Goal: Task Accomplishment & Management: Manage account settings

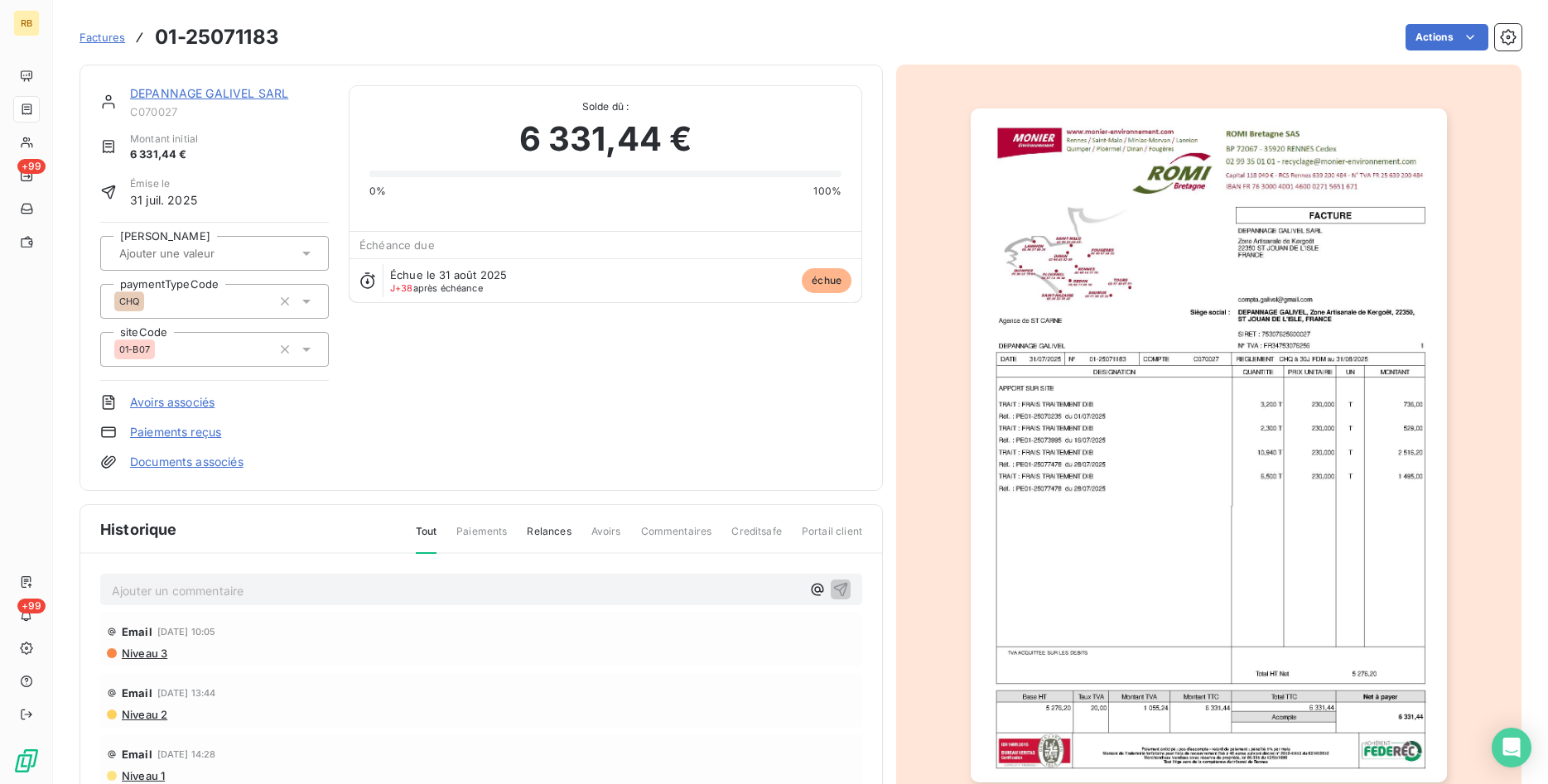
click at [224, 92] on link "DEPANNAGE GALIVEL SARL" at bounding box center [209, 93] width 158 height 14
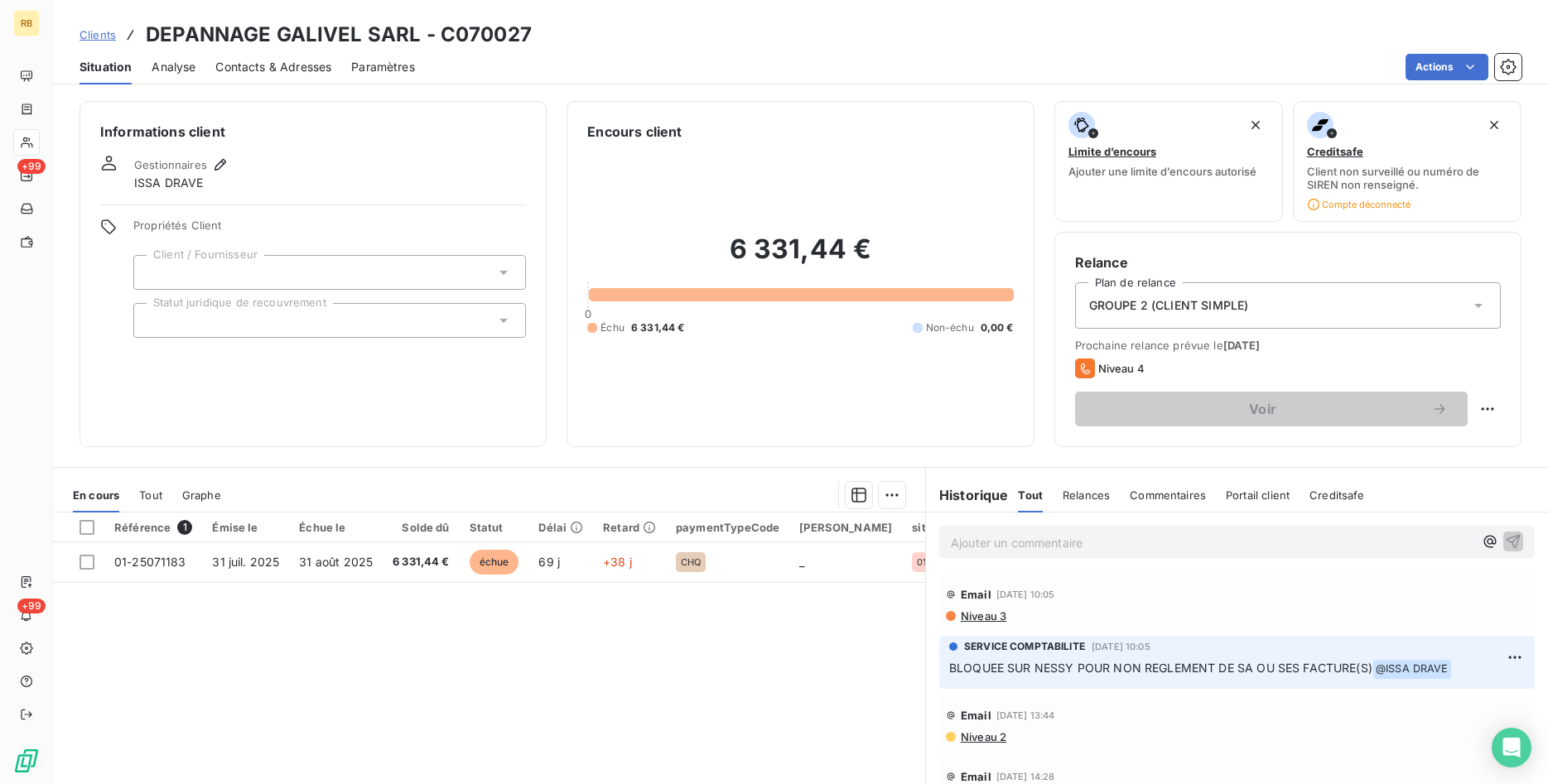
click at [258, 63] on span "Contacts & Adresses" at bounding box center [273, 68] width 116 height 17
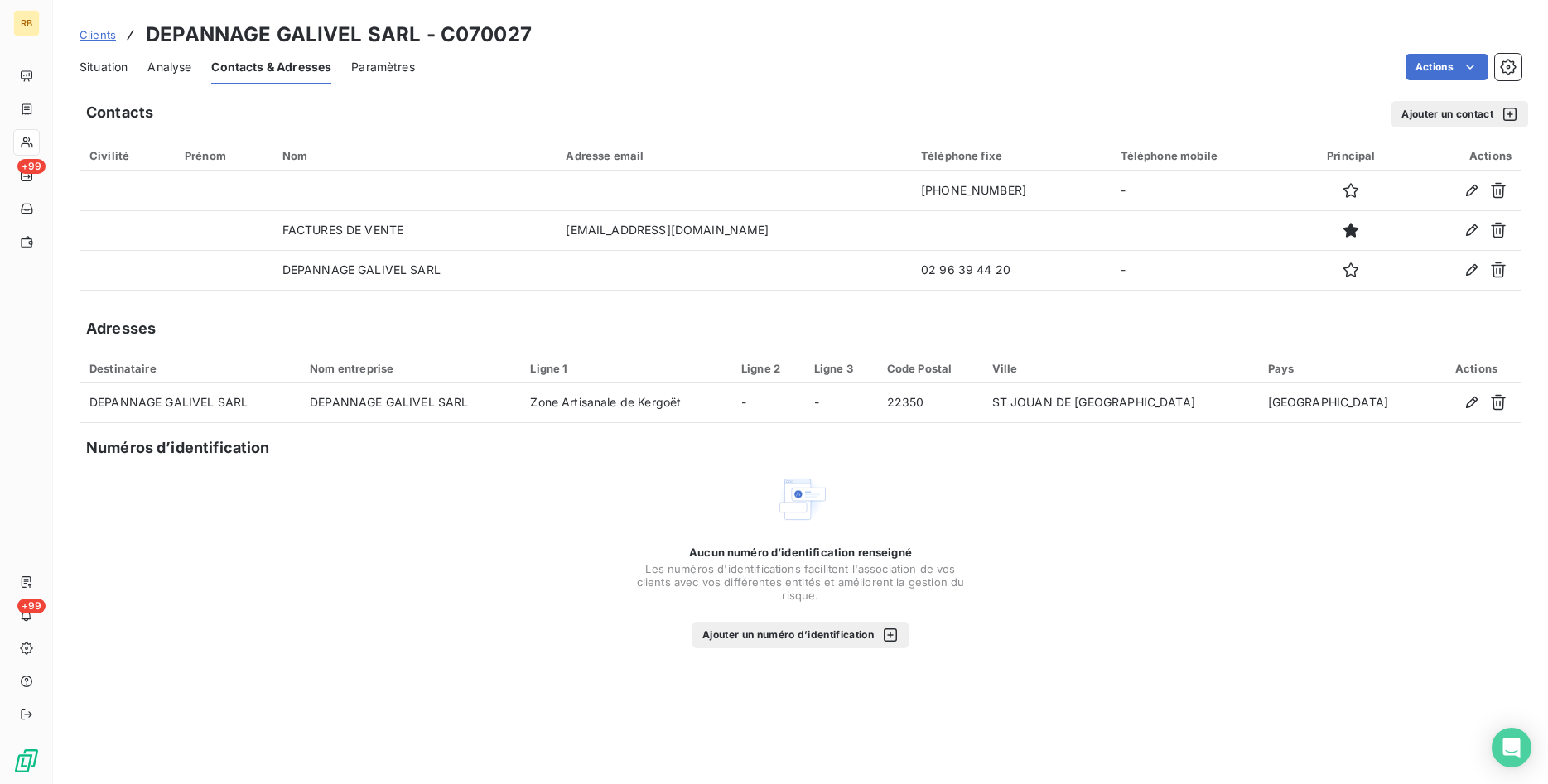
click at [120, 67] on span "Situation" at bounding box center [103, 68] width 48 height 17
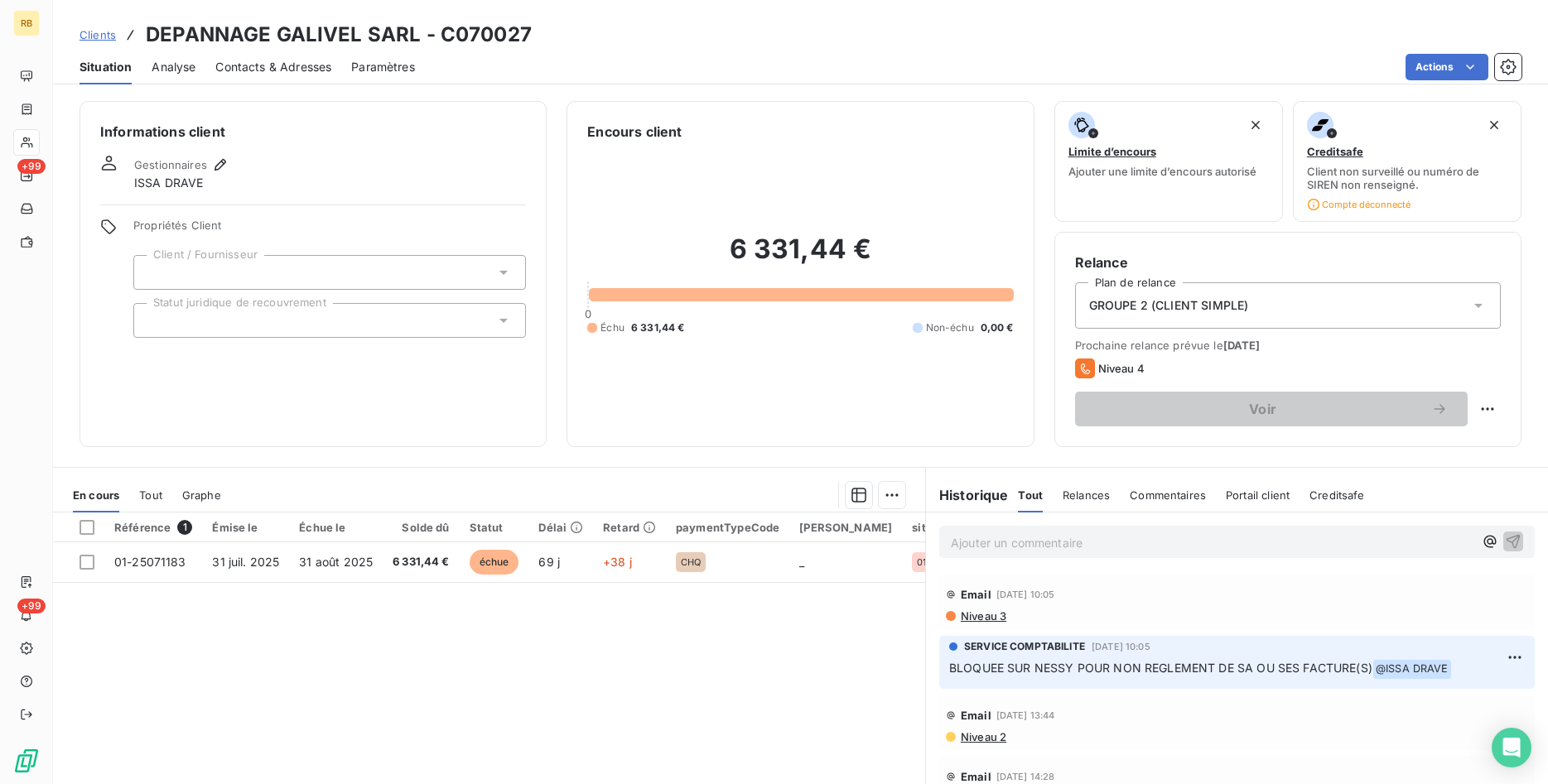
click at [269, 62] on span "Contacts & Adresses" at bounding box center [273, 68] width 116 height 17
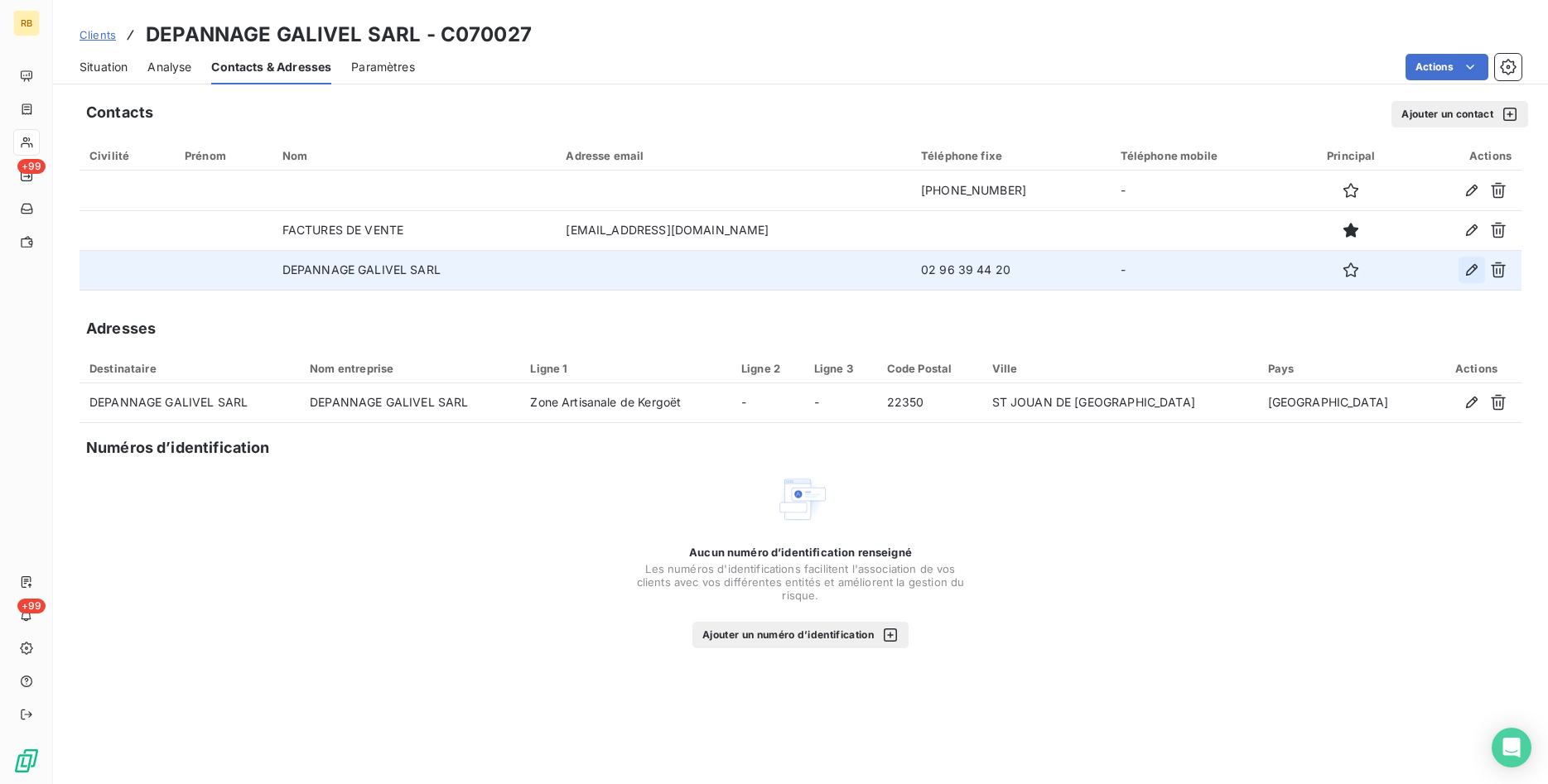
click at [1468, 271] on icon "button" at bounding box center [1472, 270] width 12 height 12
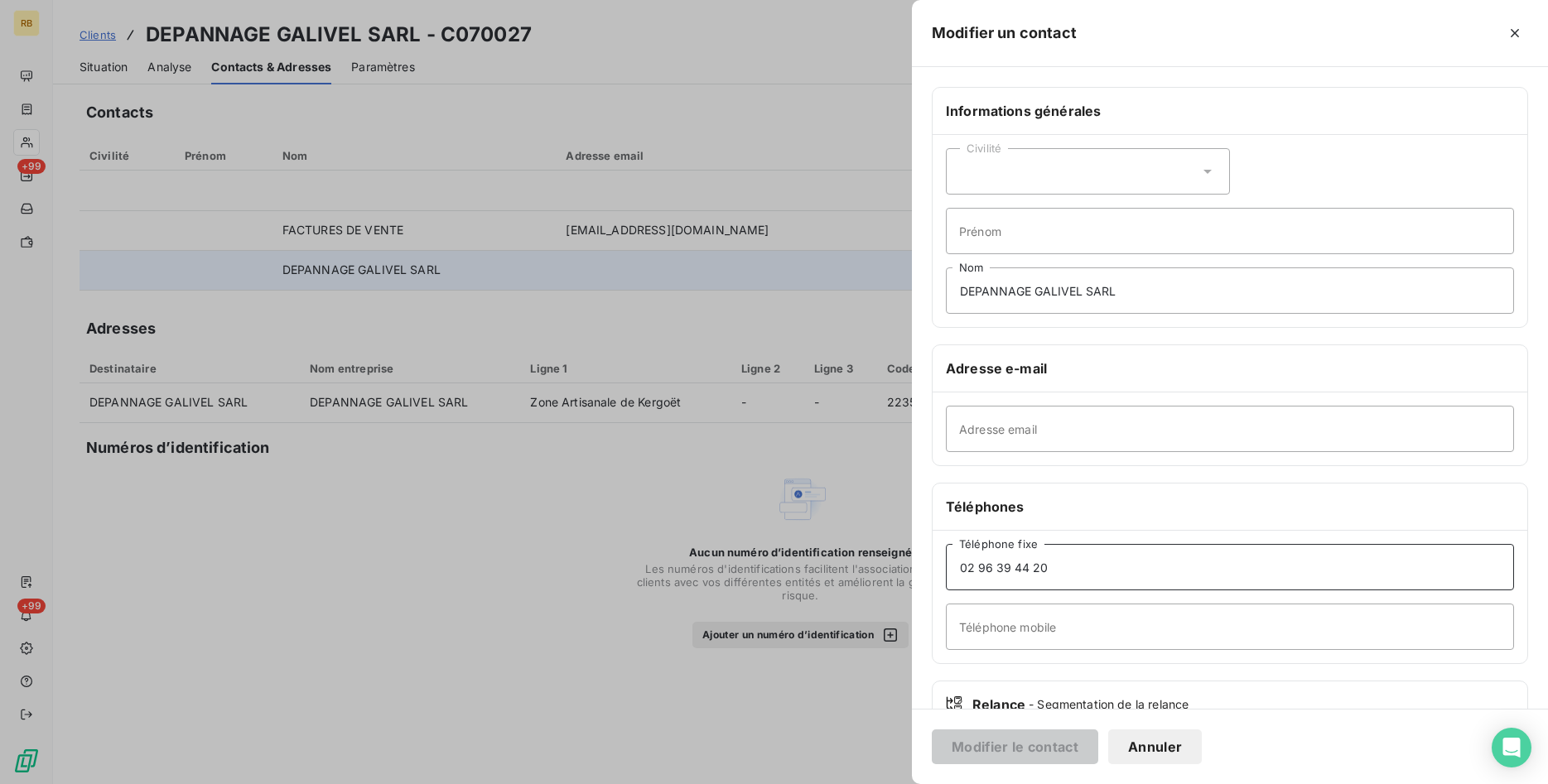
click at [1054, 572] on input "02 96 39 44 20" at bounding box center [1230, 567] width 568 height 47
drag, startPoint x: 1054, startPoint y: 572, endPoint x: 873, endPoint y: 497, distance: 195.9
click at [946, 555] on input "02 96 39 44 20" at bounding box center [1230, 567] width 568 height 47
type input "02 23 52 52 52"
click at [1040, 749] on button "Modifier le contact" at bounding box center [1015, 747] width 167 height 35
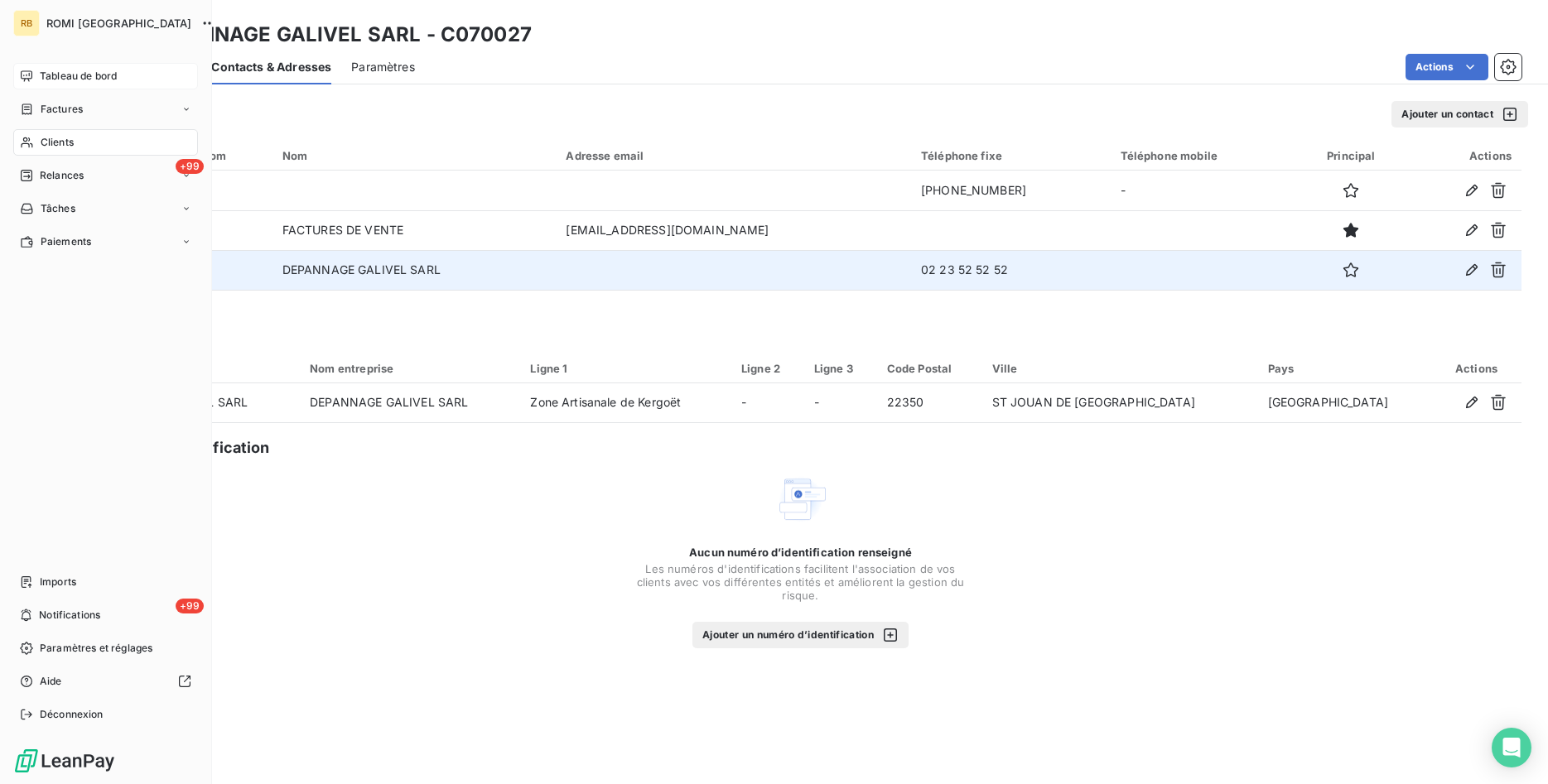
click at [77, 75] on span "Tableau de bord" at bounding box center [78, 76] width 77 height 15
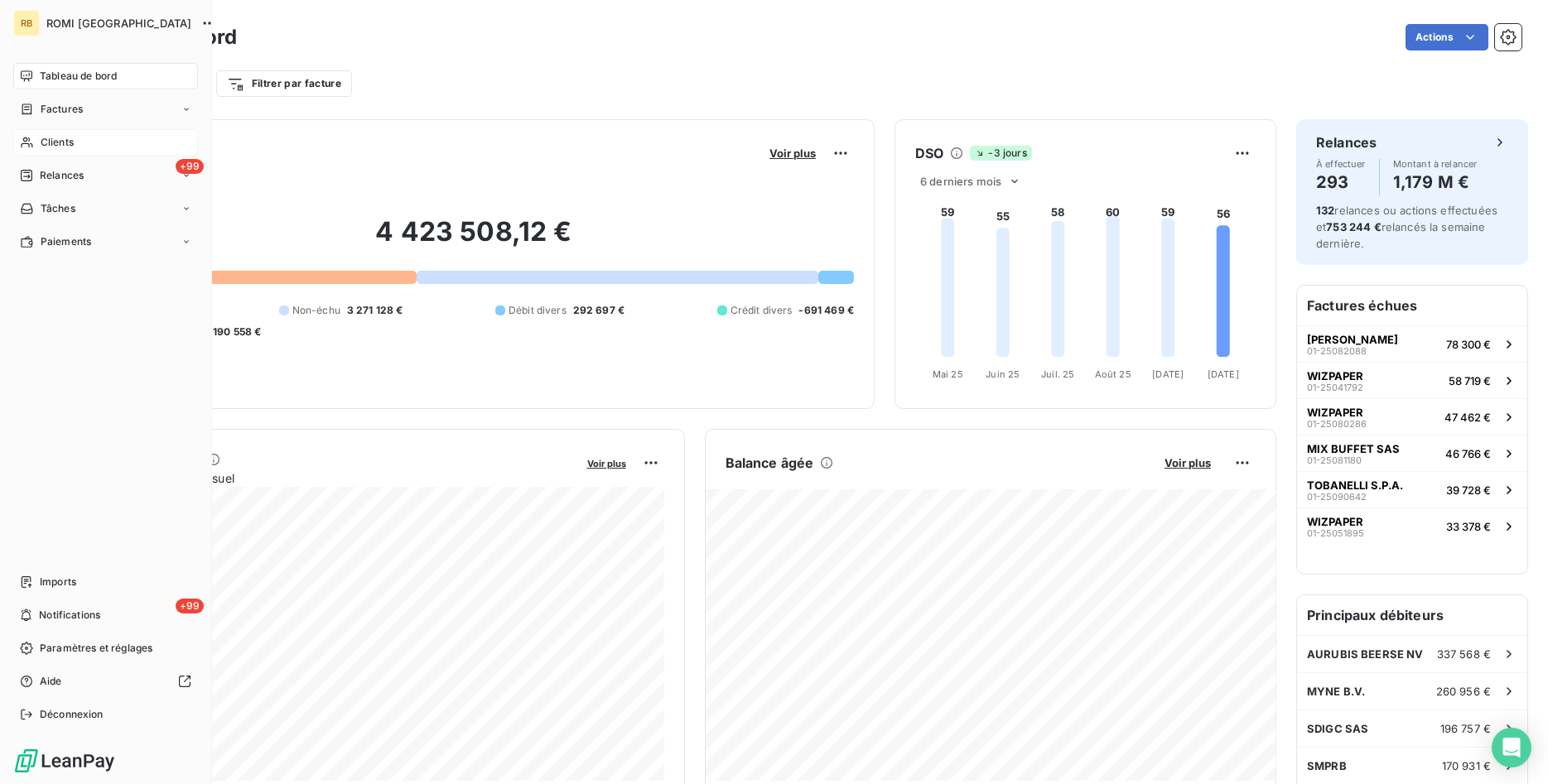
click at [77, 146] on div "Clients" at bounding box center [106, 142] width 184 height 26
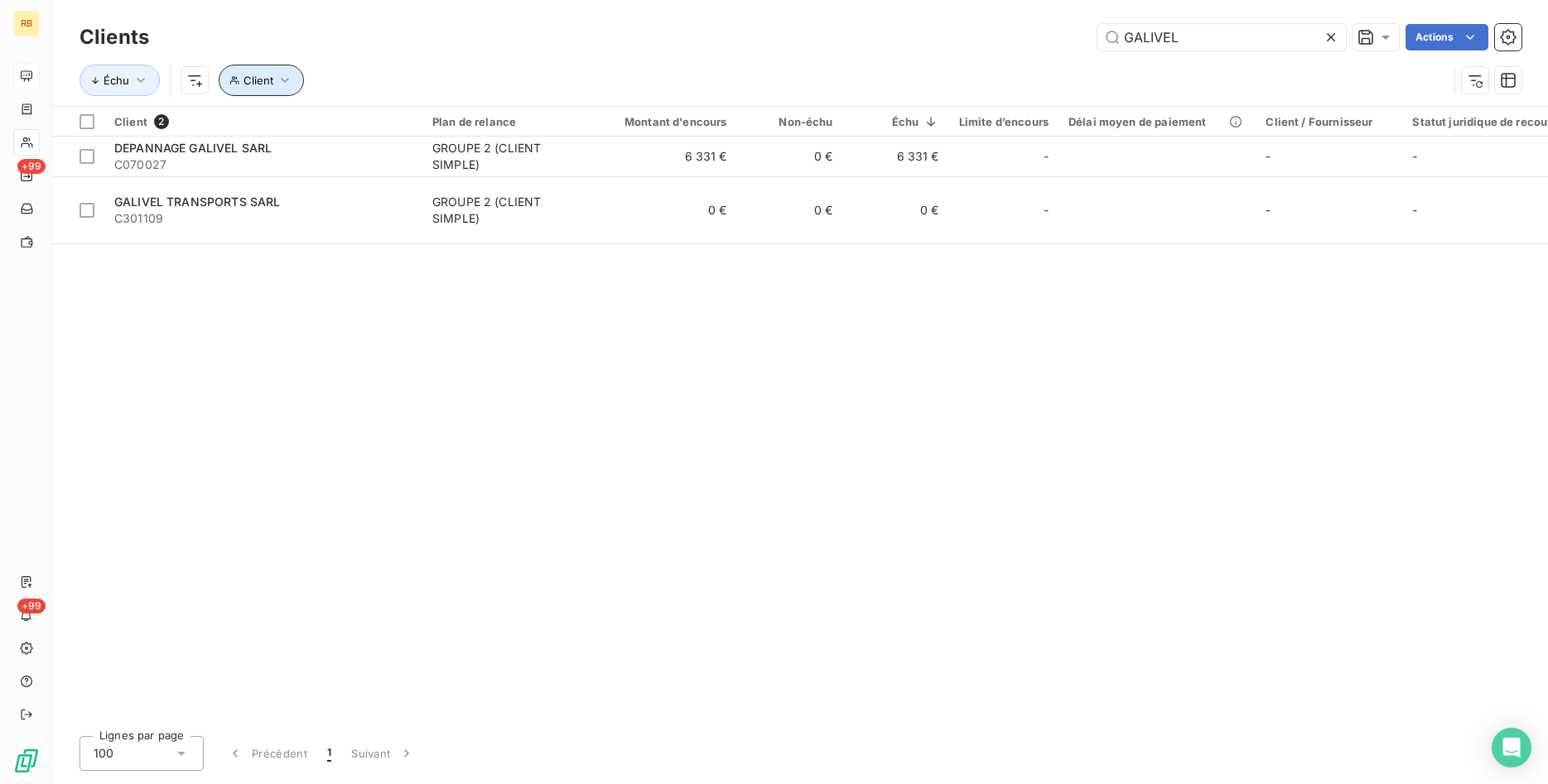
click at [285, 82] on icon "button" at bounding box center [285, 80] width 17 height 17
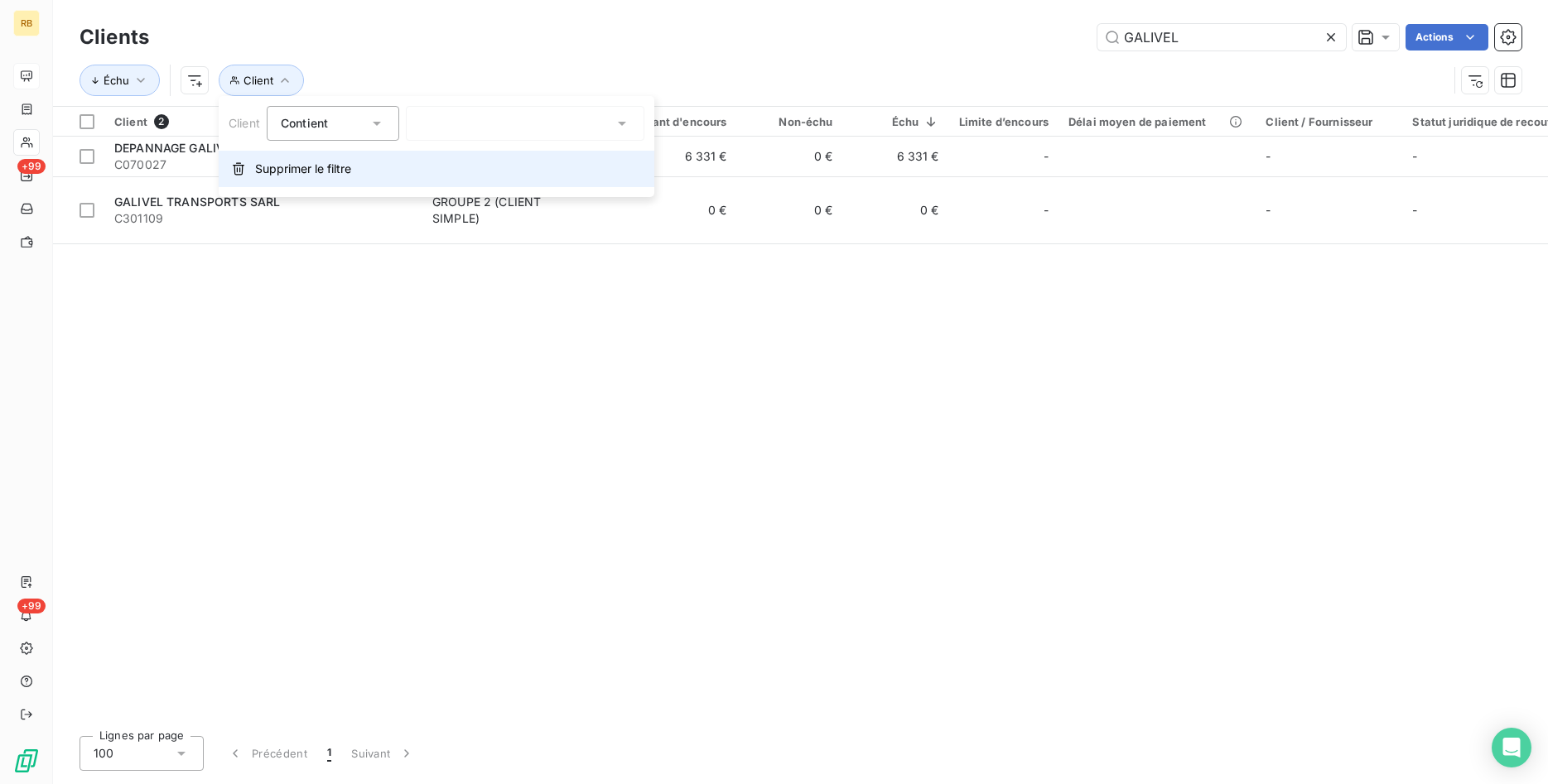
click at [313, 170] on span "Supprimer le filtre" at bounding box center [304, 169] width 96 height 17
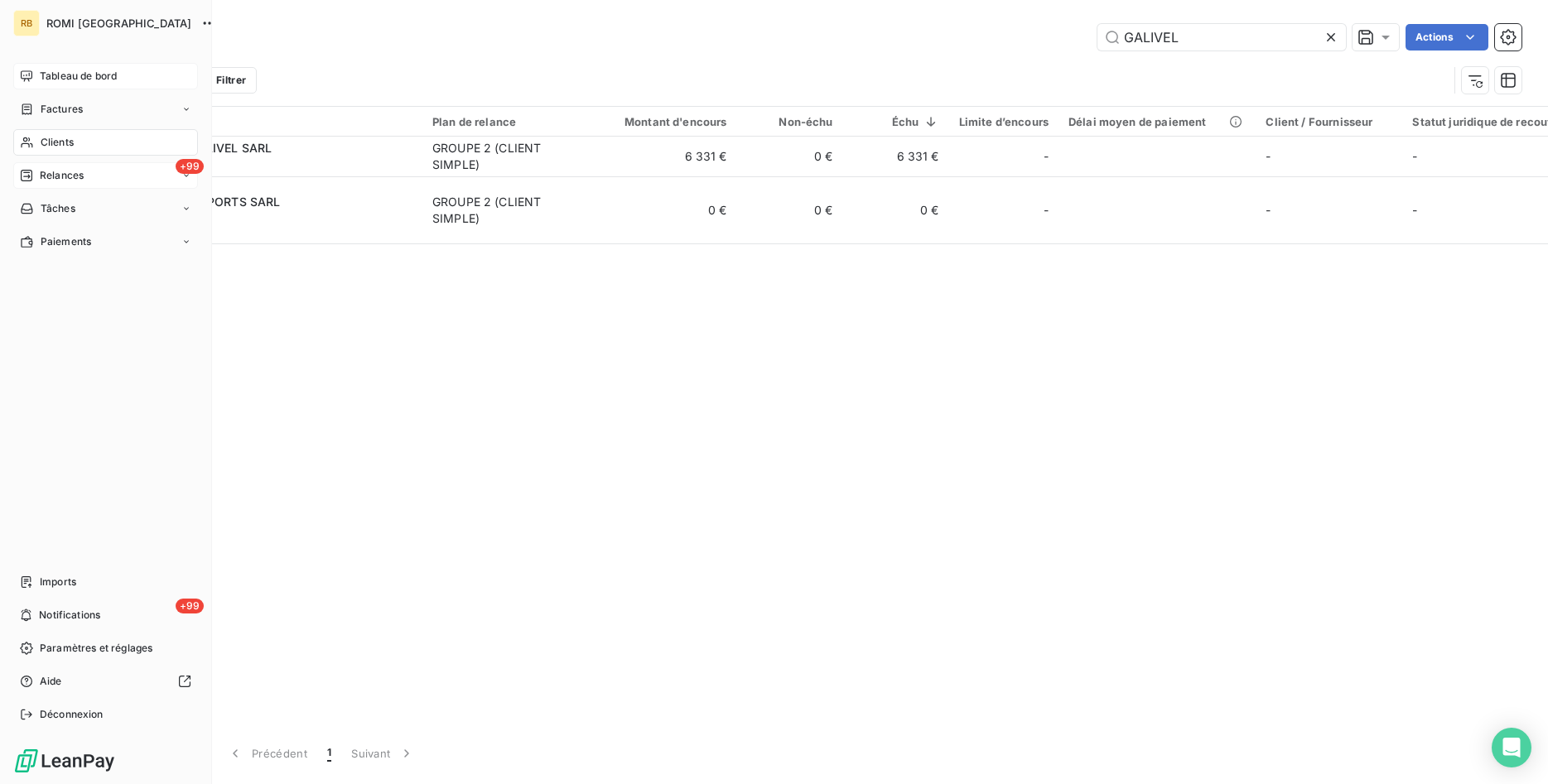
click at [79, 171] on span "Relances" at bounding box center [62, 176] width 44 height 15
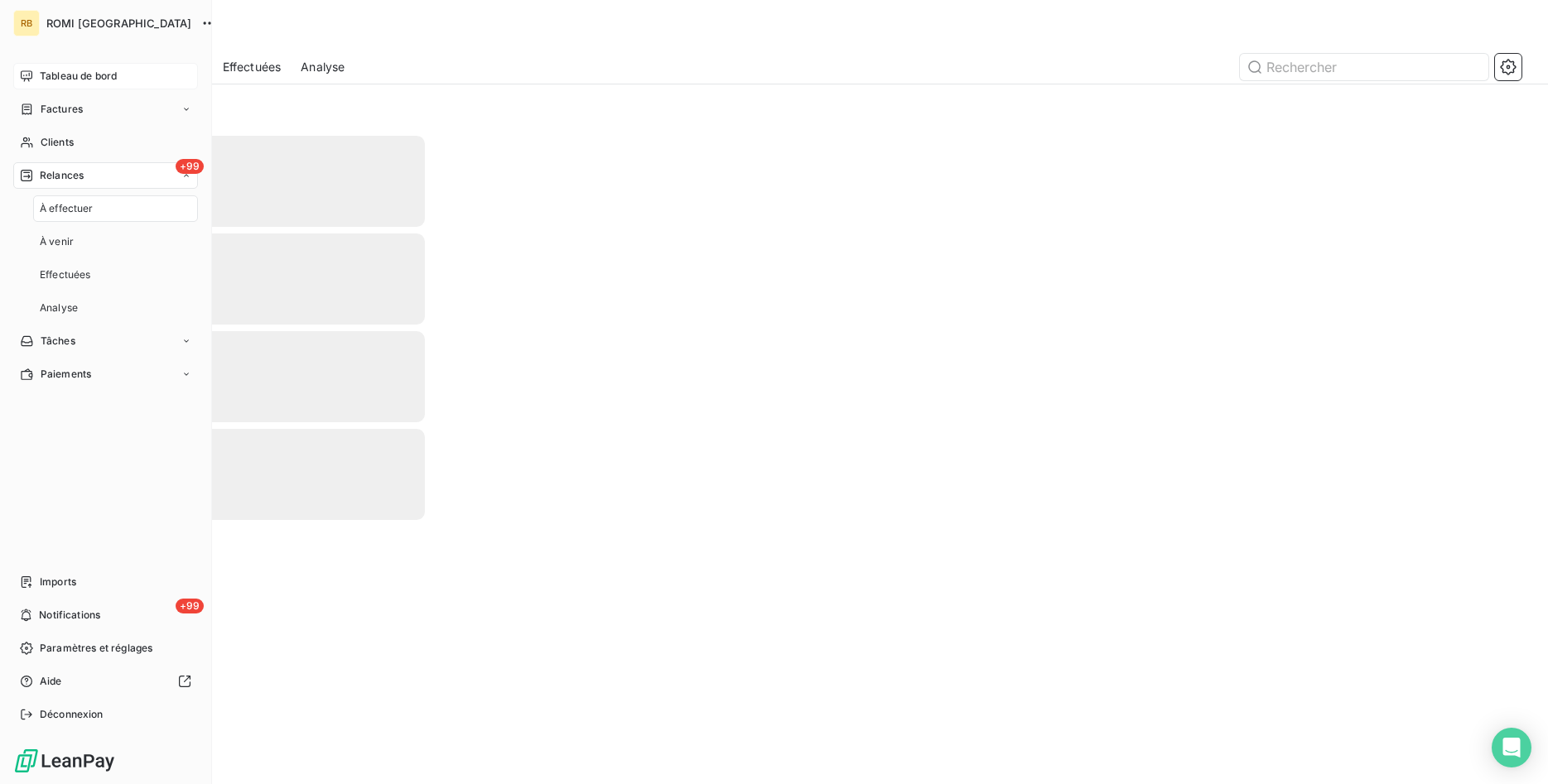
click at [103, 207] on div "À effectuer" at bounding box center [115, 208] width 165 height 26
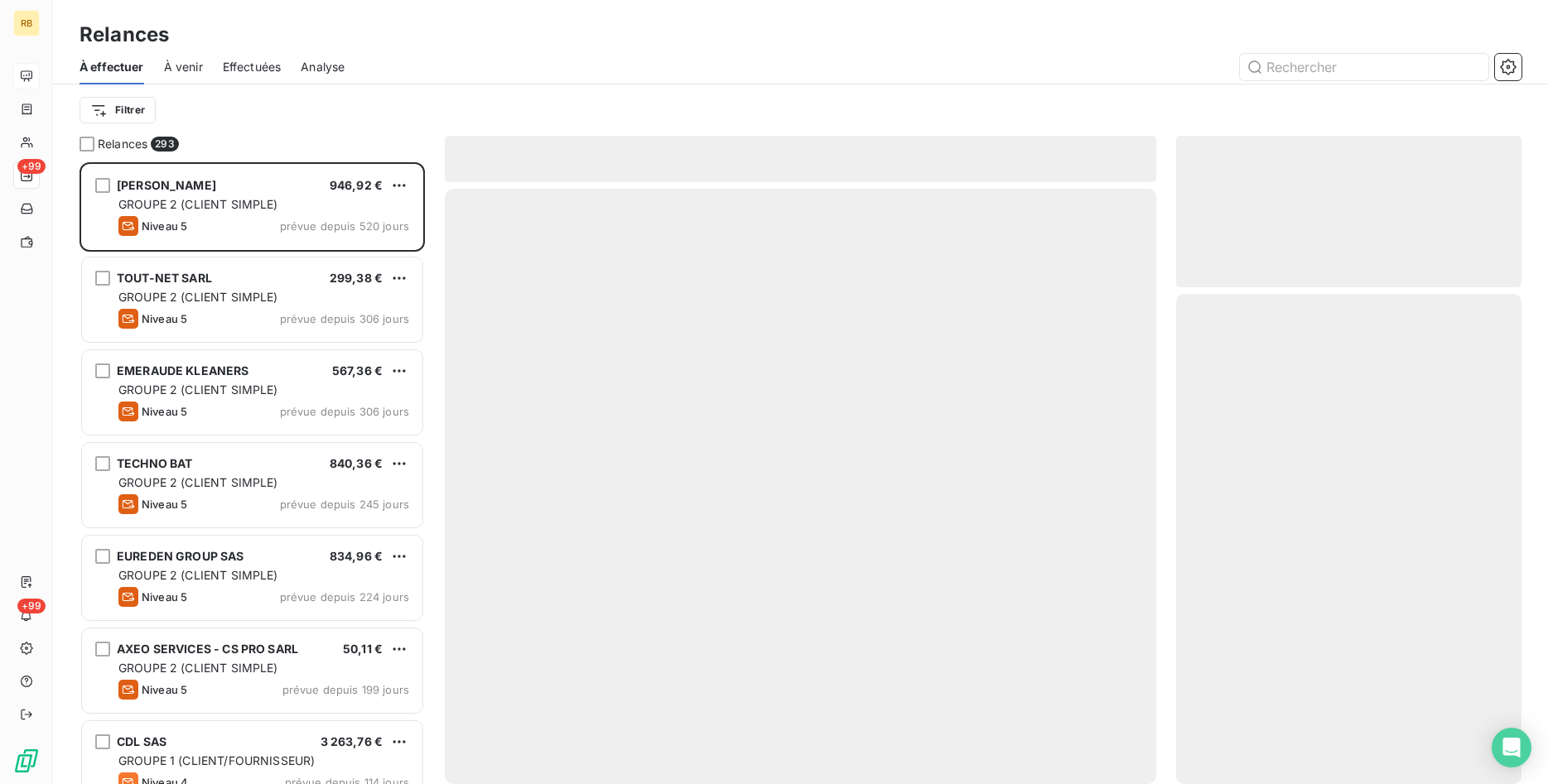
scroll to position [622, 346]
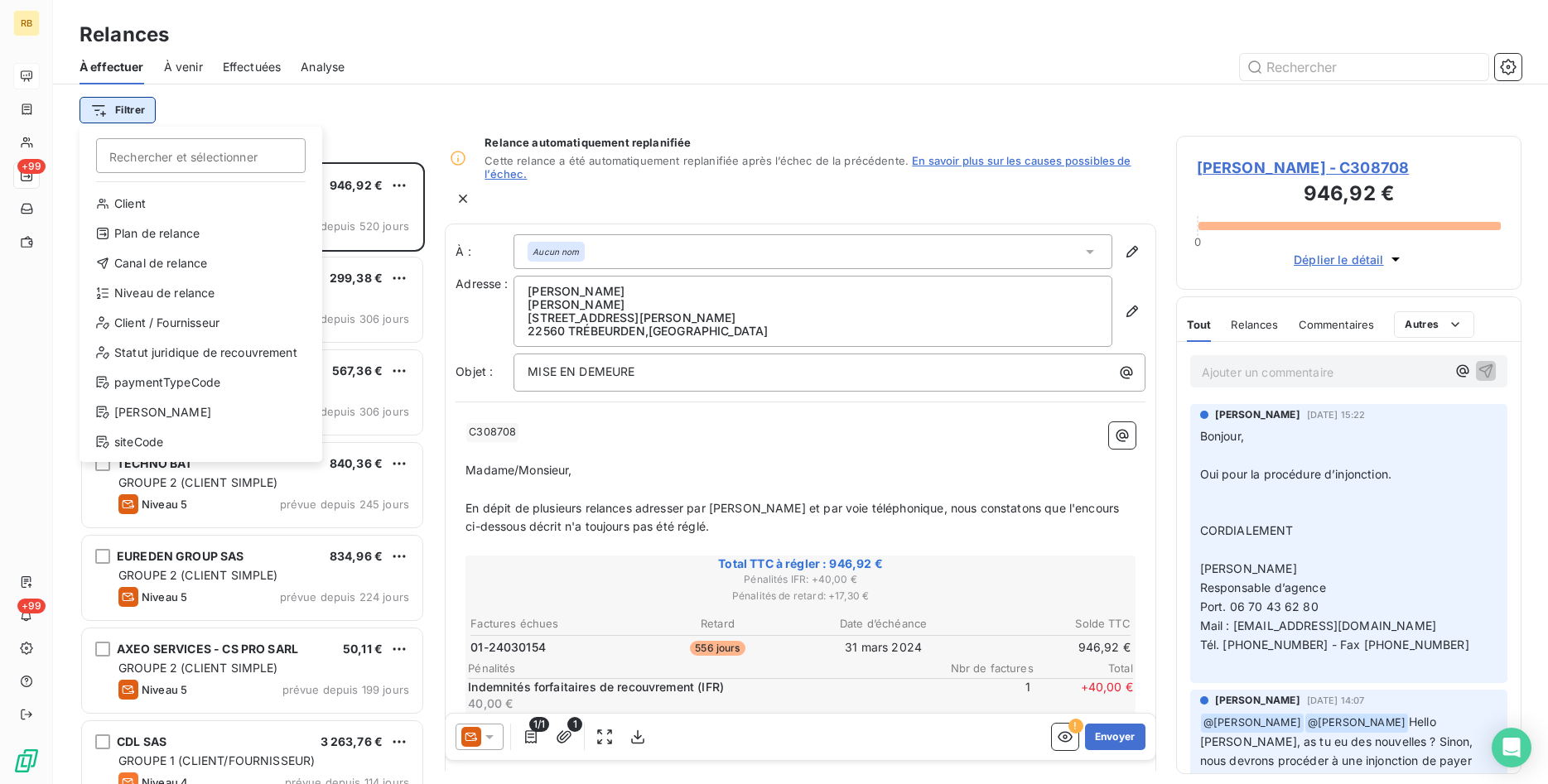
click at [129, 107] on html "RB +99 +99 Relances À effectuer À venir Effectuées Analyse Filtrer Rechercher e…" at bounding box center [774, 392] width 1548 height 784
click at [170, 229] on div "Plan de relance" at bounding box center [200, 233] width 229 height 26
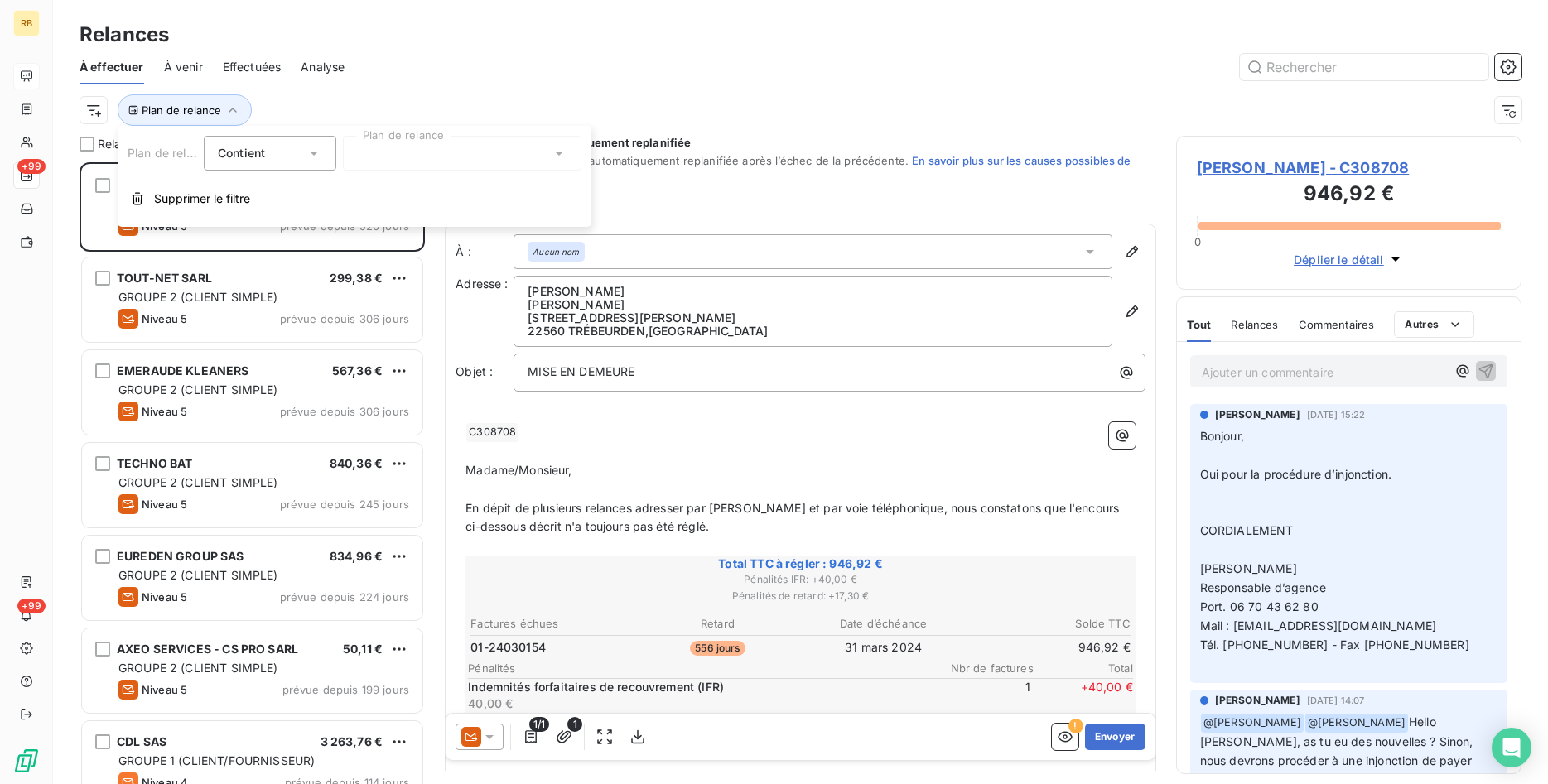
click at [507, 162] on div at bounding box center [462, 153] width 239 height 35
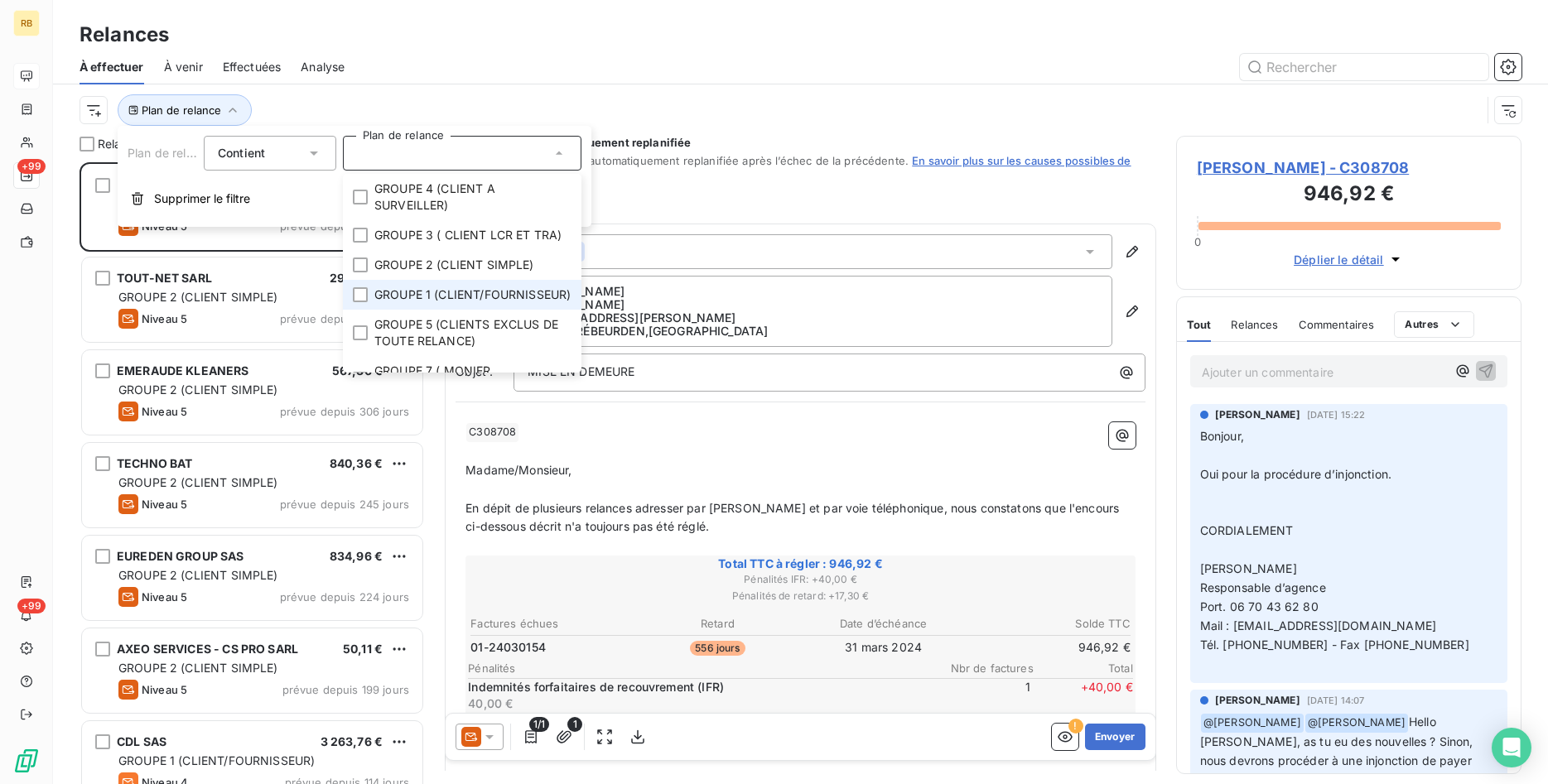
click at [501, 298] on span "GROUPE 1 (CLIENT/FOURNISSEUR)" at bounding box center [473, 295] width 196 height 17
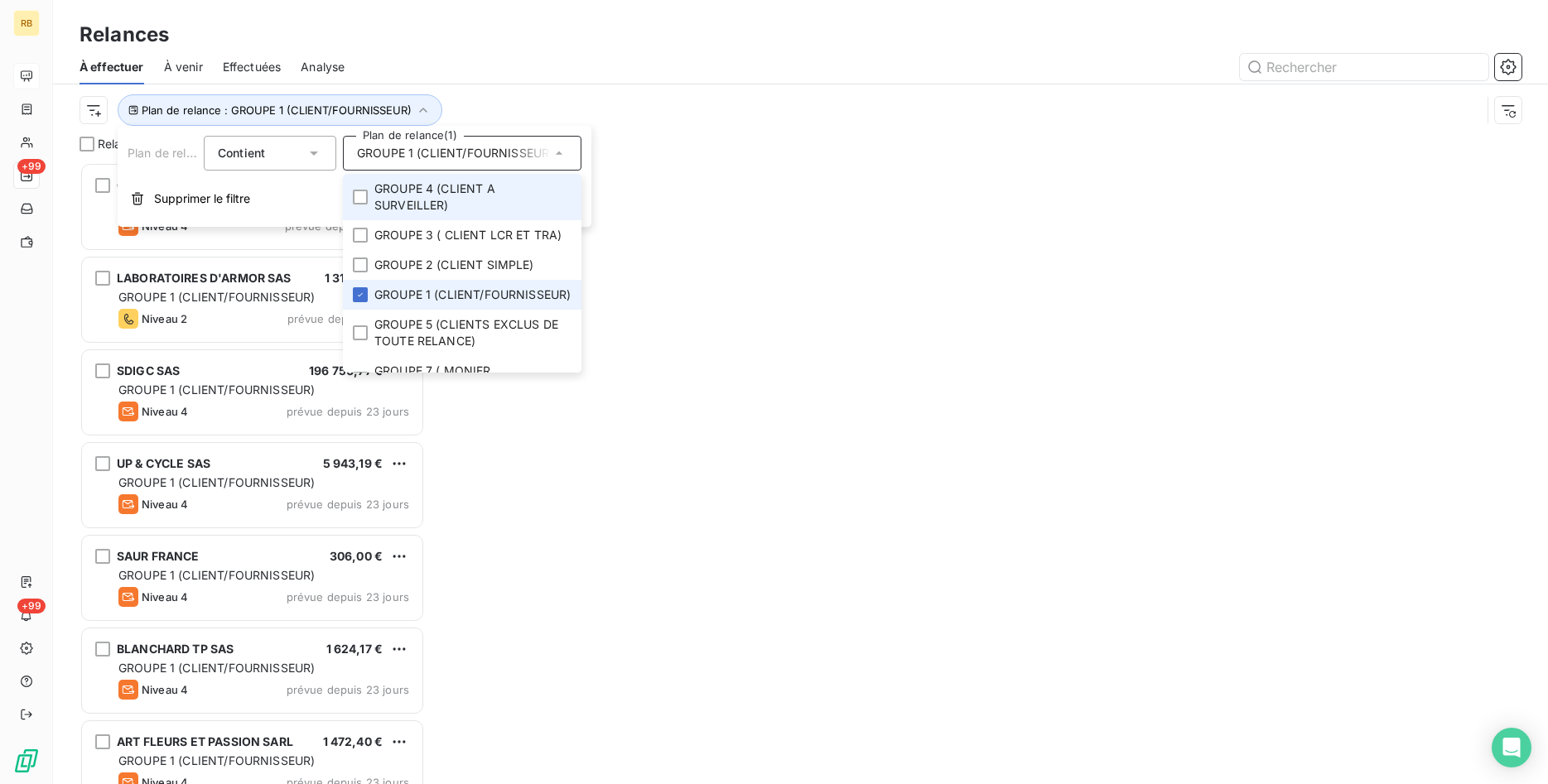
scroll to position [622, 346]
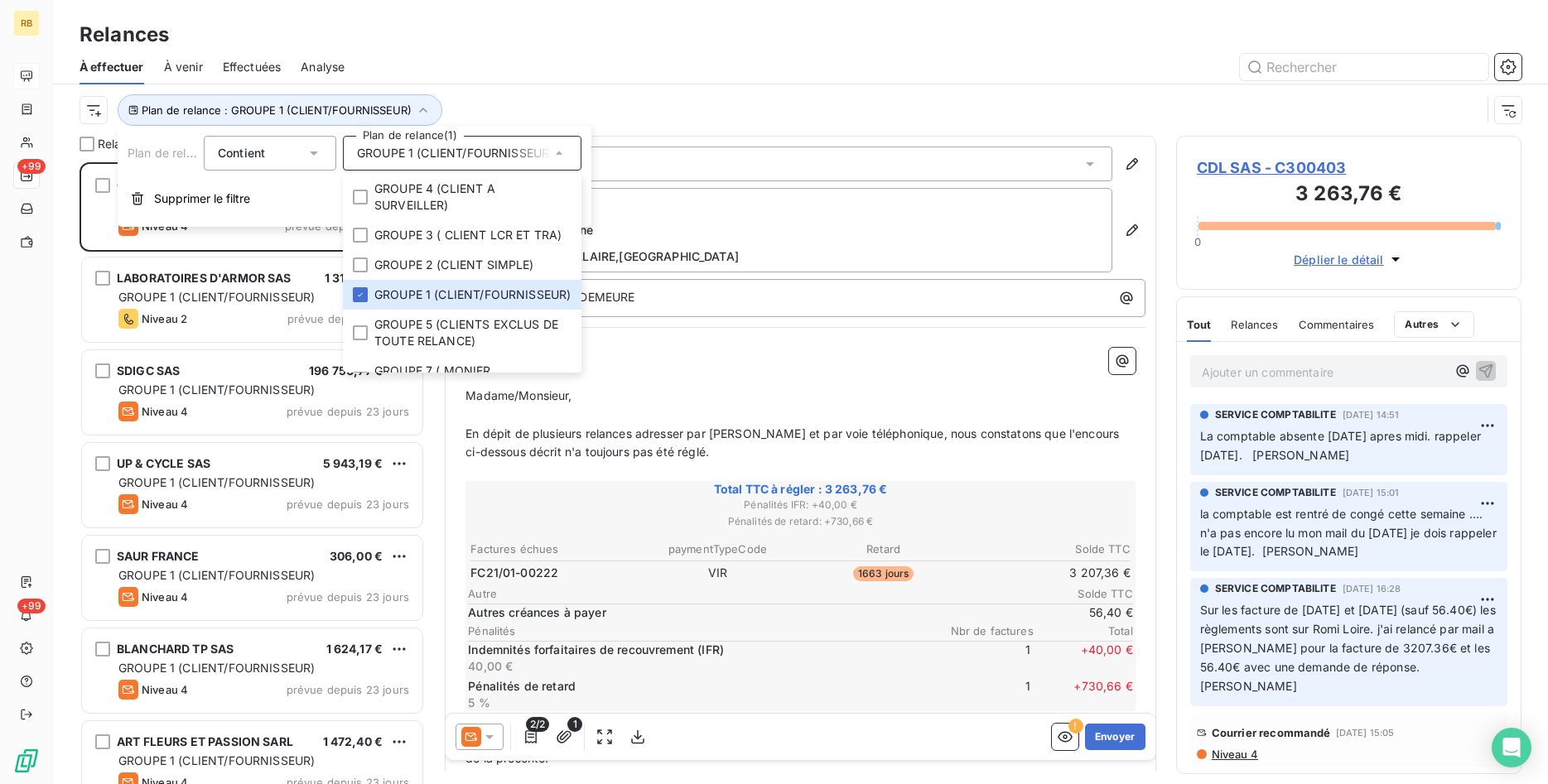
click at [532, 45] on div "Relances" at bounding box center [801, 35] width 1496 height 30
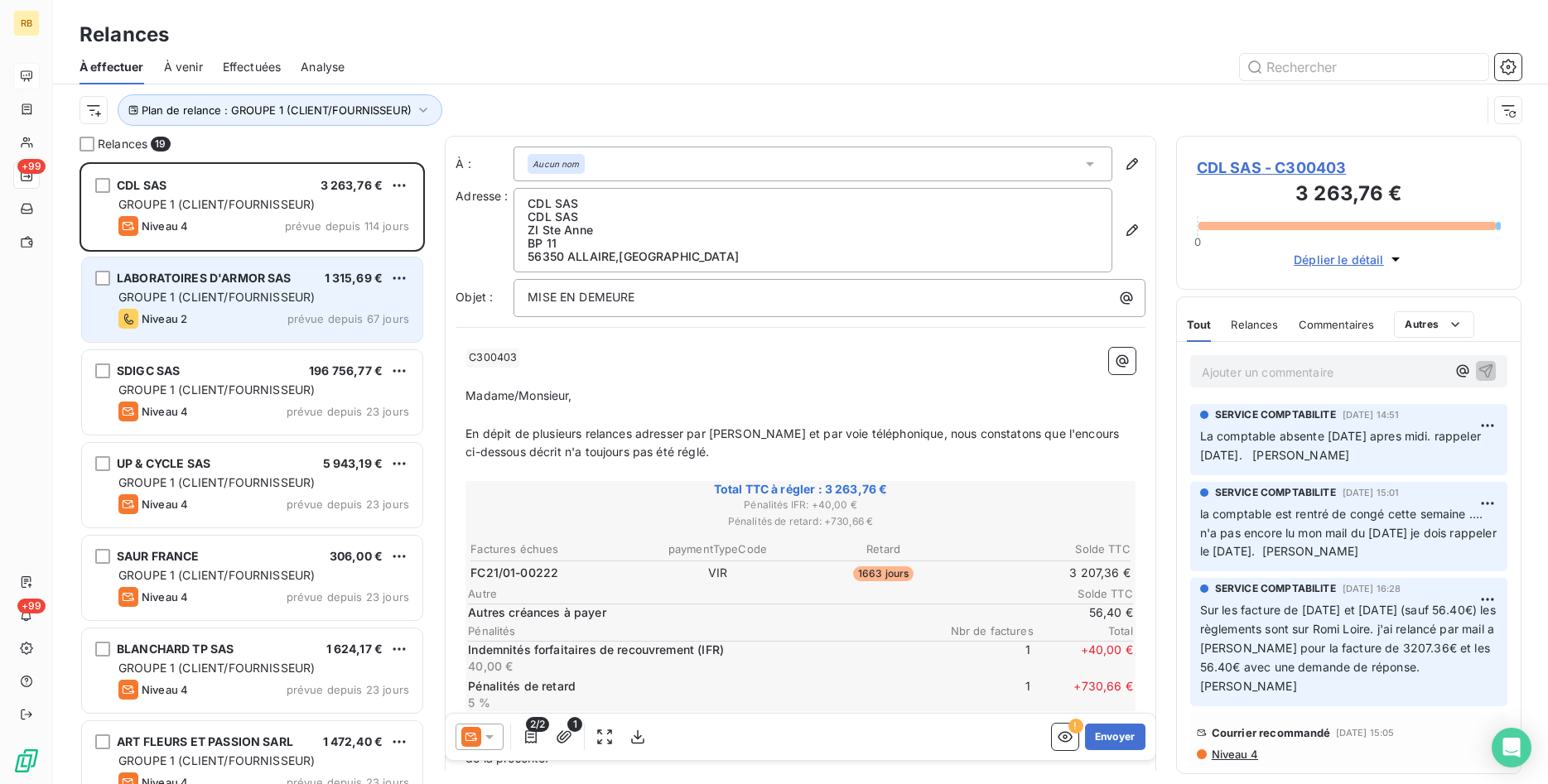
click at [245, 287] on div "LABORATOIRES D'ARMOR SAS" at bounding box center [204, 278] width 175 height 17
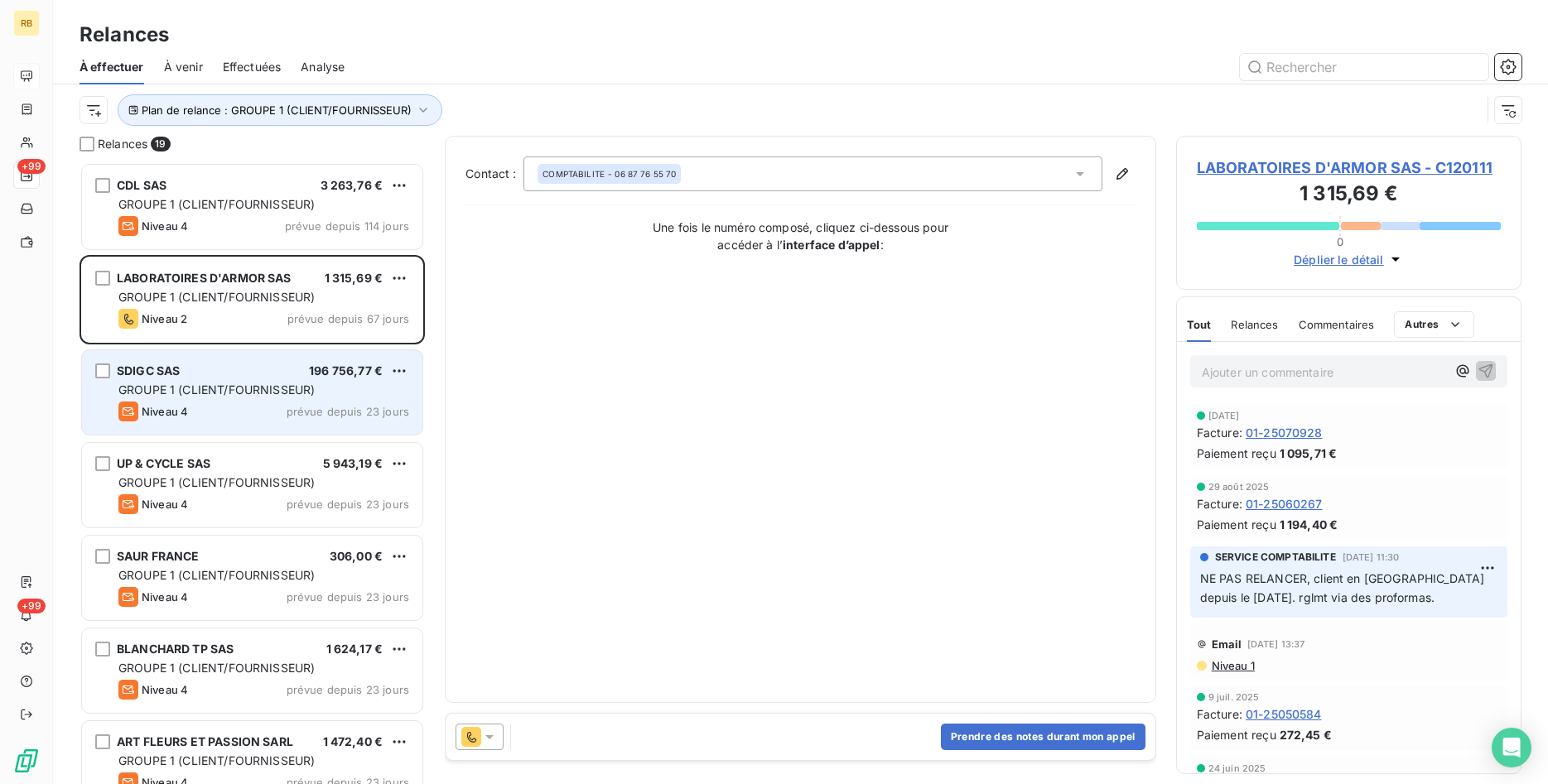
click at [315, 364] on div "196 756,77 €" at bounding box center [345, 371] width 74 height 17
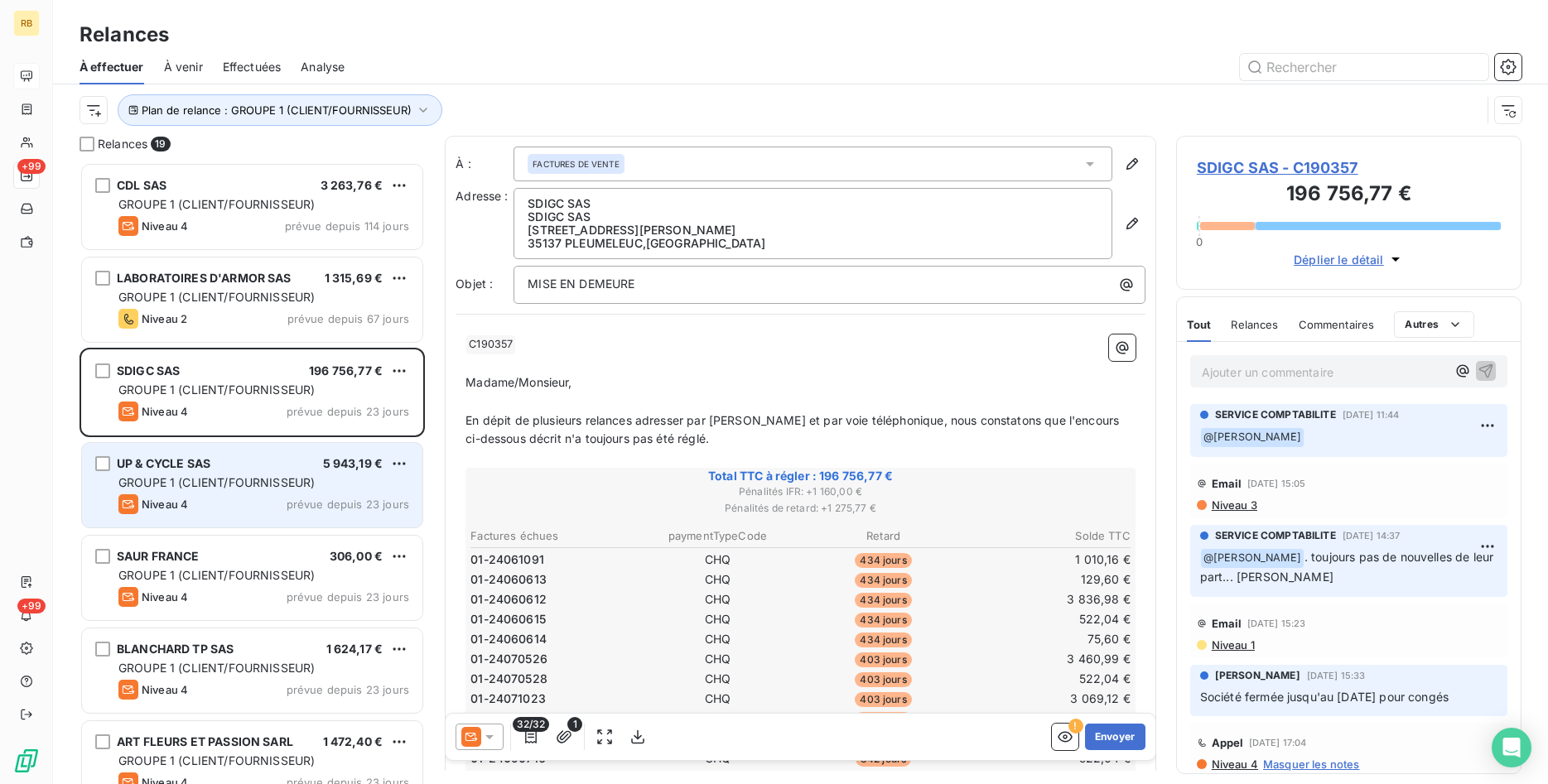
click at [332, 477] on div "GROUPE 1 (CLIENT/FOURNISSEUR)" at bounding box center [264, 483] width 291 height 17
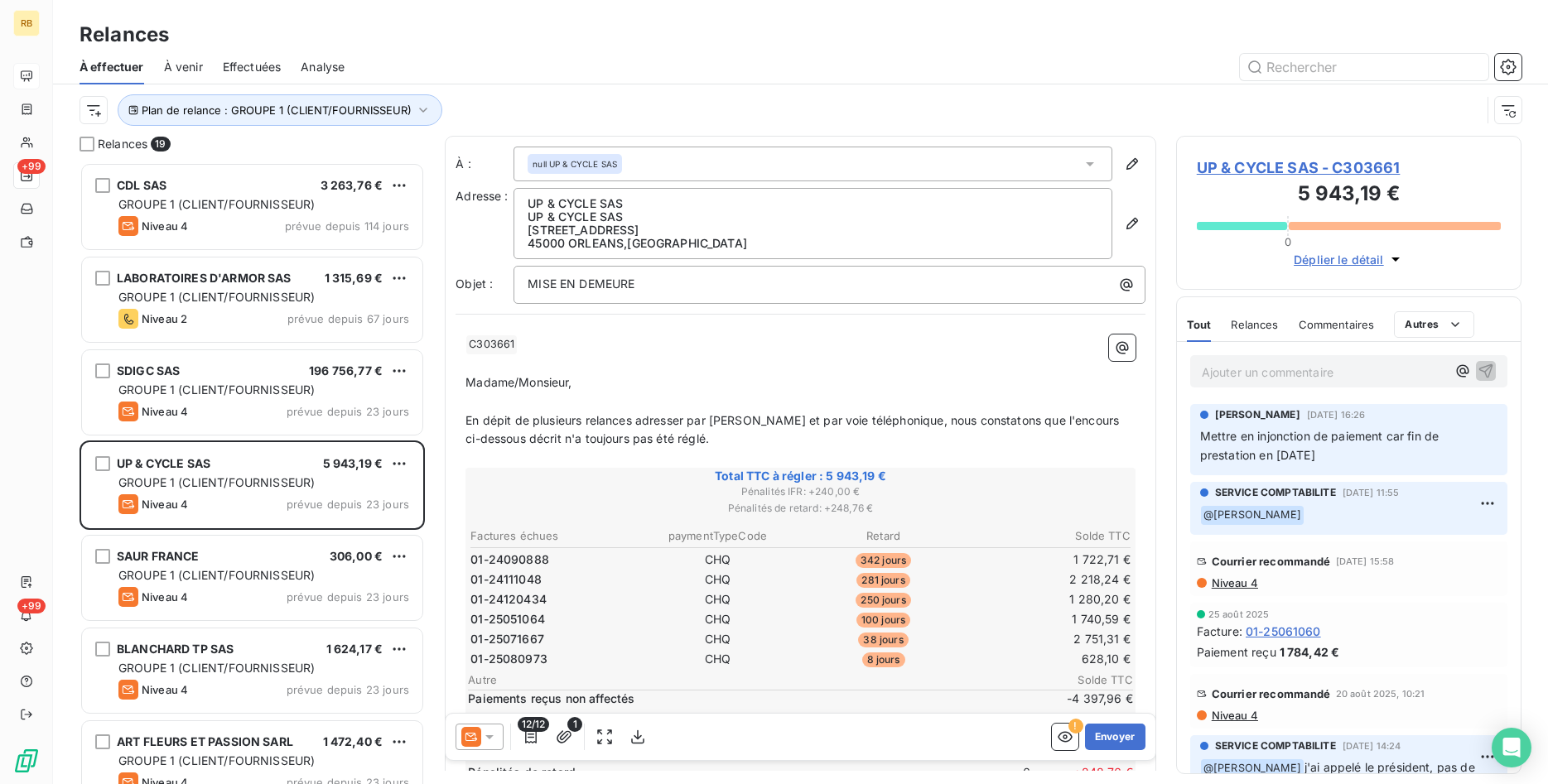
click at [1293, 161] on span "UP & CYCLE SAS - C303661" at bounding box center [1348, 167] width 304 height 22
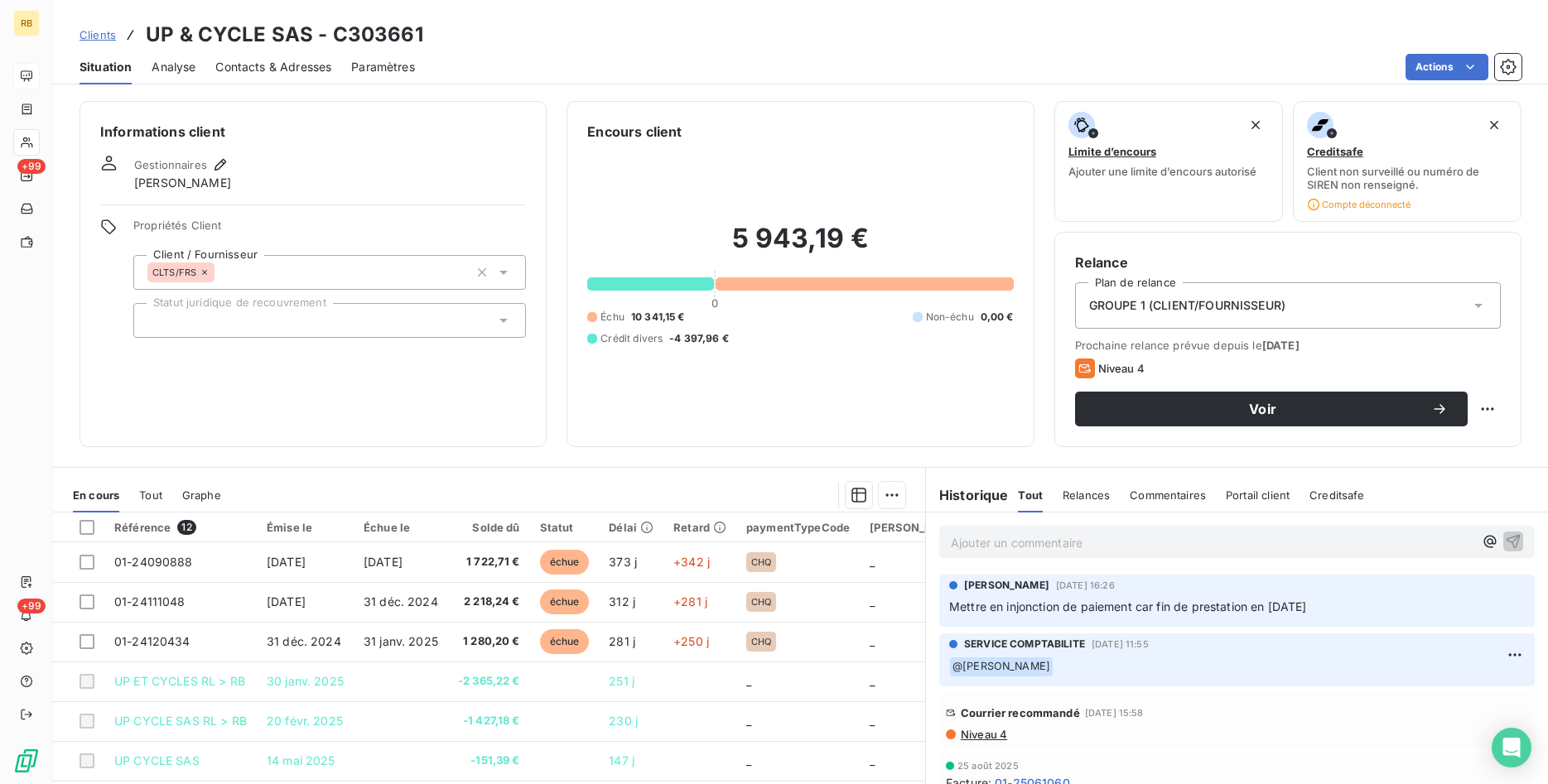
click at [1307, 301] on div "GROUPE 1 (CLIENT/FOURNISSEUR)" at bounding box center [1287, 305] width 425 height 47
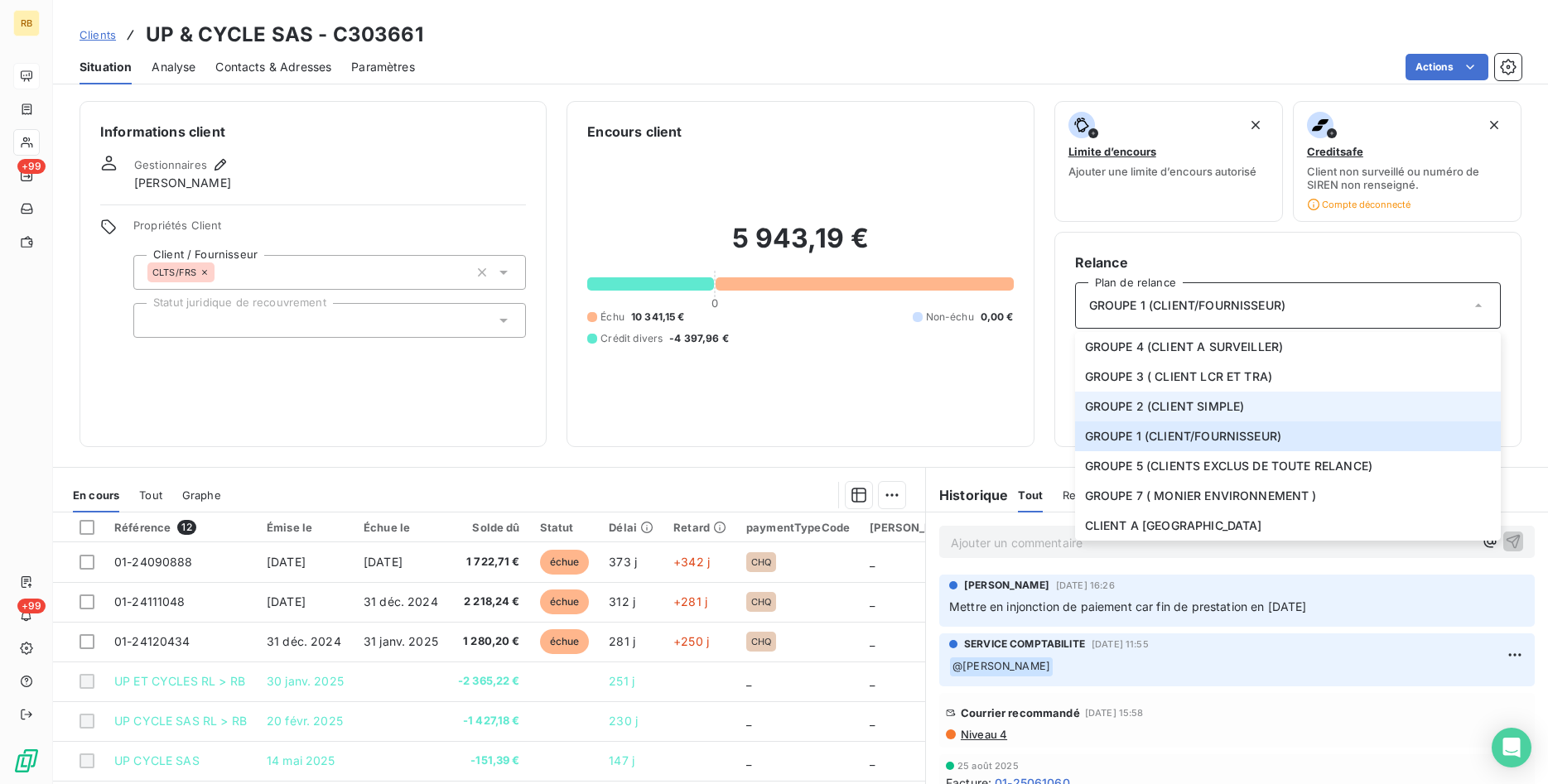
click at [1231, 403] on span "GROUPE 2 (CLIENT SIMPLE)" at bounding box center [1165, 407] width 160 height 17
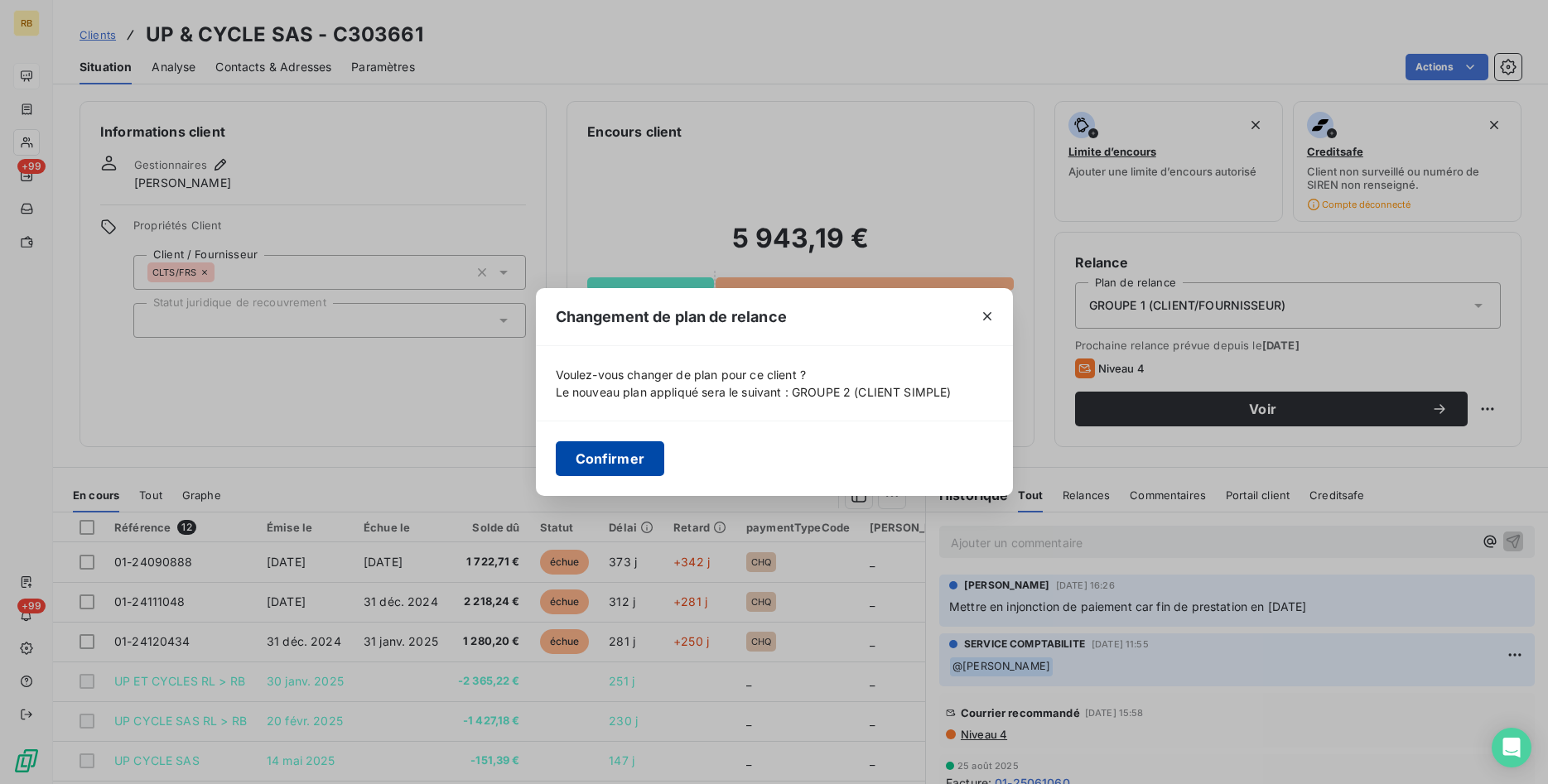
click at [622, 461] on button "Confirmer" at bounding box center [610, 458] width 109 height 35
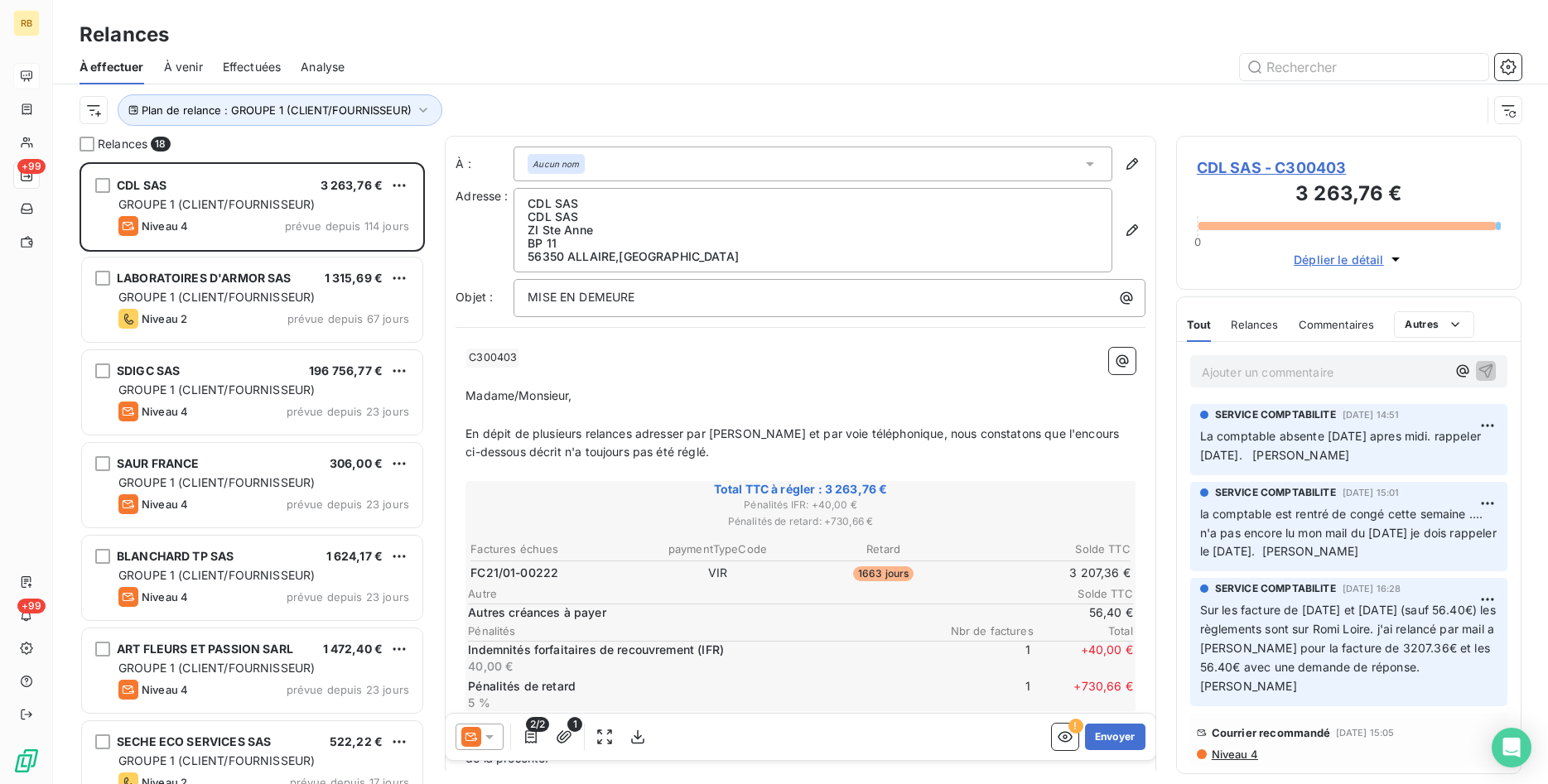
scroll to position [622, 346]
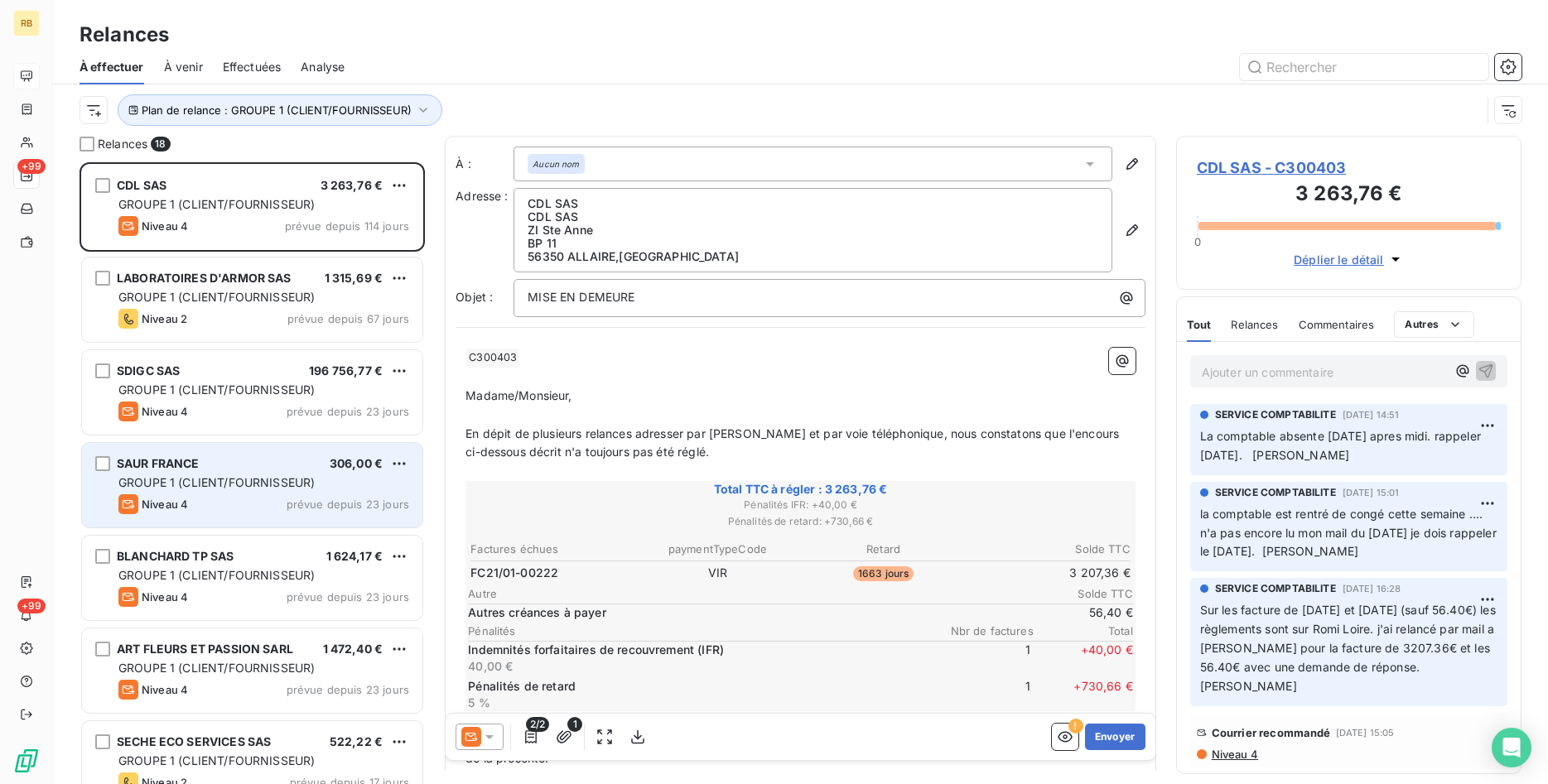
click at [283, 474] on div "GROUPE 1 (CLIENT/FOURNISSEUR)" at bounding box center [264, 483] width 291 height 17
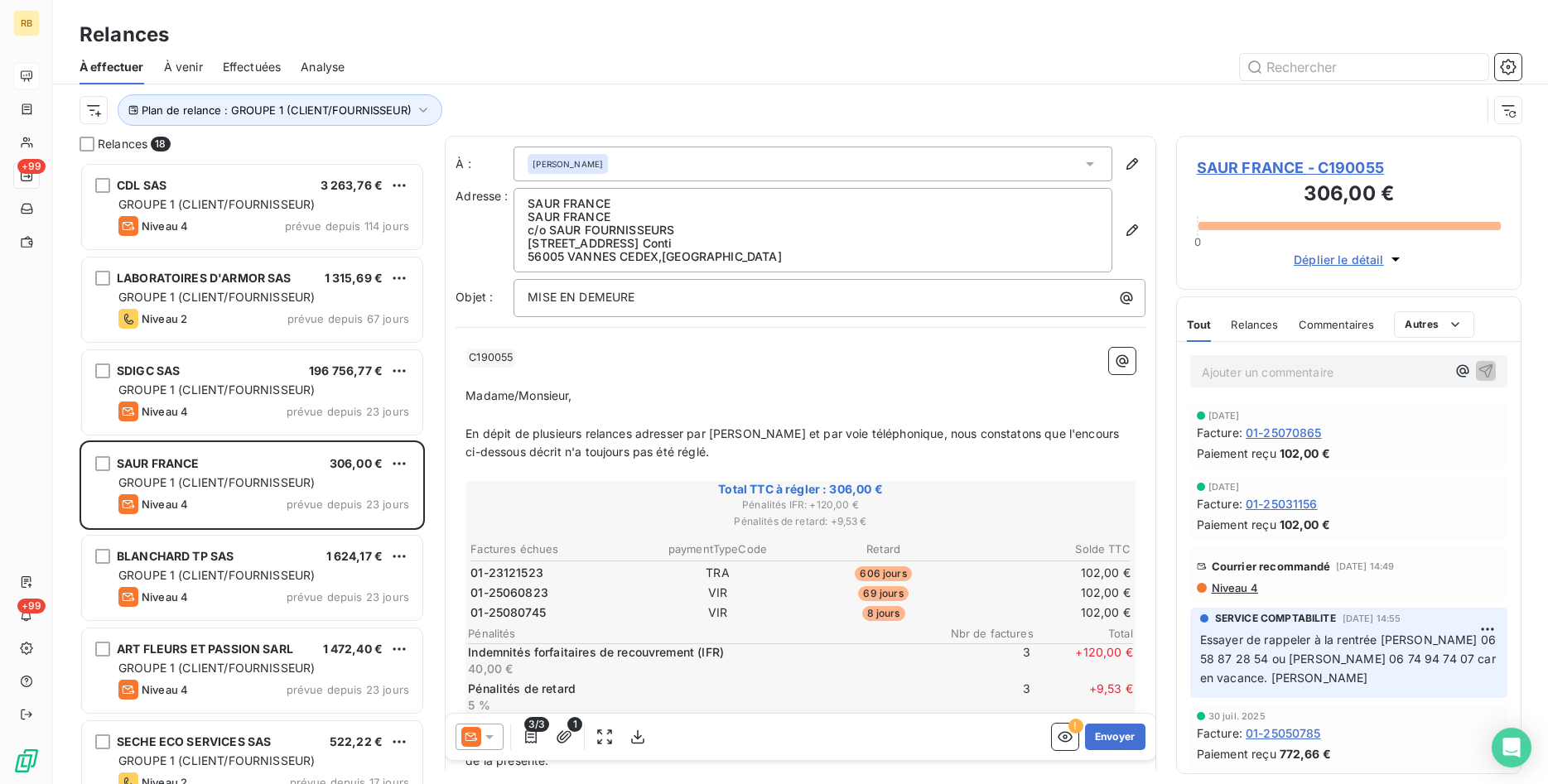
click at [1293, 167] on span "SAUR FRANCE - C190055" at bounding box center [1348, 167] width 304 height 22
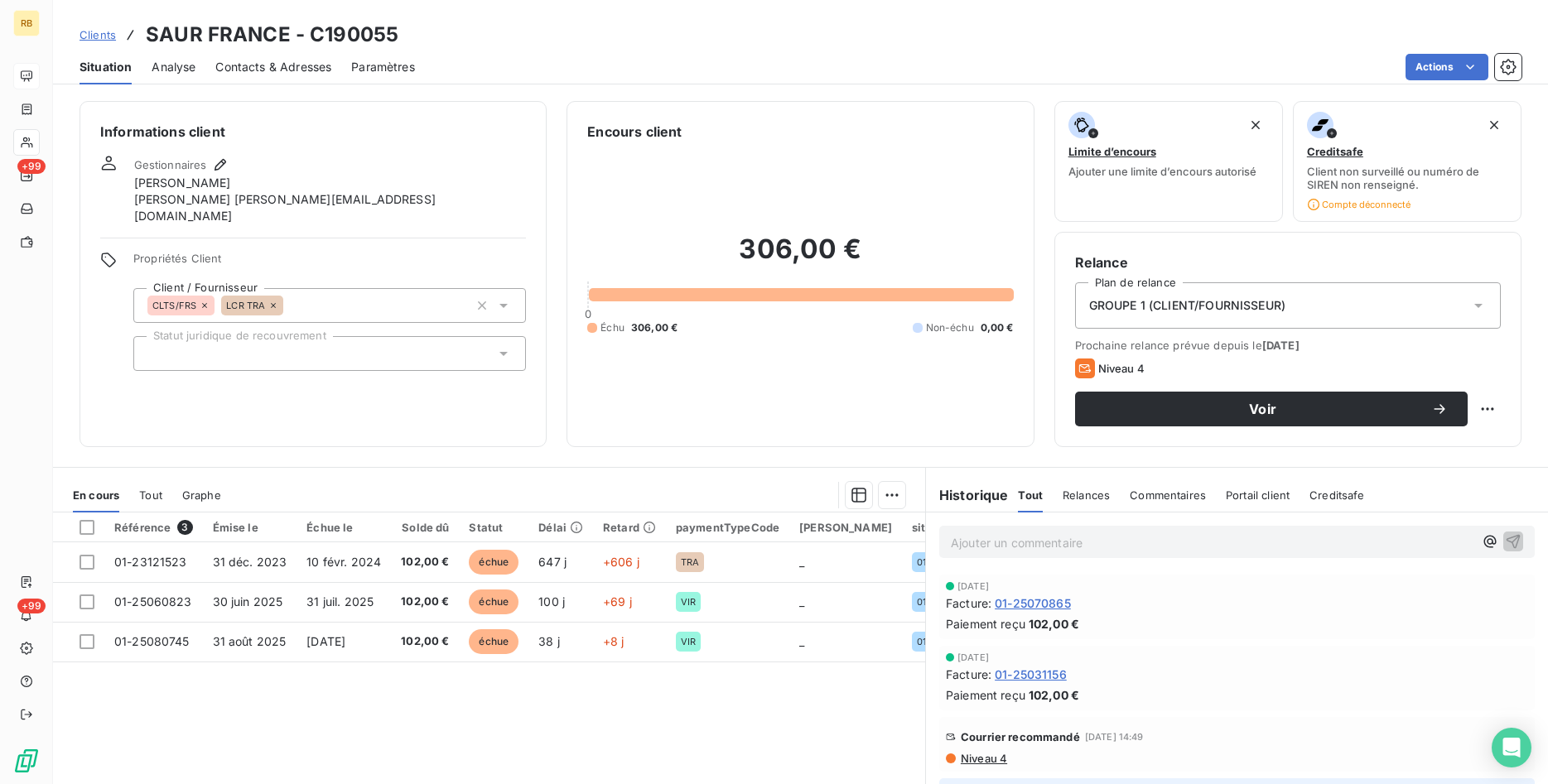
click at [1331, 310] on div "GROUPE 1 (CLIENT/FOURNISSEUR)" at bounding box center [1287, 305] width 425 height 47
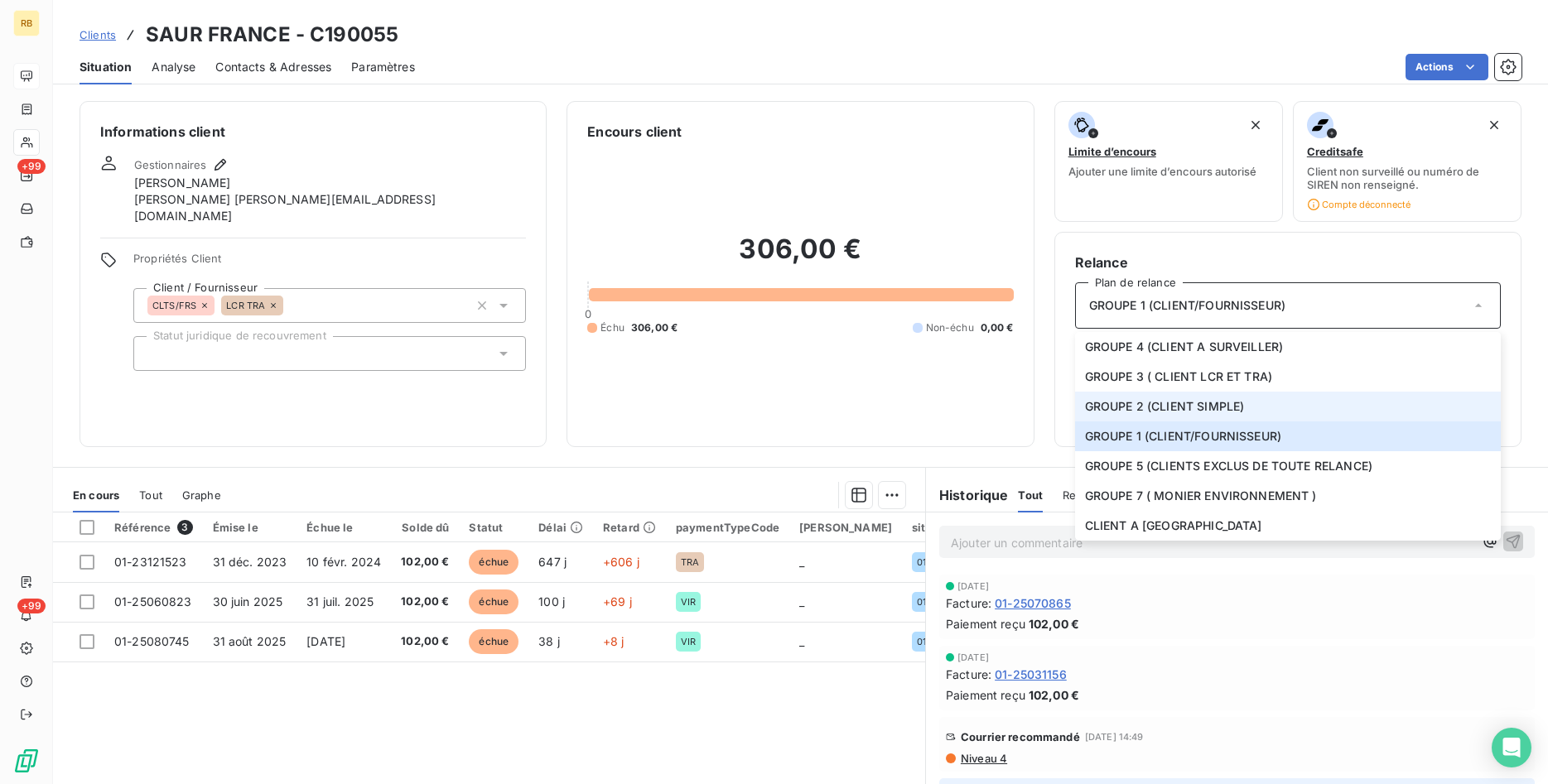
click at [1297, 397] on li "GROUPE 2 (CLIENT SIMPLE)" at bounding box center [1287, 406] width 425 height 30
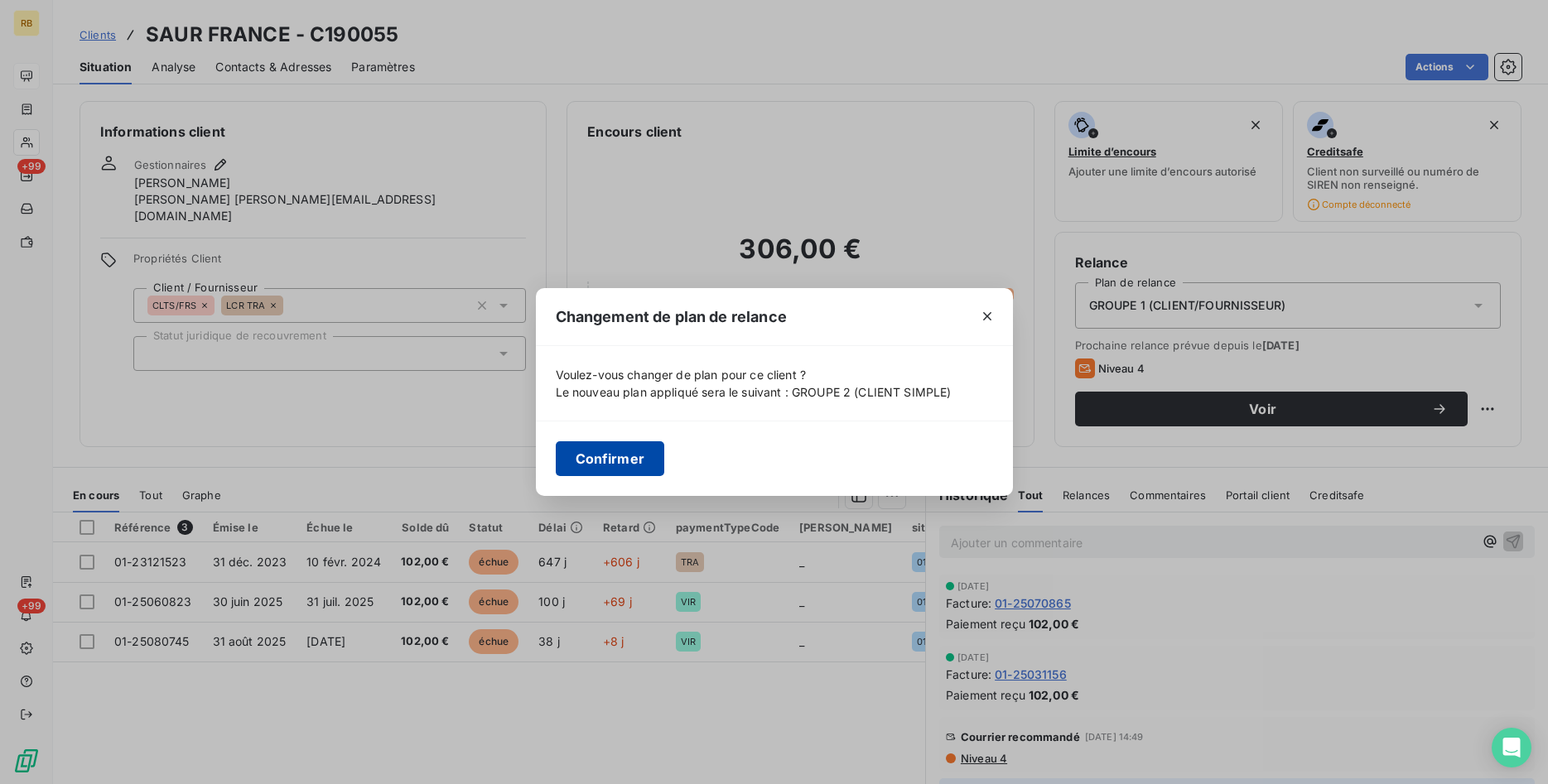
click at [635, 451] on button "Confirmer" at bounding box center [610, 458] width 109 height 35
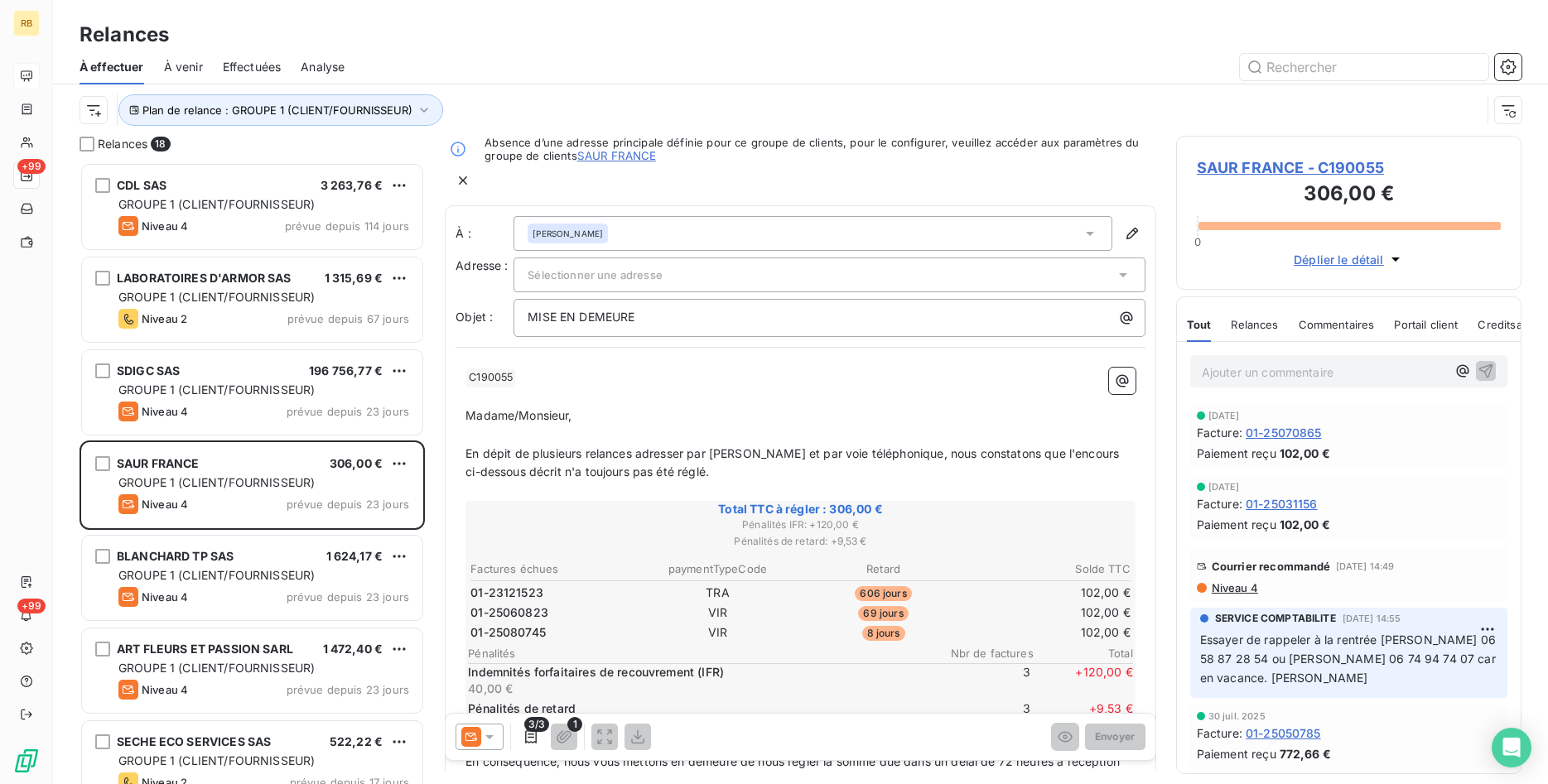
scroll to position [622, 346]
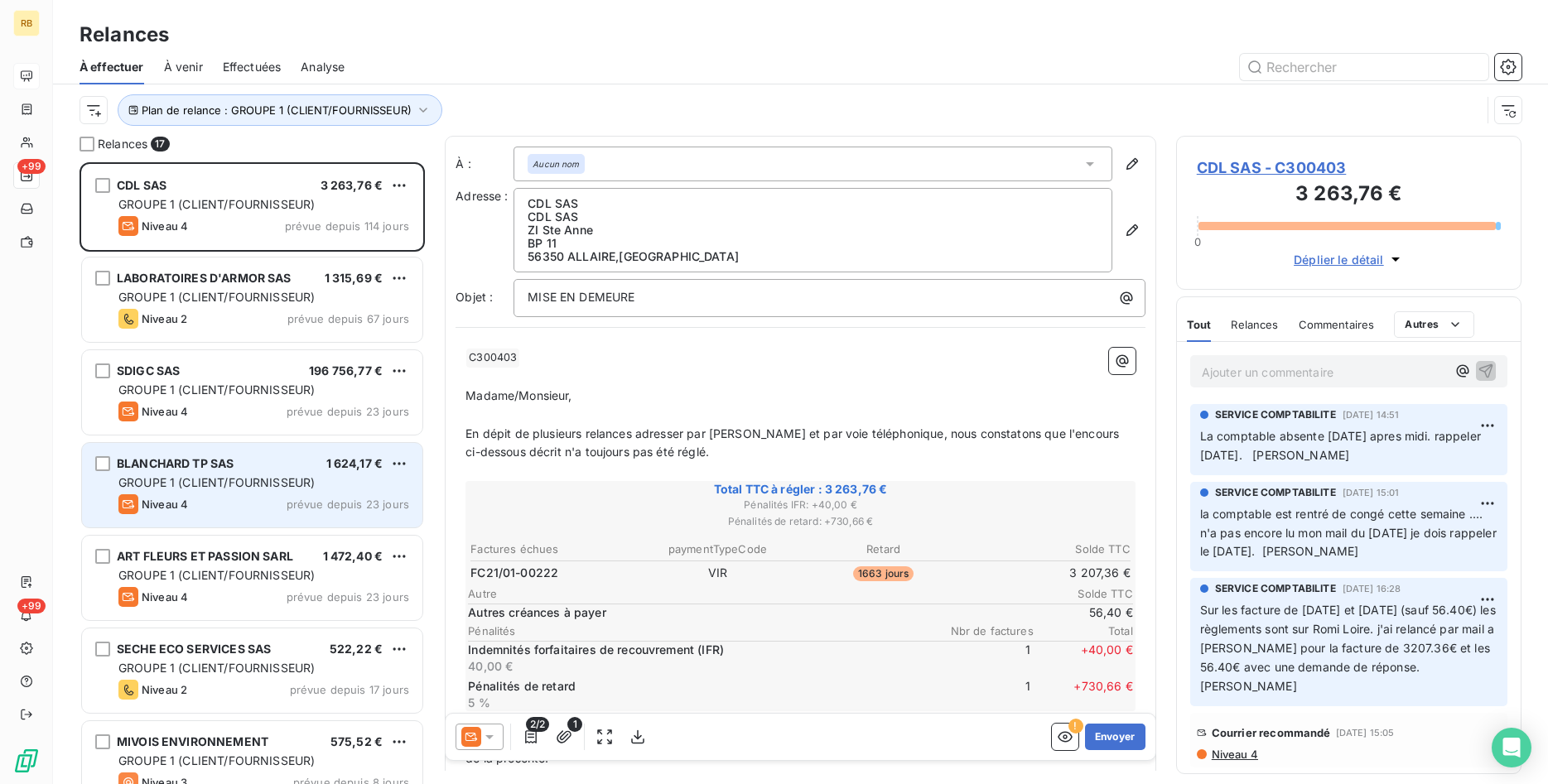
click at [272, 491] on div "GROUPE 1 (CLIENT/FOURNISSEUR)" at bounding box center [264, 483] width 291 height 17
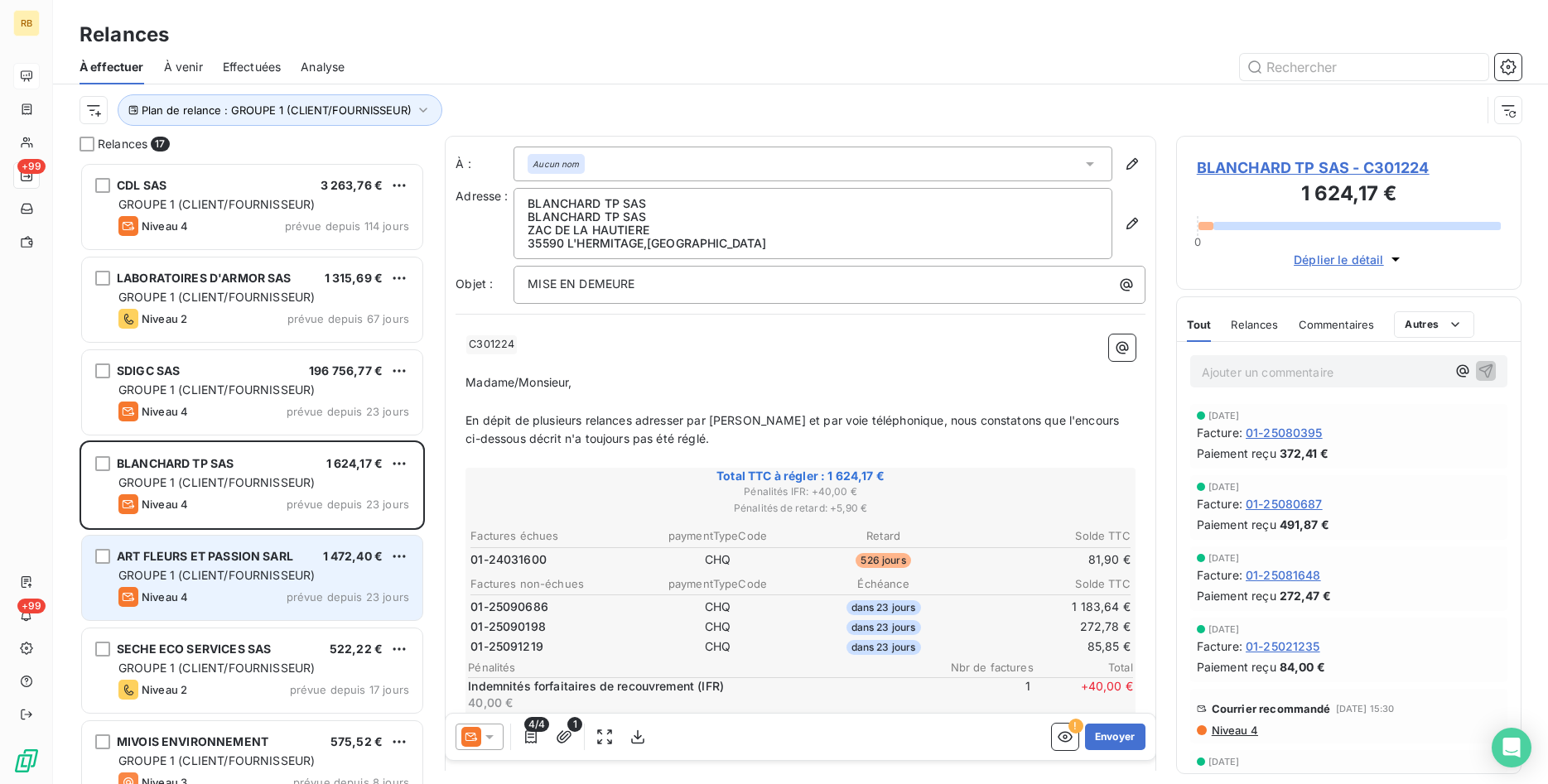
click at [332, 566] on div "ART FLEURS ET PASSION SARL 1 472,40 € GROUPE 1 (CLIENT/FOURNISSEUR) Niveau 4 pr…" at bounding box center [252, 578] width 340 height 85
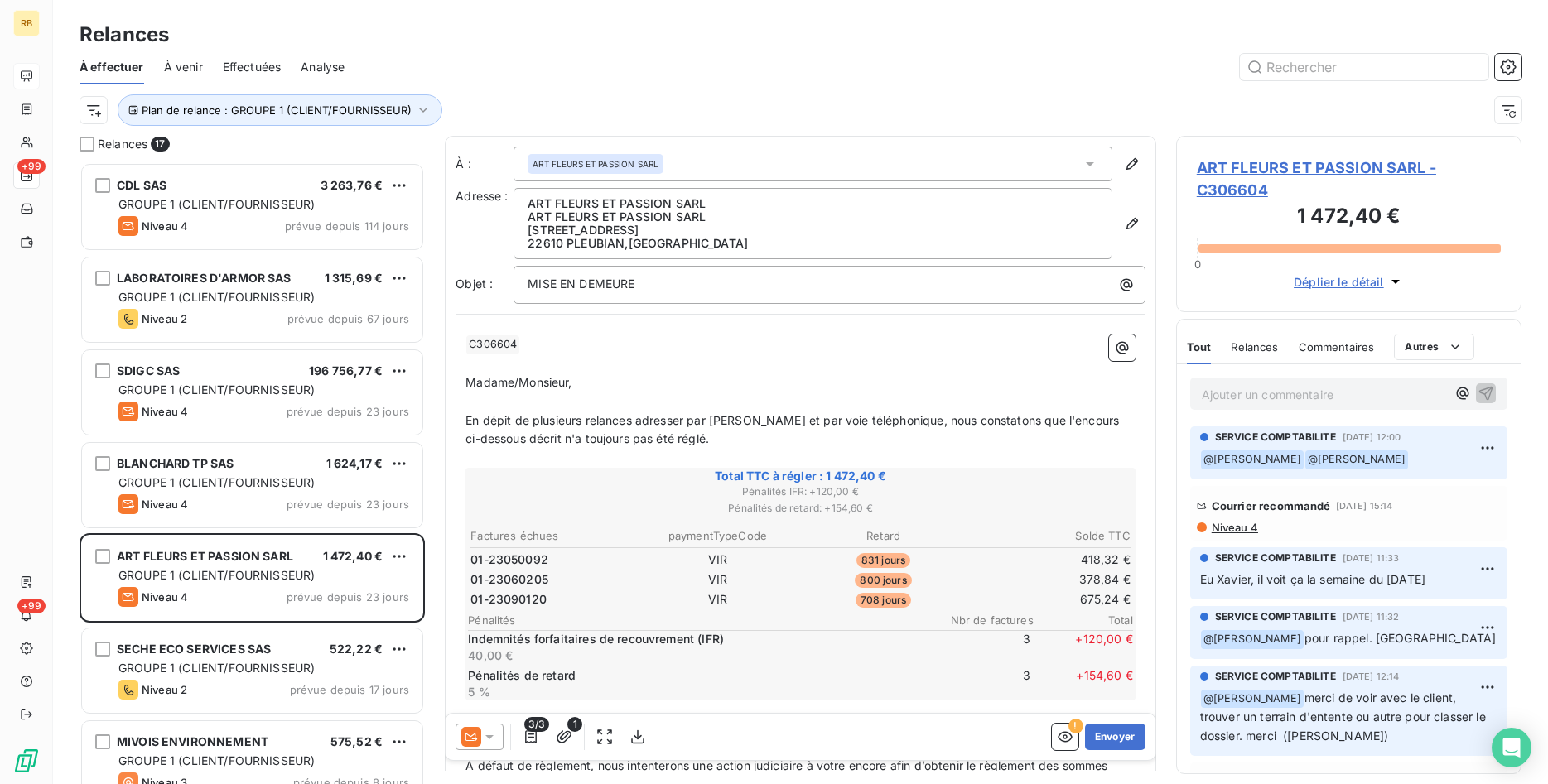
click at [1304, 163] on span "ART FLEURS ET PASSION SARL - C306604" at bounding box center [1348, 178] width 304 height 45
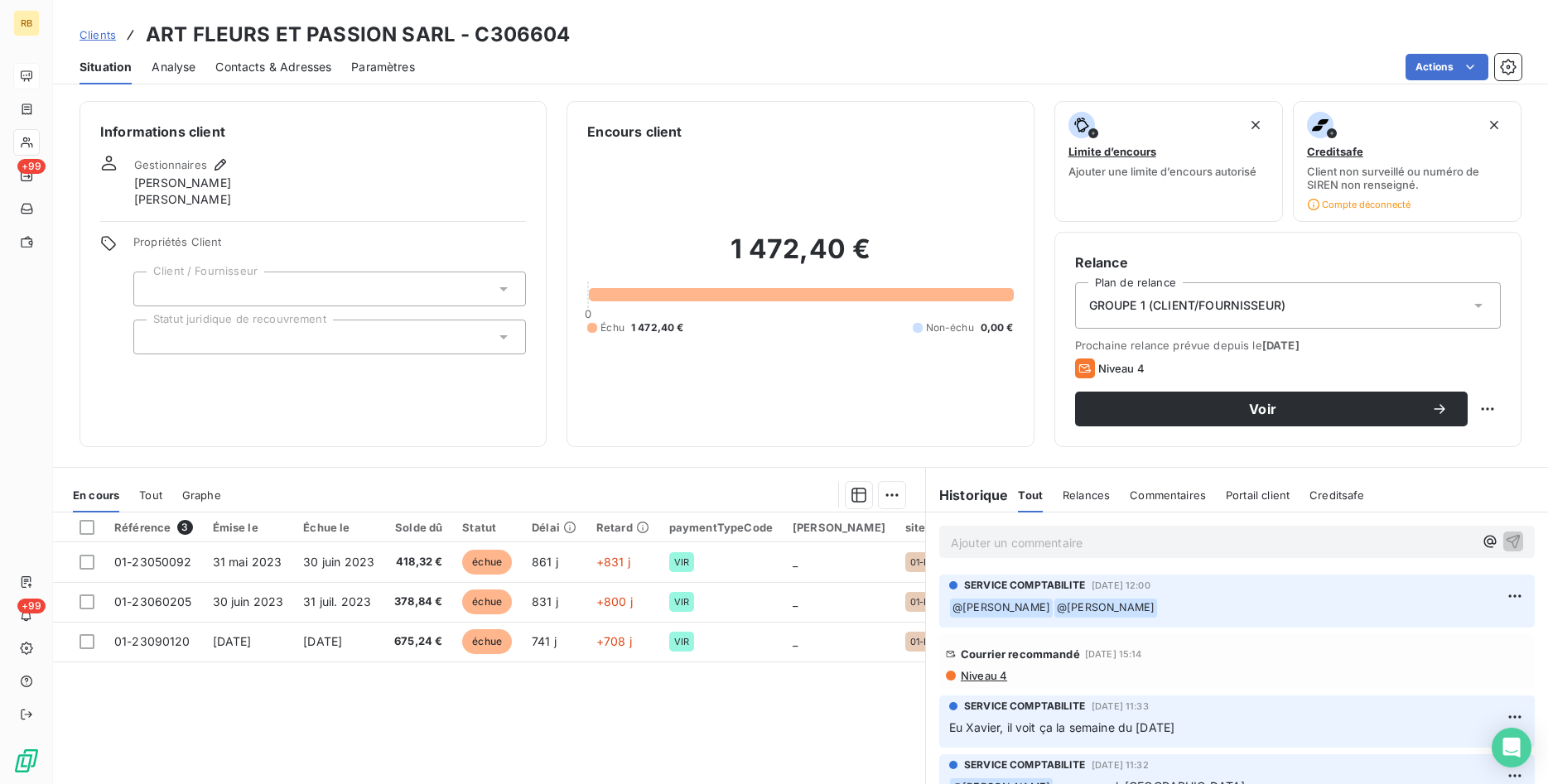
click at [1303, 299] on div "GROUPE 1 (CLIENT/FOURNISSEUR)" at bounding box center [1287, 305] width 425 height 47
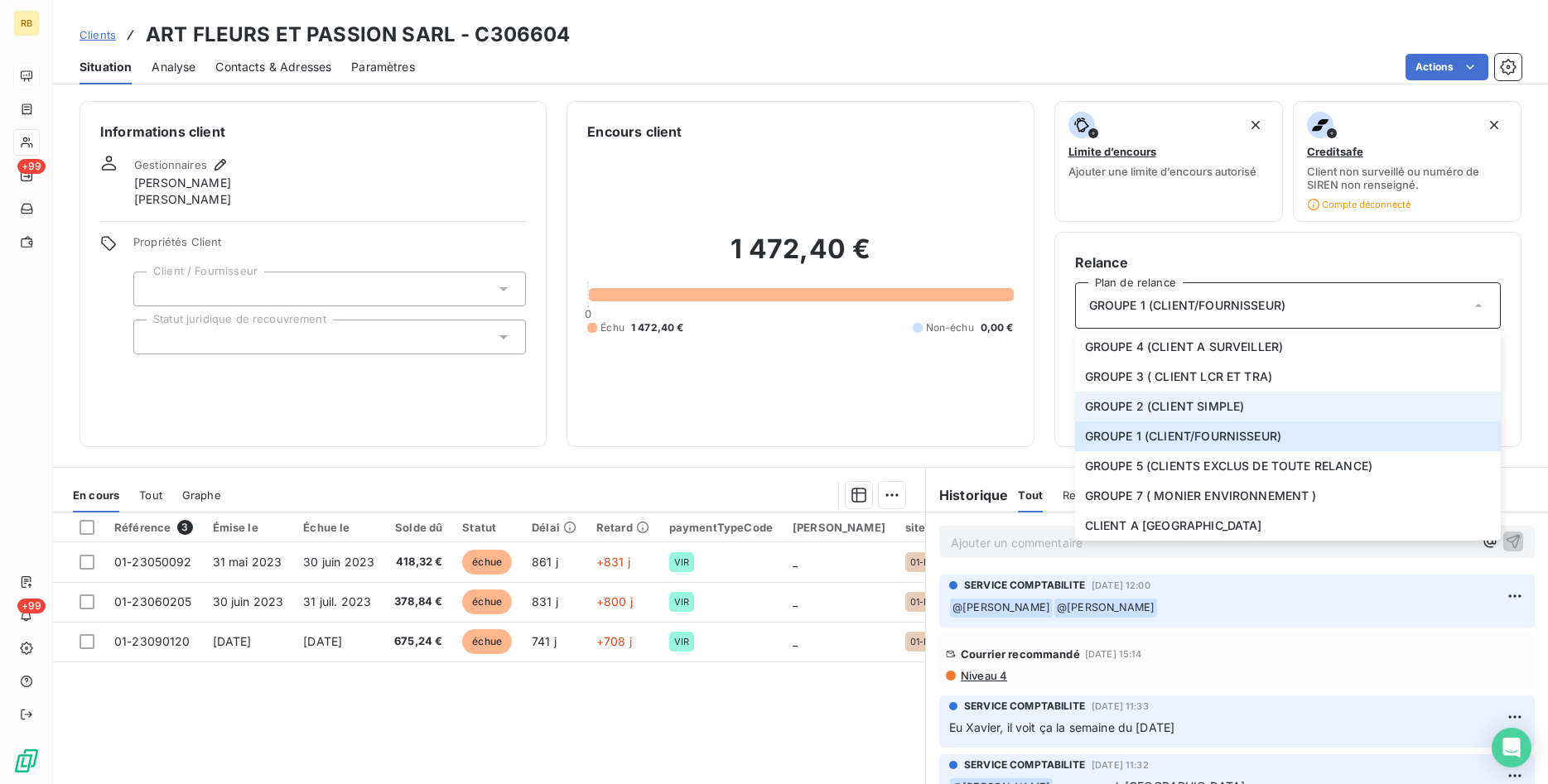
click at [1249, 407] on li "GROUPE 2 (CLIENT SIMPLE)" at bounding box center [1287, 406] width 425 height 30
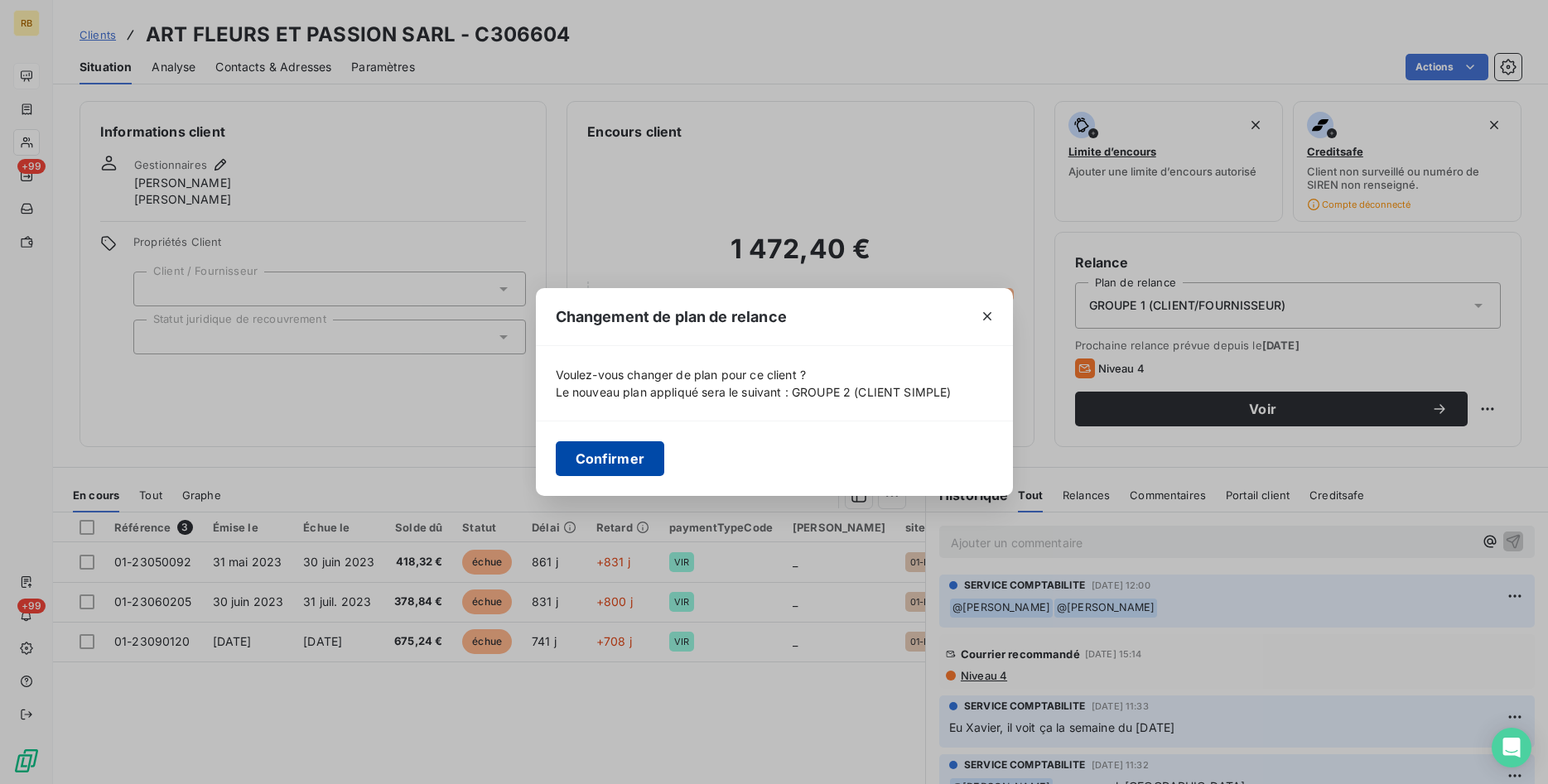
click at [637, 448] on button "Confirmer" at bounding box center [610, 458] width 109 height 35
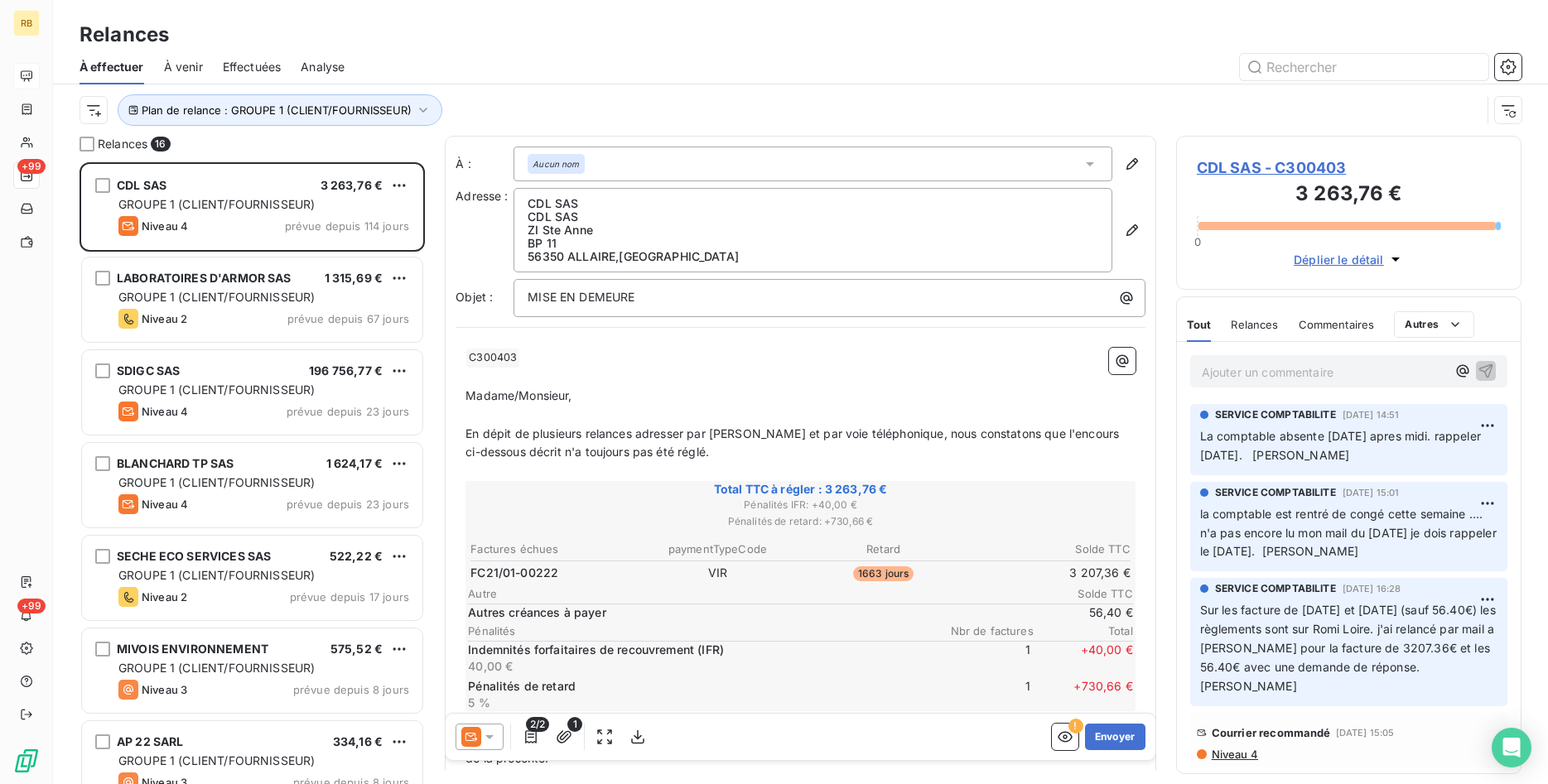
scroll to position [622, 346]
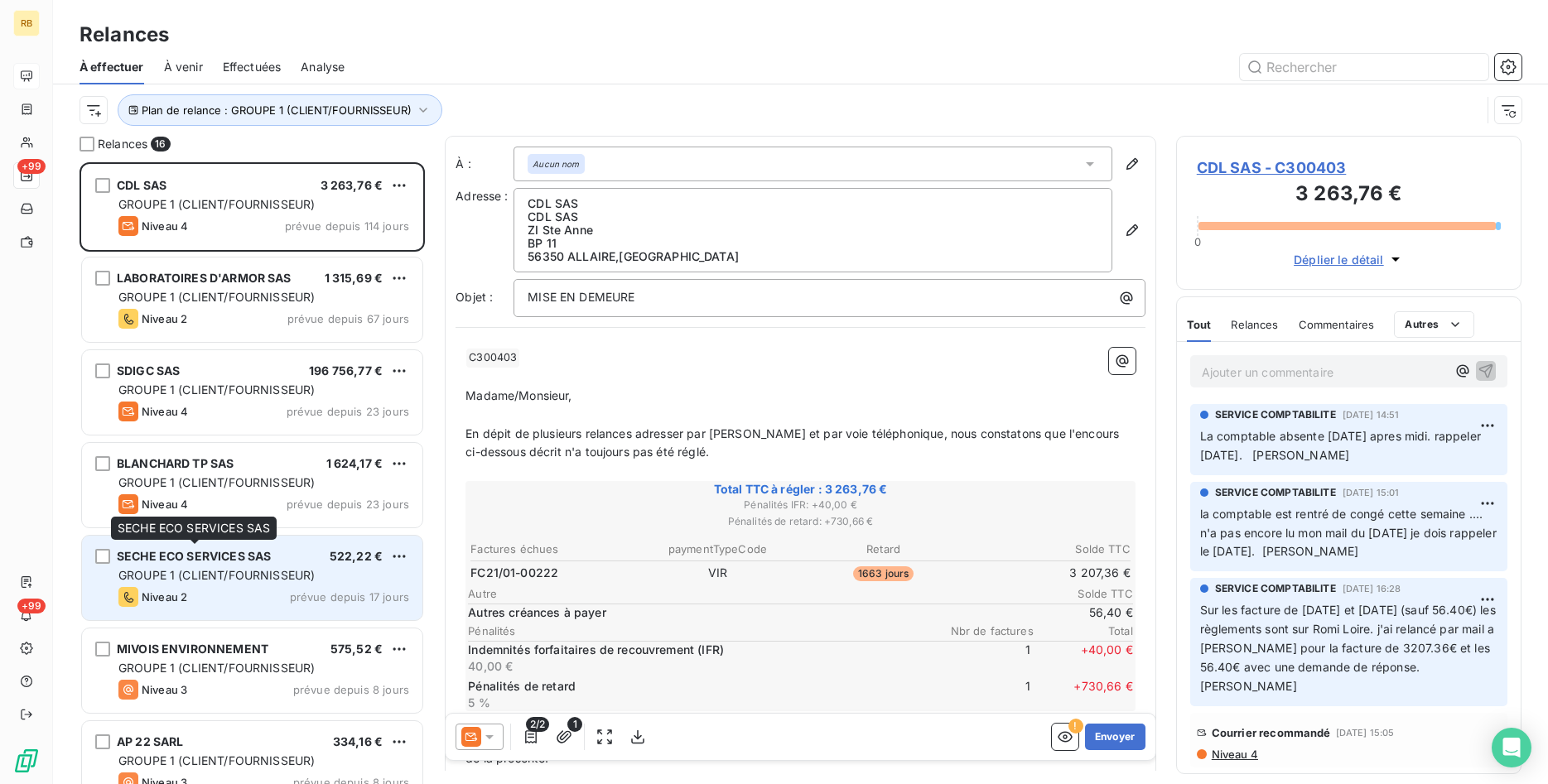
click at [247, 558] on span "SECHE ECO SERVICES SAS" at bounding box center [194, 556] width 154 height 14
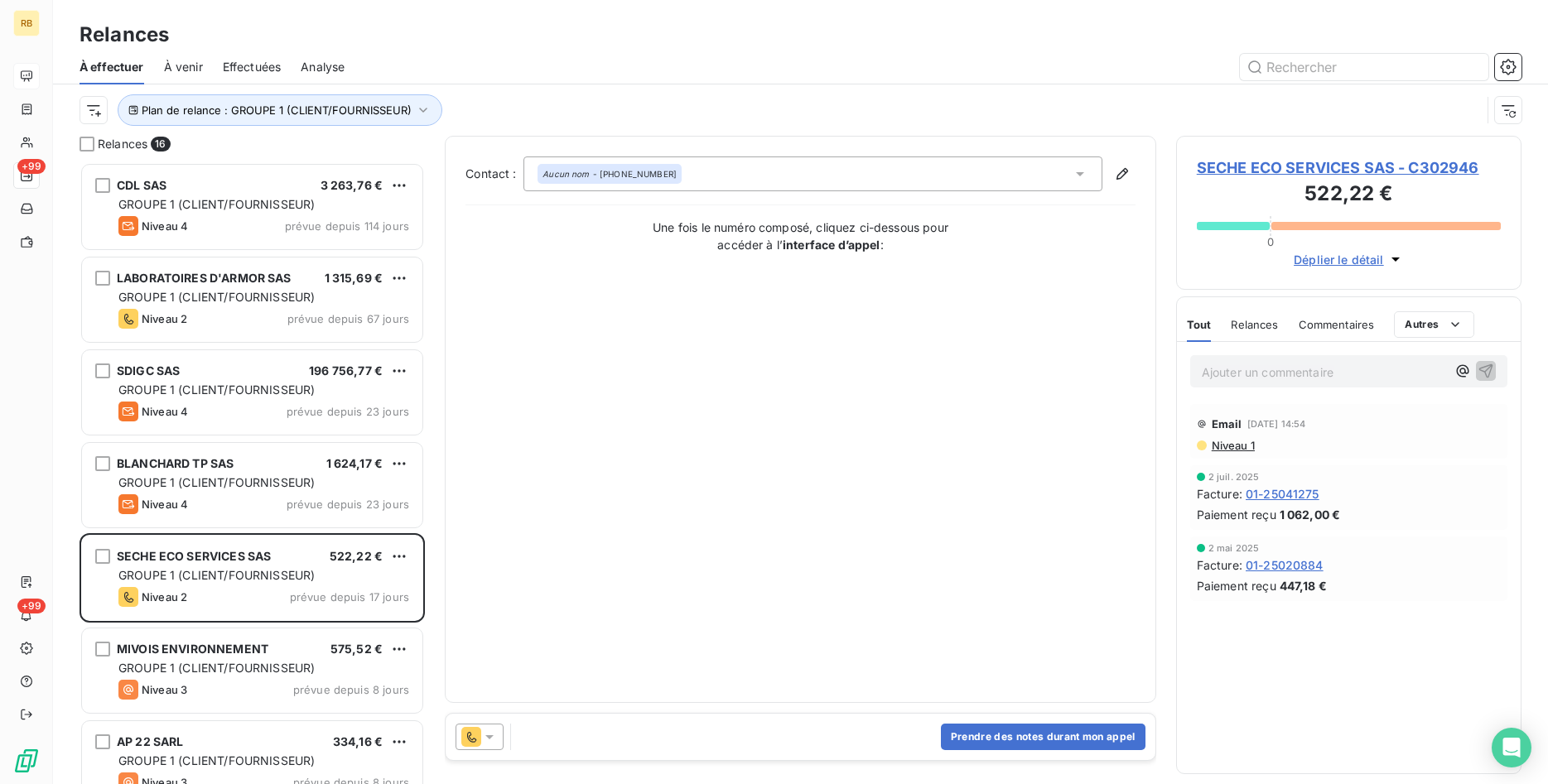
click at [1455, 167] on span "SECHE ECO SERVICES SAS - C302946" at bounding box center [1348, 167] width 304 height 22
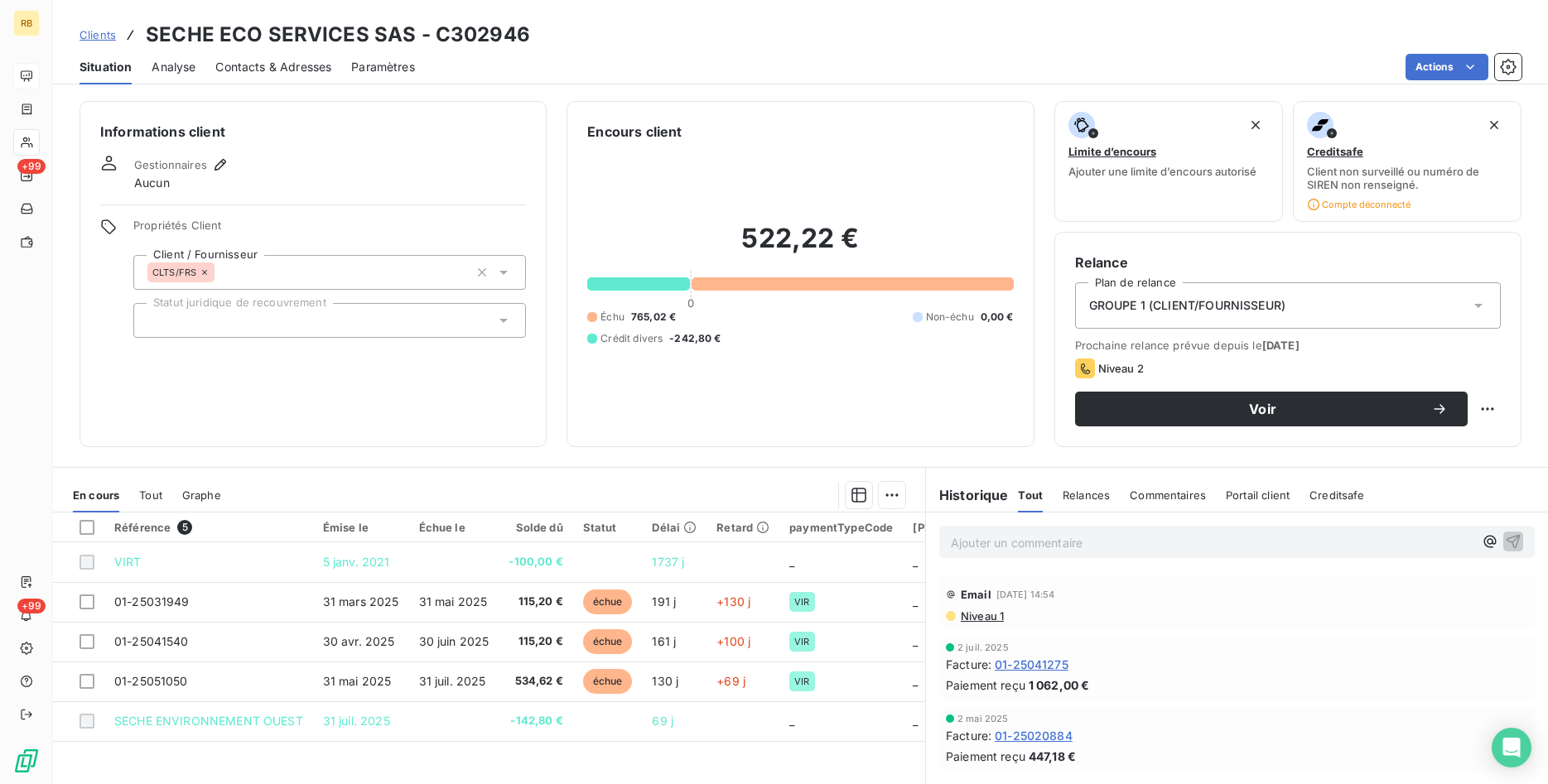
click at [1218, 304] on span "GROUPE 1 (CLIENT/FOURNISSEUR)" at bounding box center [1188, 306] width 196 height 17
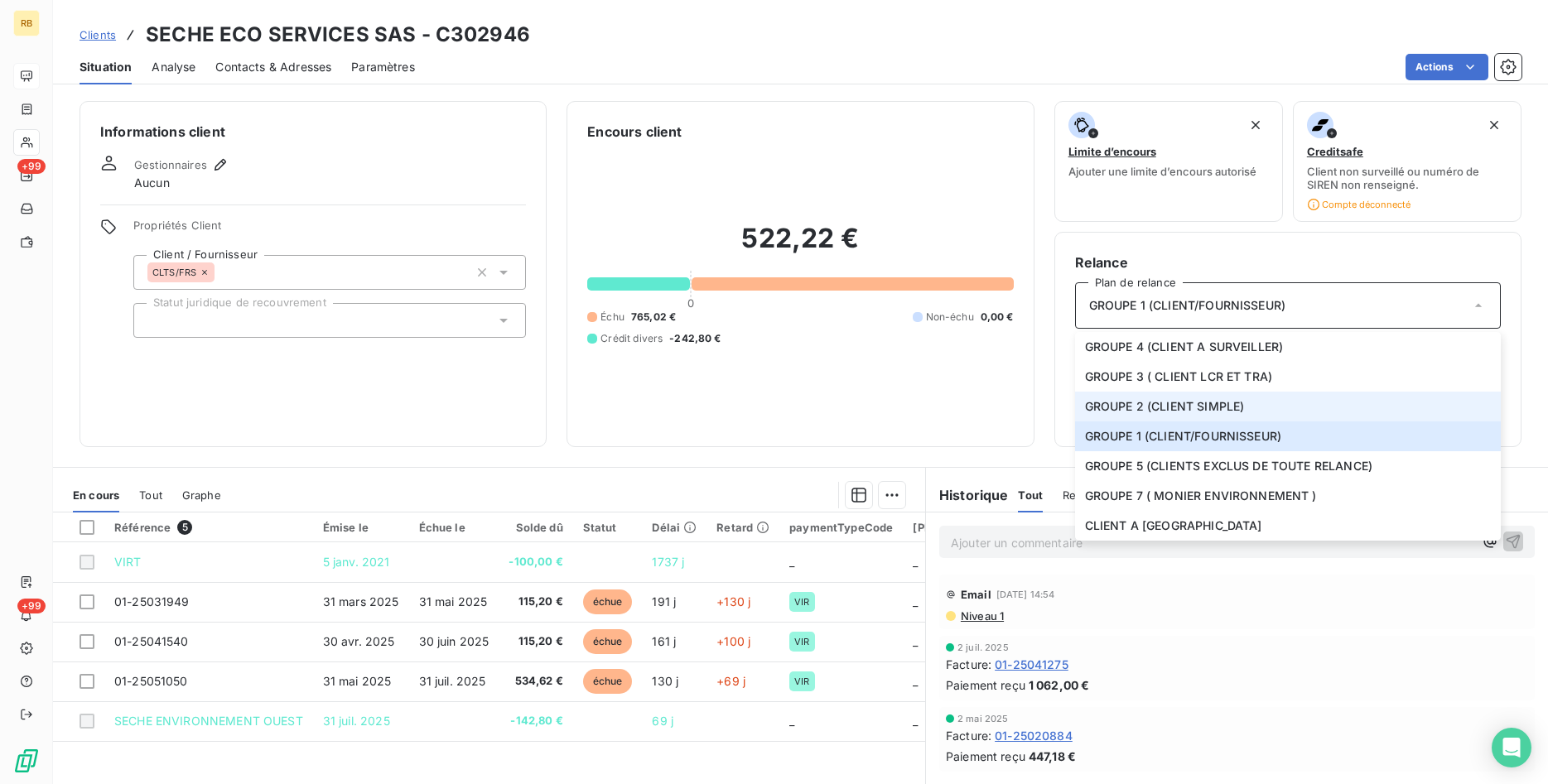
click at [1142, 398] on span "GROUPE 2 (CLIENT SIMPLE)" at bounding box center [1165, 407] width 160 height 17
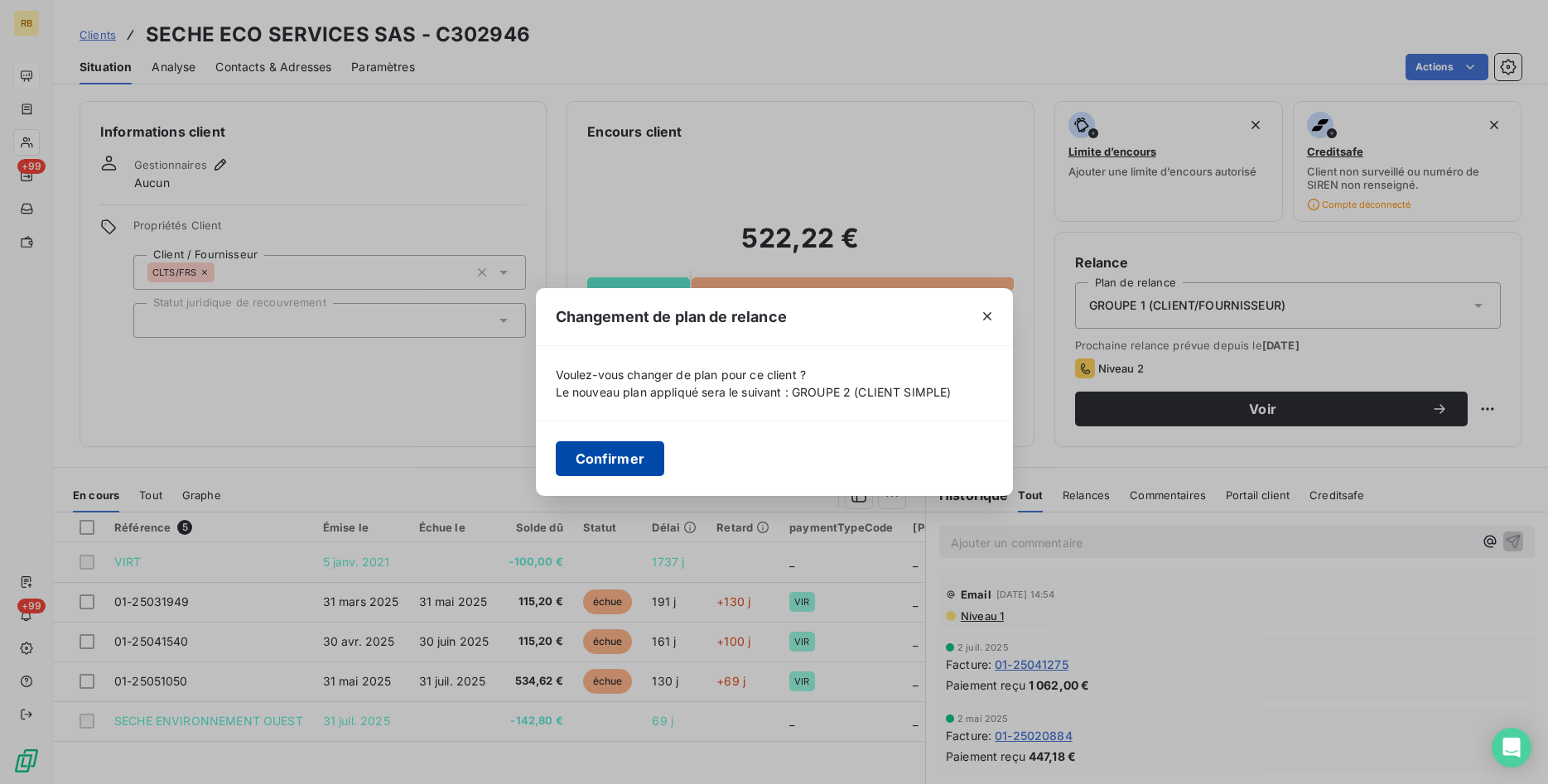
click at [623, 447] on button "Confirmer" at bounding box center [610, 458] width 109 height 35
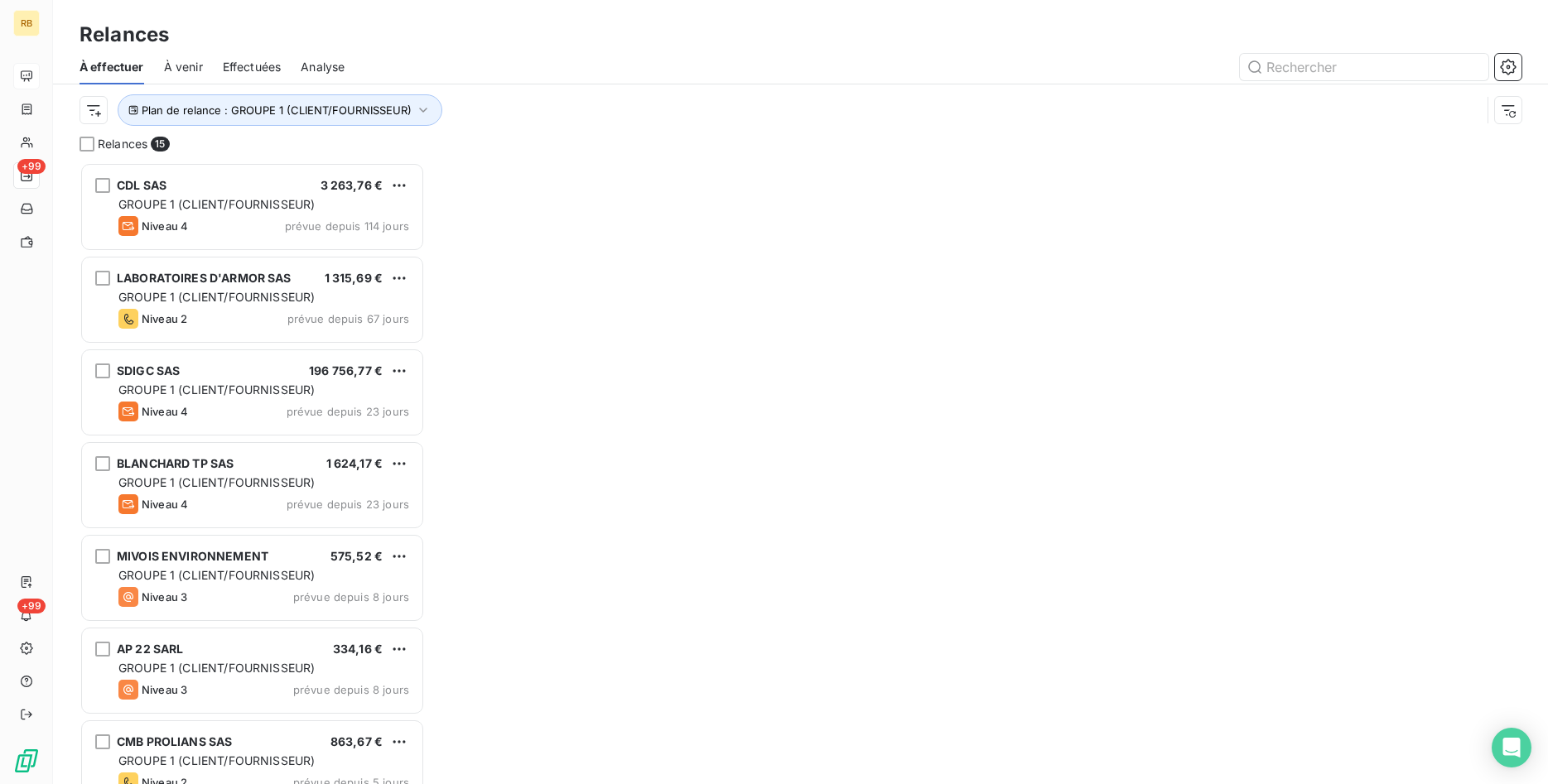
scroll to position [622, 346]
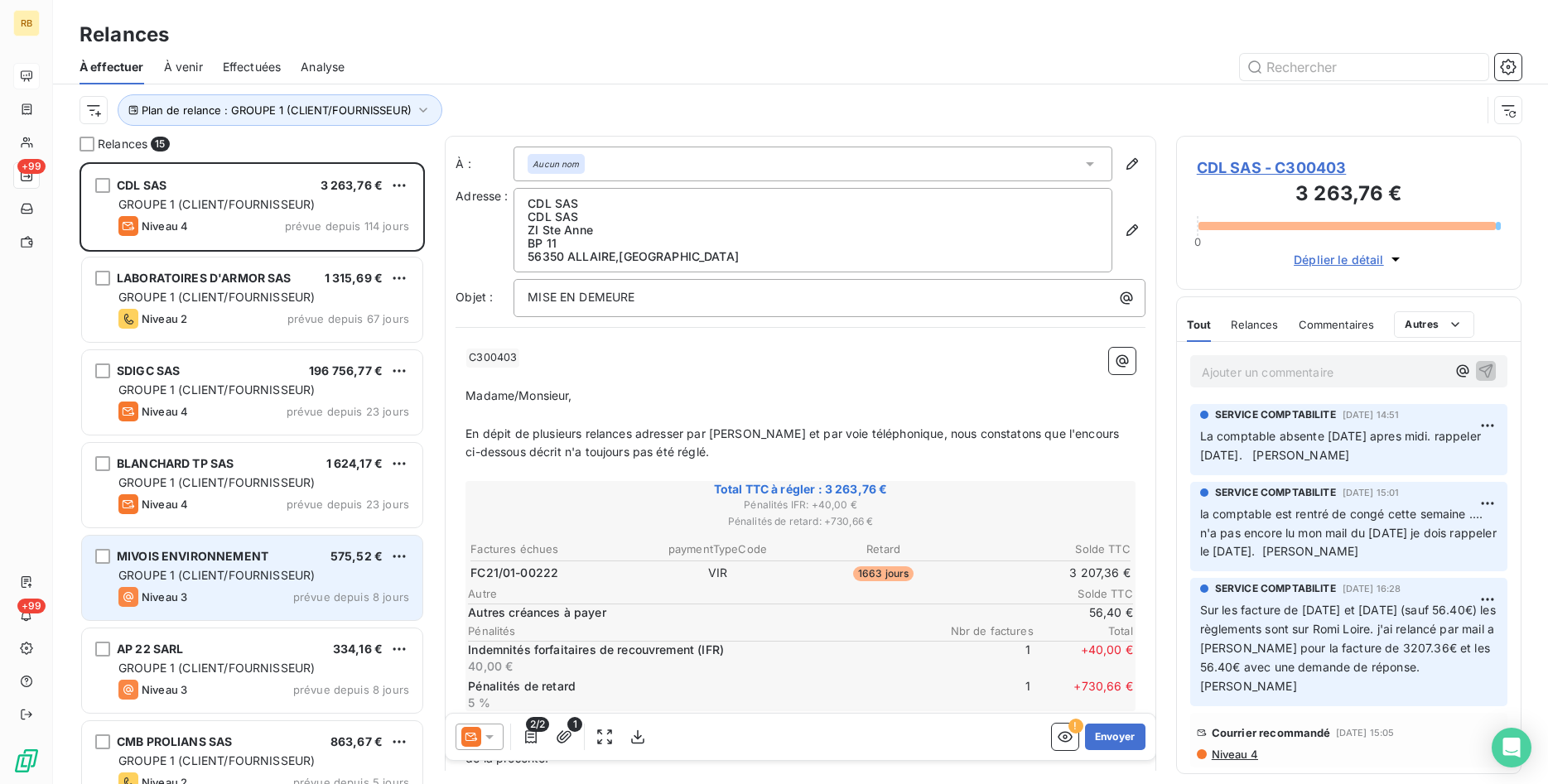
click at [285, 570] on span "GROUPE 1 (CLIENT/FOURNISSEUR)" at bounding box center [217, 575] width 196 height 14
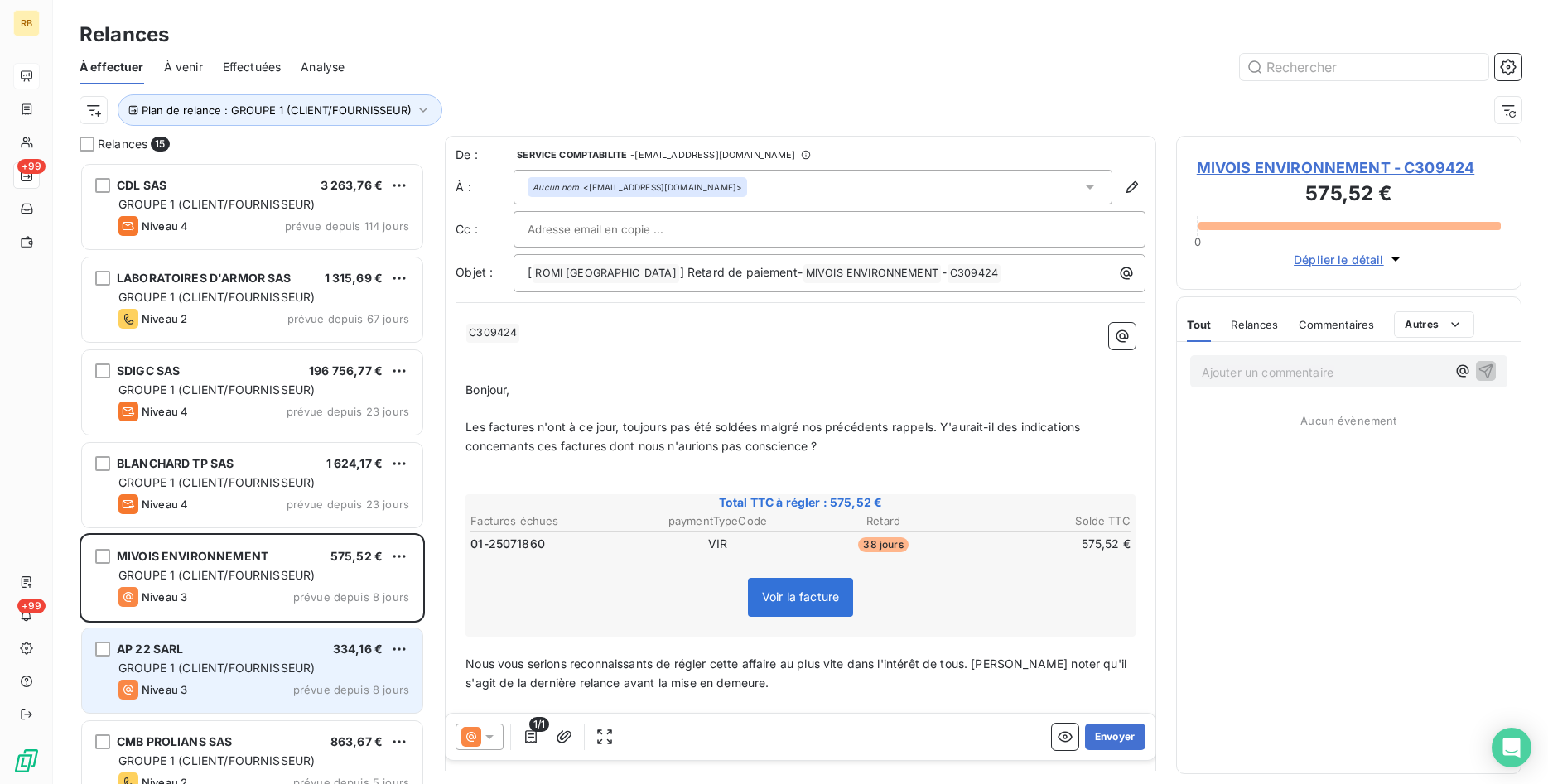
click at [283, 669] on span "GROUPE 1 (CLIENT/FOURNISSEUR)" at bounding box center [217, 667] width 196 height 14
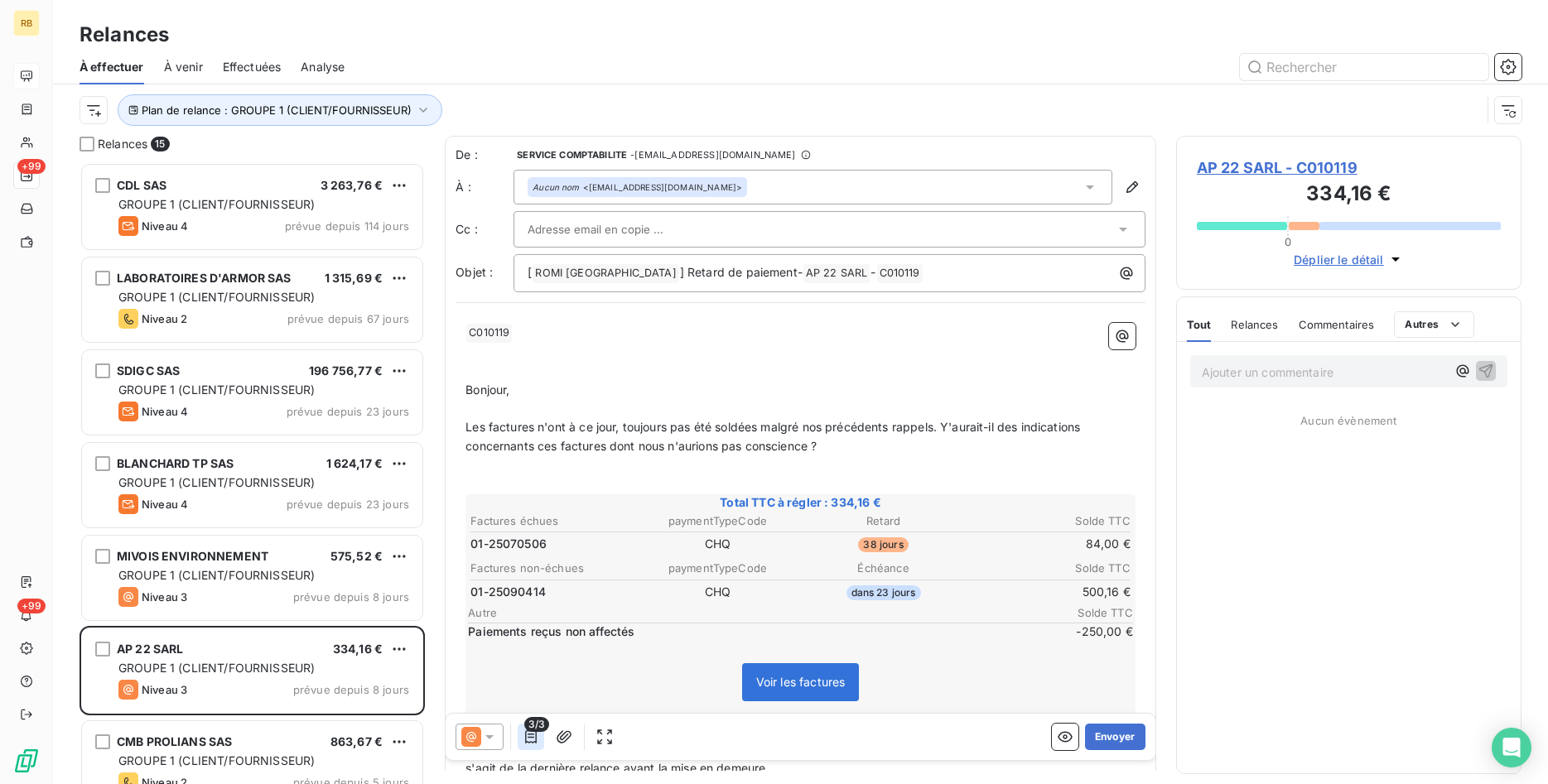
click at [530, 733] on icon "button" at bounding box center [531, 737] width 17 height 17
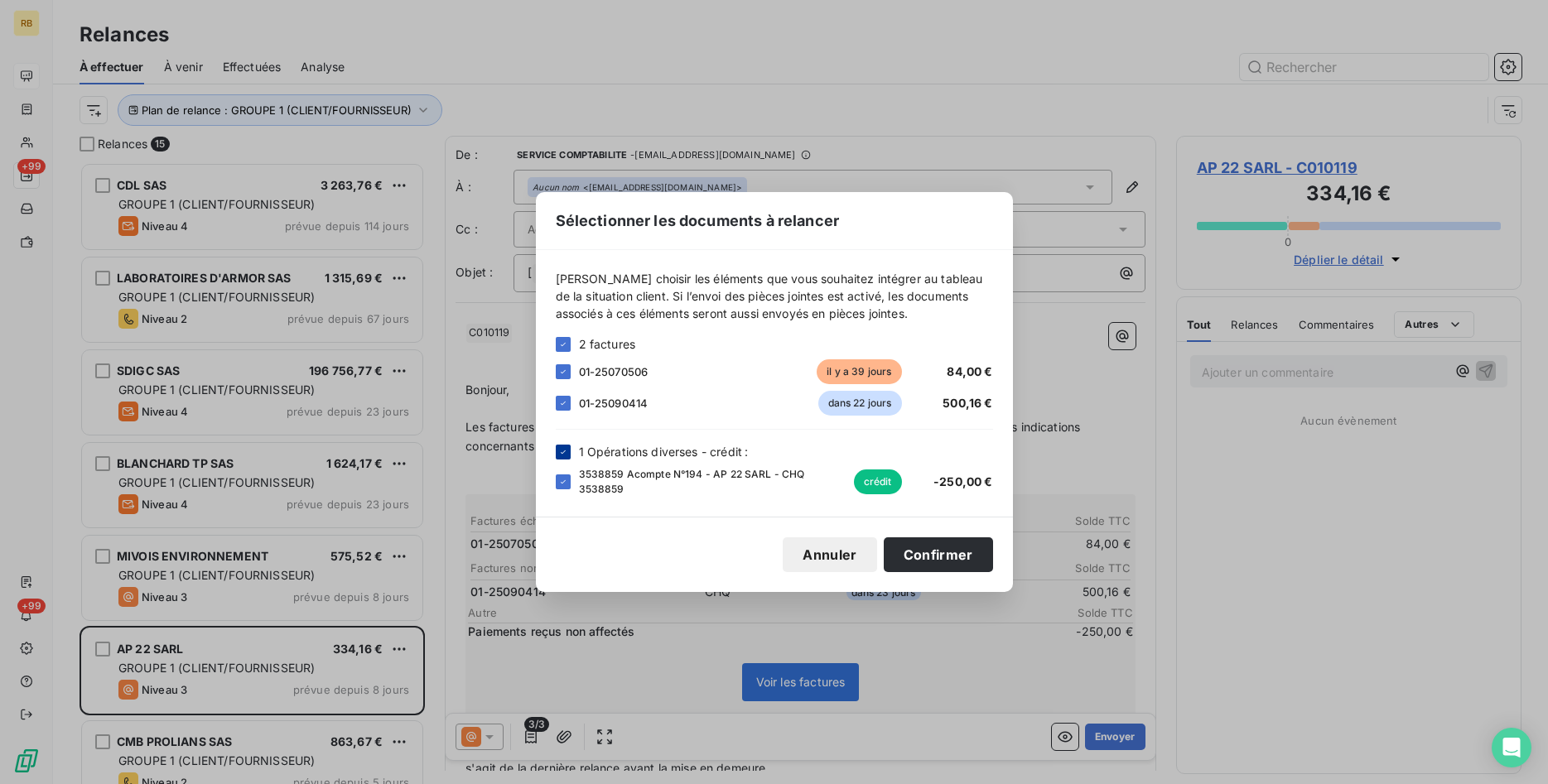
click at [564, 447] on div at bounding box center [563, 452] width 15 height 15
click at [944, 550] on button "Confirmer" at bounding box center [938, 555] width 109 height 35
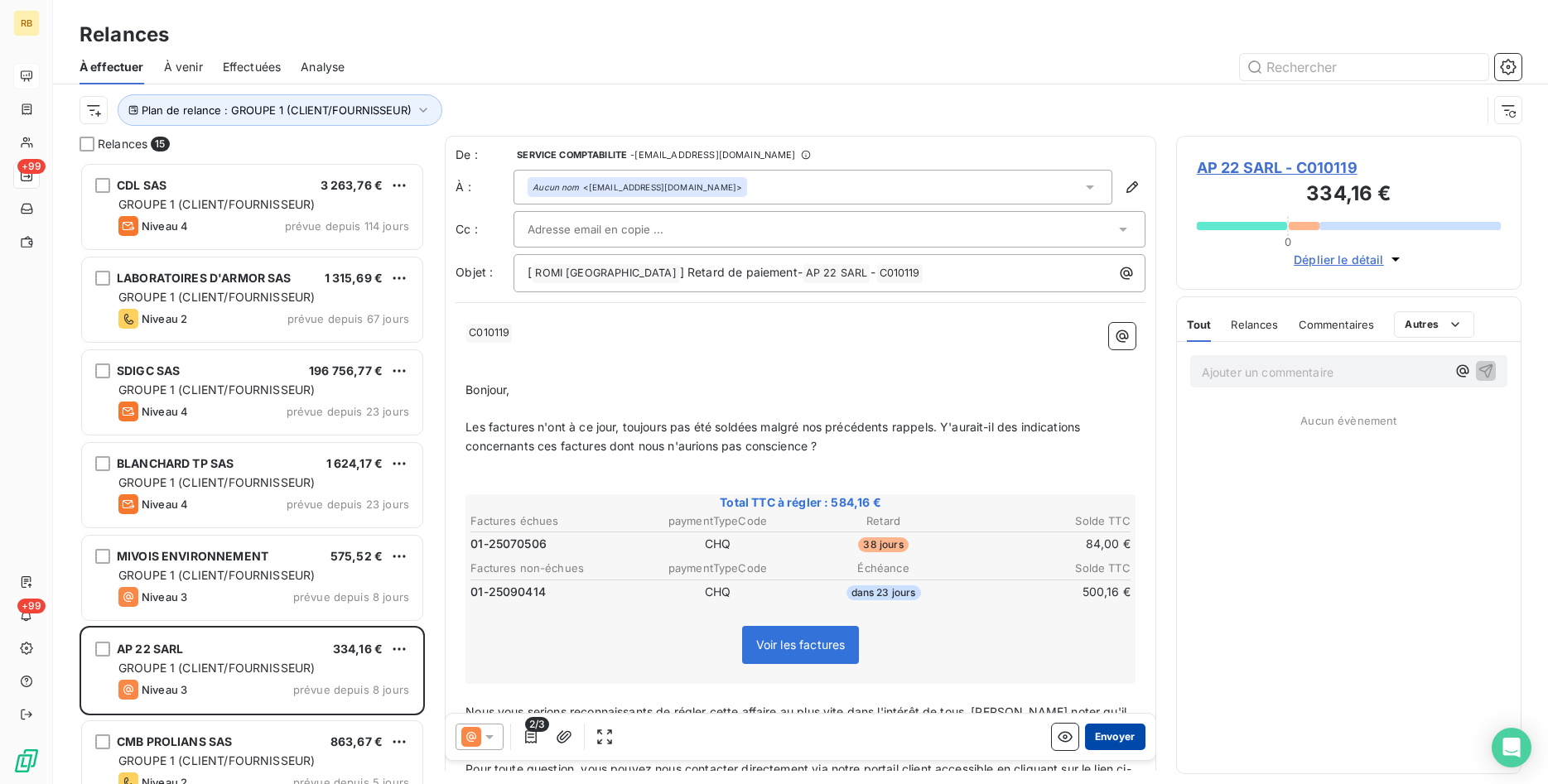
click at [1117, 731] on button "Envoyer" at bounding box center [1115, 737] width 60 height 26
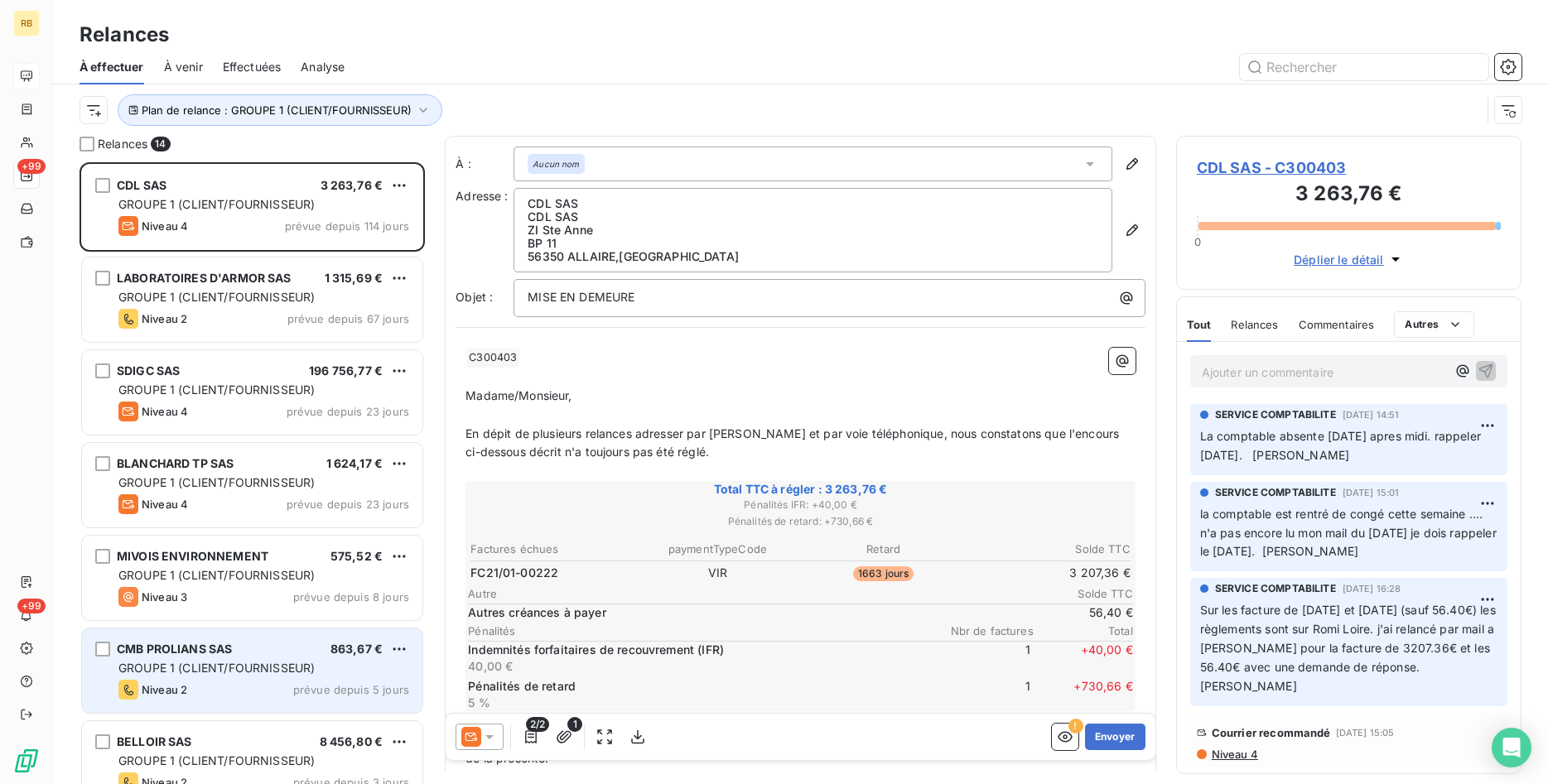
click at [273, 673] on span "GROUPE 1 (CLIENT/FOURNISSEUR)" at bounding box center [217, 667] width 196 height 14
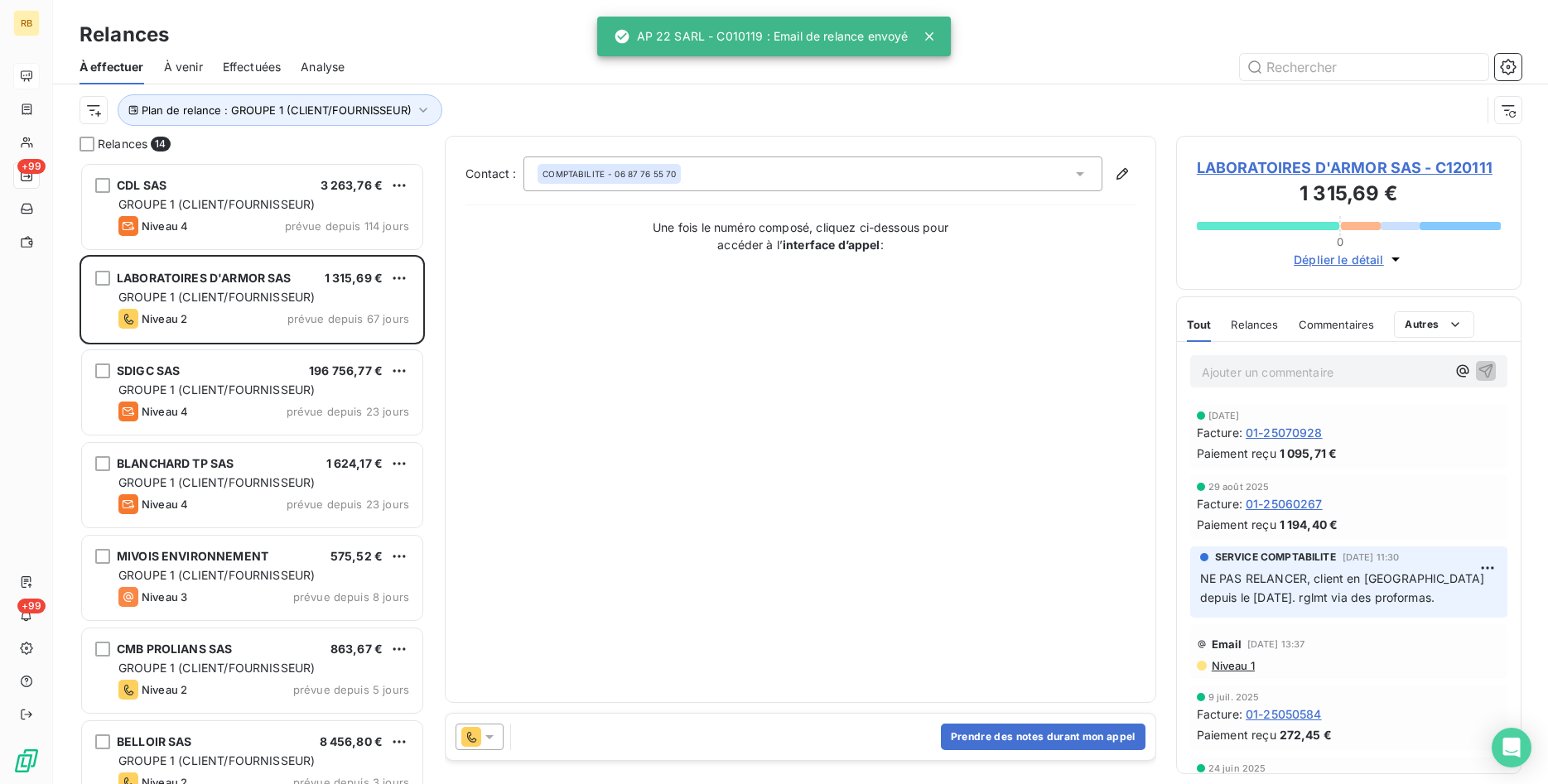
click at [487, 741] on icon at bounding box center [490, 737] width 17 height 17
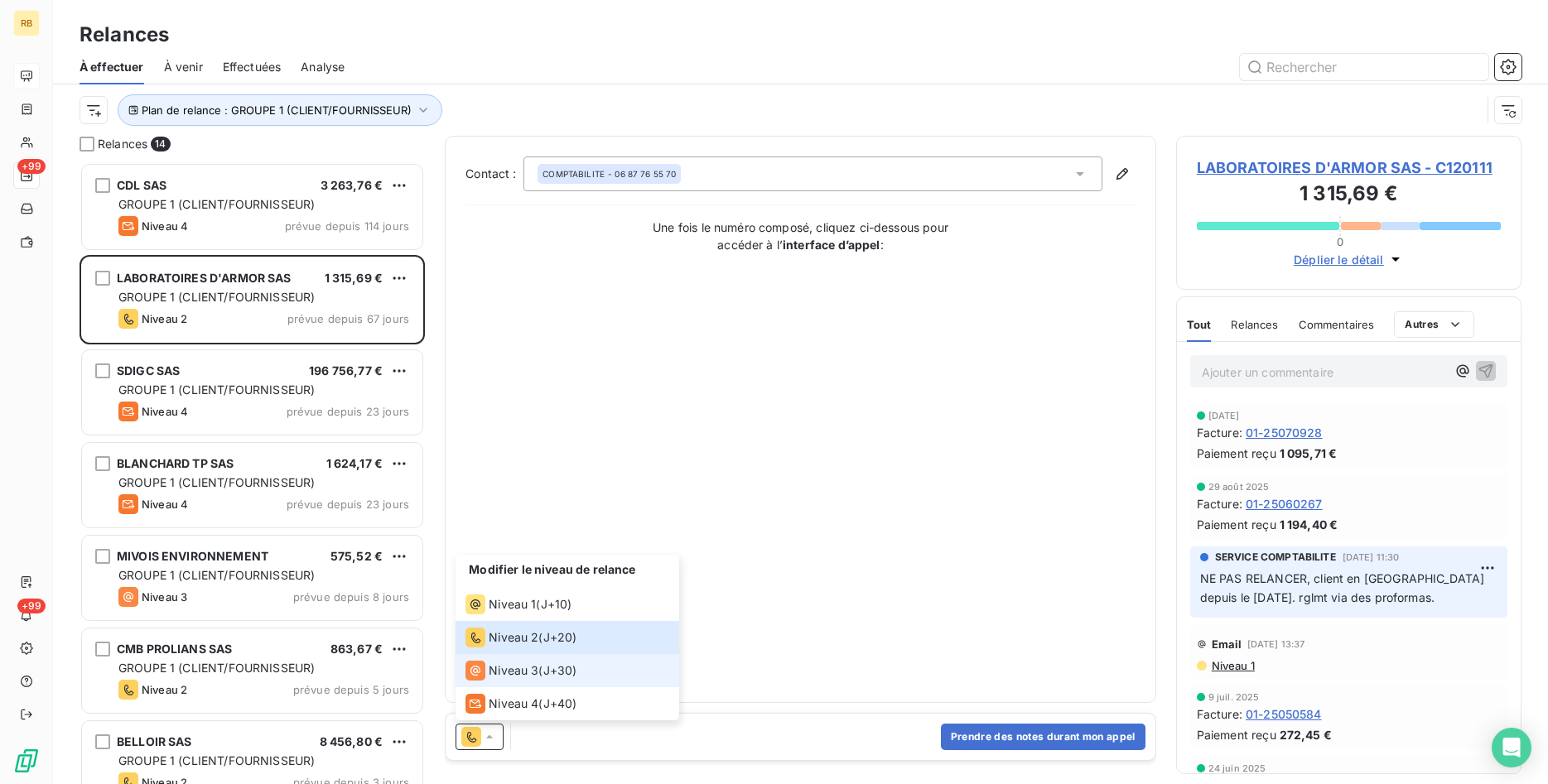
click at [517, 670] on span "Niveau 3" at bounding box center [513, 671] width 50 height 17
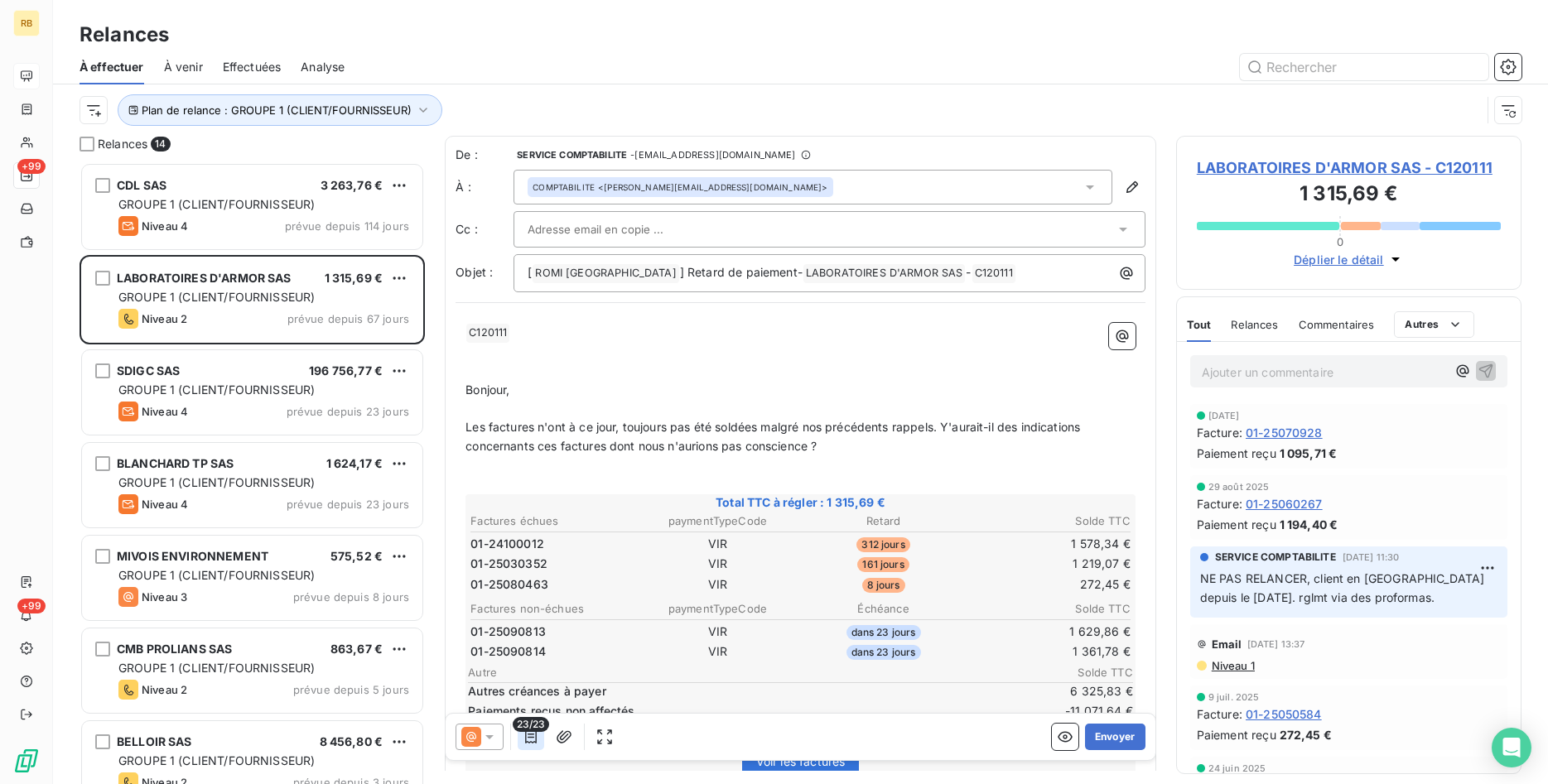
click at [534, 739] on icon "button" at bounding box center [531, 737] width 17 height 17
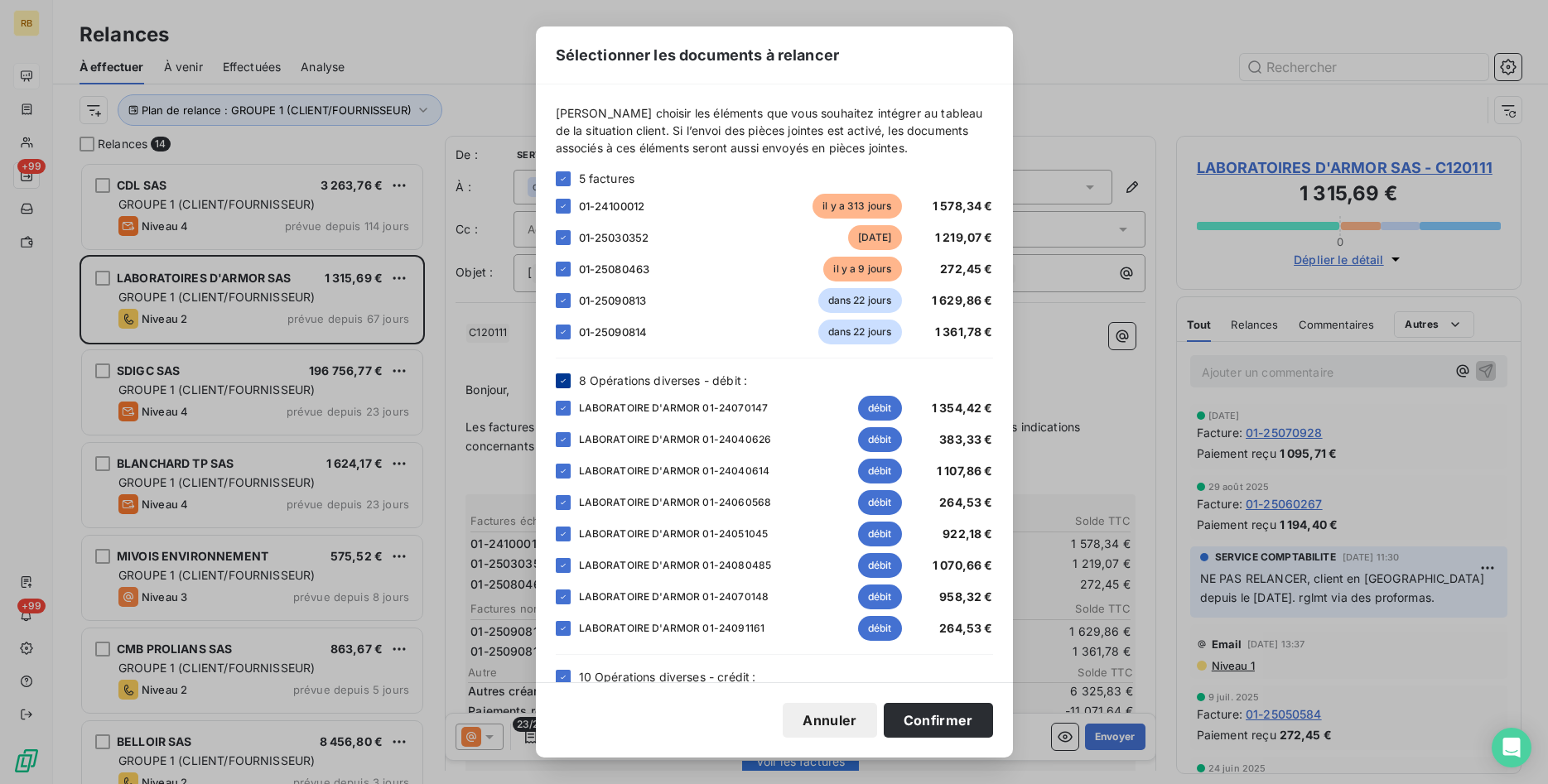
click at [563, 381] on icon at bounding box center [563, 381] width 10 height 10
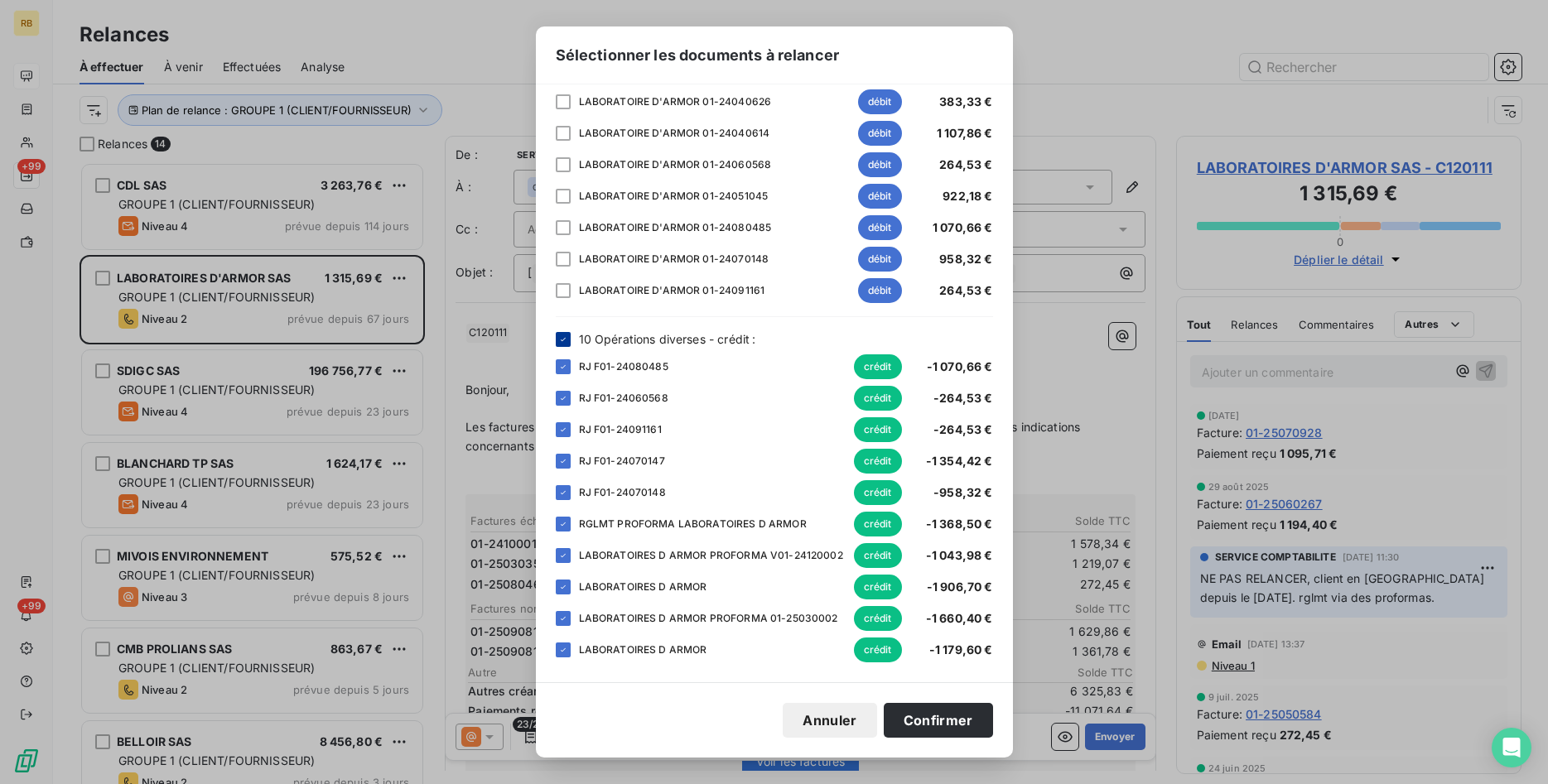
click at [561, 337] on icon at bounding box center [563, 340] width 10 height 10
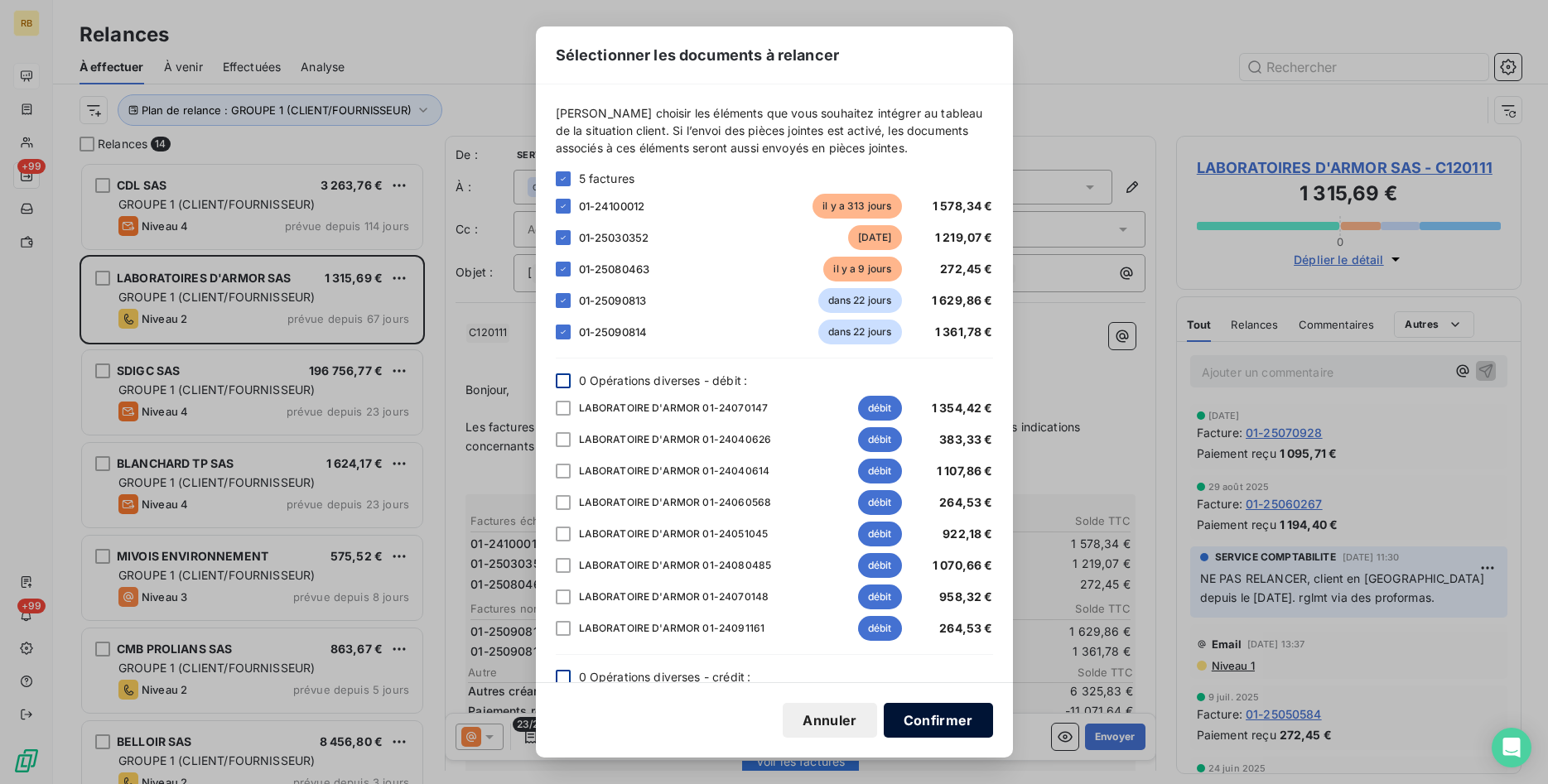
click at [945, 716] on button "Confirmer" at bounding box center [938, 720] width 109 height 35
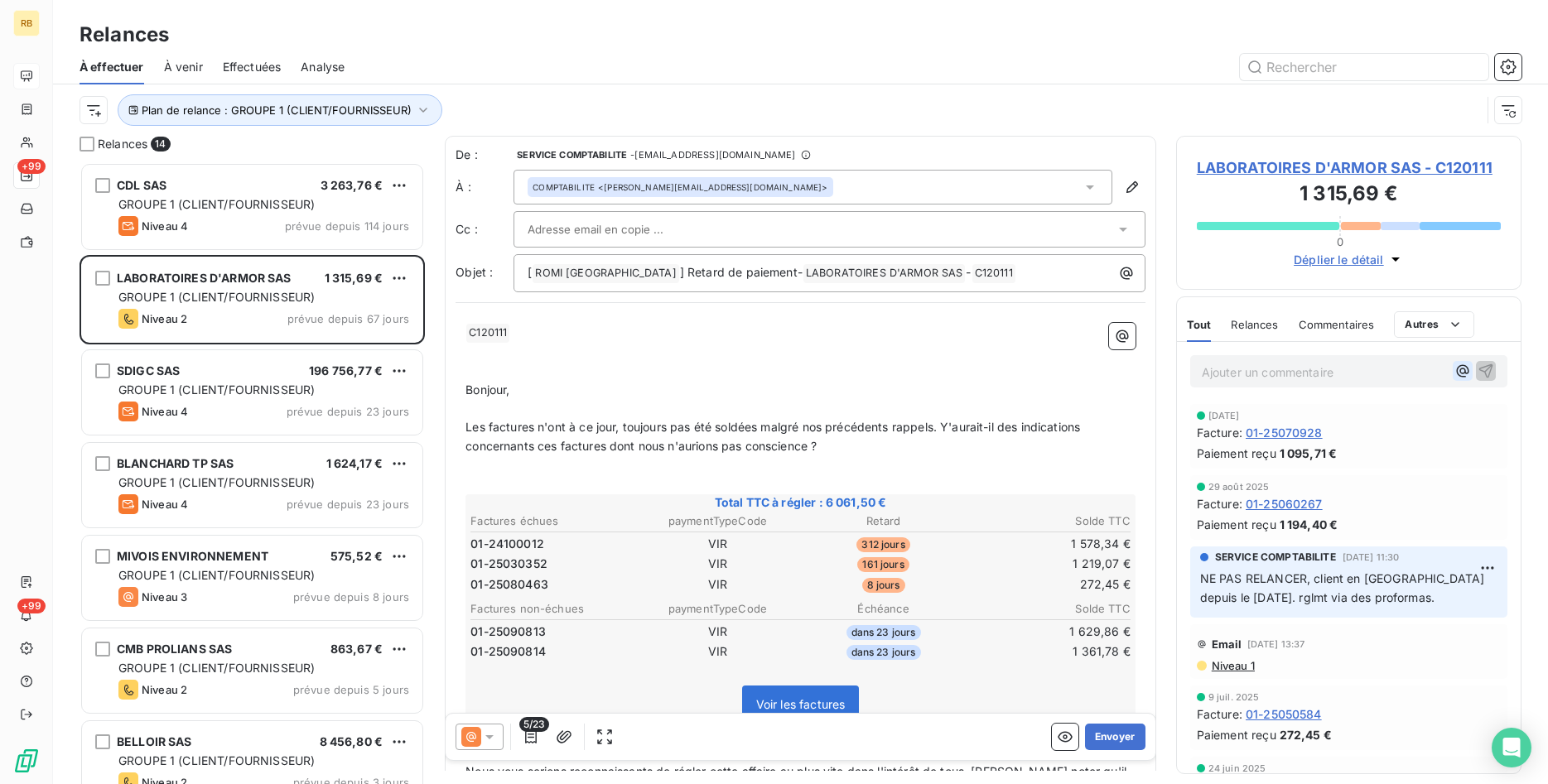
click at [1465, 373] on icon "button" at bounding box center [1463, 371] width 13 height 13
click at [1353, 425] on div "[PERSON_NAME]" at bounding box center [1348, 427] width 169 height 20
click at [1316, 430] on span "[PERSON_NAME]" at bounding box center [1339, 426] width 138 height 14
click at [1462, 373] on icon "button" at bounding box center [1463, 370] width 13 height 13
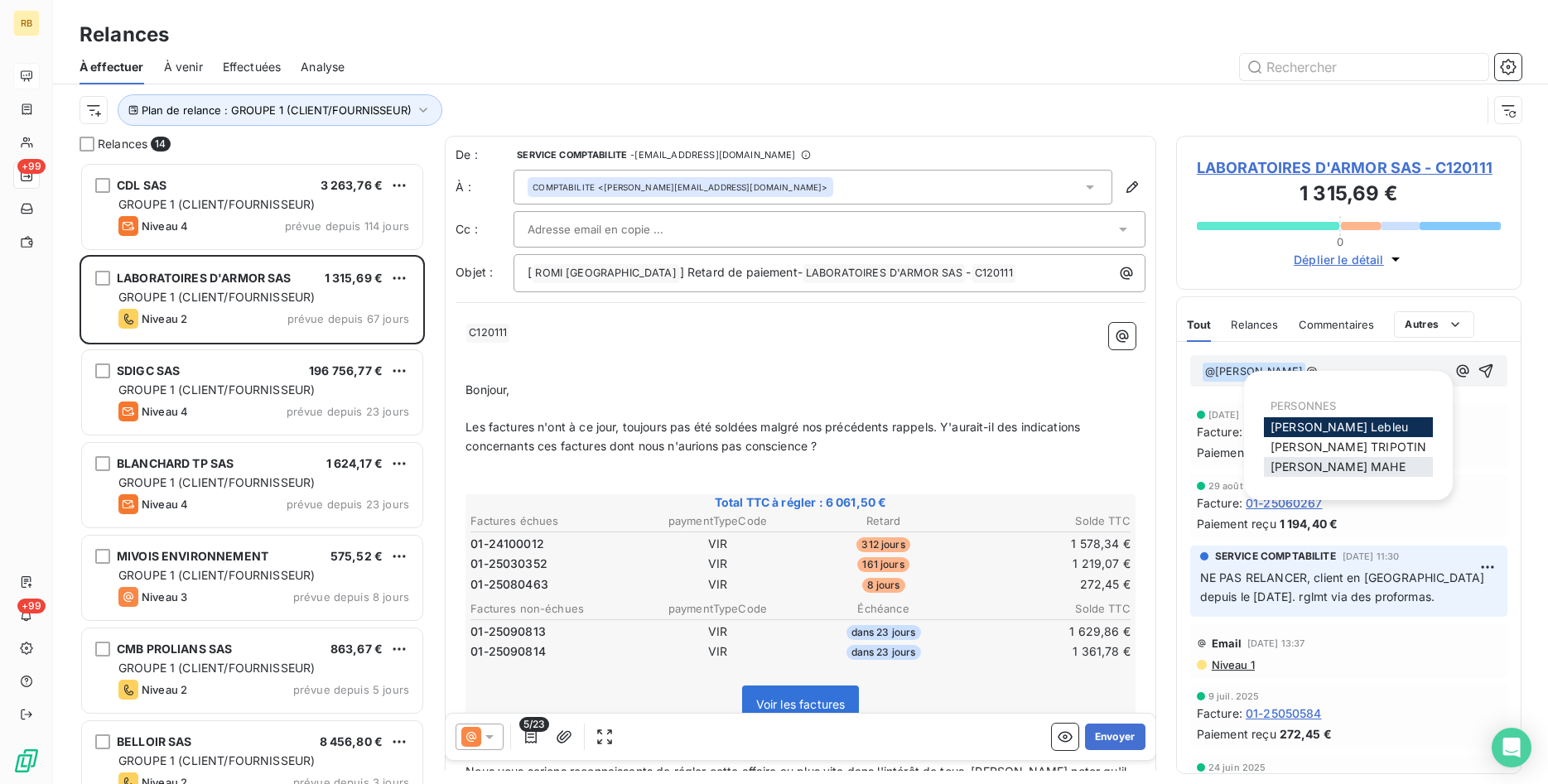
click at [1340, 469] on span "[PERSON_NAME]" at bounding box center [1338, 467] width 135 height 14
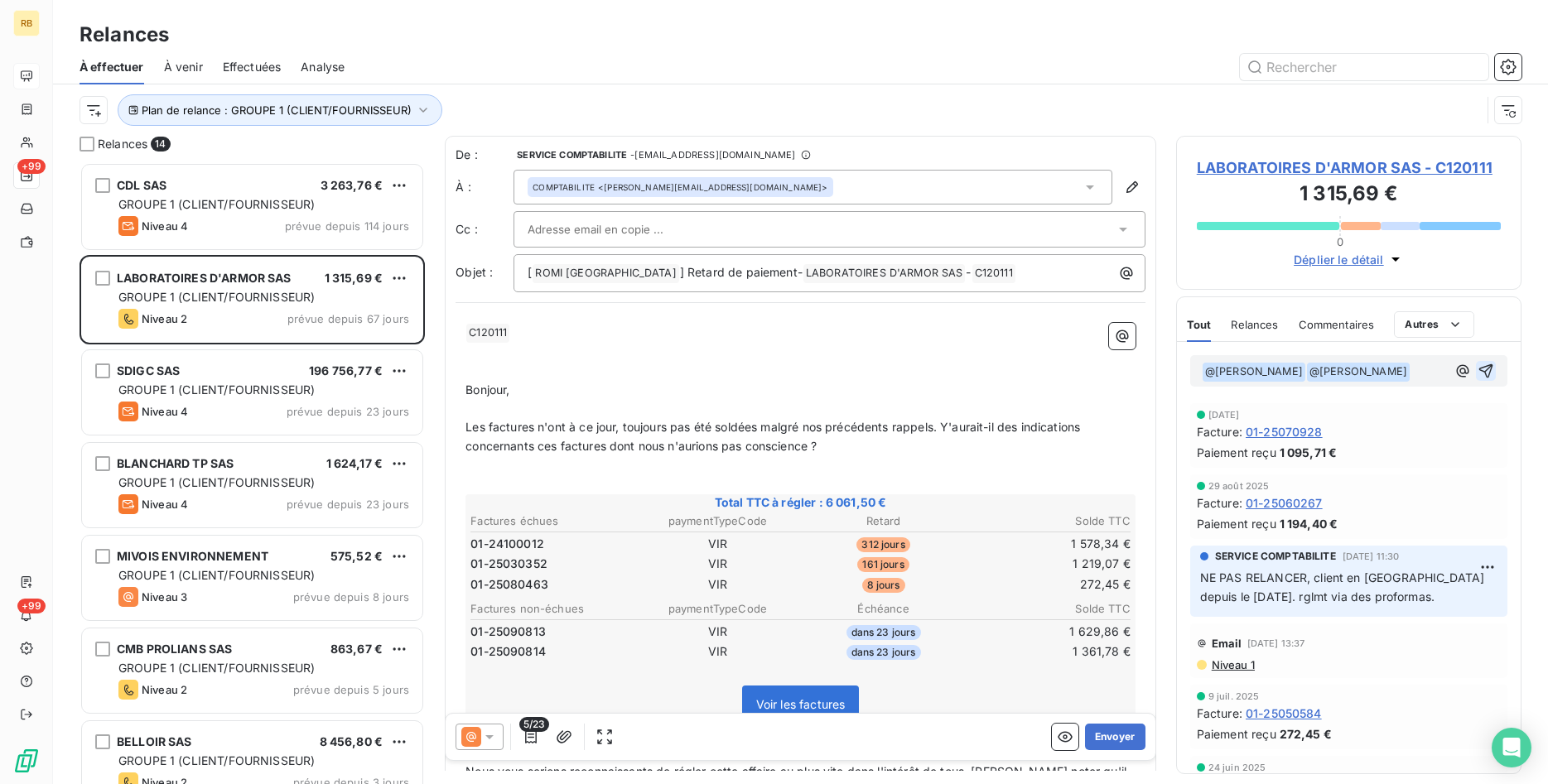
click at [1489, 370] on icon "button" at bounding box center [1486, 371] width 17 height 17
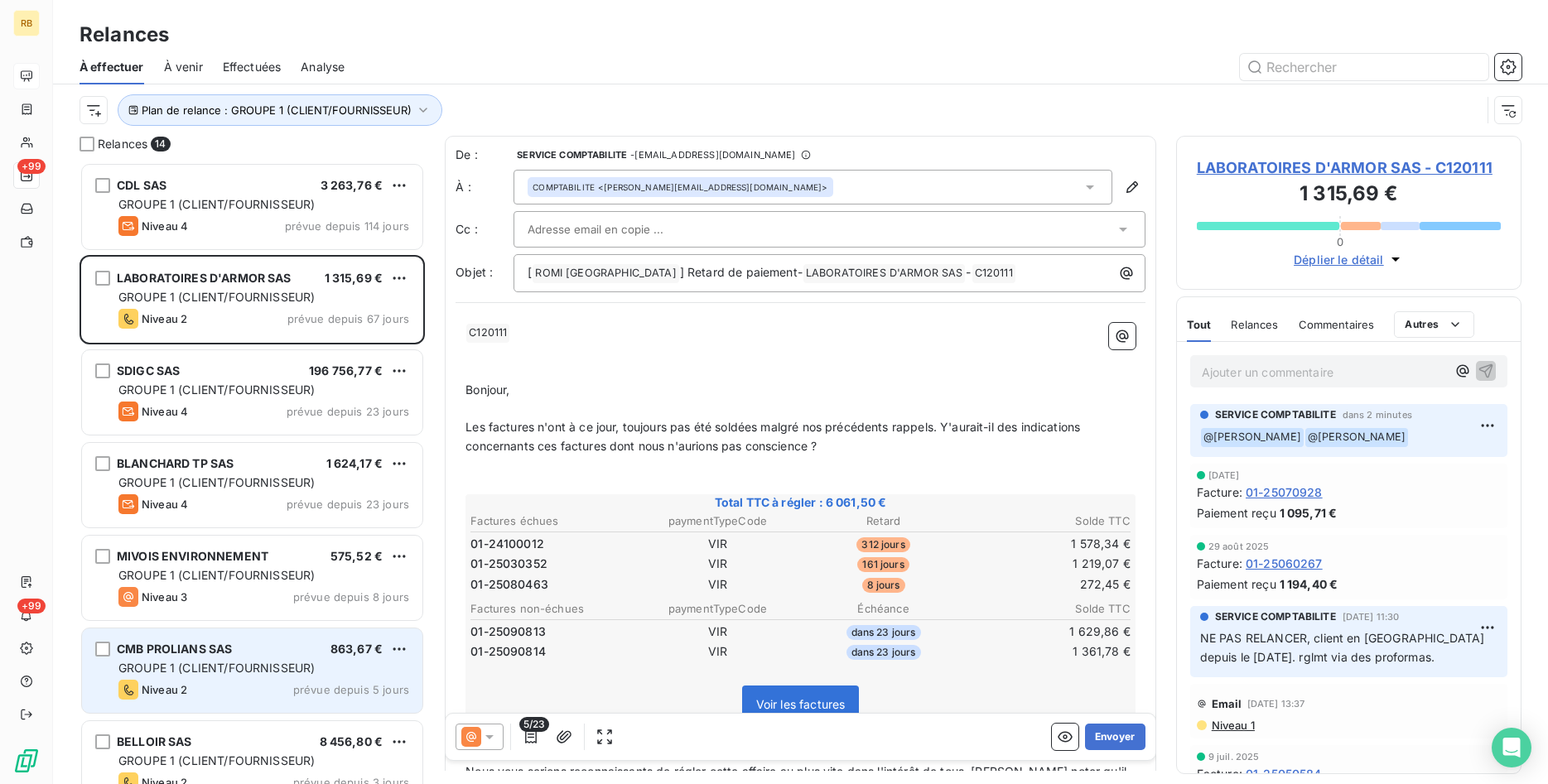
click at [254, 652] on div "CMB PROLIANS SAS 863,67 €" at bounding box center [264, 650] width 291 height 15
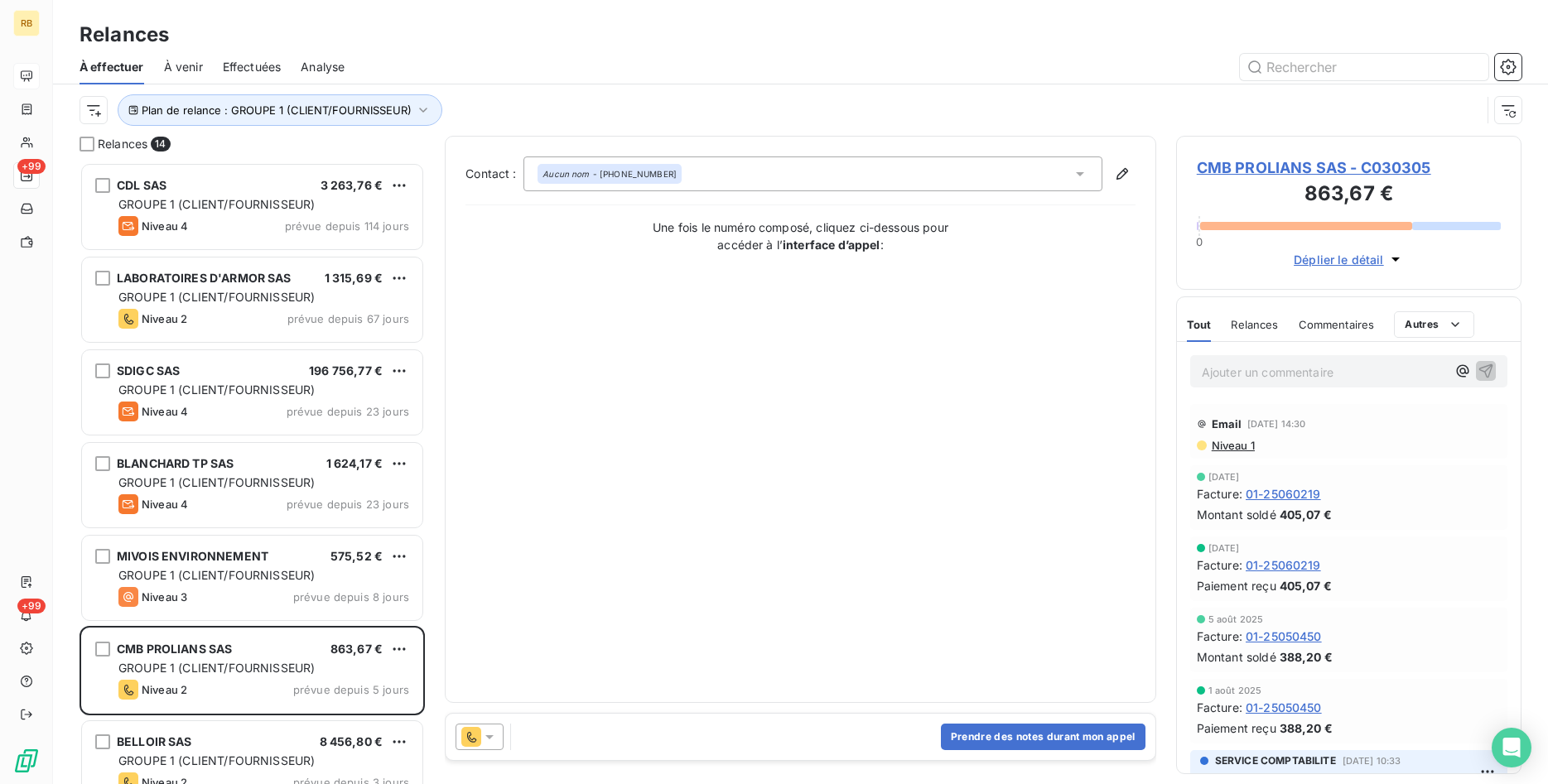
click at [491, 736] on icon at bounding box center [490, 737] width 8 height 4
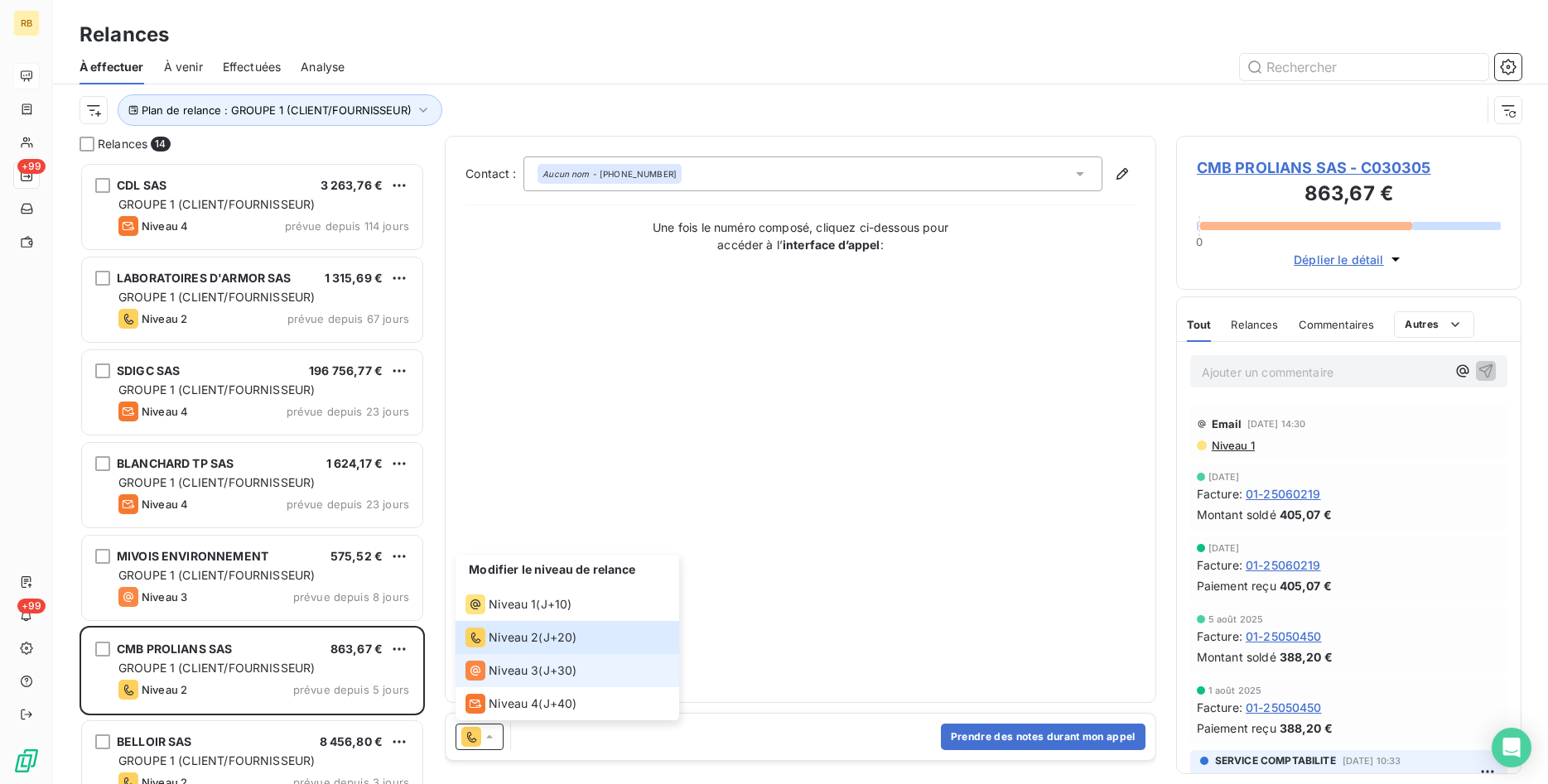
click at [519, 671] on span "Niveau 3" at bounding box center [513, 671] width 50 height 17
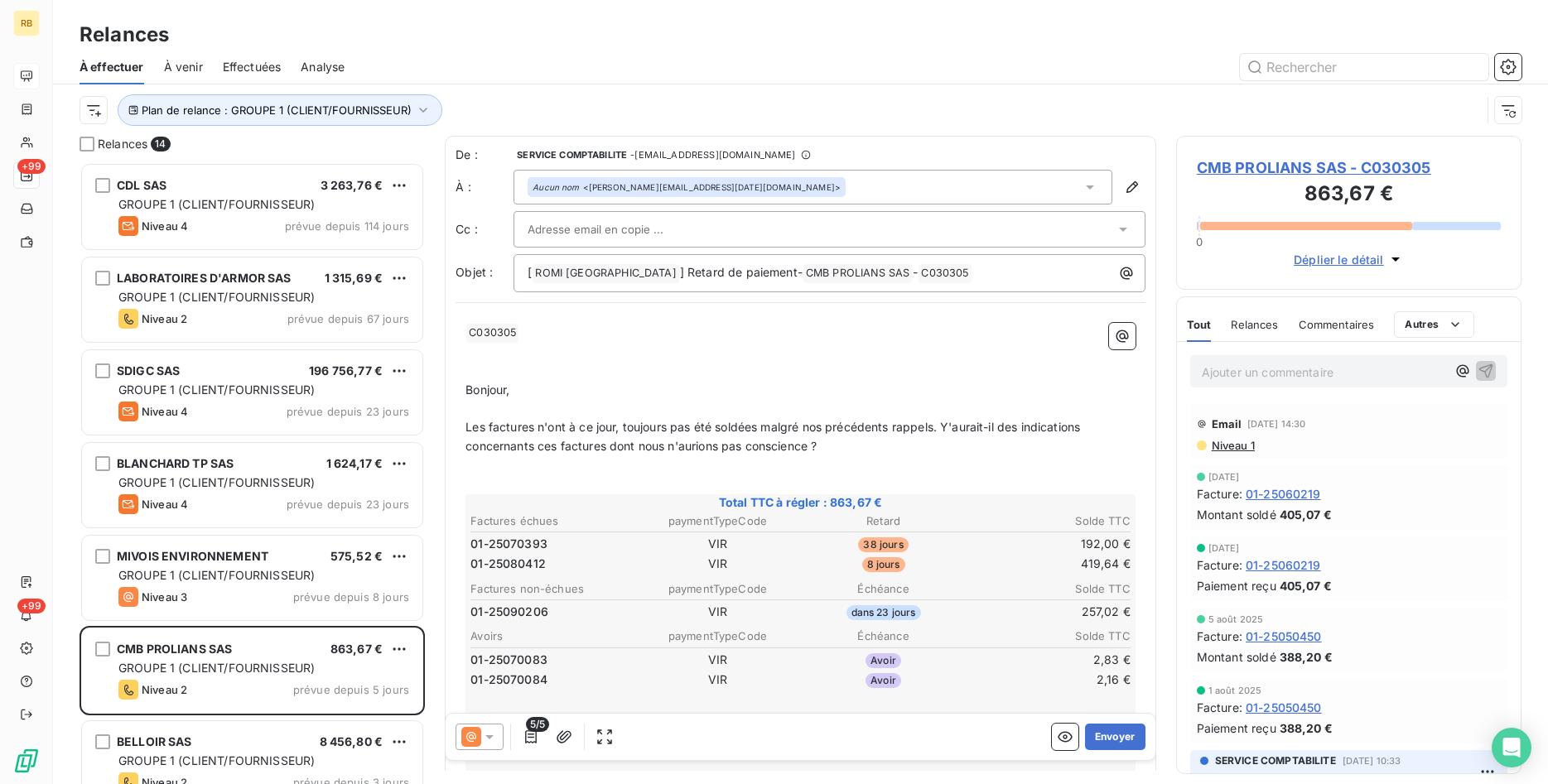
click at [683, 233] on div at bounding box center [821, 229] width 587 height 25
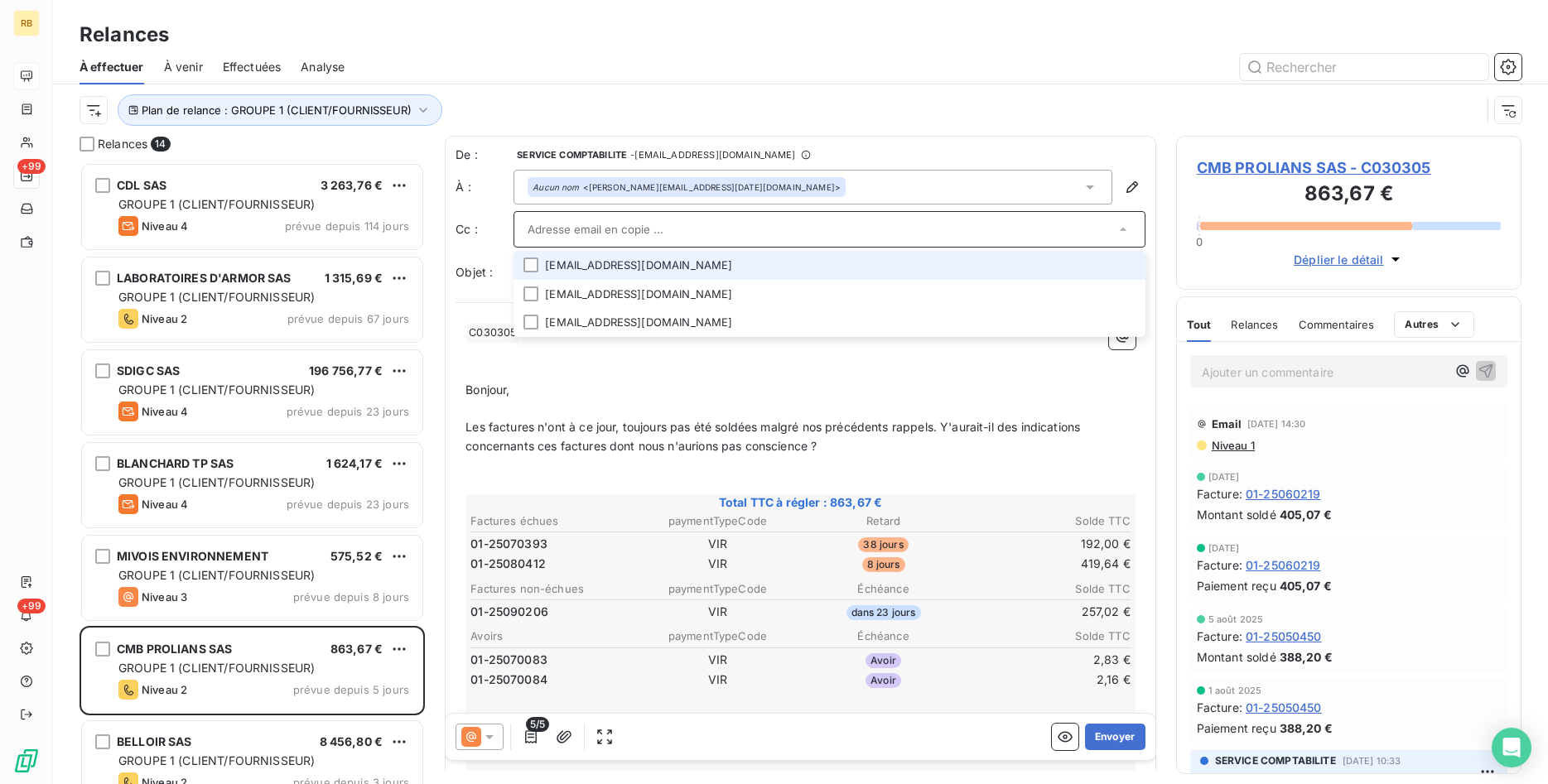
click at [685, 270] on li "[EMAIL_ADDRESS][DOMAIN_NAME]" at bounding box center [829, 266] width 632 height 29
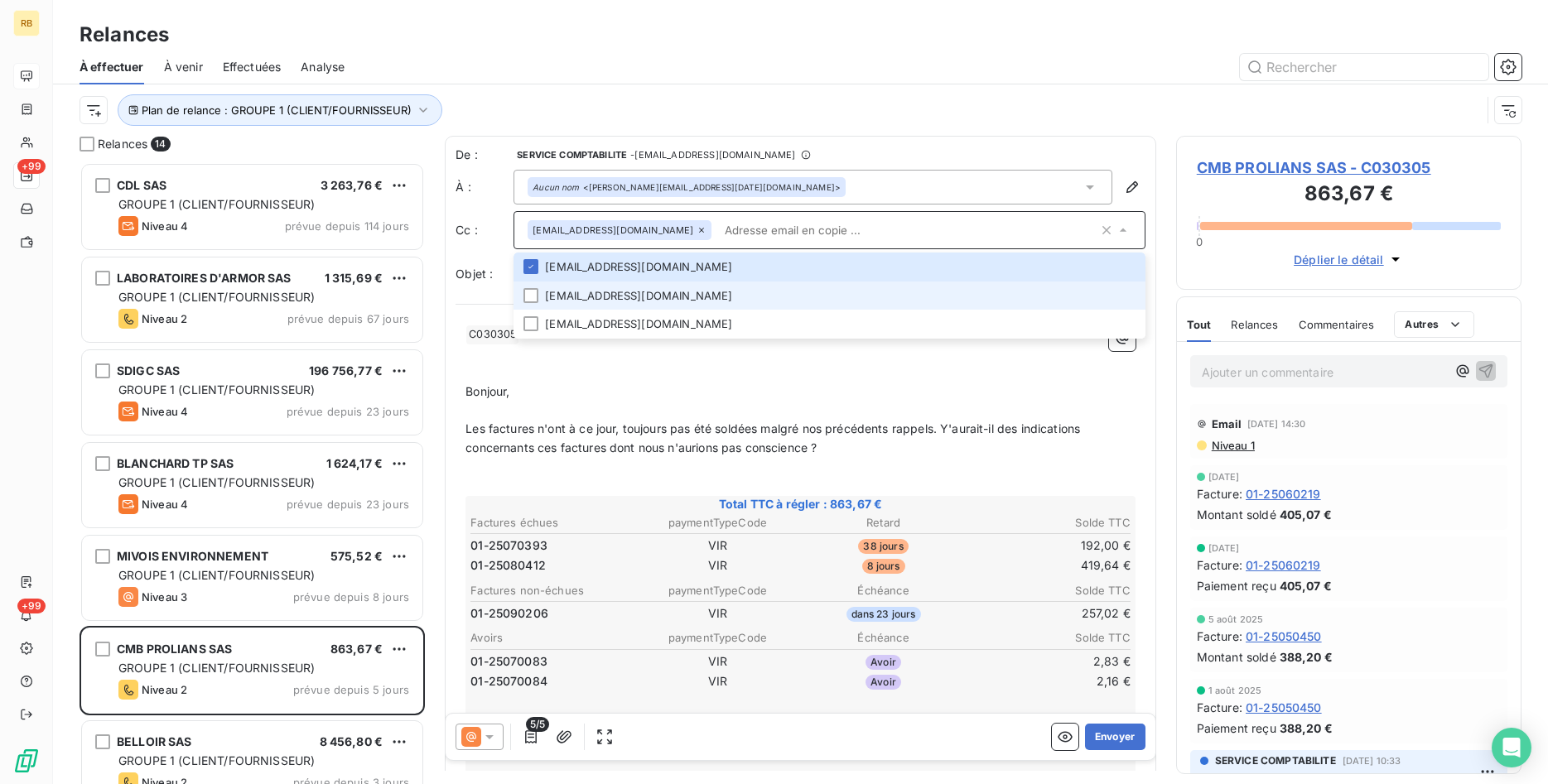
click at [689, 294] on li "[EMAIL_ADDRESS][DOMAIN_NAME]" at bounding box center [829, 296] width 632 height 29
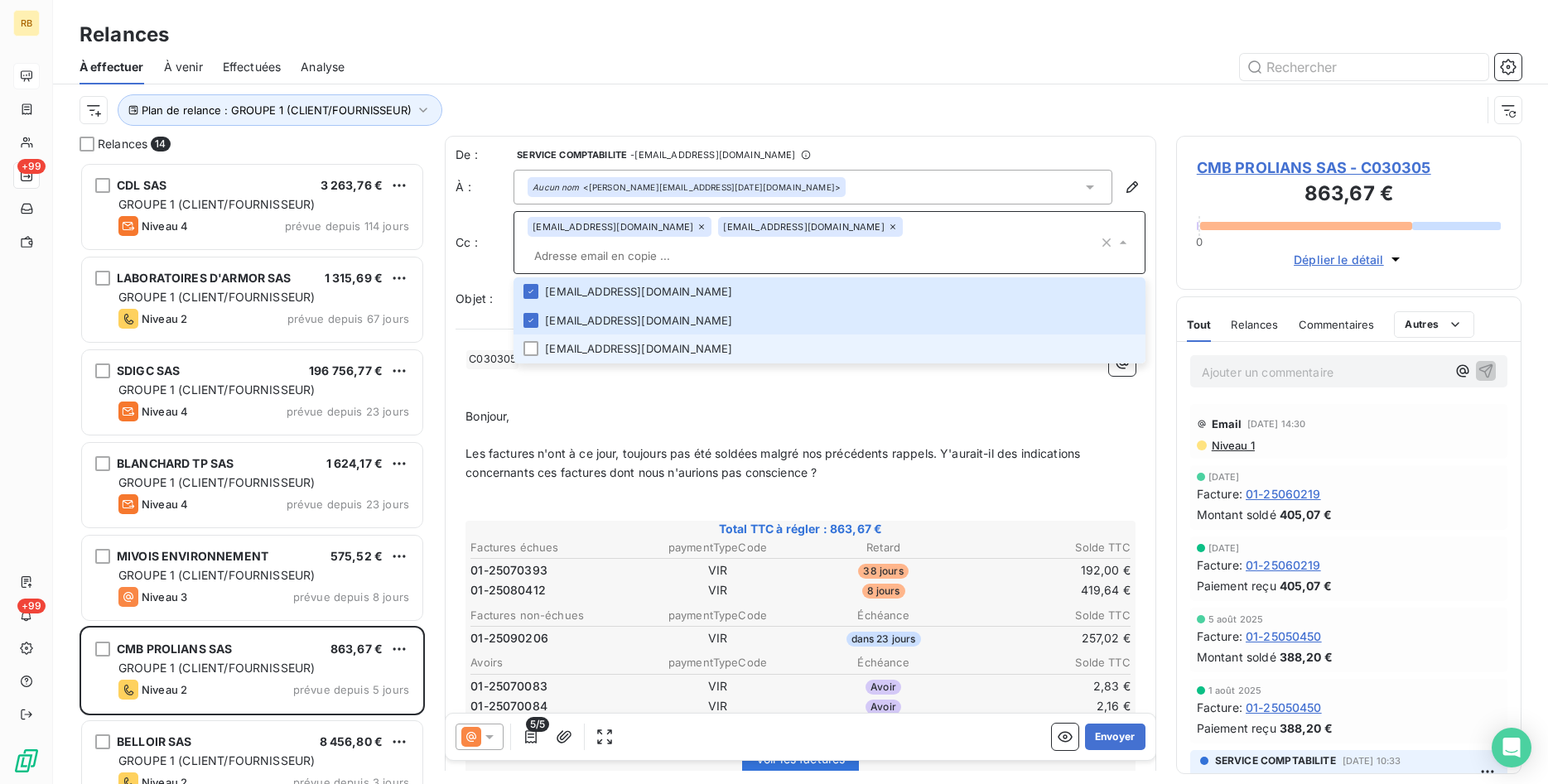
click at [693, 335] on li "[EMAIL_ADDRESS][DOMAIN_NAME]" at bounding box center [829, 349] width 632 height 29
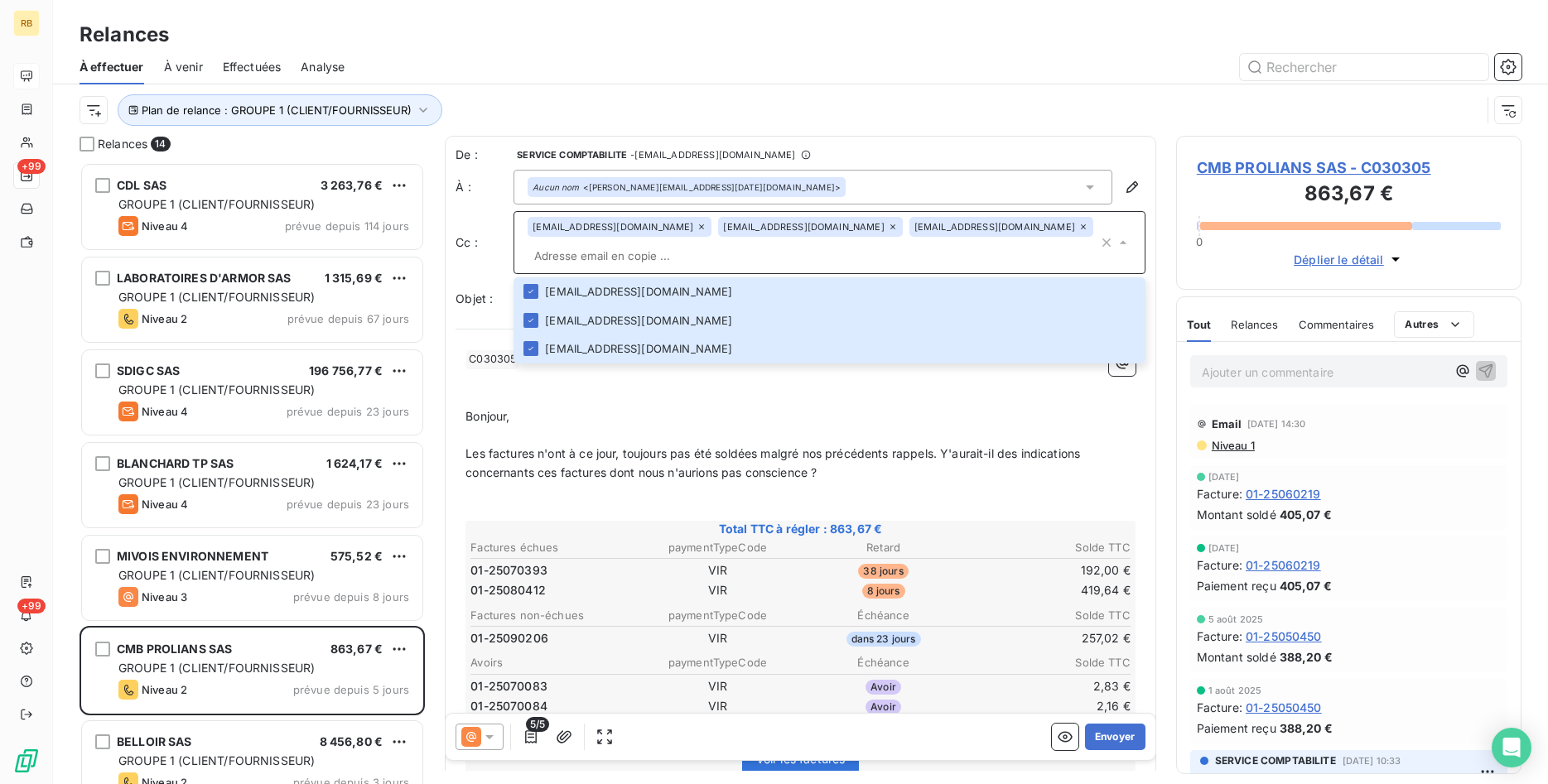
click at [782, 393] on p "﻿" at bounding box center [800, 397] width 670 height 19
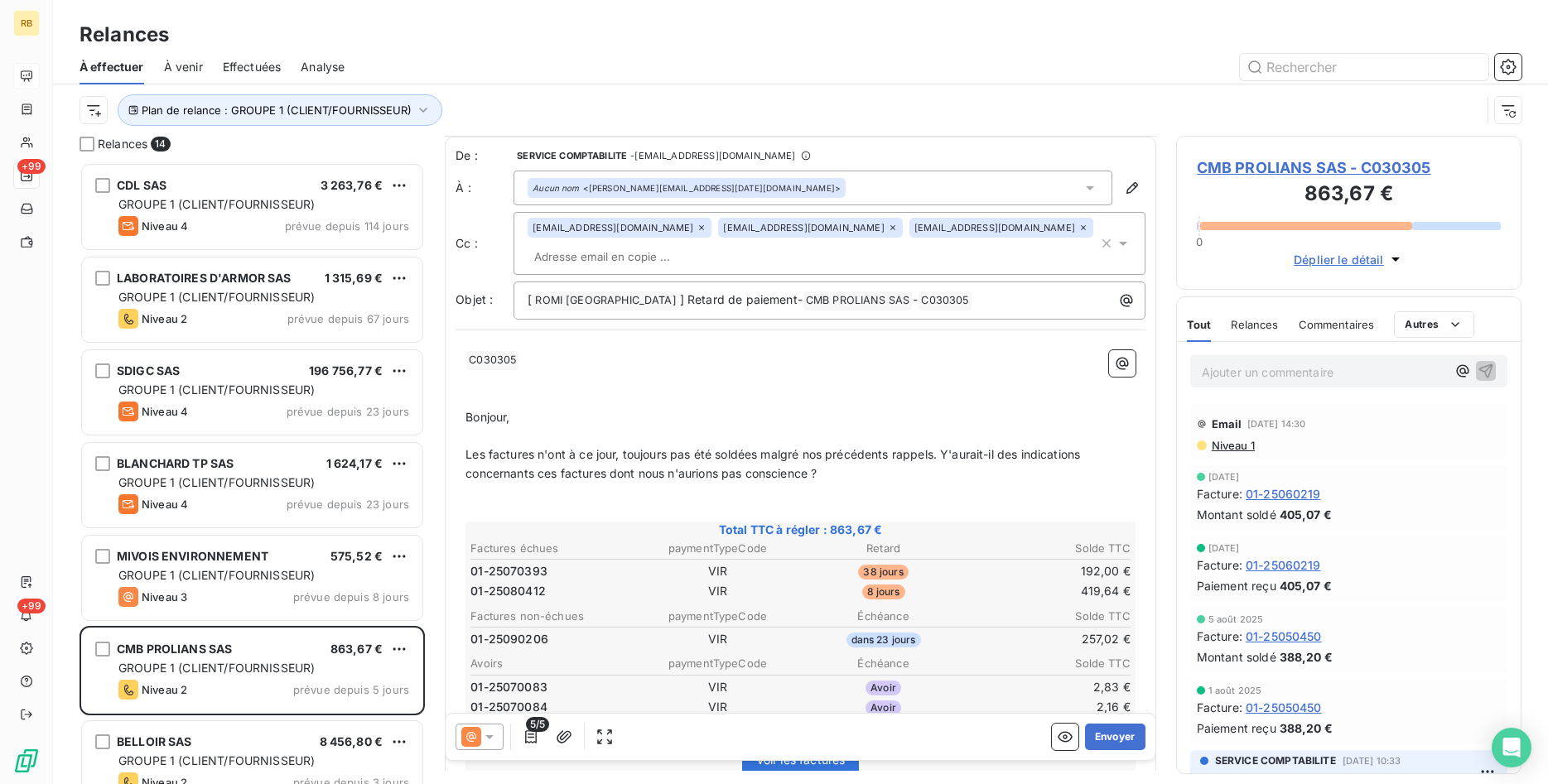
scroll to position [85, 0]
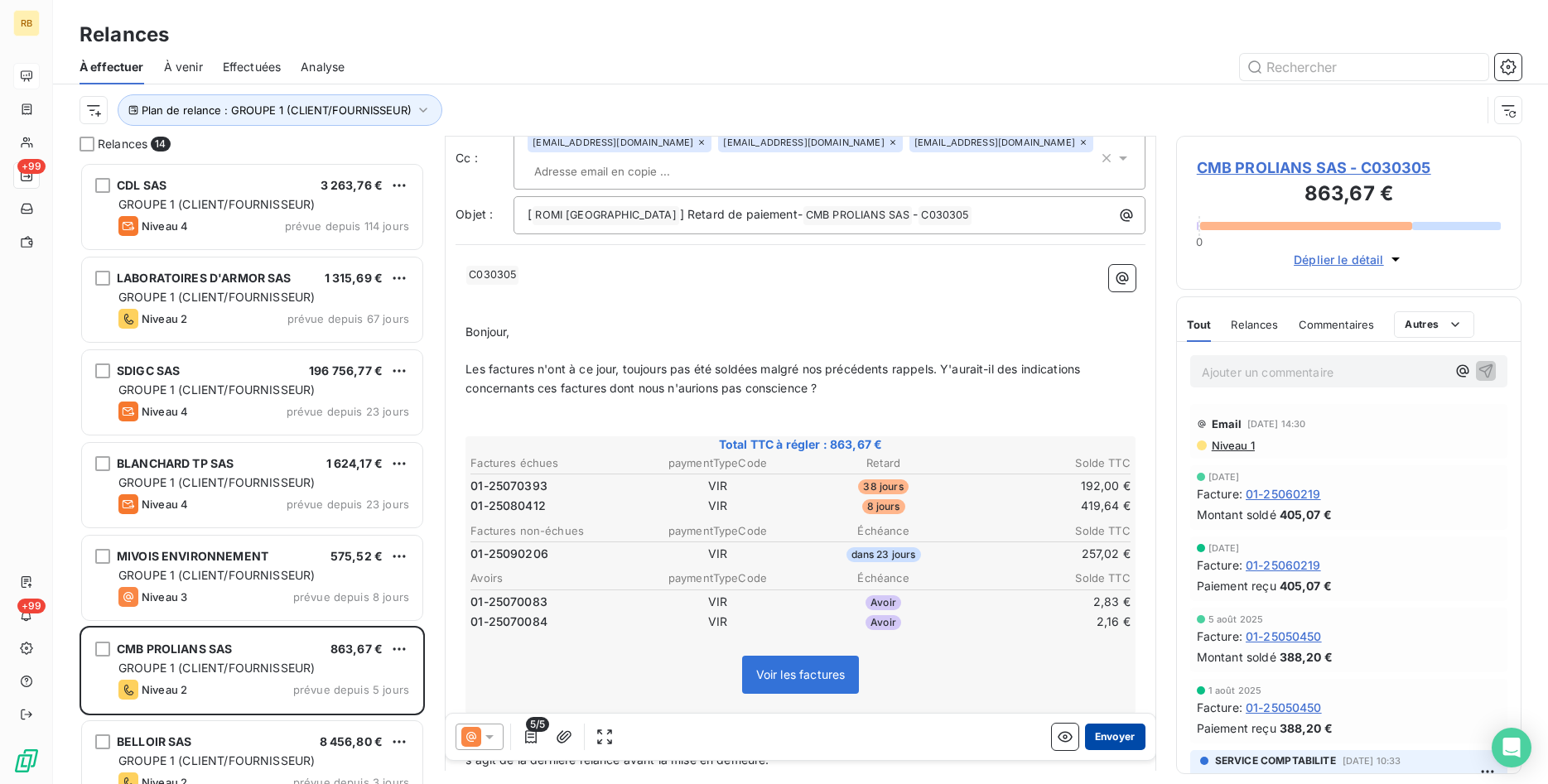
click at [1118, 732] on button "Envoyer" at bounding box center [1115, 737] width 60 height 26
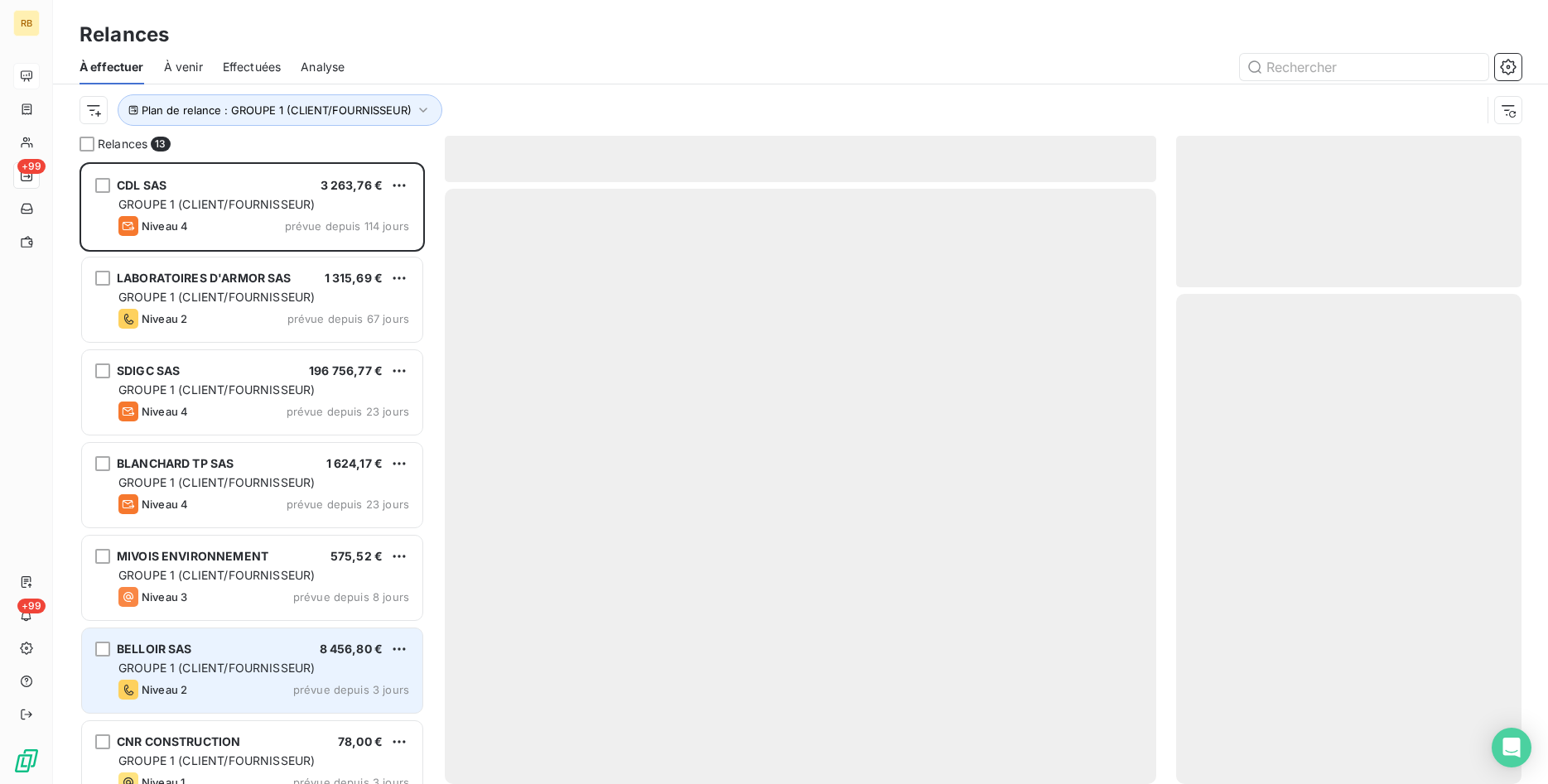
click at [223, 662] on span "GROUPE 1 (CLIENT/FOURNISSEUR)" at bounding box center [217, 667] width 196 height 14
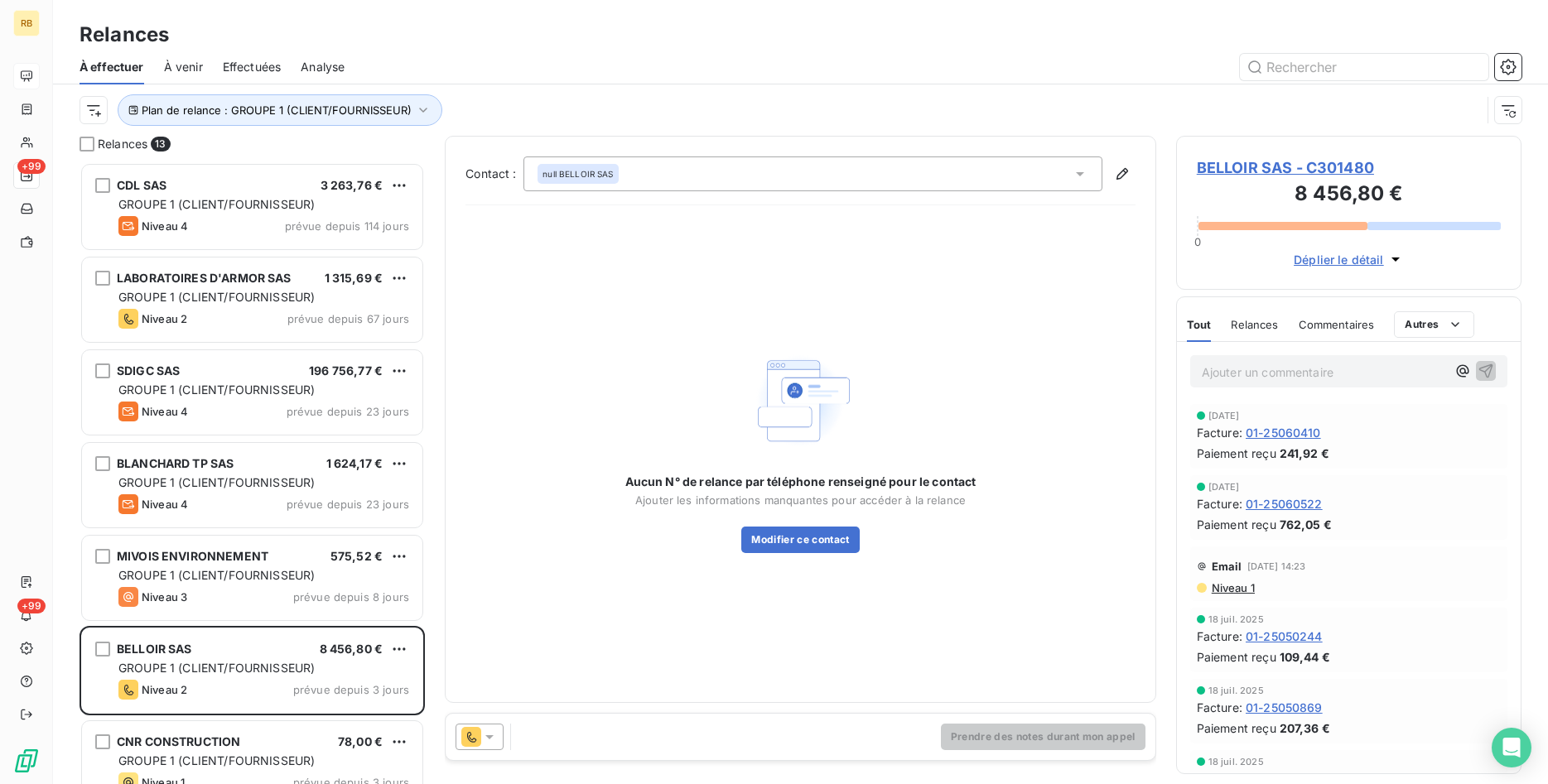
click at [1343, 168] on span "BELLOIR SAS - C301480" at bounding box center [1348, 167] width 304 height 22
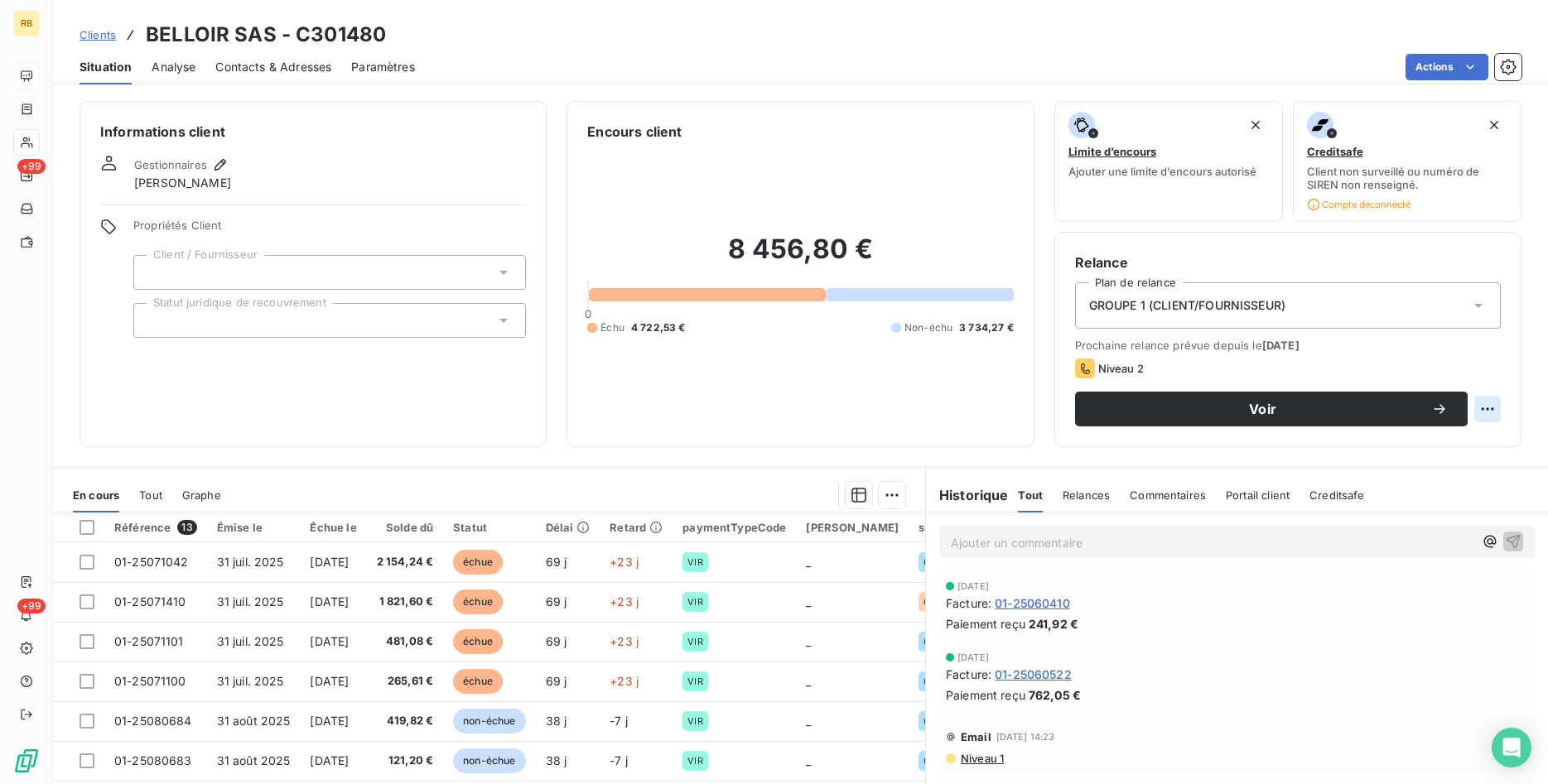
click at [1490, 414] on html "RB +99 +99 Clients BELLOIR SAS - C301480 Situation Analyse Contacts & Adresses …" at bounding box center [774, 392] width 1548 height 784
click at [1475, 447] on div "Replanifier cette action" at bounding box center [1419, 445] width 148 height 26
select select "9"
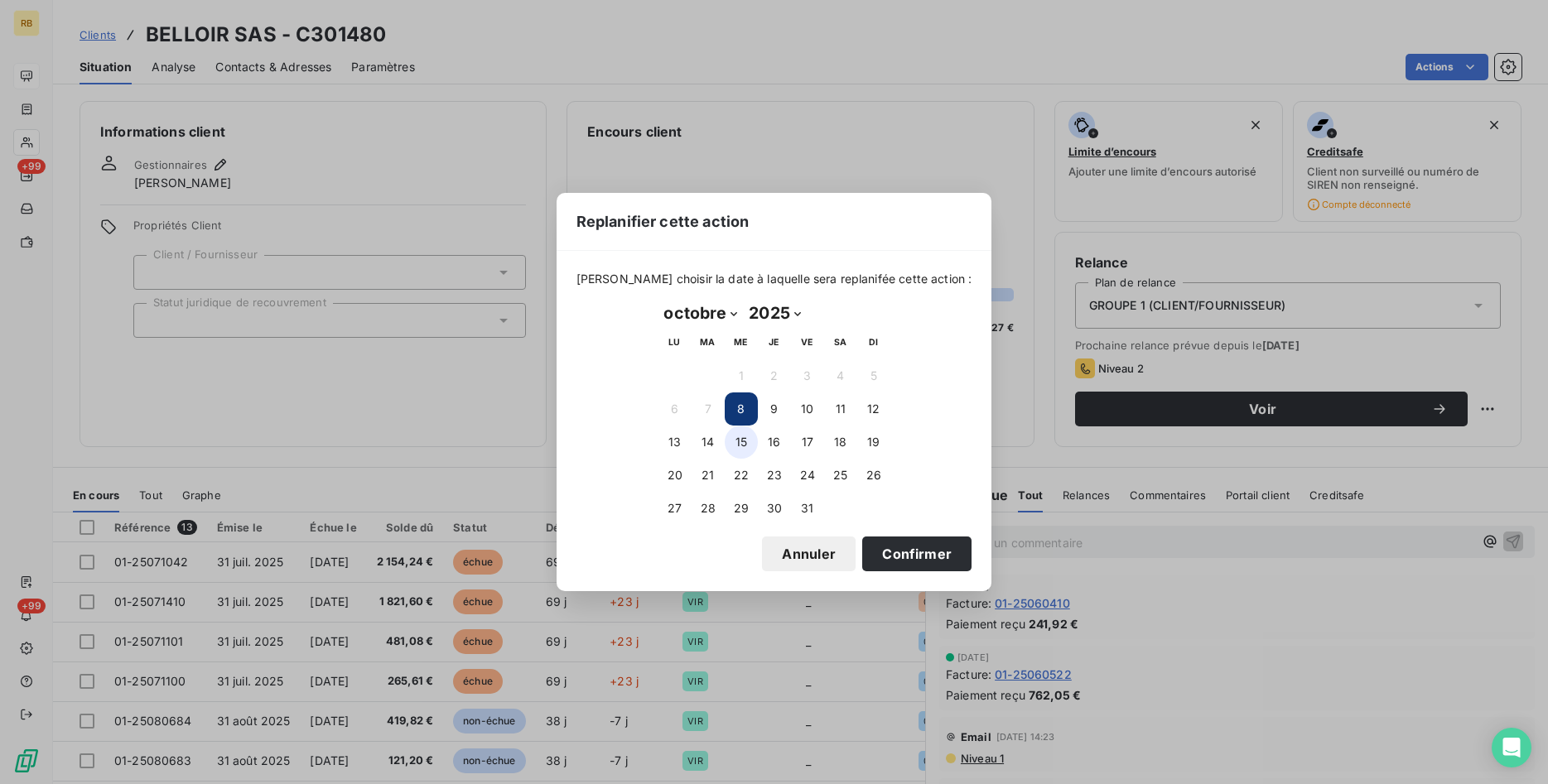
click at [734, 446] on button "15" at bounding box center [741, 441] width 33 height 33
click at [881, 554] on button "Confirmer" at bounding box center [916, 554] width 109 height 35
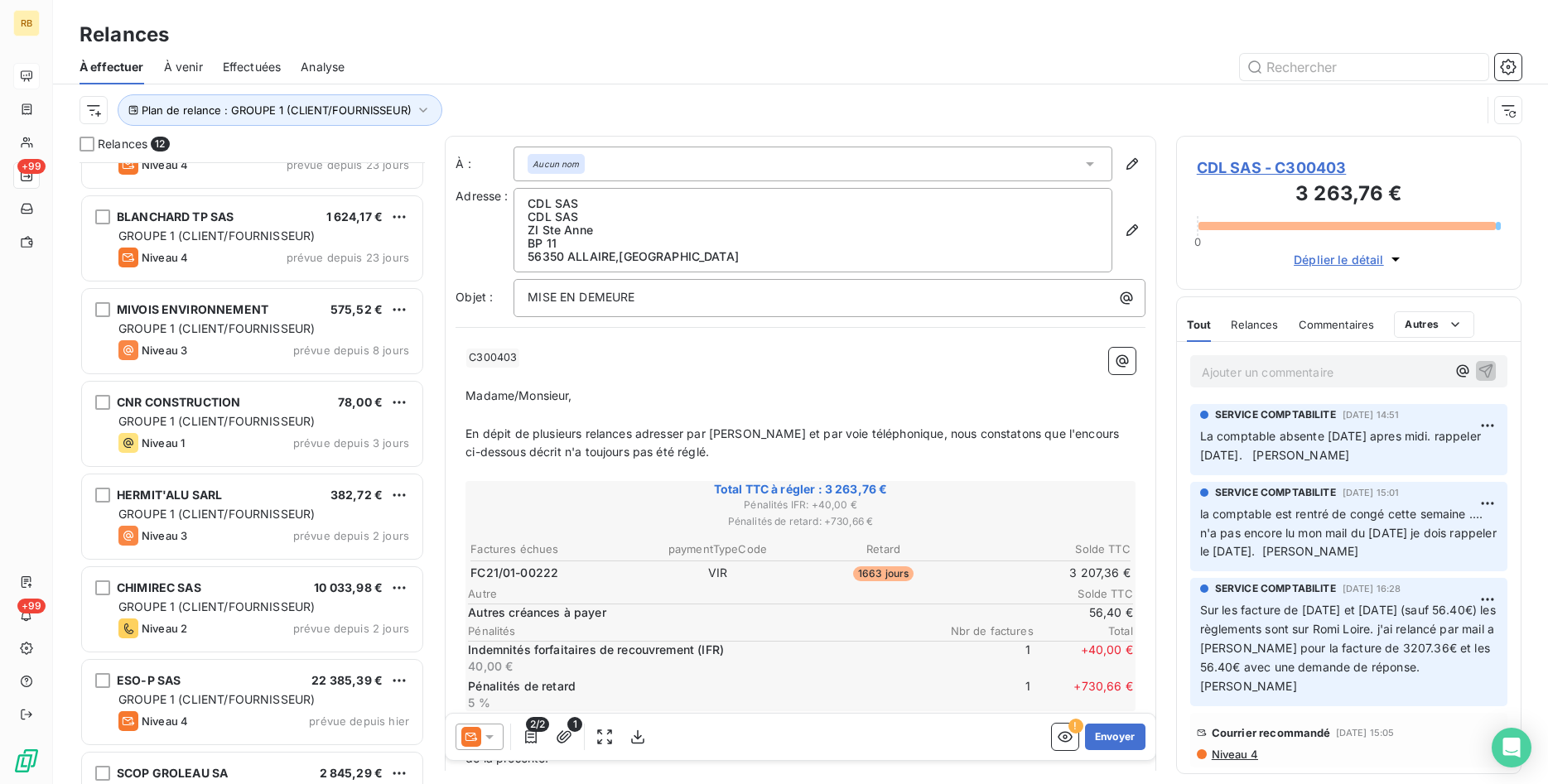
scroll to position [255, 0]
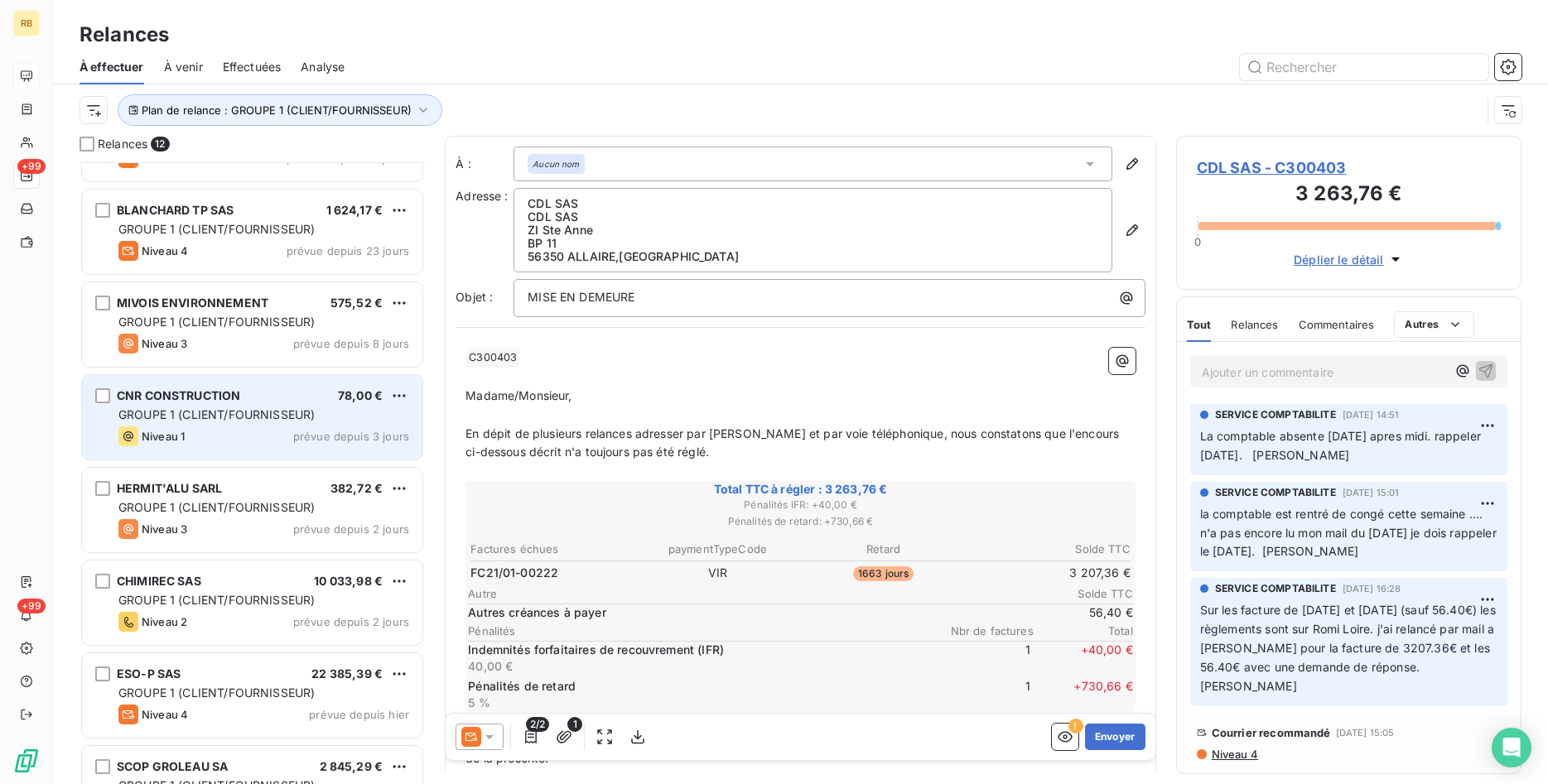
click at [260, 406] on div "CNR CONSTRUCTION 78,00 € GROUPE 1 (CLIENT/FOURNISSEUR) Niveau 1 prévue depuis 3…" at bounding box center [252, 418] width 340 height 85
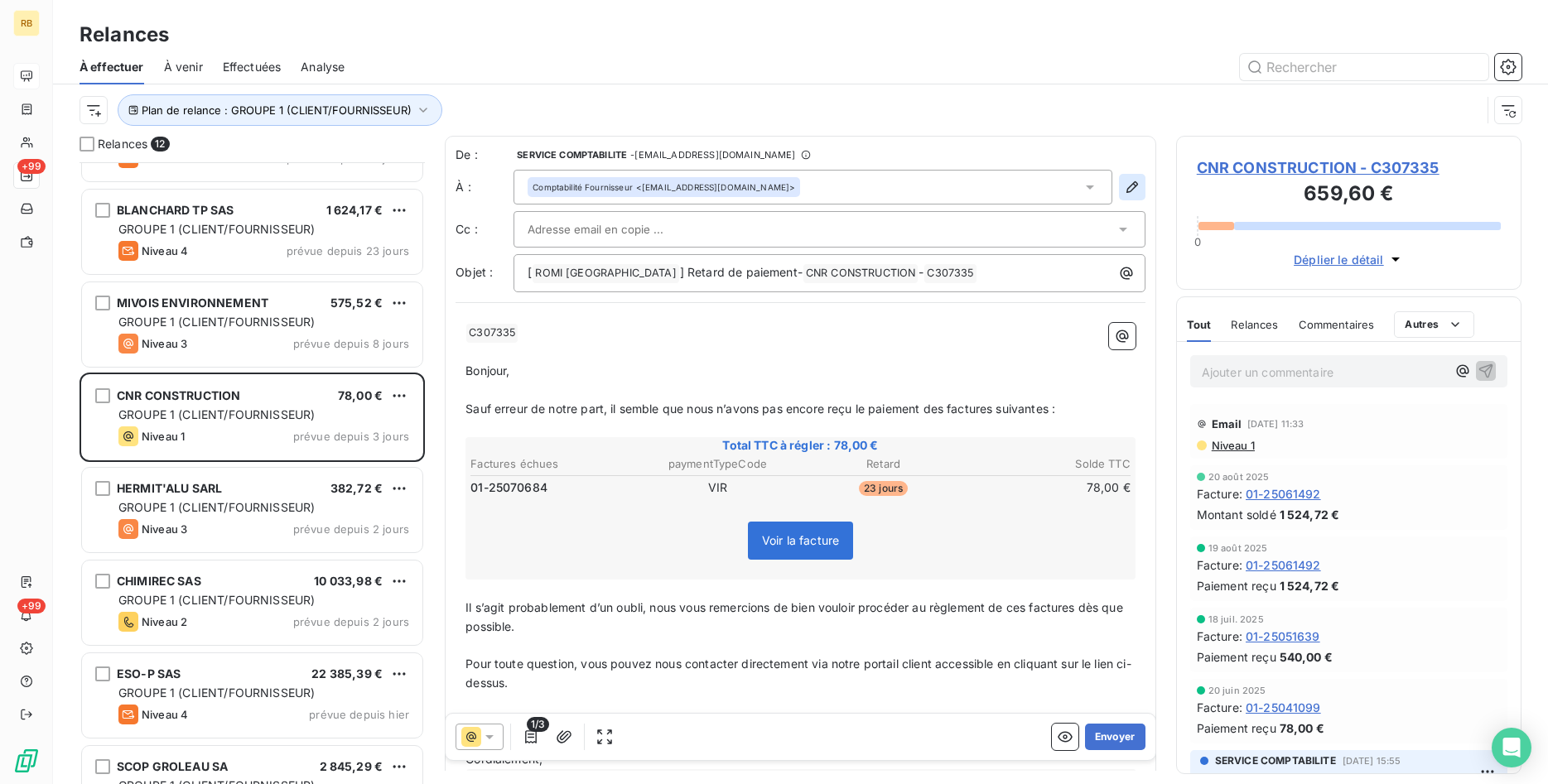
click at [1128, 182] on icon "button" at bounding box center [1133, 188] width 17 height 17
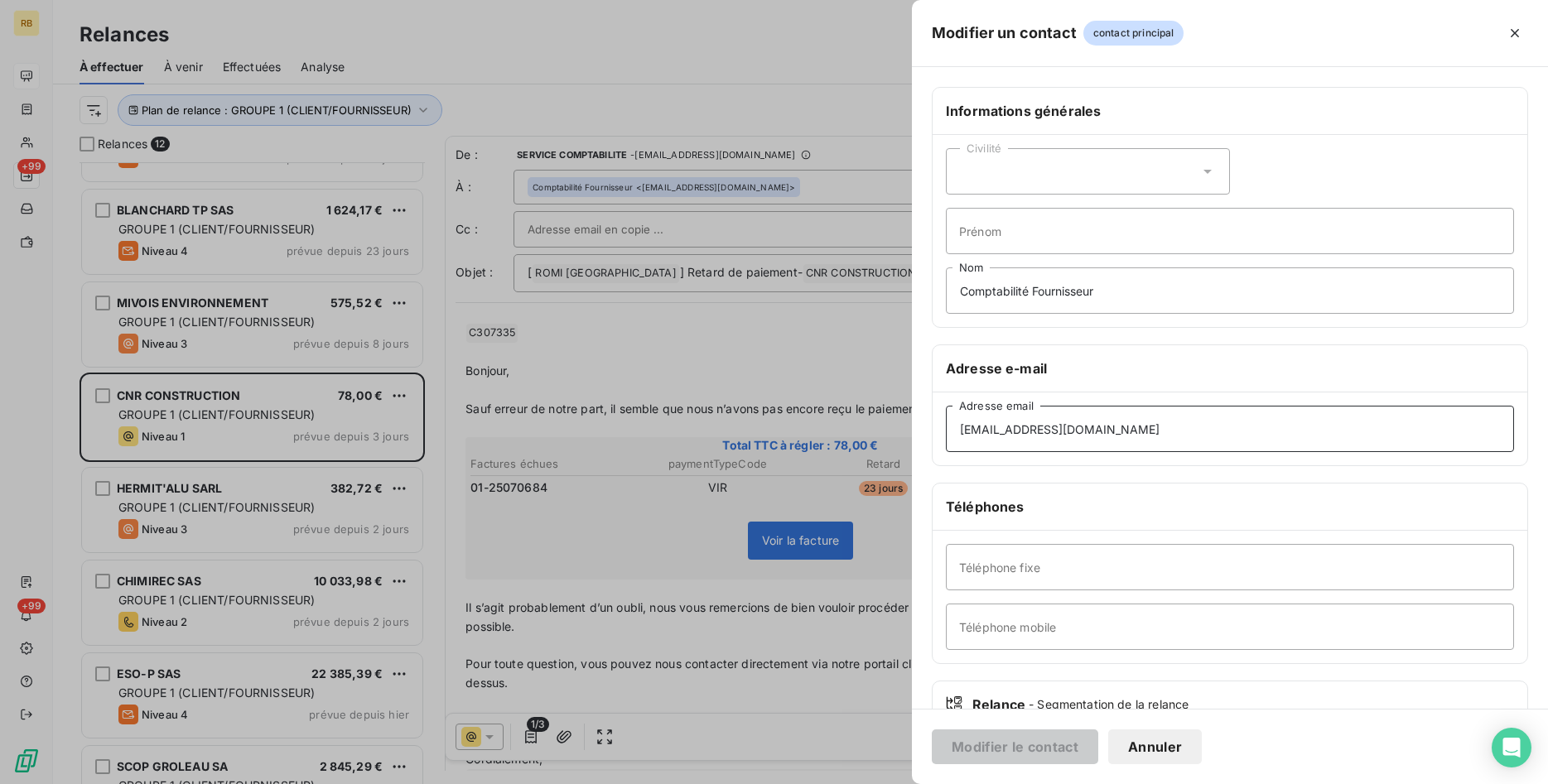
click at [1216, 437] on input "[EMAIL_ADDRESS][DOMAIN_NAME]" at bounding box center [1230, 429] width 568 height 47
drag, startPoint x: 1217, startPoint y: 435, endPoint x: 848, endPoint y: 437, distance: 369.0
click at [946, 437] on input "[EMAIL_ADDRESS][DOMAIN_NAME]" at bounding box center [1230, 429] width 568 height 47
click at [1163, 741] on button "Annuler" at bounding box center [1155, 747] width 94 height 35
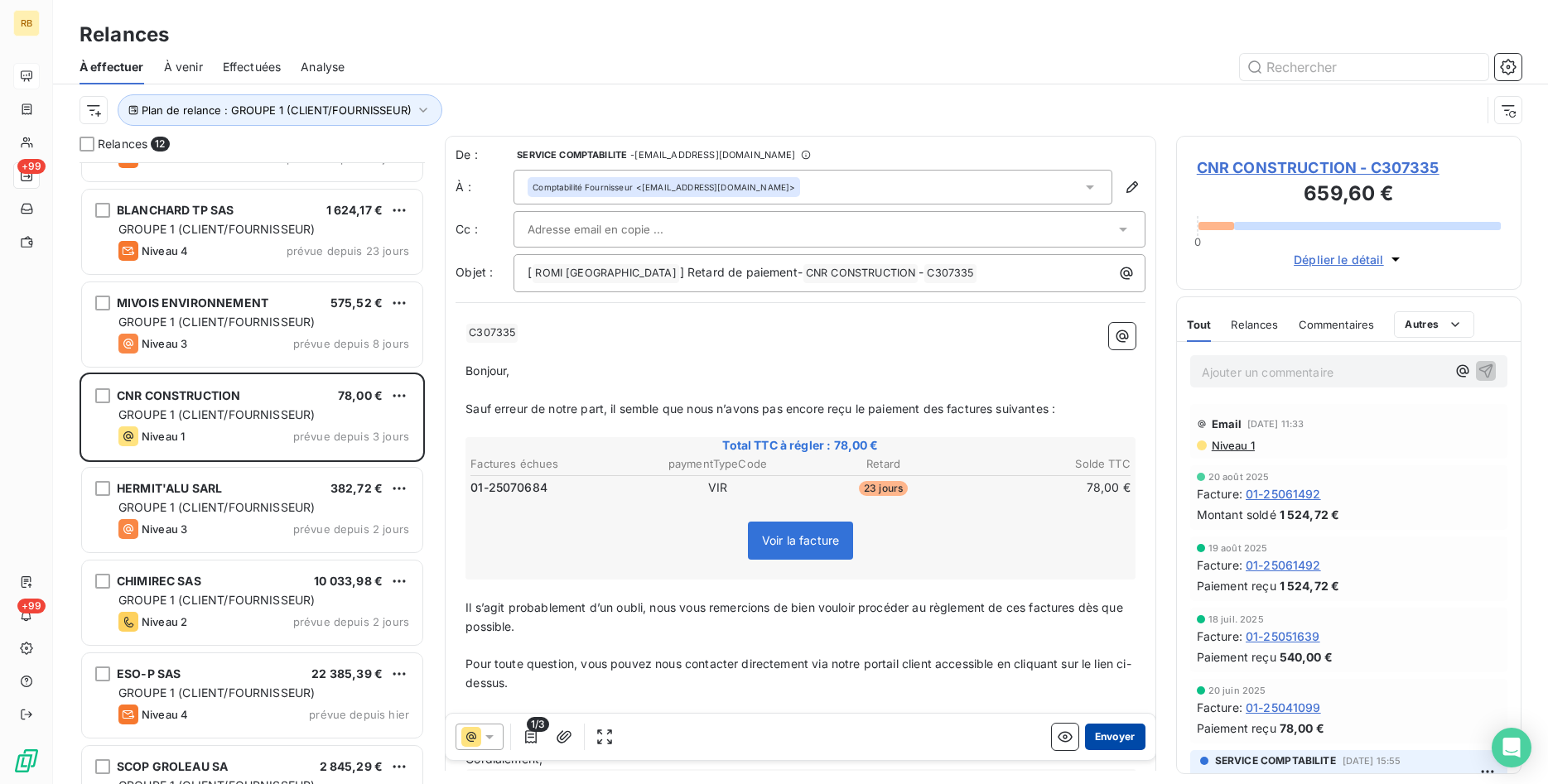
click at [1111, 729] on button "Envoyer" at bounding box center [1115, 737] width 60 height 26
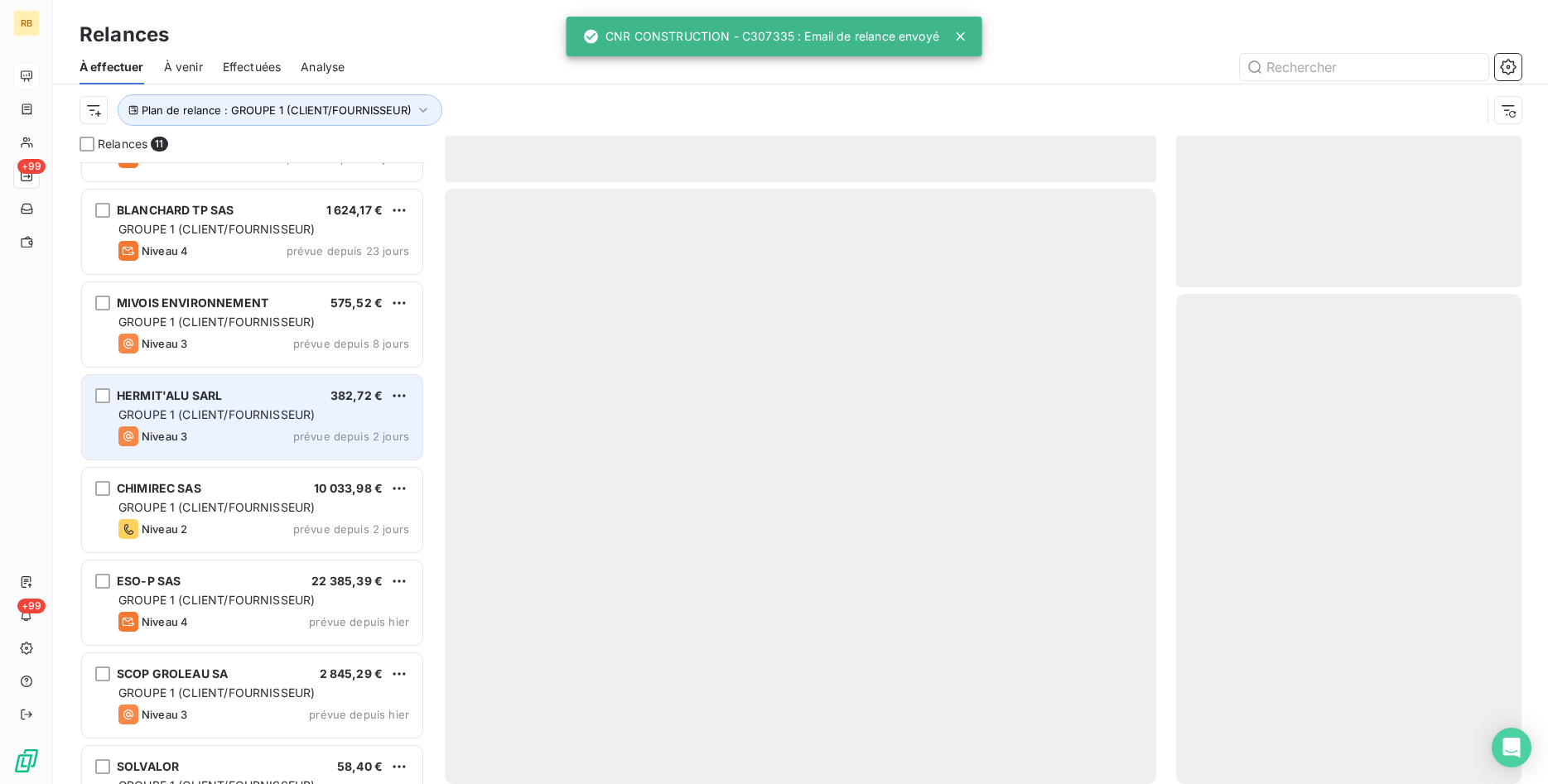
click at [299, 418] on span "GROUPE 1 (CLIENT/FOURNISSEUR)" at bounding box center [217, 414] width 196 height 14
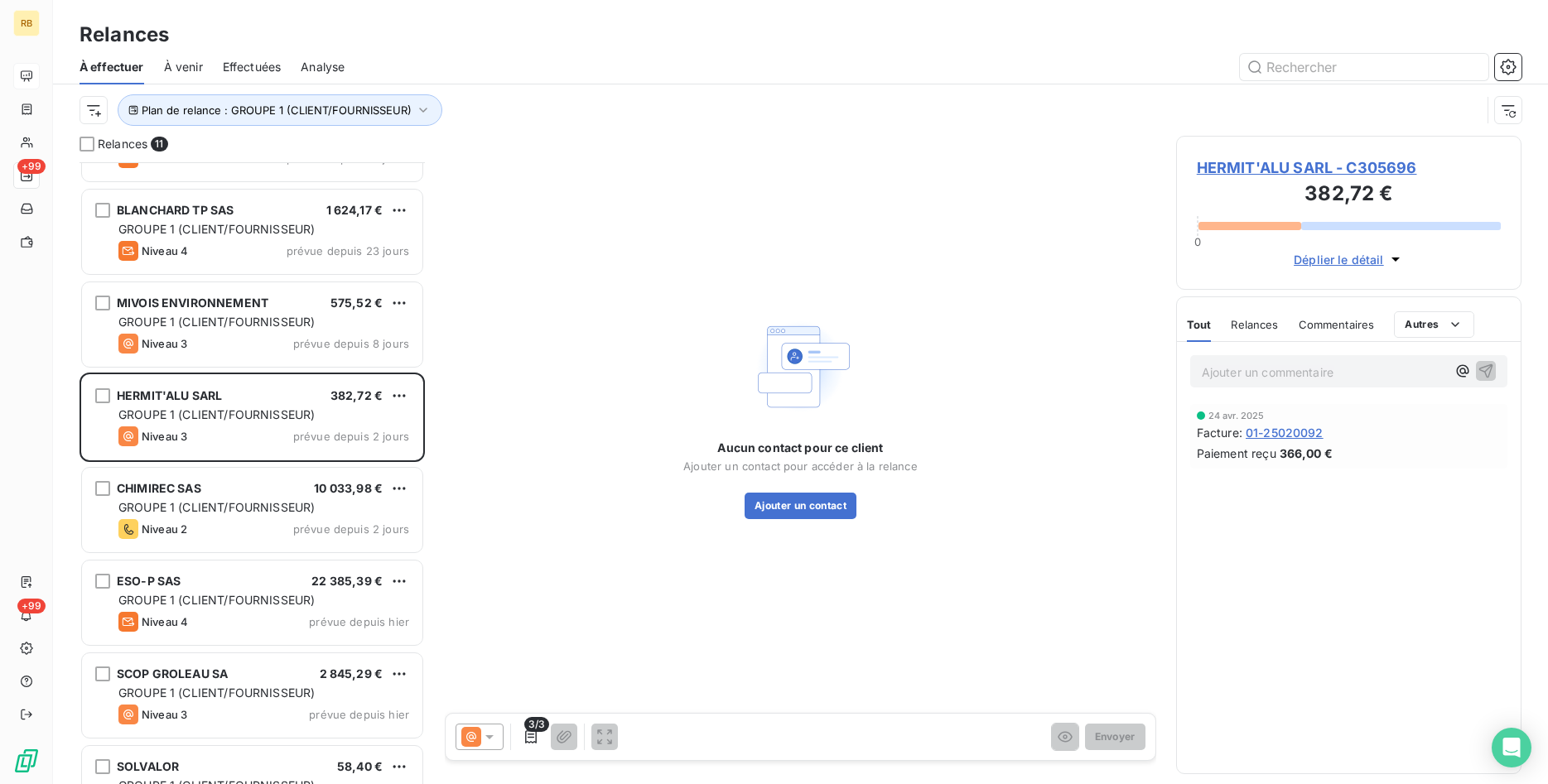
click at [480, 737] on icon at bounding box center [471, 737] width 20 height 20
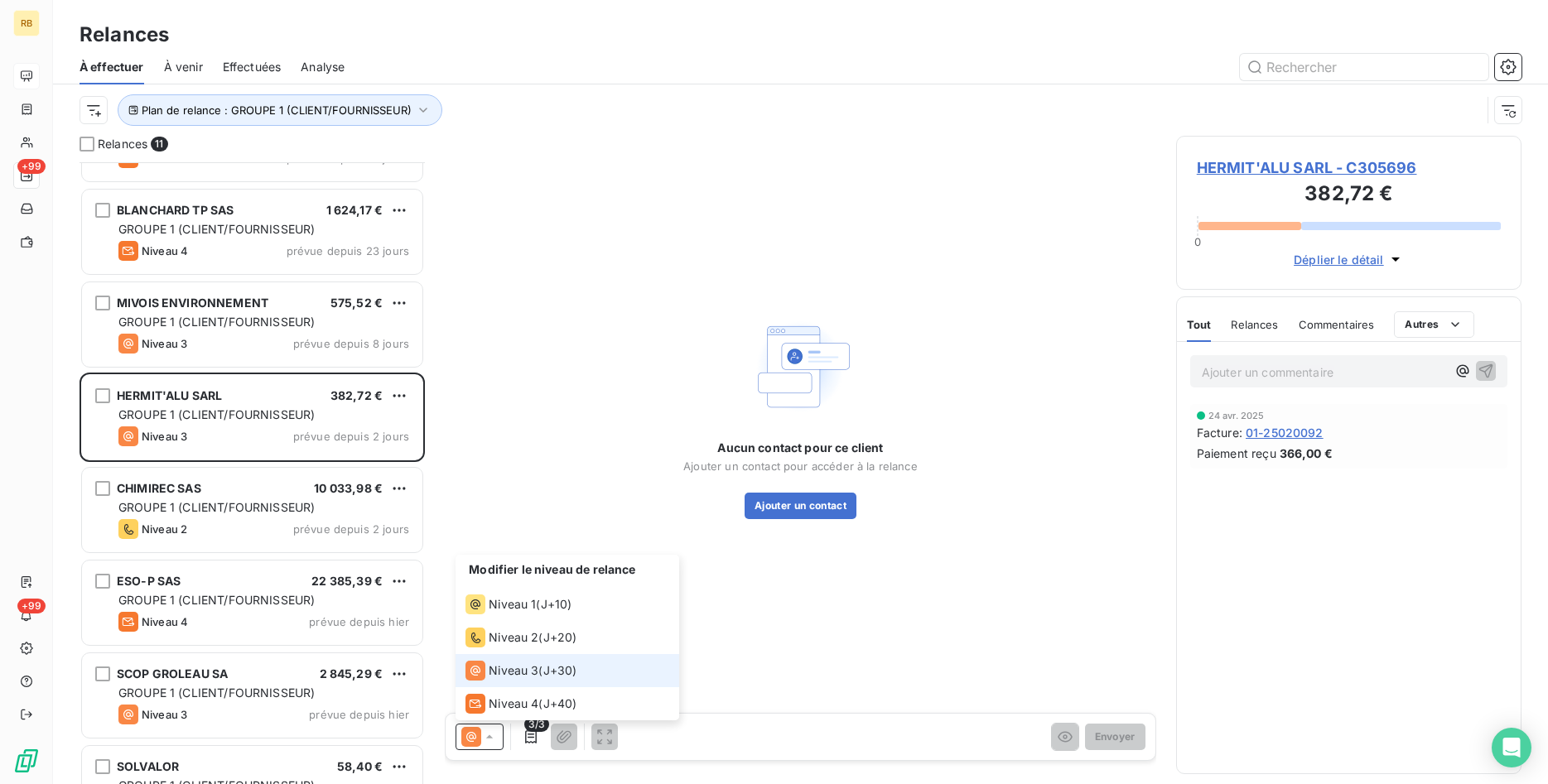
click at [519, 667] on span "Niveau 3" at bounding box center [513, 671] width 50 height 17
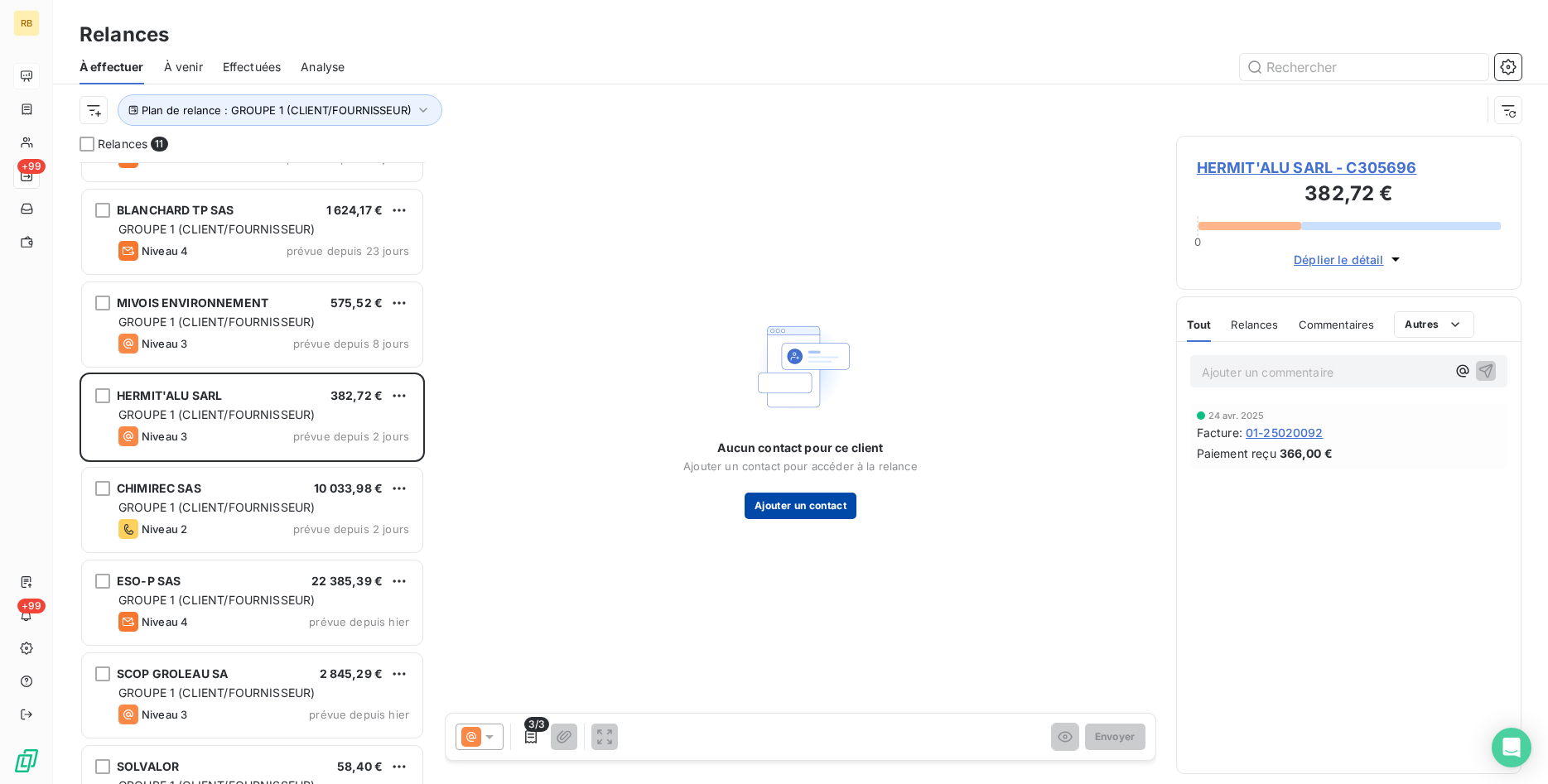
click at [837, 504] on button "Ajouter un contact" at bounding box center [800, 506] width 112 height 26
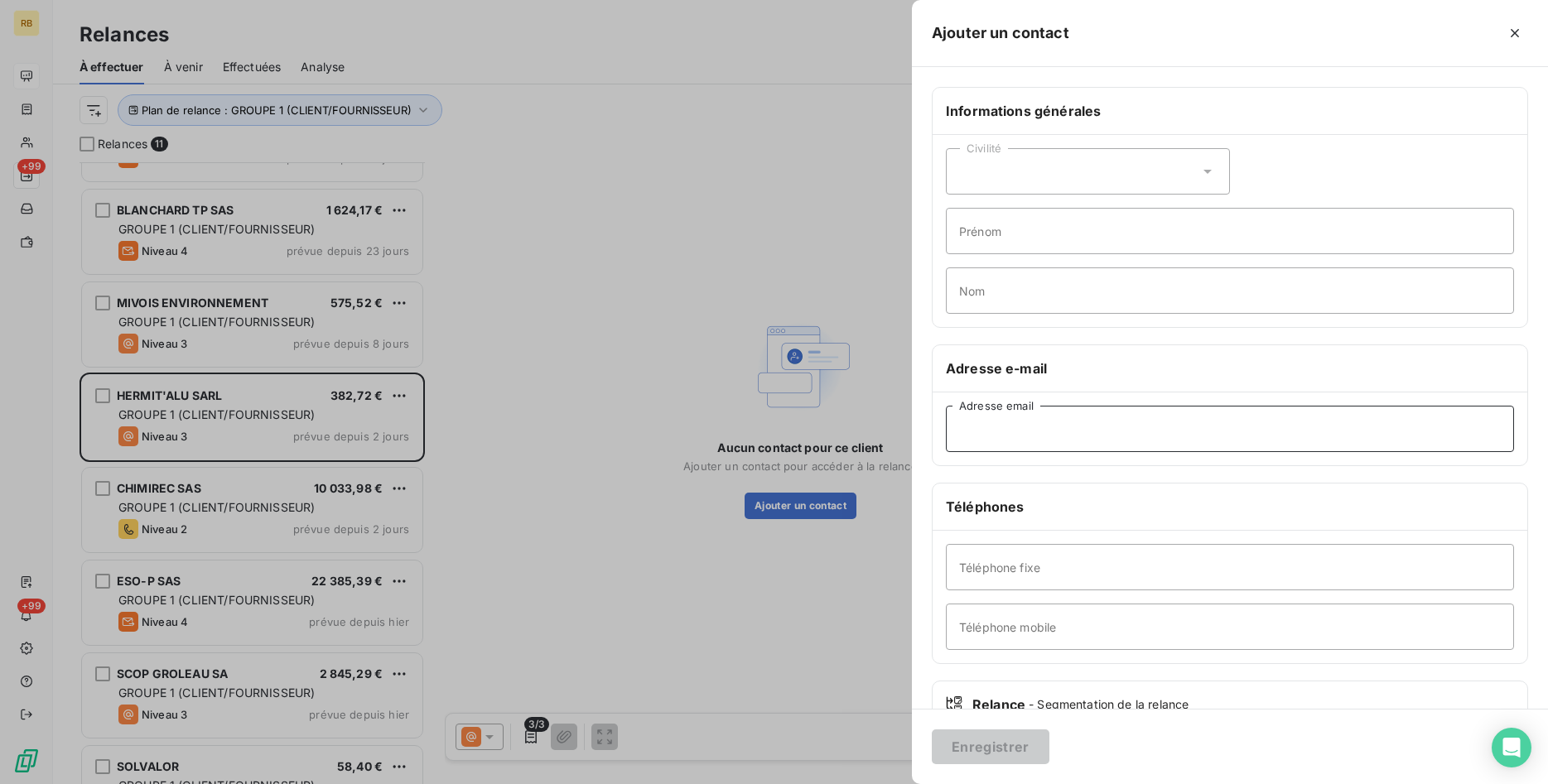
click at [1137, 422] on input "Adresse email" at bounding box center [1230, 429] width 568 height 47
paste input "[EMAIL_ADDRESS][DOMAIN_NAME]"
type input "[EMAIL_ADDRESS][DOMAIN_NAME]"
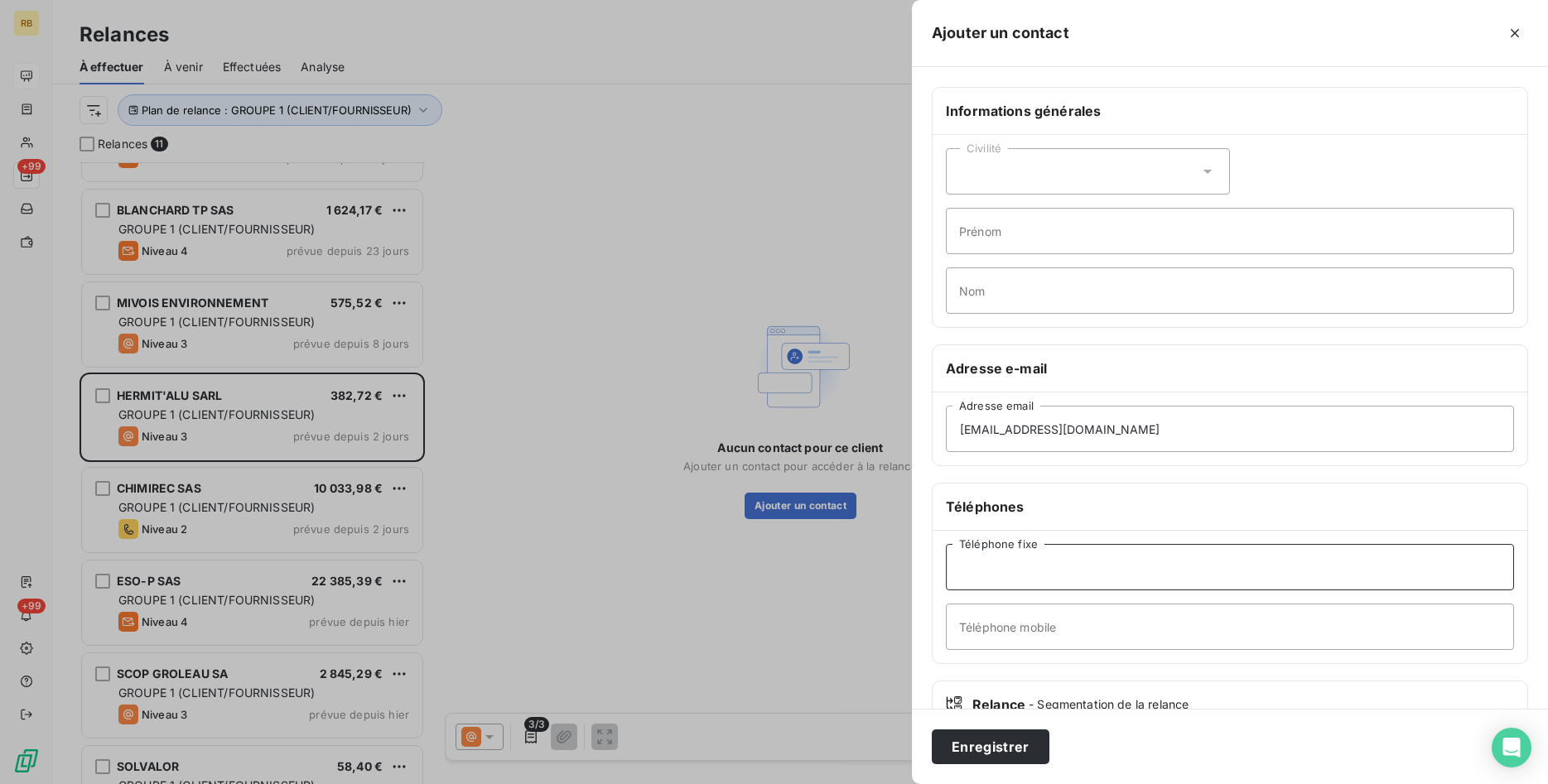
click at [1025, 567] on input "Téléphone fixe" at bounding box center [1230, 567] width 568 height 47
paste input "02 99 78 62 68"
type input "02 99 78 62 68"
click at [1022, 747] on button "Enregistrer" at bounding box center [991, 747] width 118 height 35
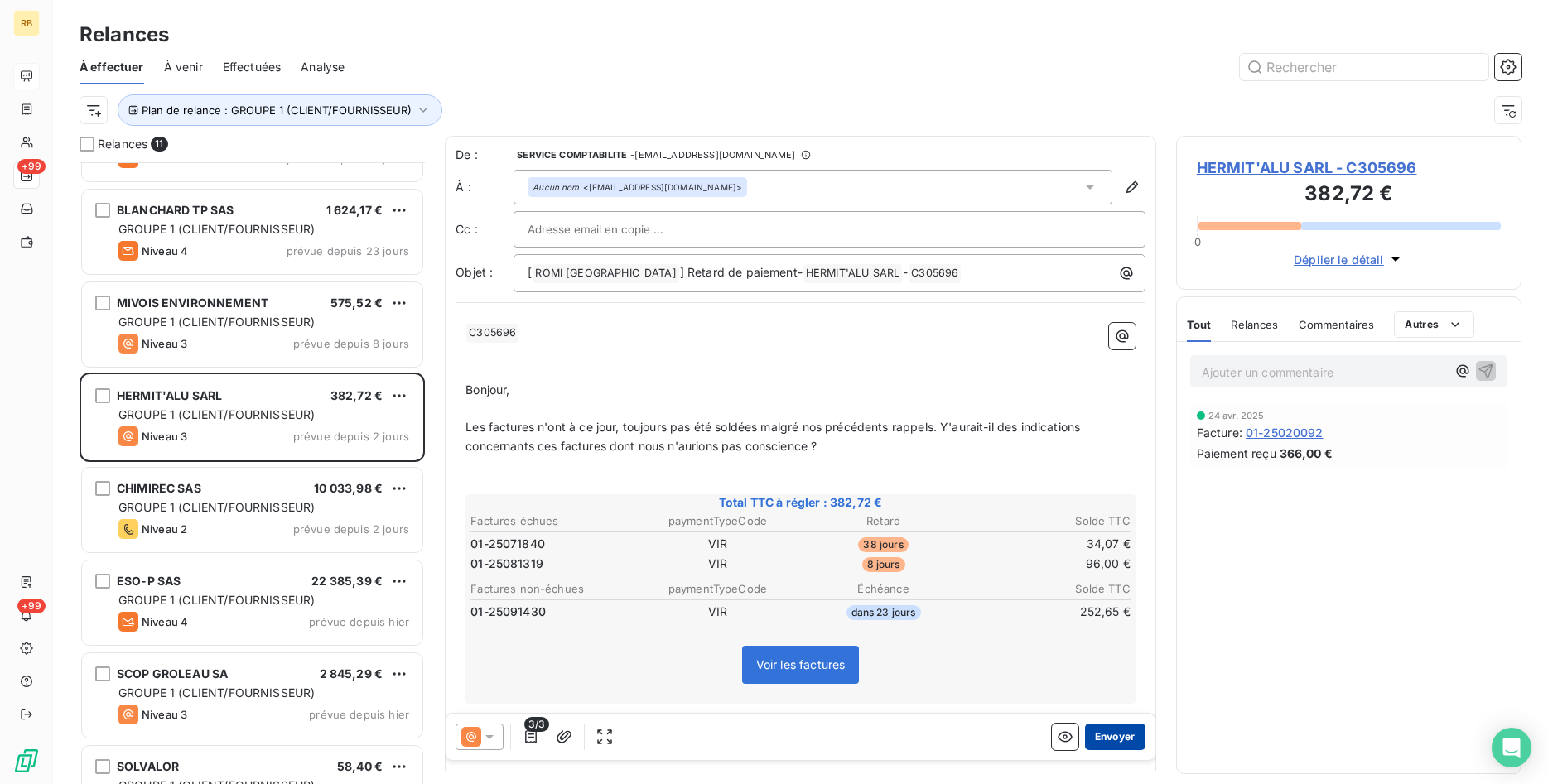
click at [1140, 726] on button "Envoyer" at bounding box center [1115, 737] width 60 height 26
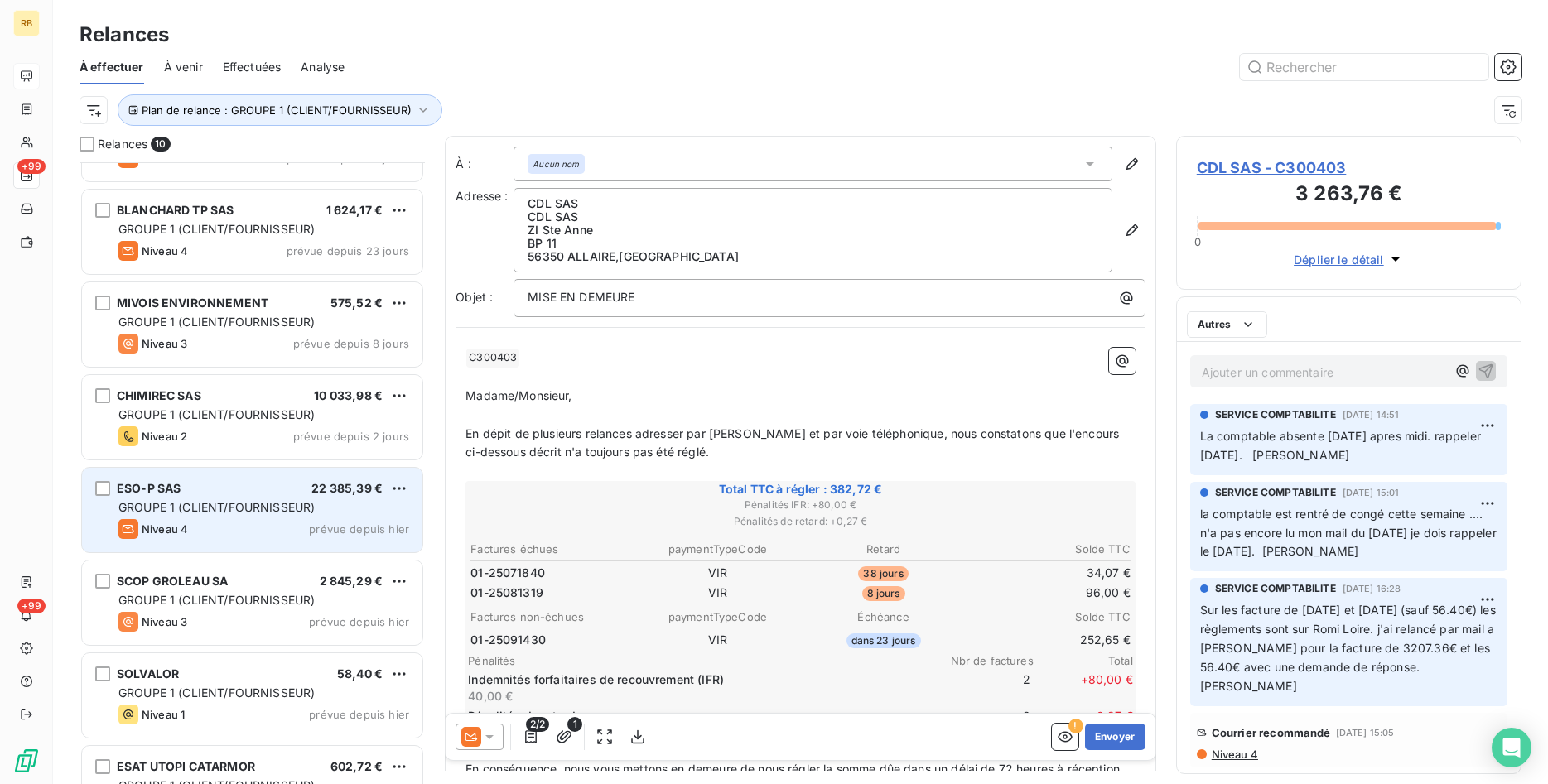
click at [240, 496] on div "ESO-P SAS 22 385,39 € GROUPE 1 (CLIENT/FOURNISSEUR) Niveau 4 prévue depuis [DAT…" at bounding box center [252, 510] width 340 height 85
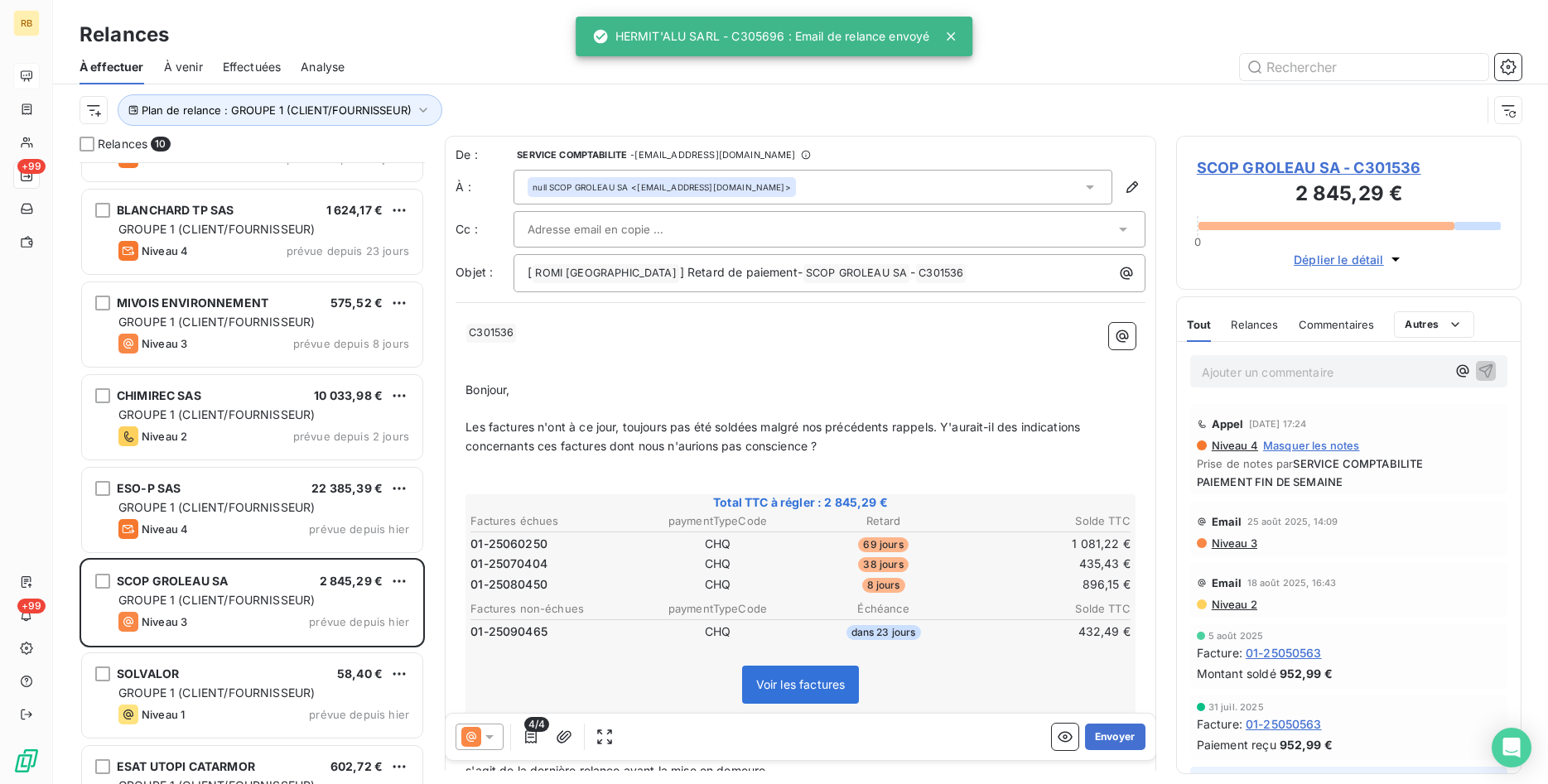
click at [497, 732] on icon at bounding box center [490, 737] width 17 height 17
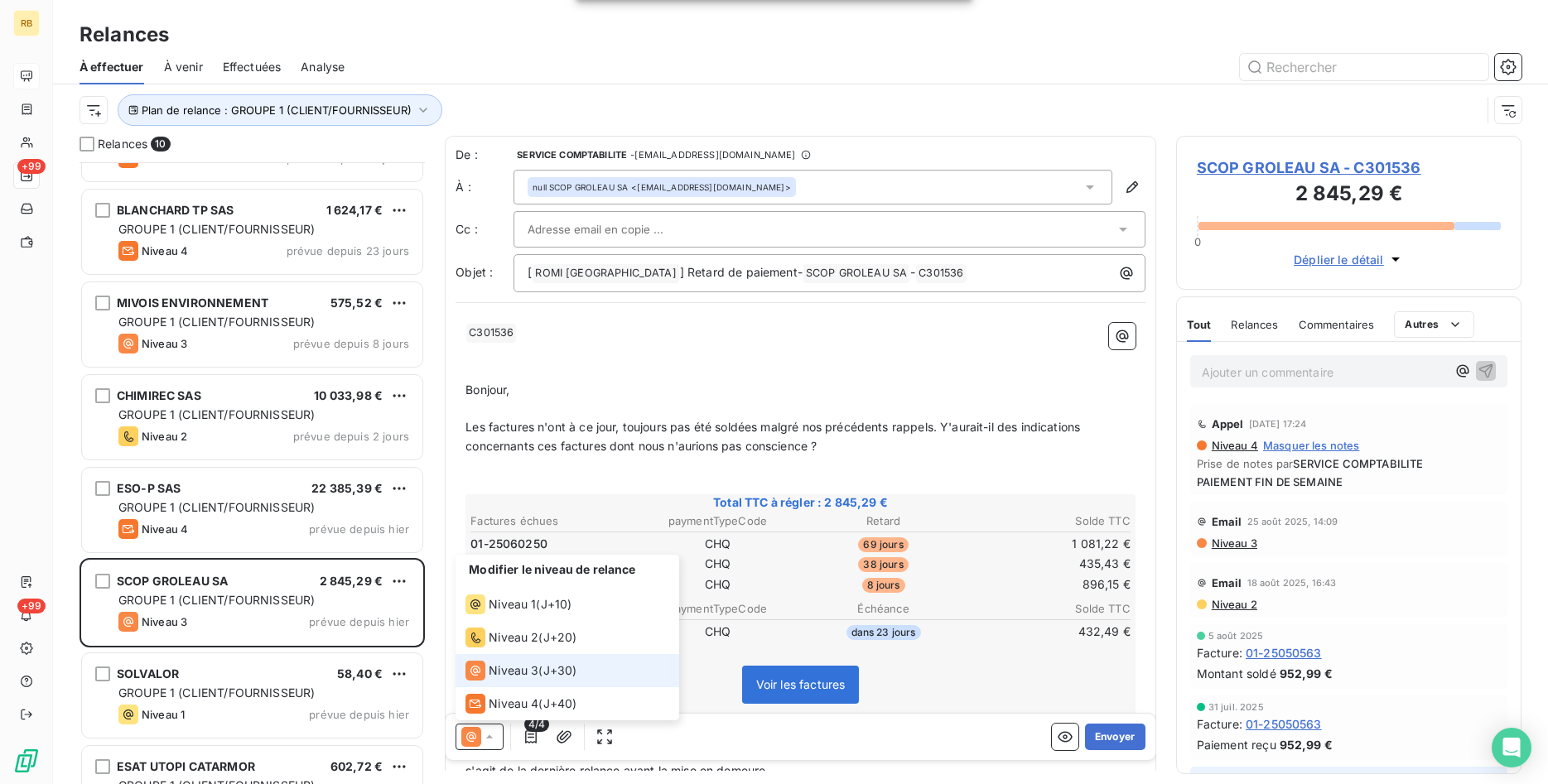
click at [508, 673] on span "Niveau 3" at bounding box center [513, 671] width 50 height 17
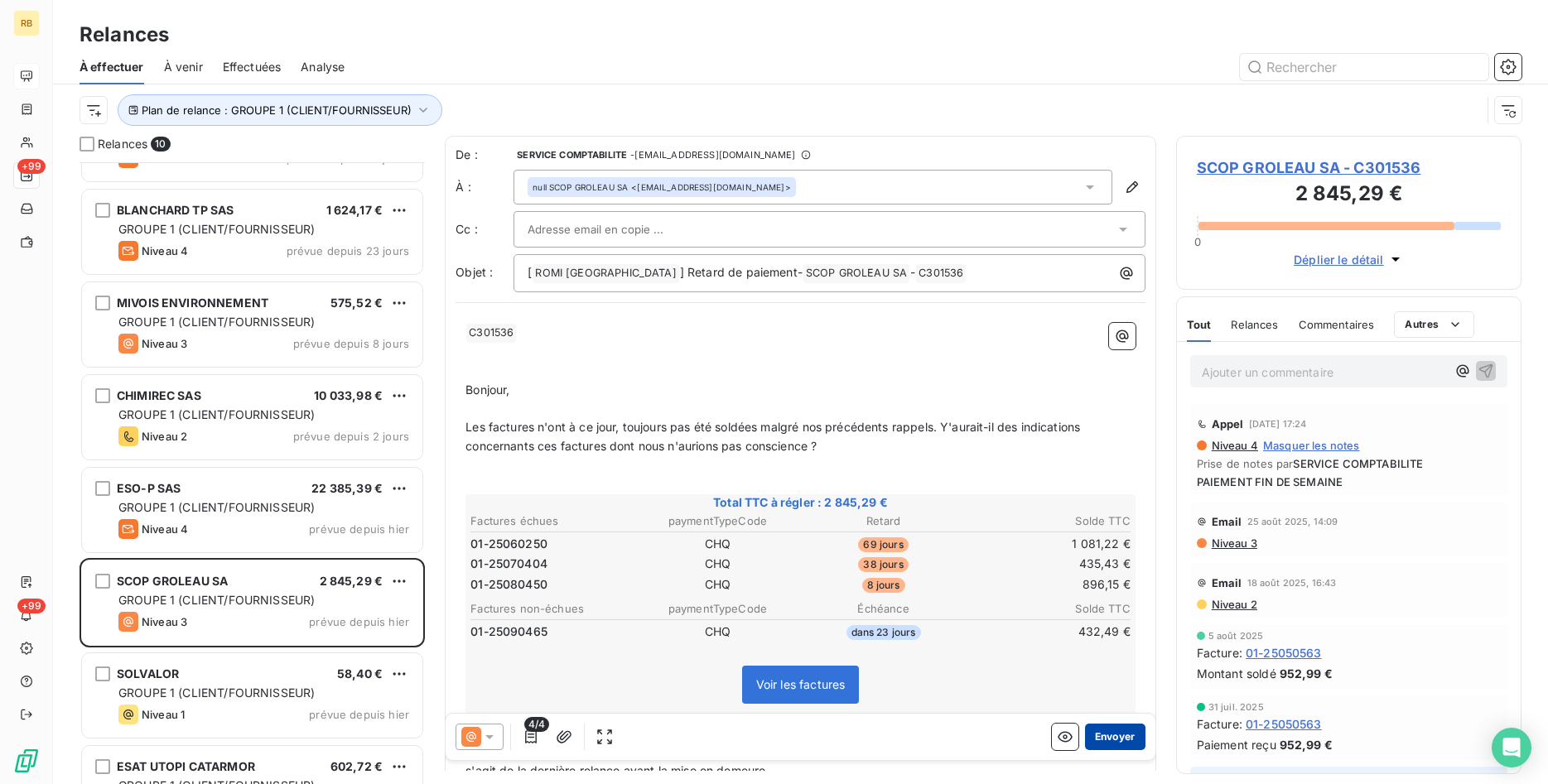
click at [1117, 736] on button "Envoyer" at bounding box center [1115, 737] width 60 height 26
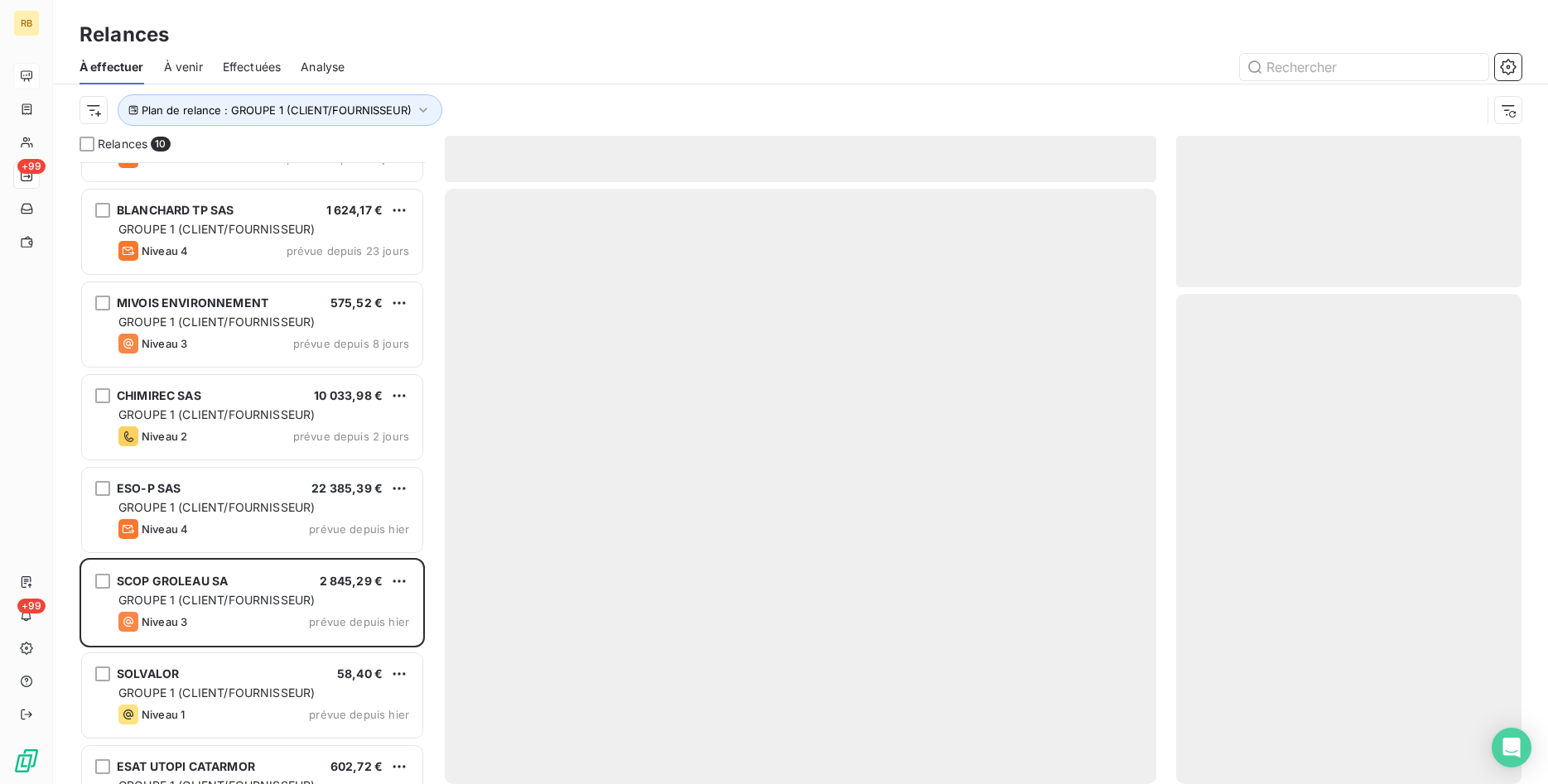
scroll to position [213, 0]
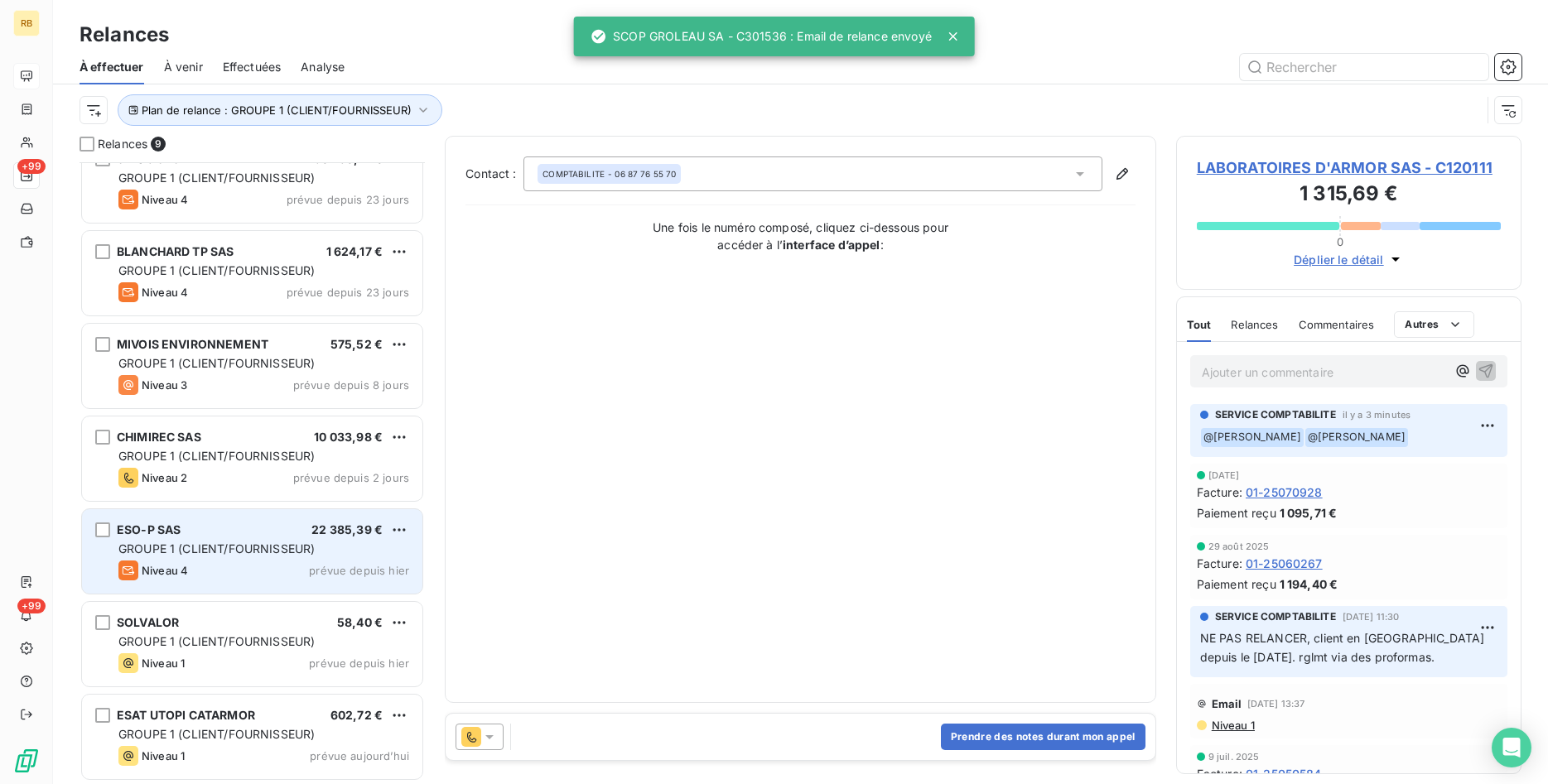
click at [250, 551] on span "GROUPE 1 (CLIENT/FOURNISSEUR)" at bounding box center [217, 548] width 196 height 14
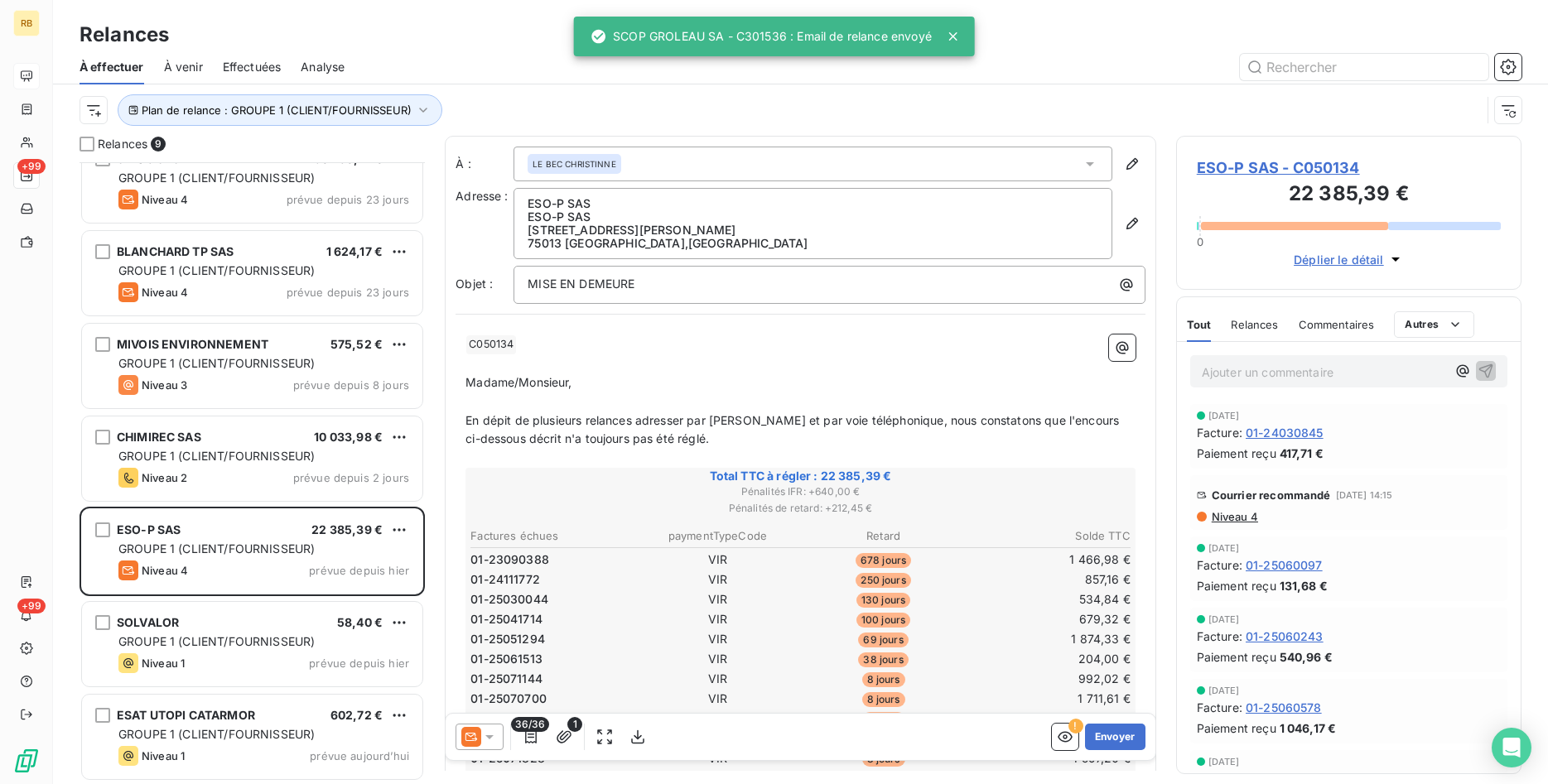
click at [1326, 162] on span "ESO-P SAS - C050134" at bounding box center [1348, 167] width 304 height 22
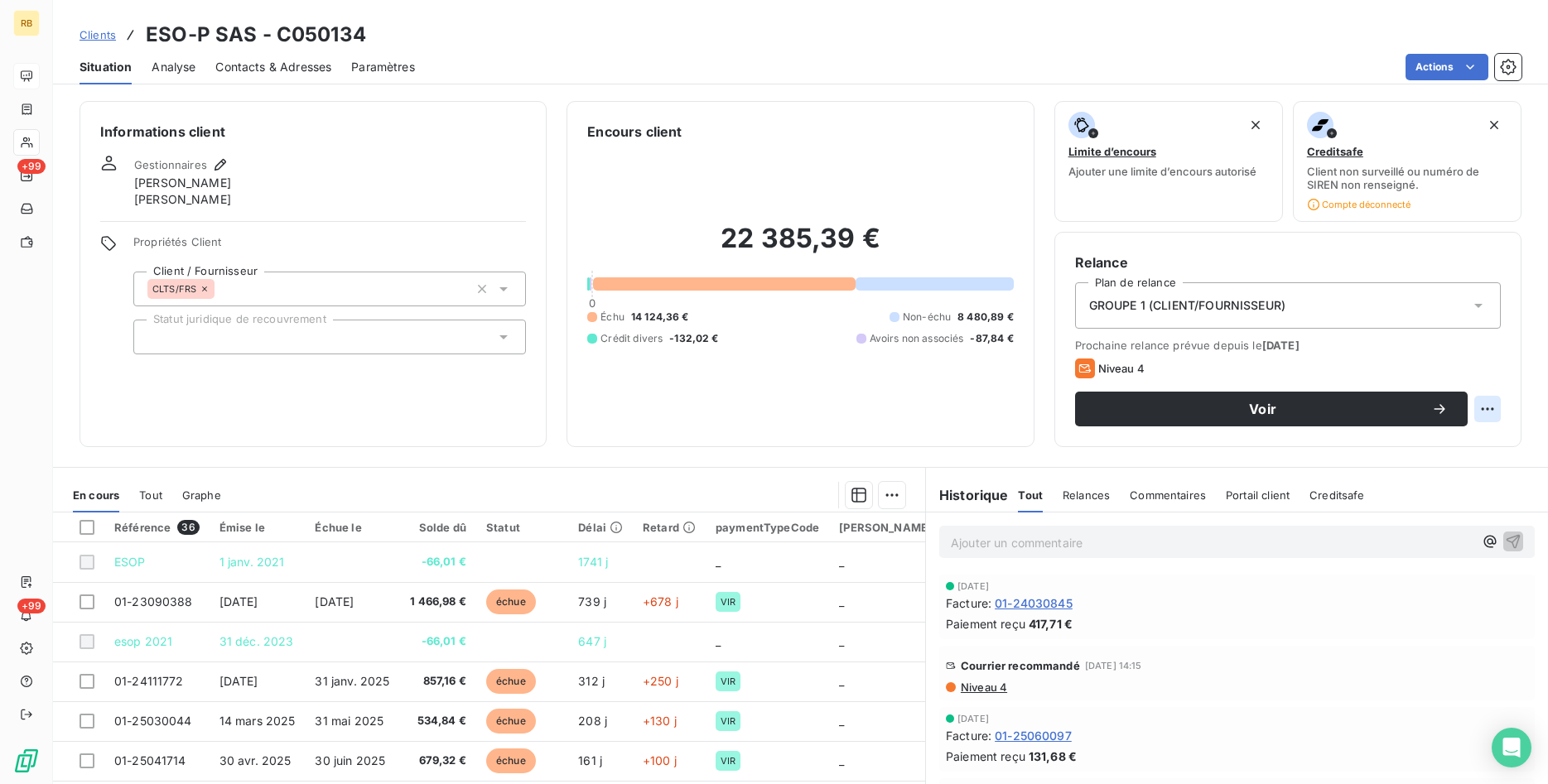
click at [1492, 408] on html "RB +99 +99 Clients ESO-P SAS - C050134 Situation Analyse Contacts & Adresses Pa…" at bounding box center [774, 392] width 1548 height 784
click at [1422, 447] on div "Replanifier cette action" at bounding box center [1419, 445] width 148 height 26
select select "9"
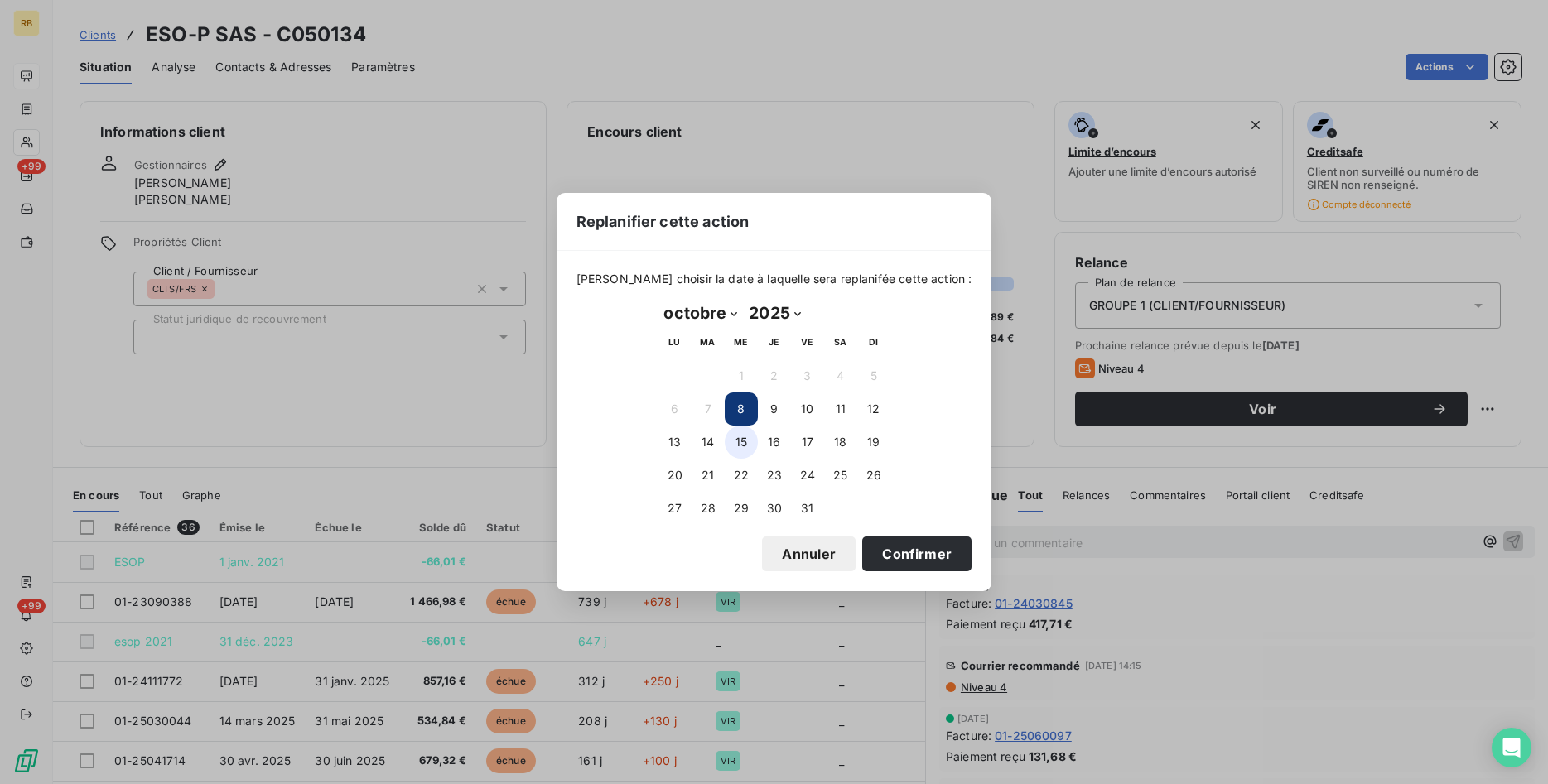
click at [742, 440] on button "15" at bounding box center [741, 441] width 33 height 33
click at [938, 548] on button "Confirmer" at bounding box center [916, 554] width 109 height 35
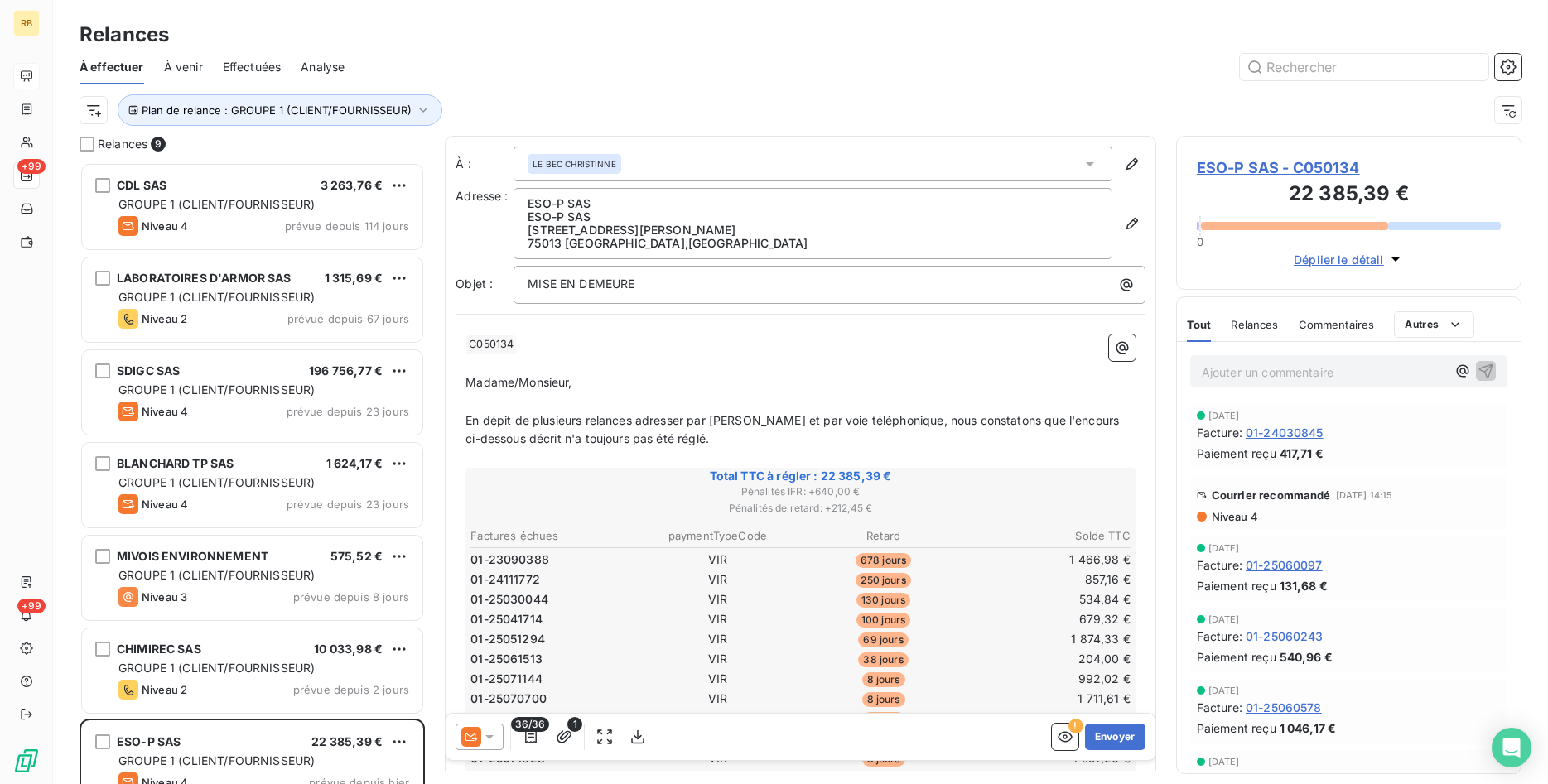
scroll to position [622, 346]
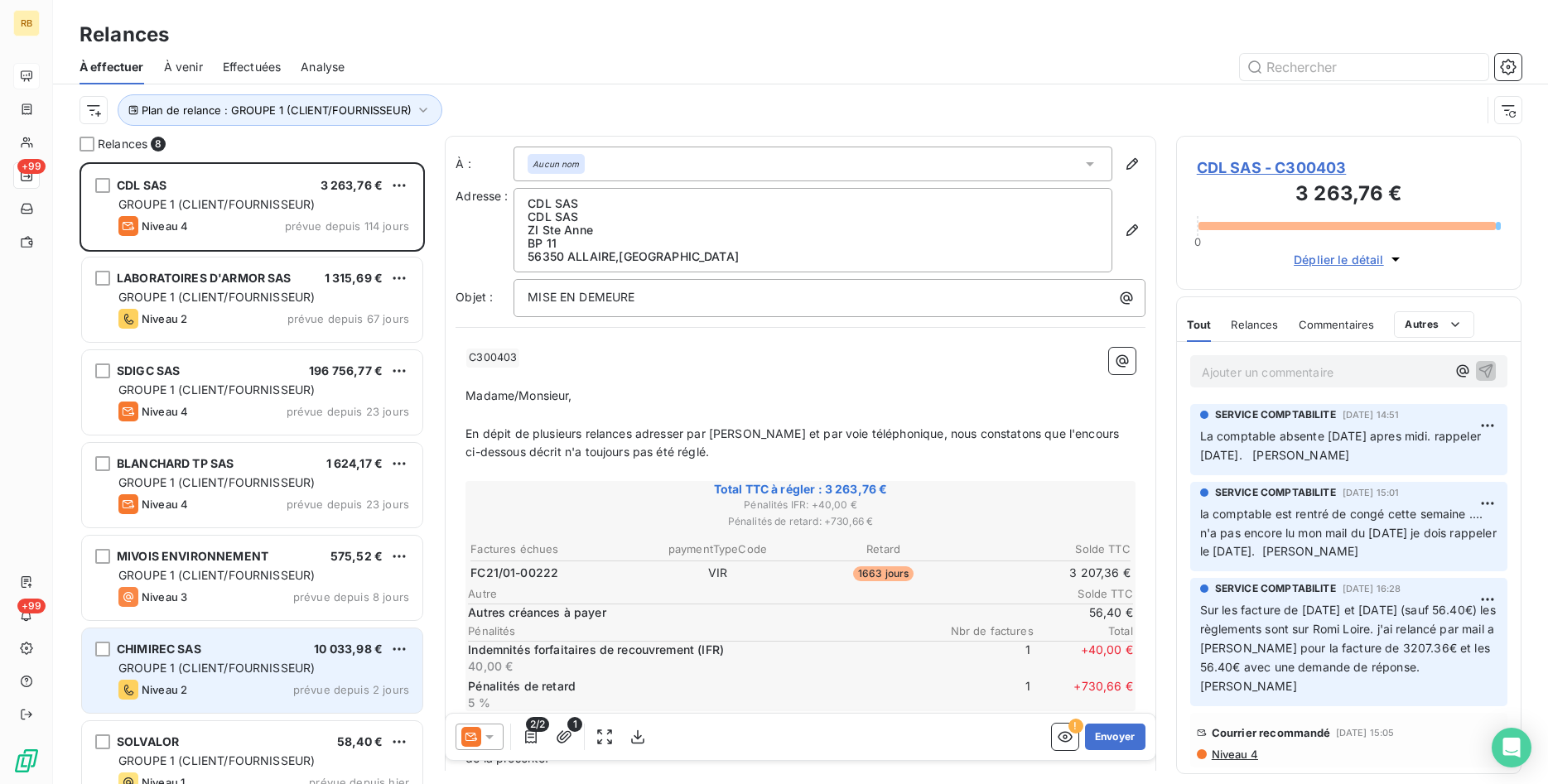
click at [268, 661] on span "GROUPE 1 (CLIENT/FOURNISSEUR)" at bounding box center [217, 667] width 196 height 14
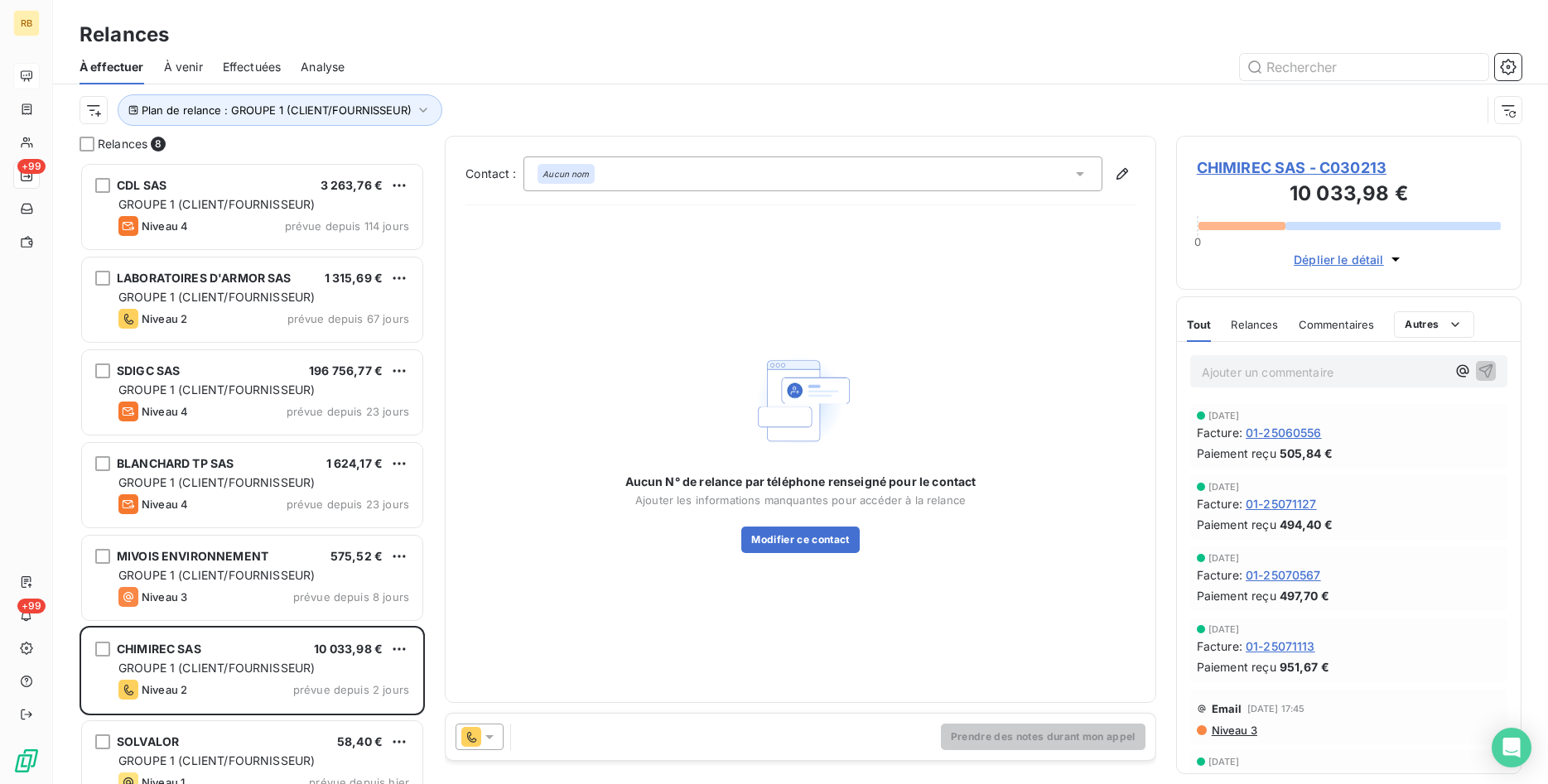
click at [497, 741] on icon at bounding box center [490, 737] width 17 height 17
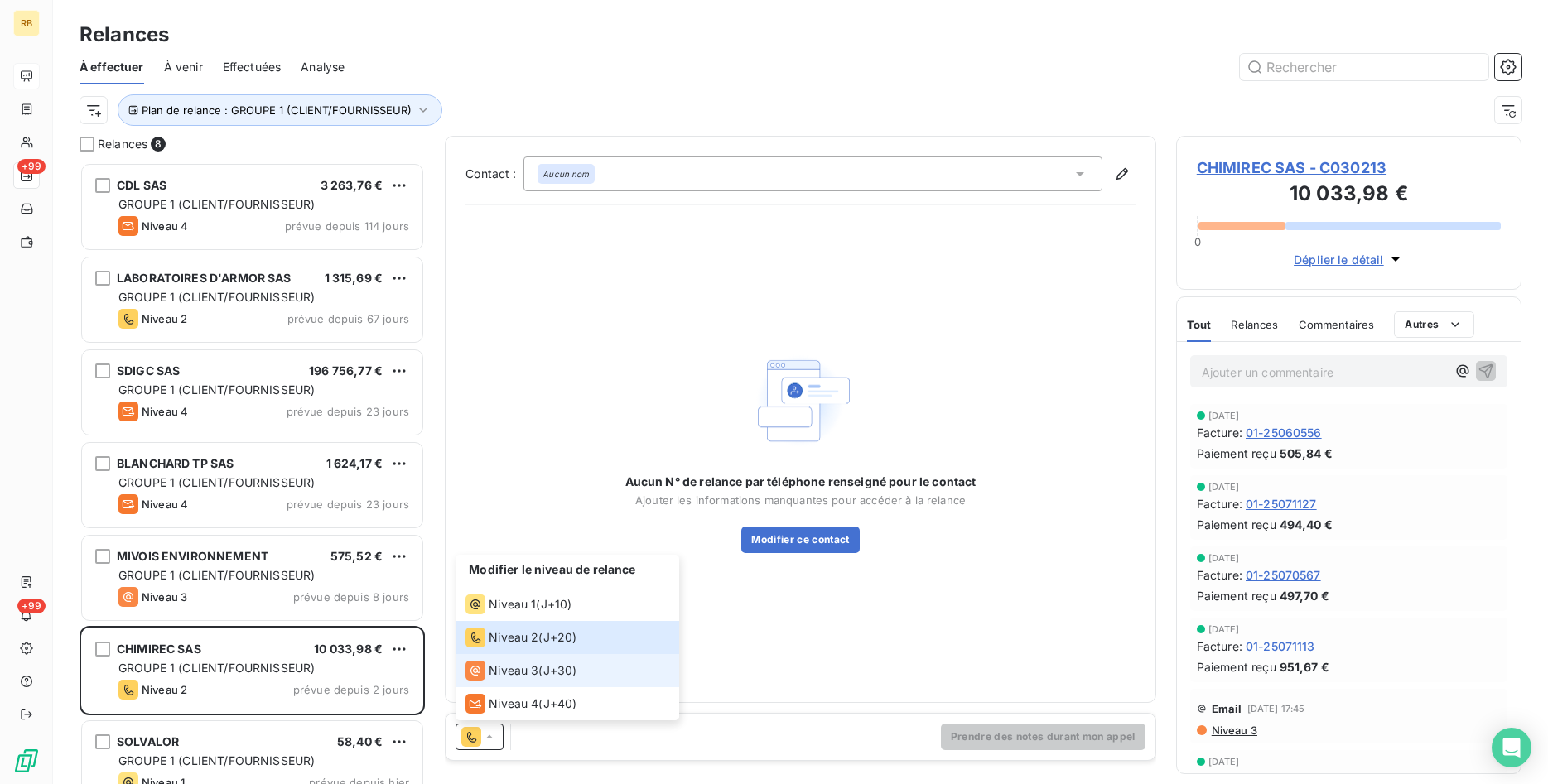
click at [536, 668] on span "Niveau 3" at bounding box center [513, 671] width 50 height 17
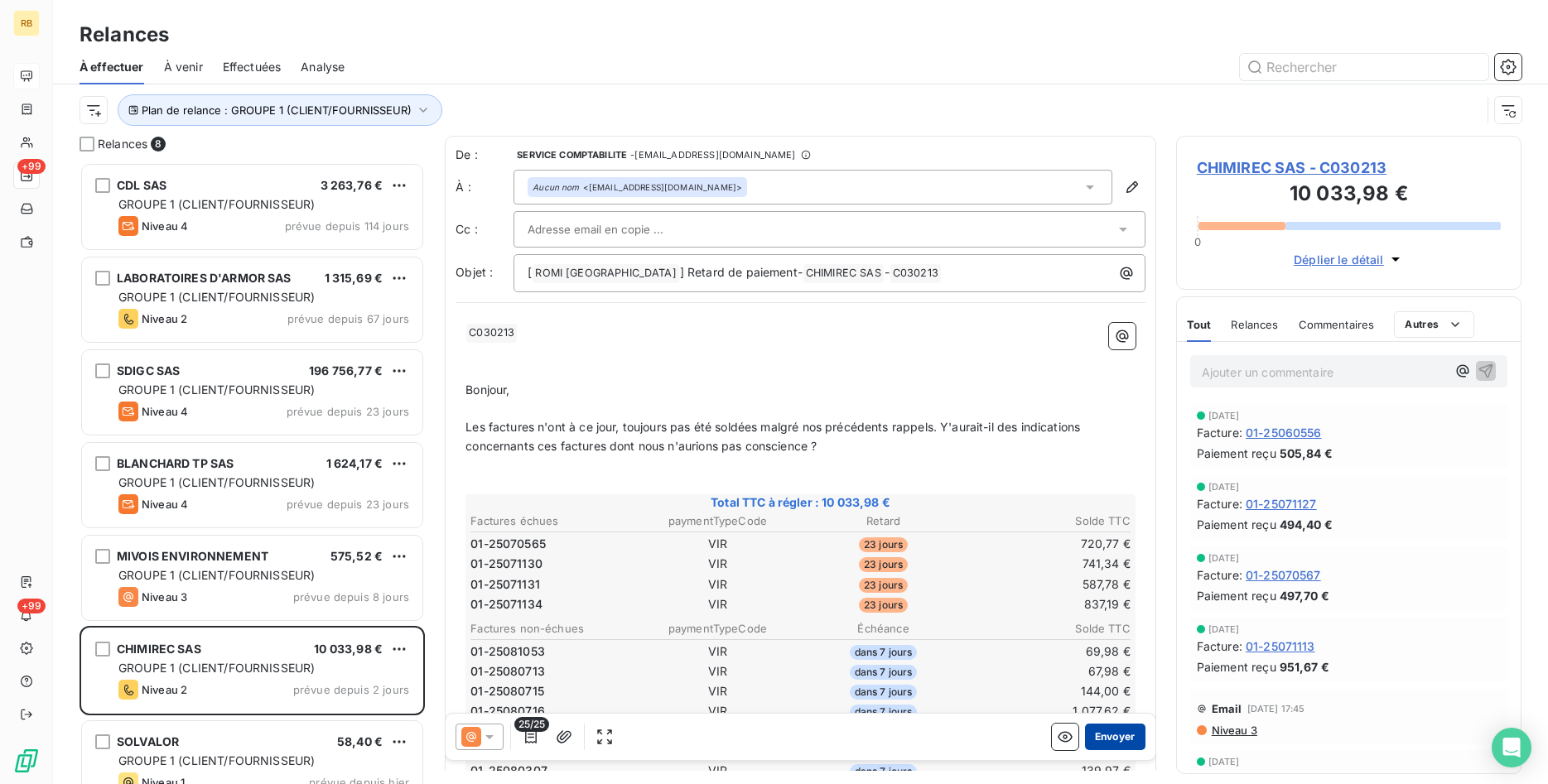
click at [1120, 727] on button "Envoyer" at bounding box center [1115, 737] width 60 height 26
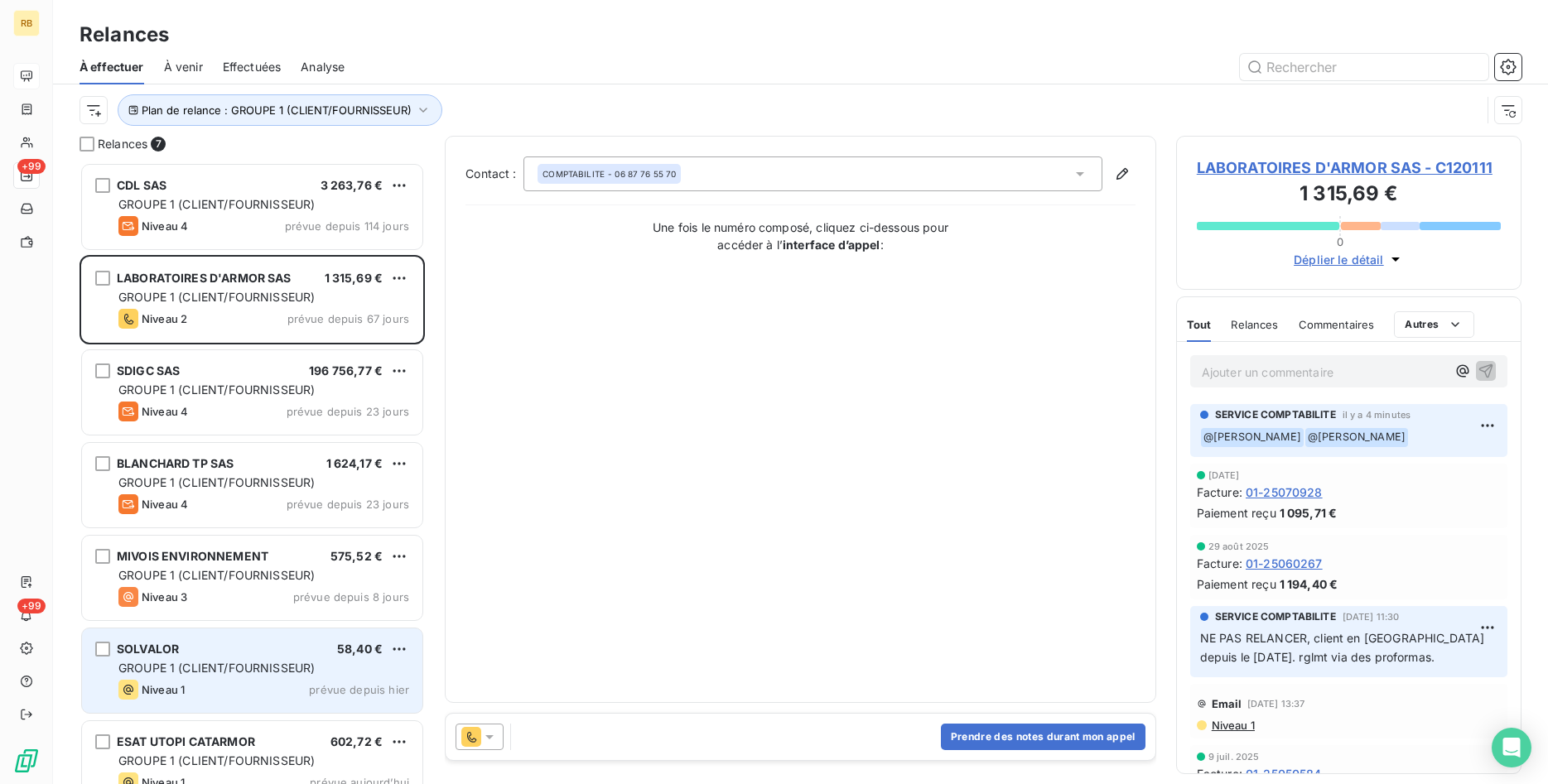
click at [205, 661] on span "GROUPE 1 (CLIENT/FOURNISSEUR)" at bounding box center [217, 667] width 196 height 14
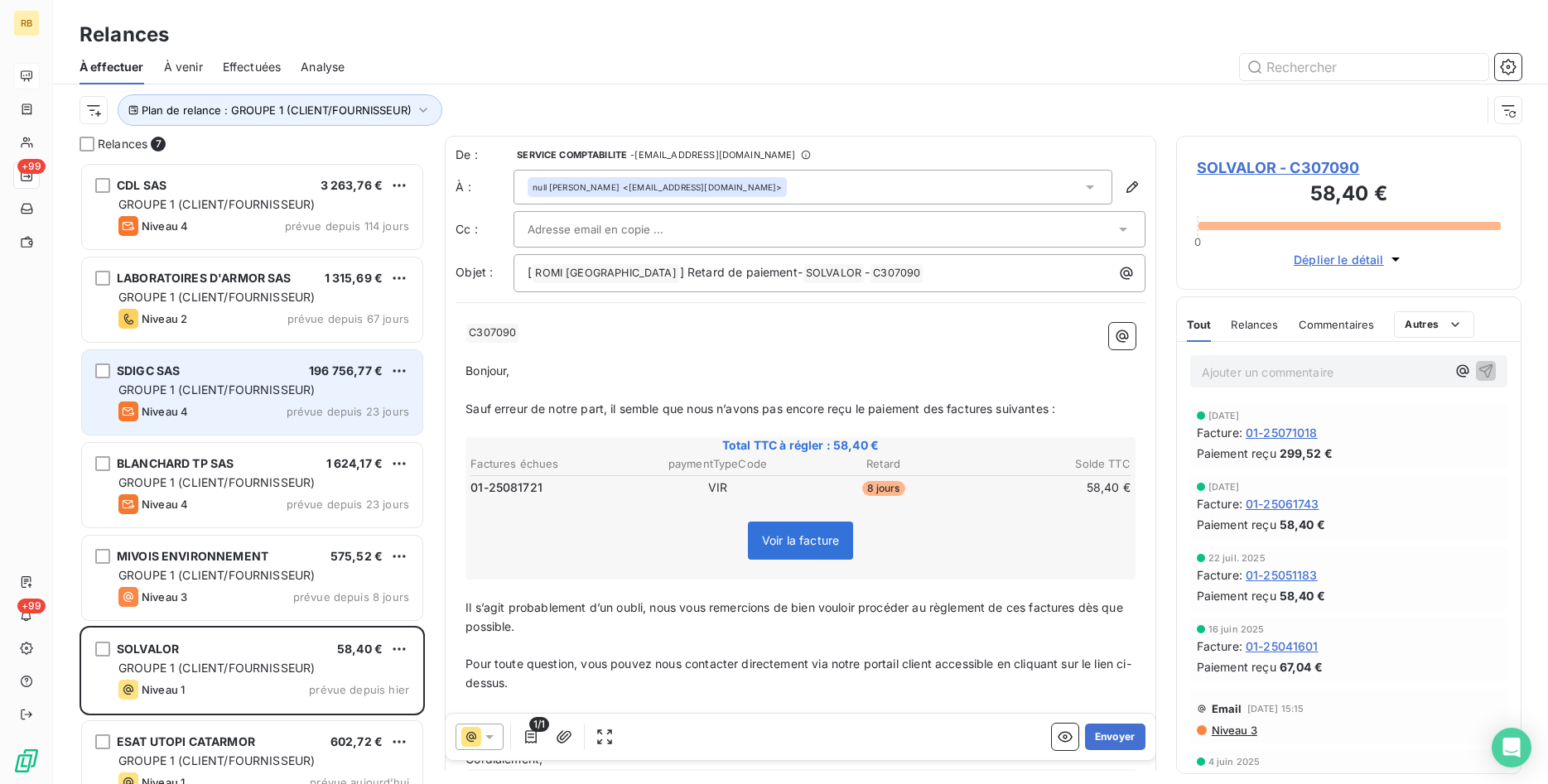
click at [260, 396] on span "GROUPE 1 (CLIENT/FOURNISSEUR)" at bounding box center [217, 389] width 196 height 14
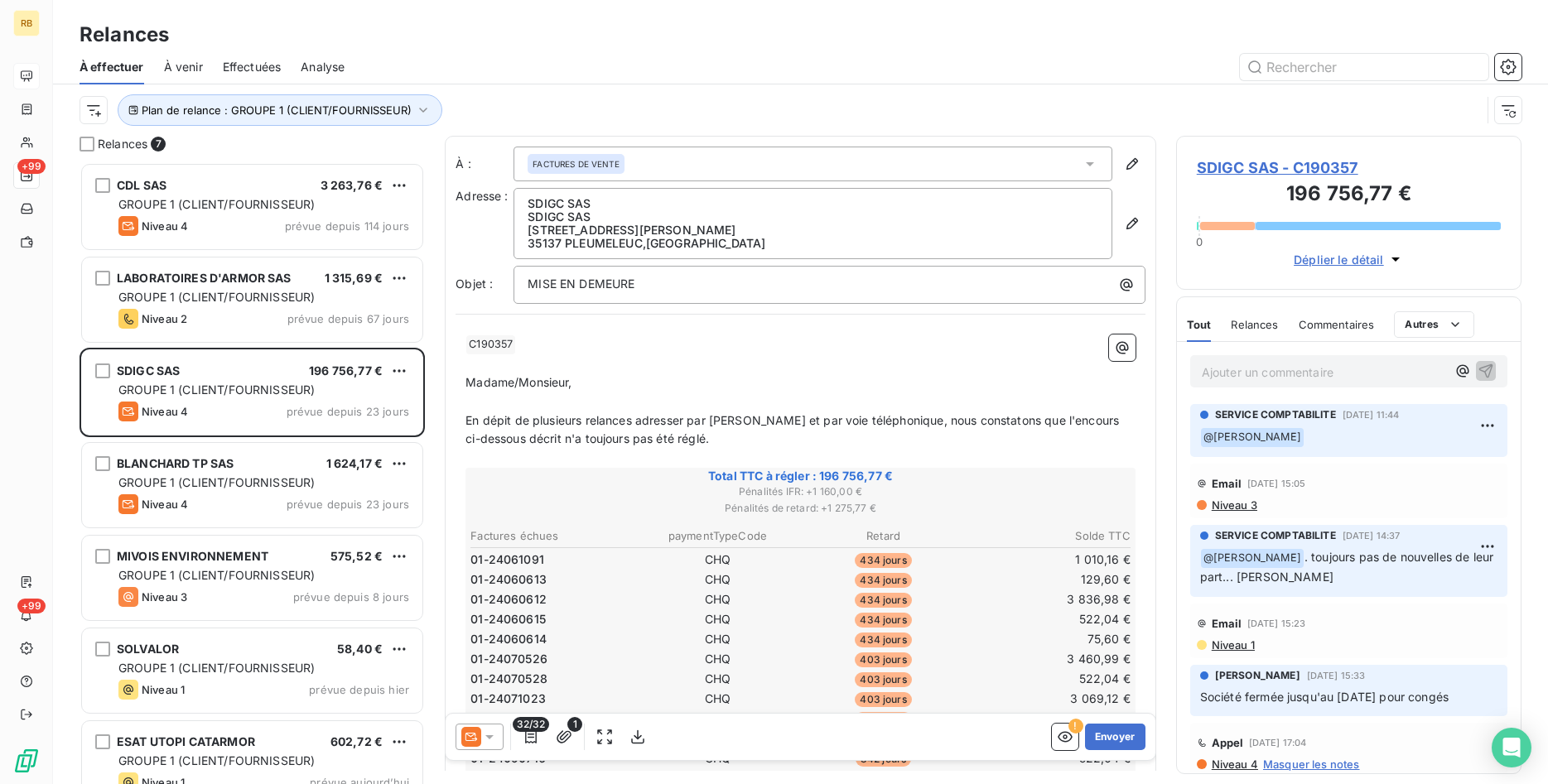
click at [1329, 172] on span "SDIGC SAS - C190357" at bounding box center [1348, 167] width 304 height 22
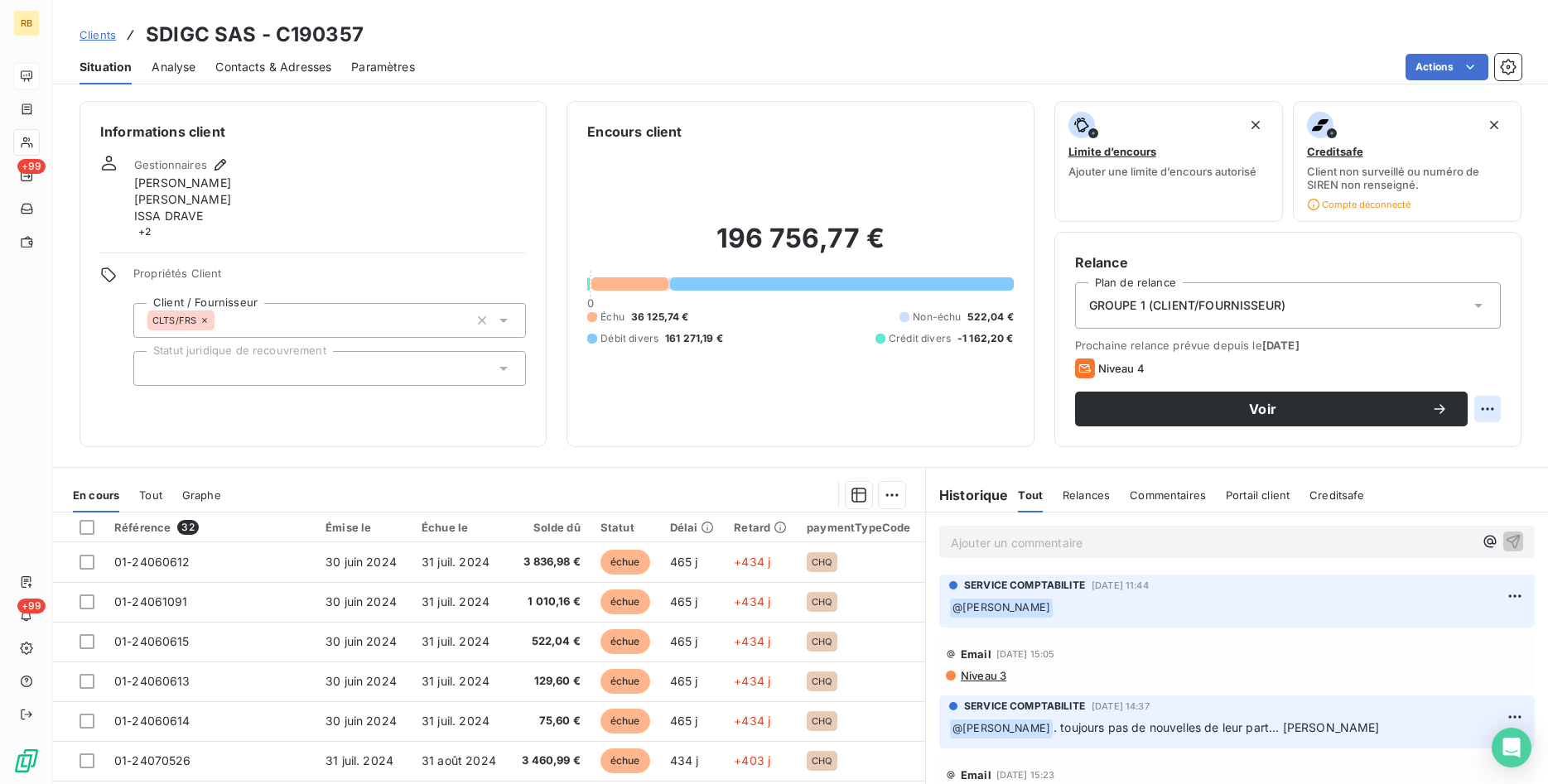
click at [1486, 404] on html "RB +99 +99 Clients SDIGC SAS - C190357 Situation Analyse Contacts & Adresses Pa…" at bounding box center [774, 392] width 1548 height 784
click at [1435, 446] on div "Replanifier cette action" at bounding box center [1419, 445] width 148 height 26
select select "9"
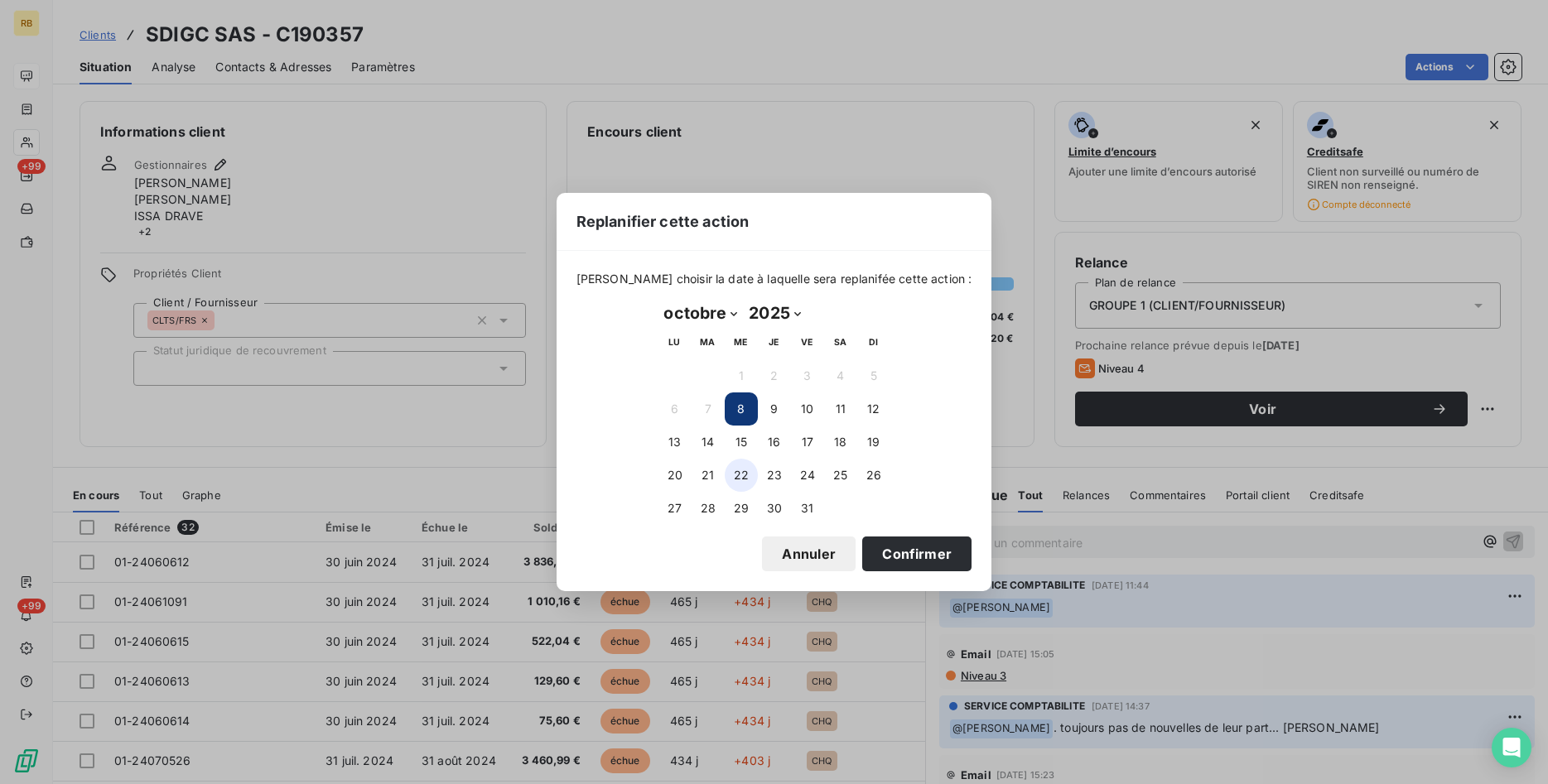
click at [738, 472] on button "22" at bounding box center [741, 475] width 33 height 33
click at [906, 544] on button "Confirmer" at bounding box center [916, 554] width 109 height 35
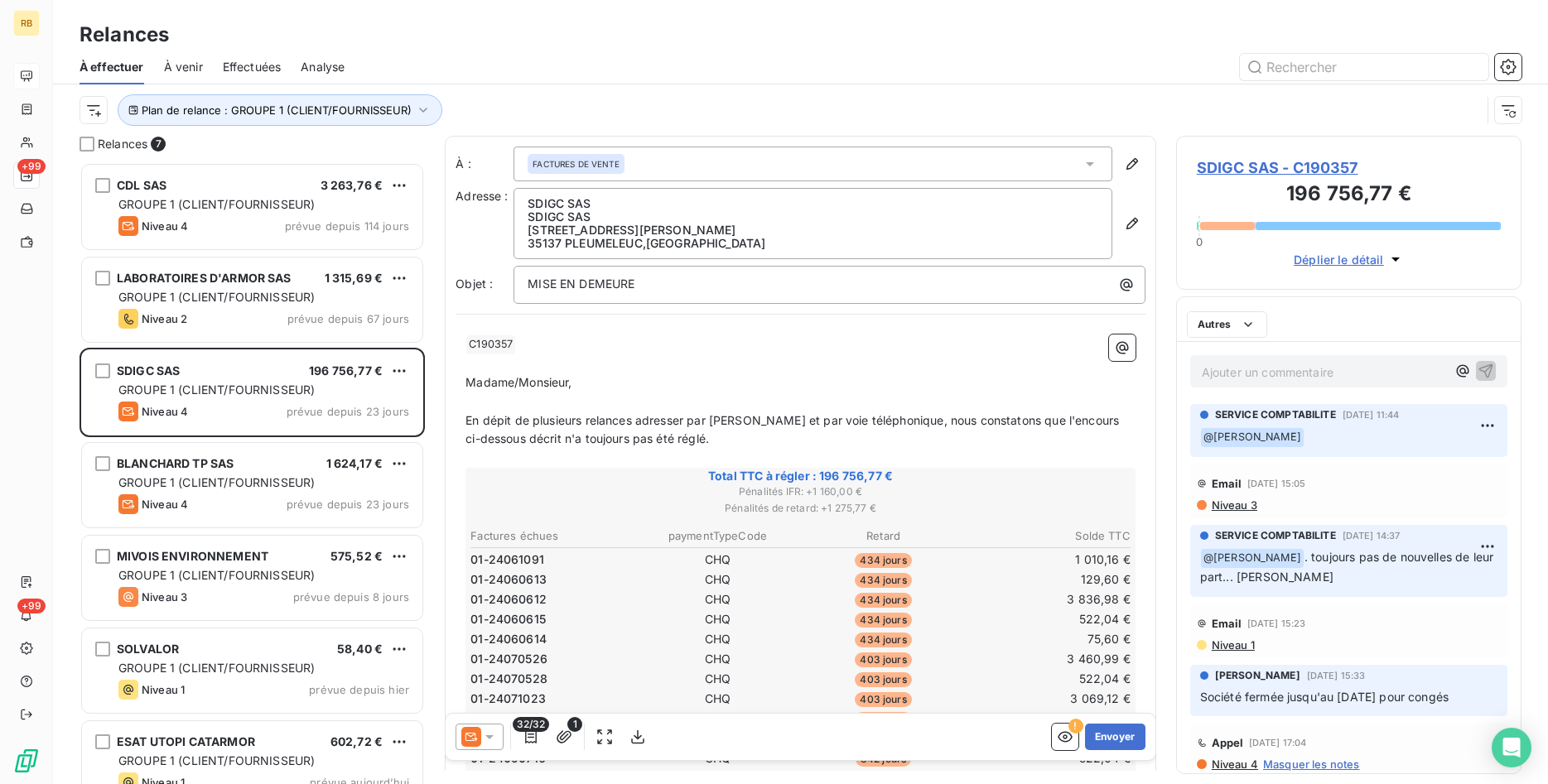
scroll to position [622, 346]
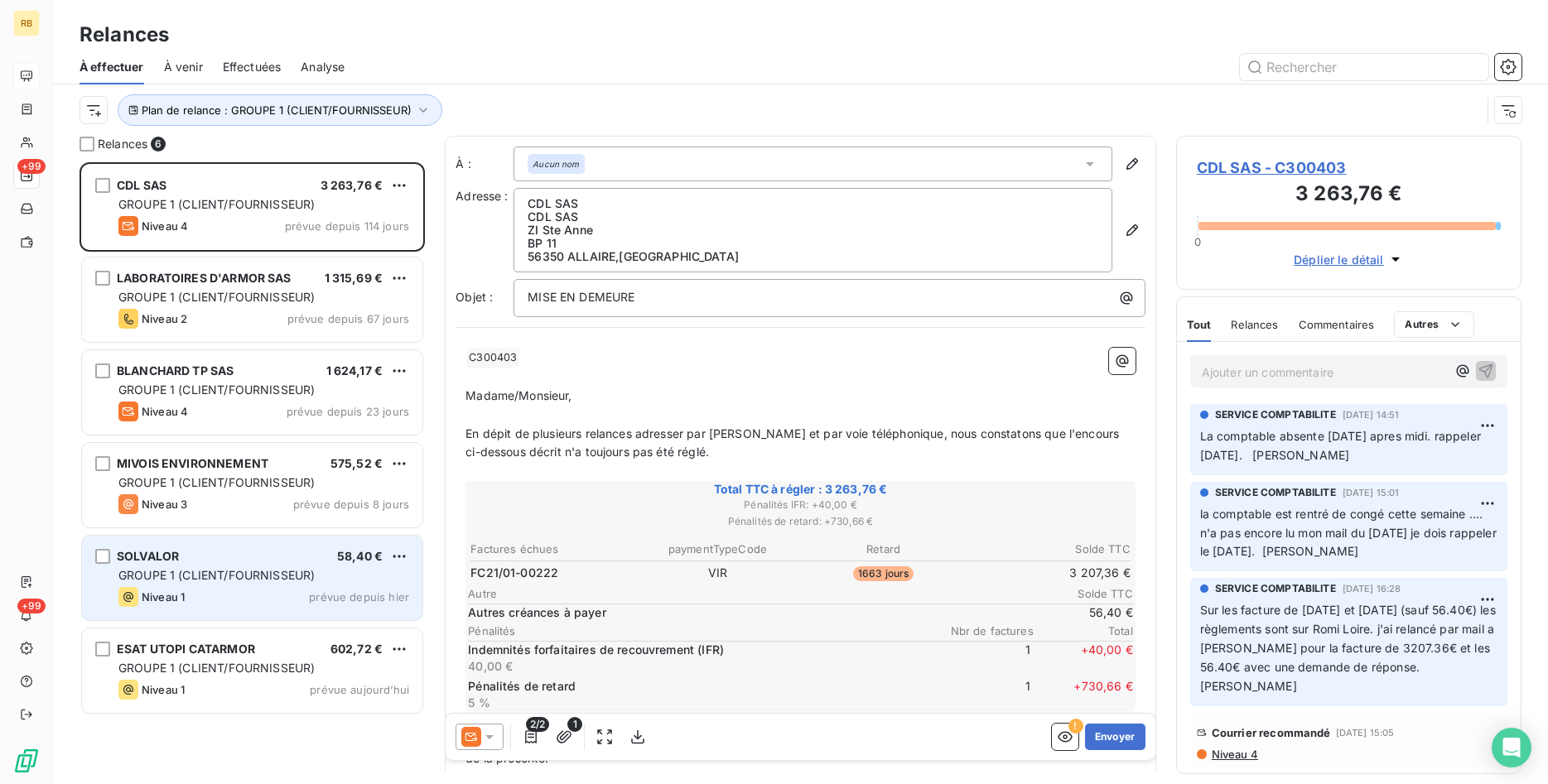
click at [333, 562] on div "SOLVALOR 58,40 €" at bounding box center [264, 556] width 291 height 15
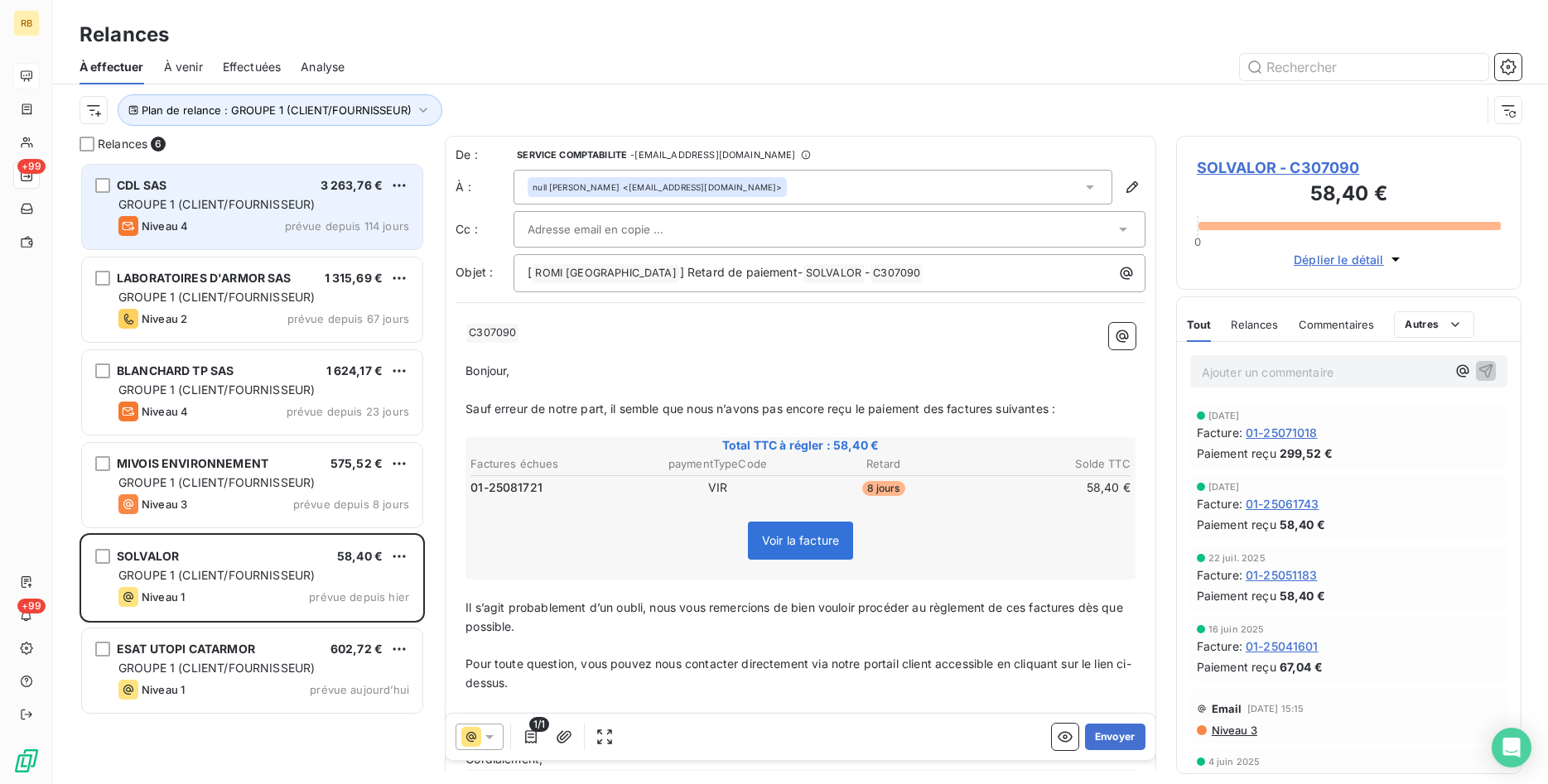
click at [268, 197] on div "GROUPE 1 (CLIENT/FOURNISSEUR)" at bounding box center [264, 205] width 291 height 17
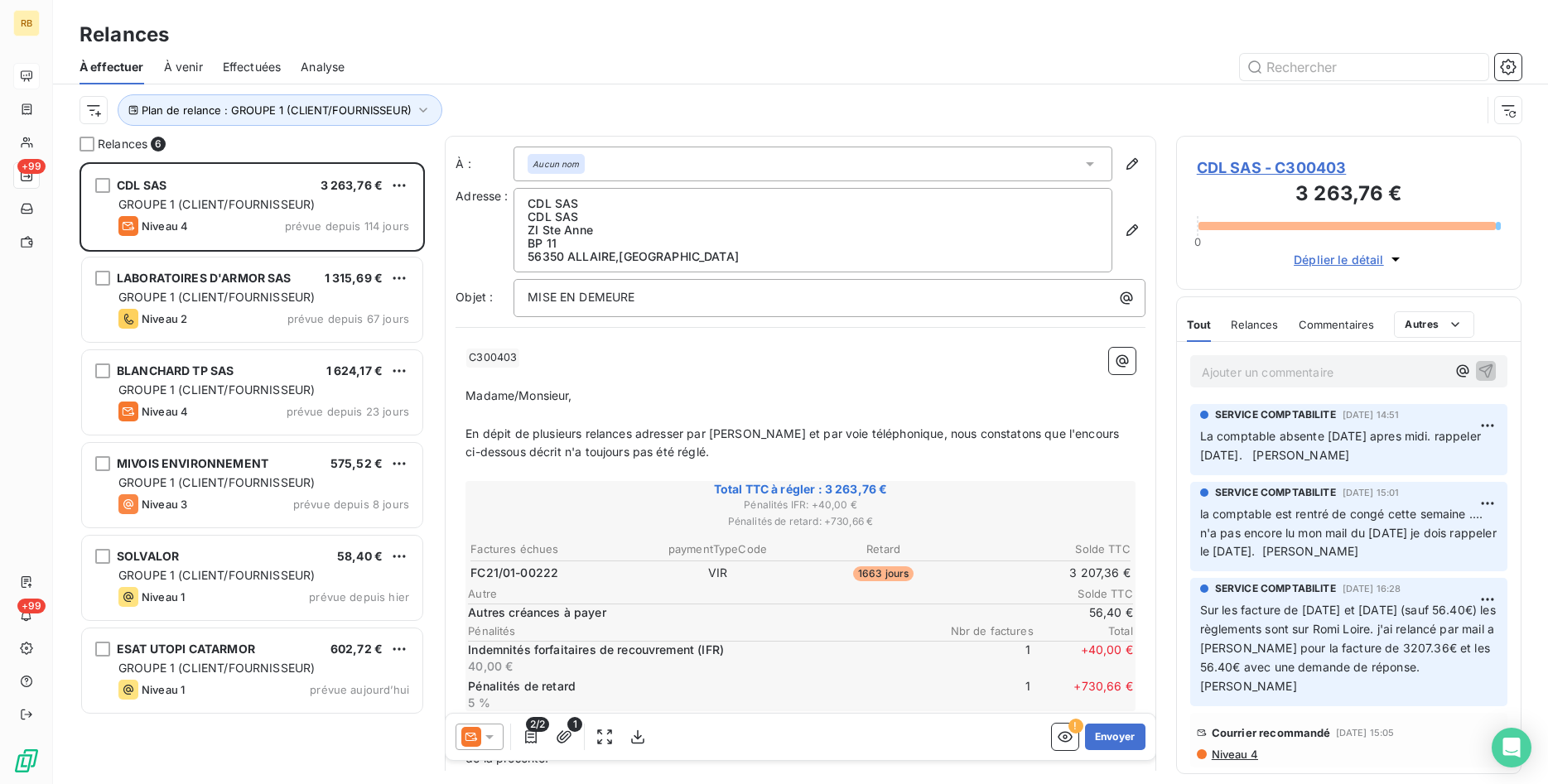
click at [1318, 166] on span "CDL SAS - C300403" at bounding box center [1348, 167] width 304 height 22
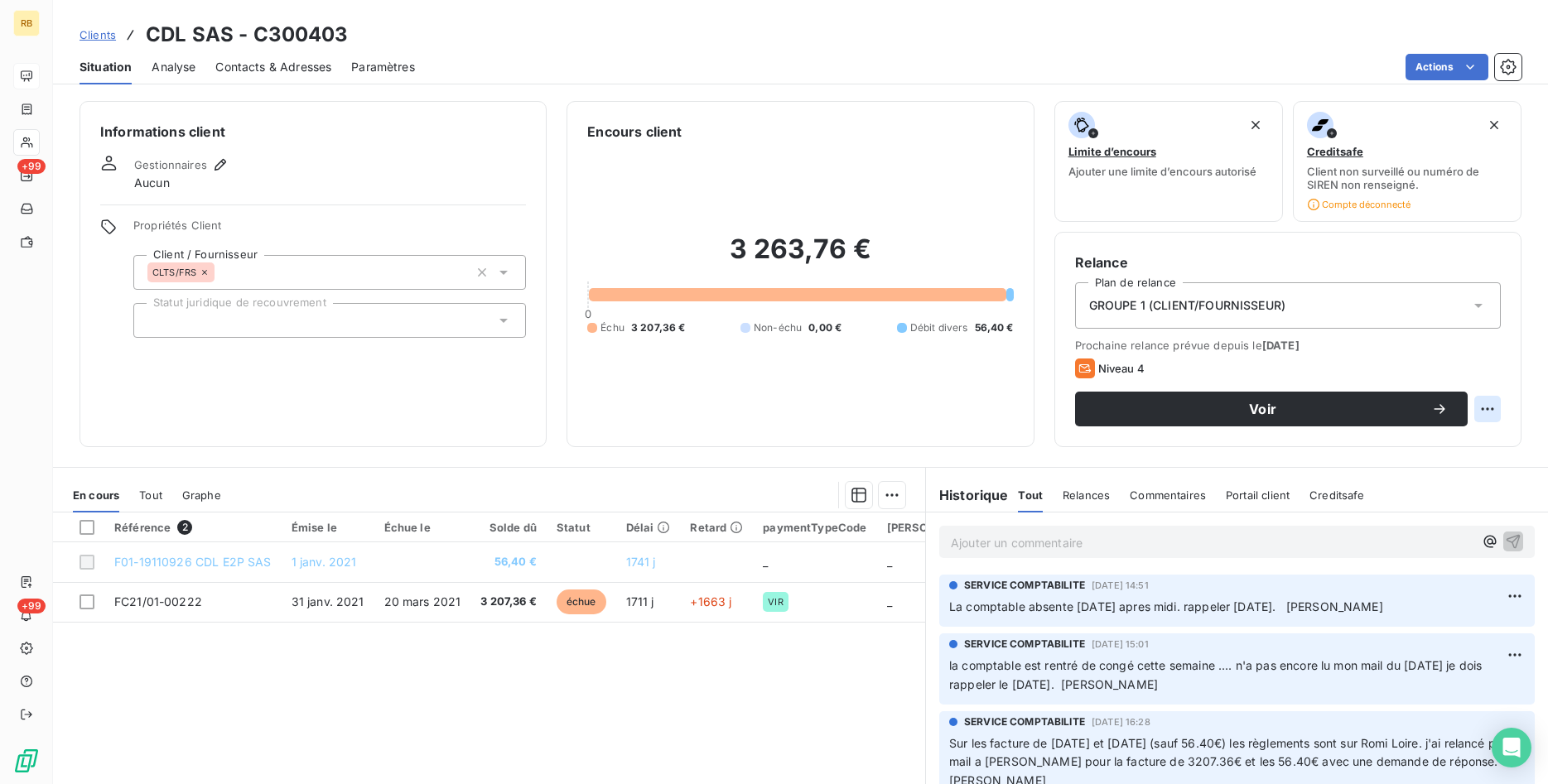
click at [1480, 402] on html "RB +99 +99 Clients CDL SAS - C300403 Situation Analyse Contacts & Adresses Para…" at bounding box center [774, 392] width 1548 height 784
click at [1456, 444] on div "Replanifier cette action" at bounding box center [1419, 445] width 148 height 26
select select "9"
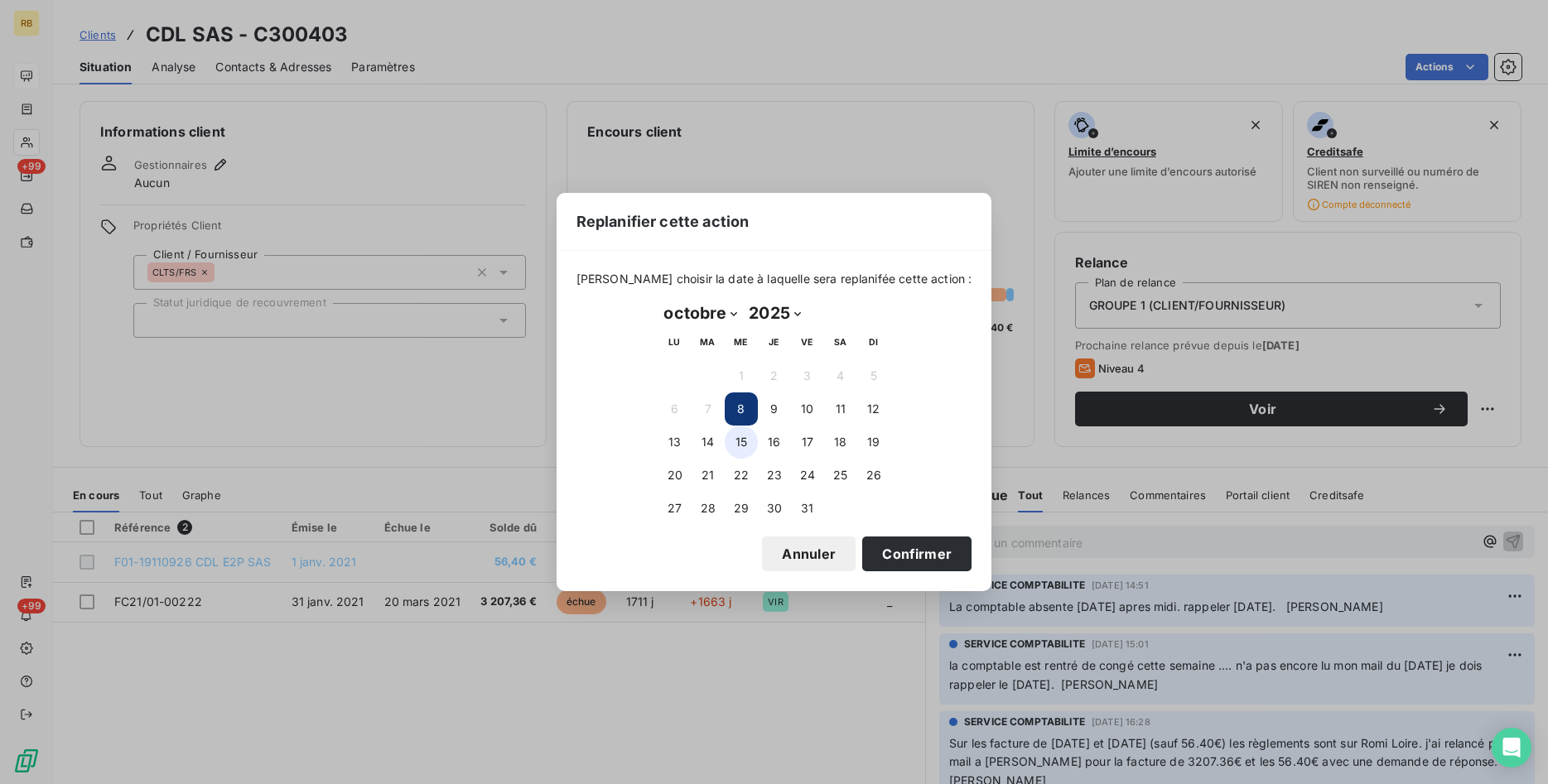
click at [747, 441] on button "15" at bounding box center [741, 441] width 33 height 33
click at [889, 543] on button "Confirmer" at bounding box center [916, 554] width 109 height 35
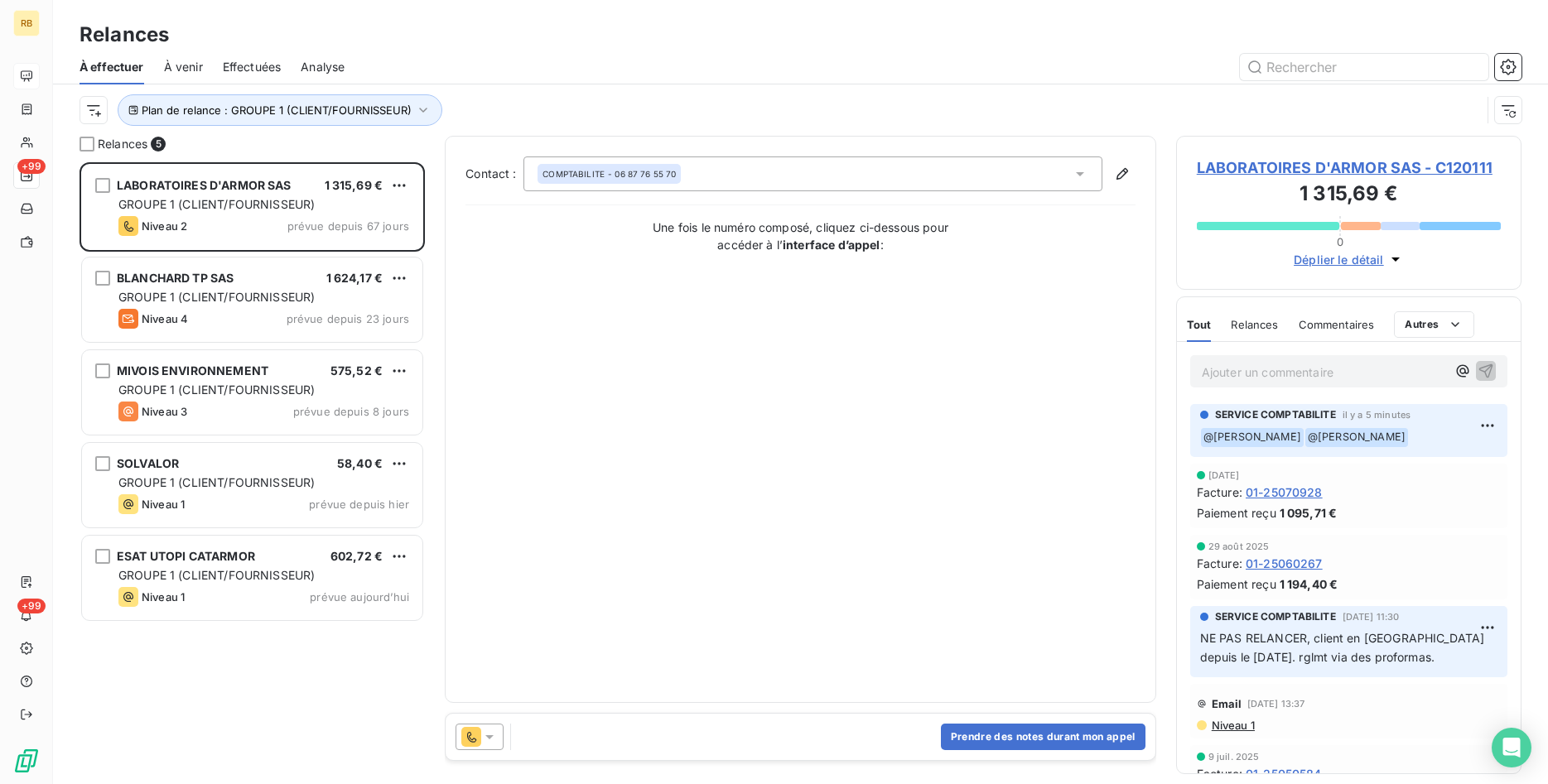
scroll to position [622, 346]
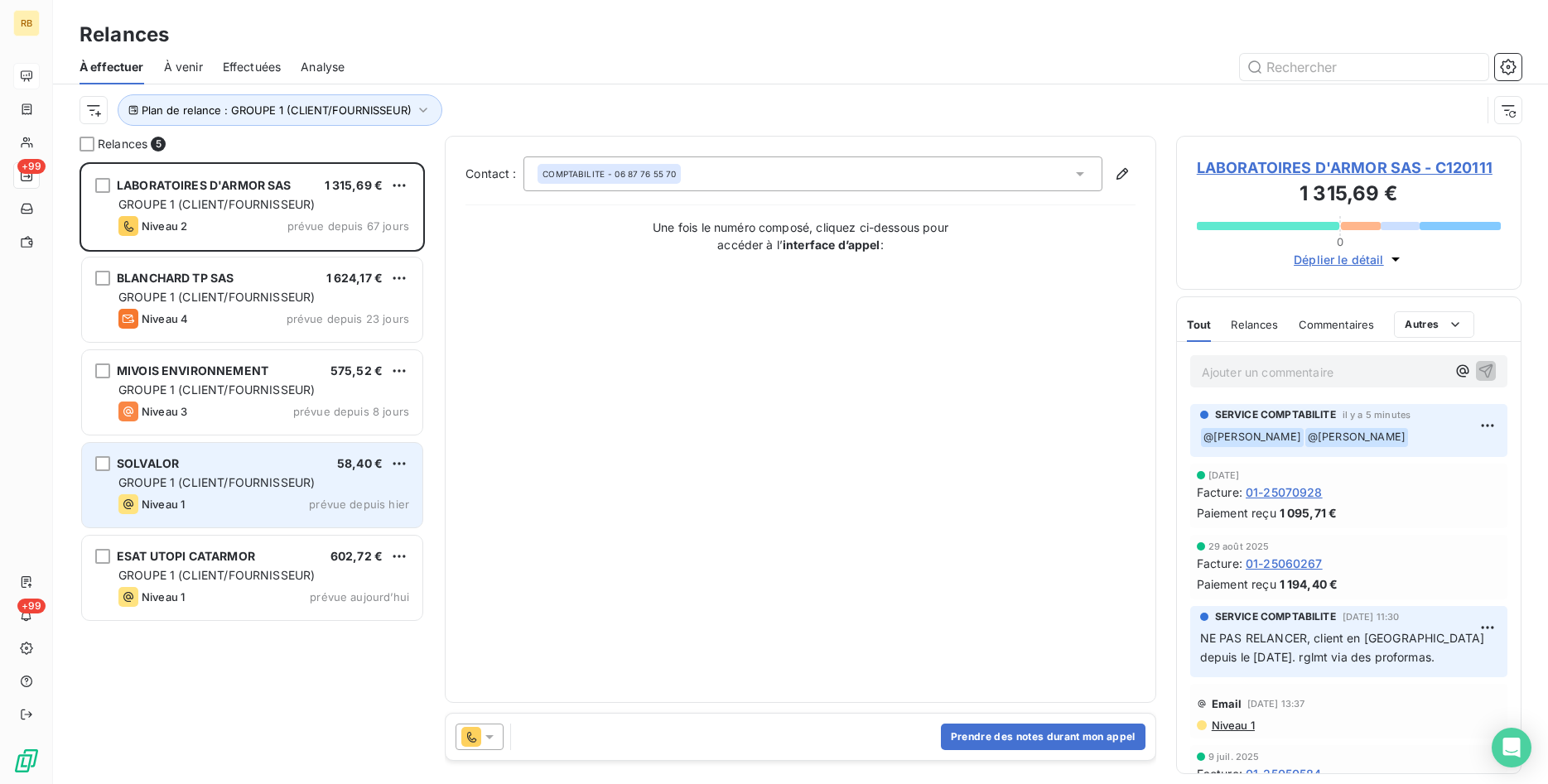
click at [222, 480] on span "GROUPE 1 (CLIENT/FOURNISSEUR)" at bounding box center [217, 482] width 196 height 14
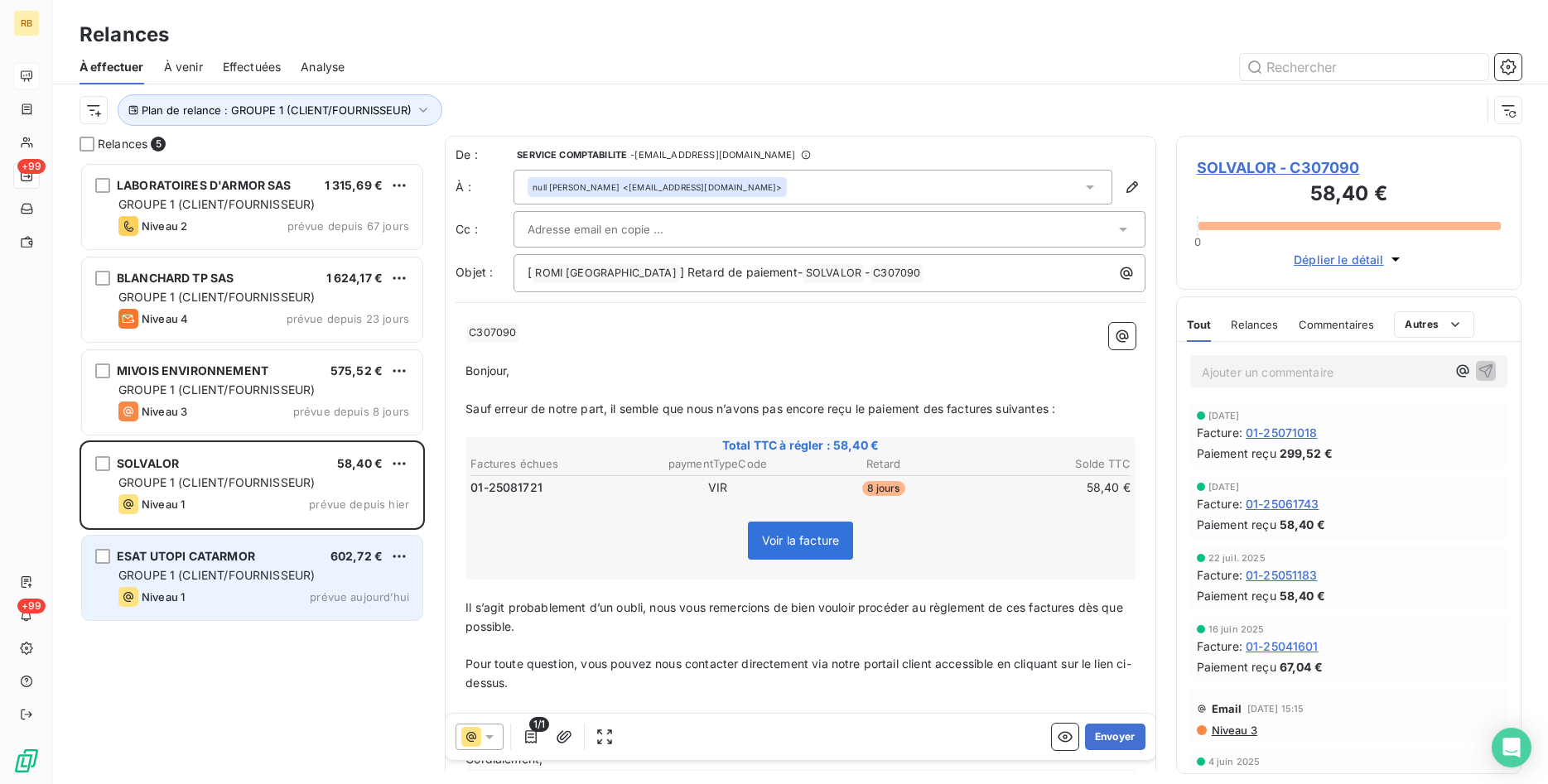
click at [290, 565] on div "ESAT UTOPI CATARMOR 602,72 € GROUPE 1 (CLIENT/FOURNISSEUR) Niveau 1 prévue [DAT…" at bounding box center [252, 578] width 340 height 85
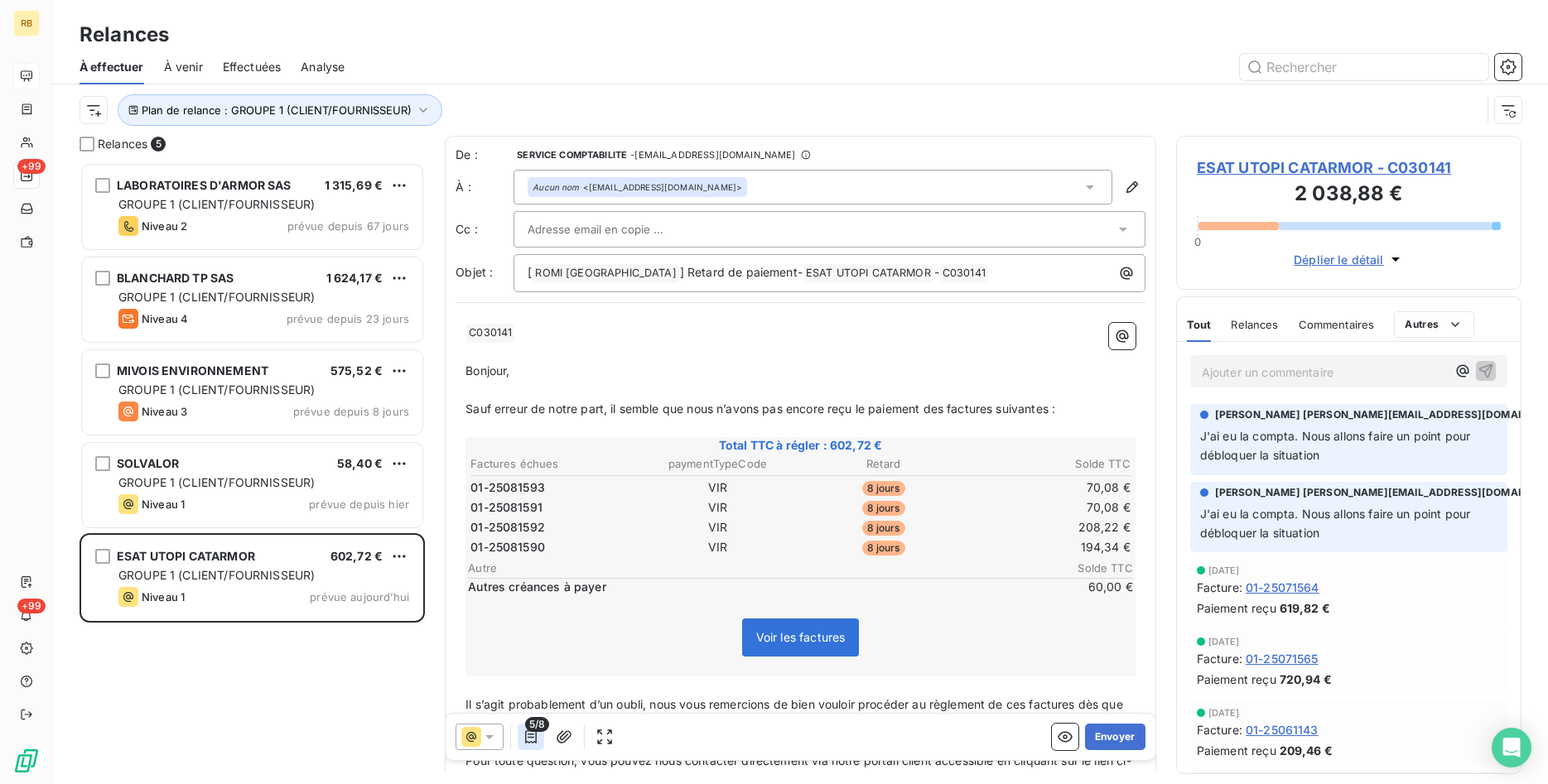
click at [534, 741] on icon "button" at bounding box center [531, 737] width 17 height 17
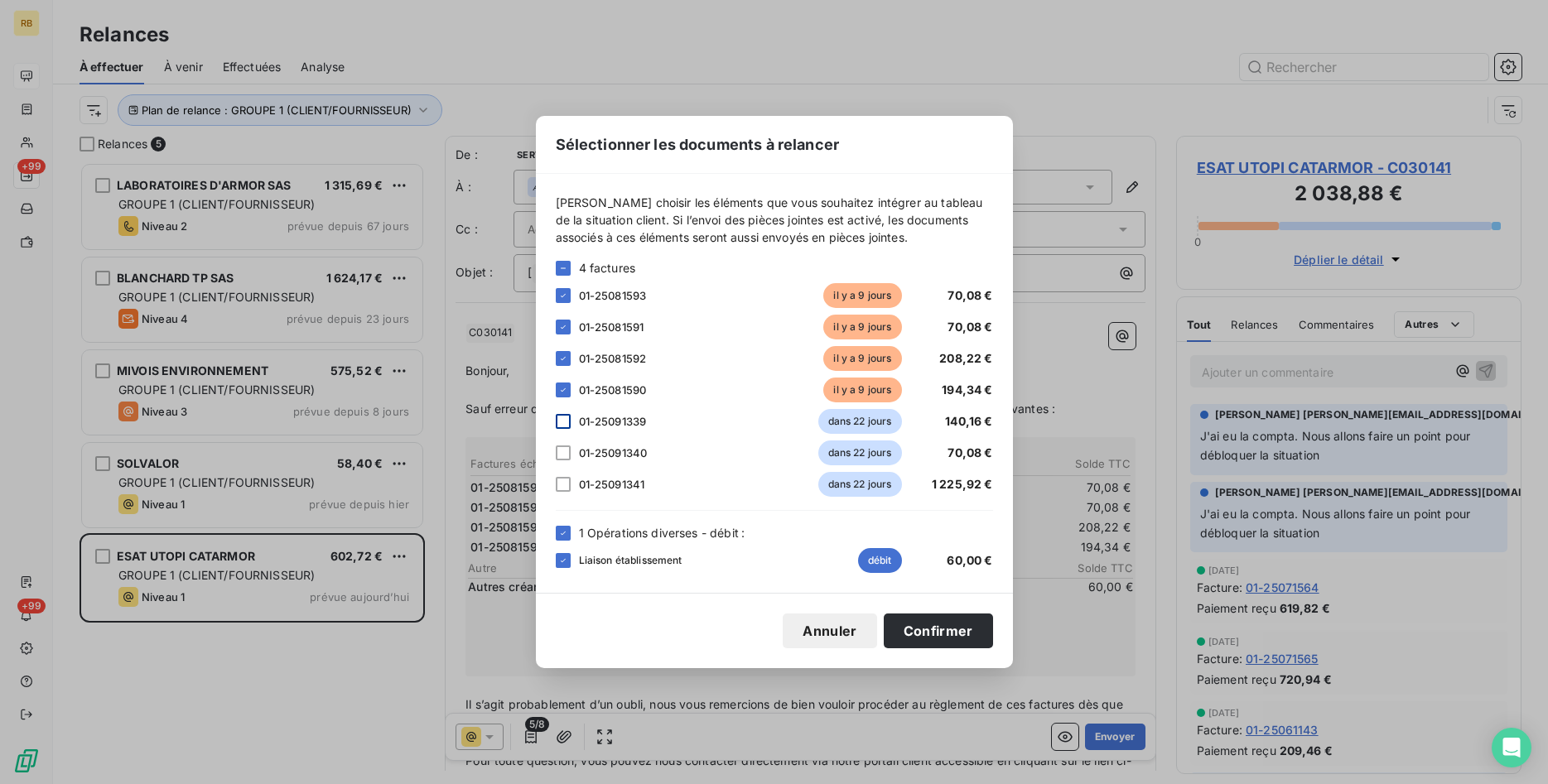
click at [562, 423] on div at bounding box center [563, 422] width 15 height 15
click at [564, 420] on icon at bounding box center [563, 422] width 10 height 10
click at [963, 625] on button "Confirmer" at bounding box center [938, 631] width 109 height 35
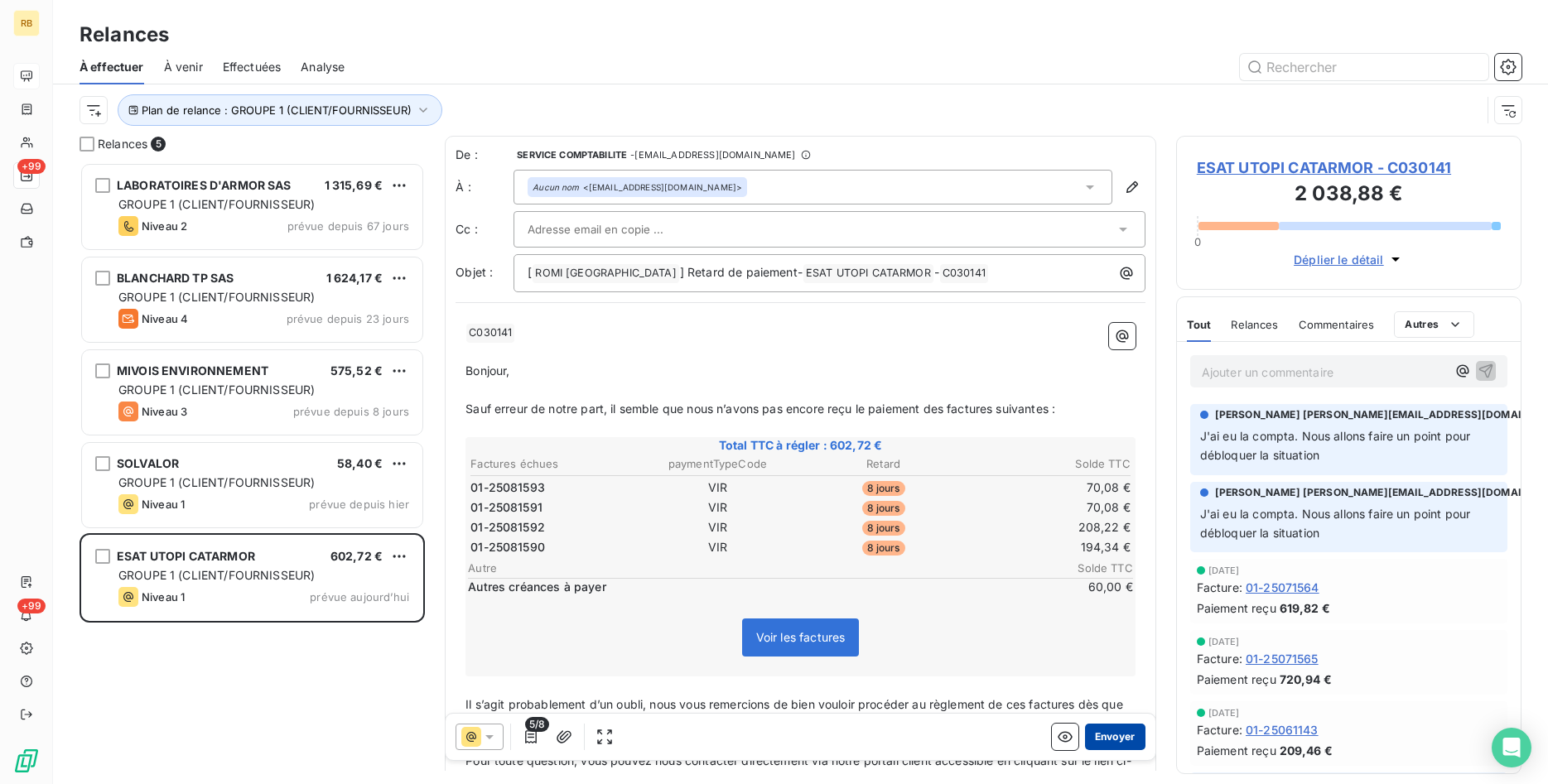
click at [1123, 732] on button "Envoyer" at bounding box center [1115, 737] width 60 height 26
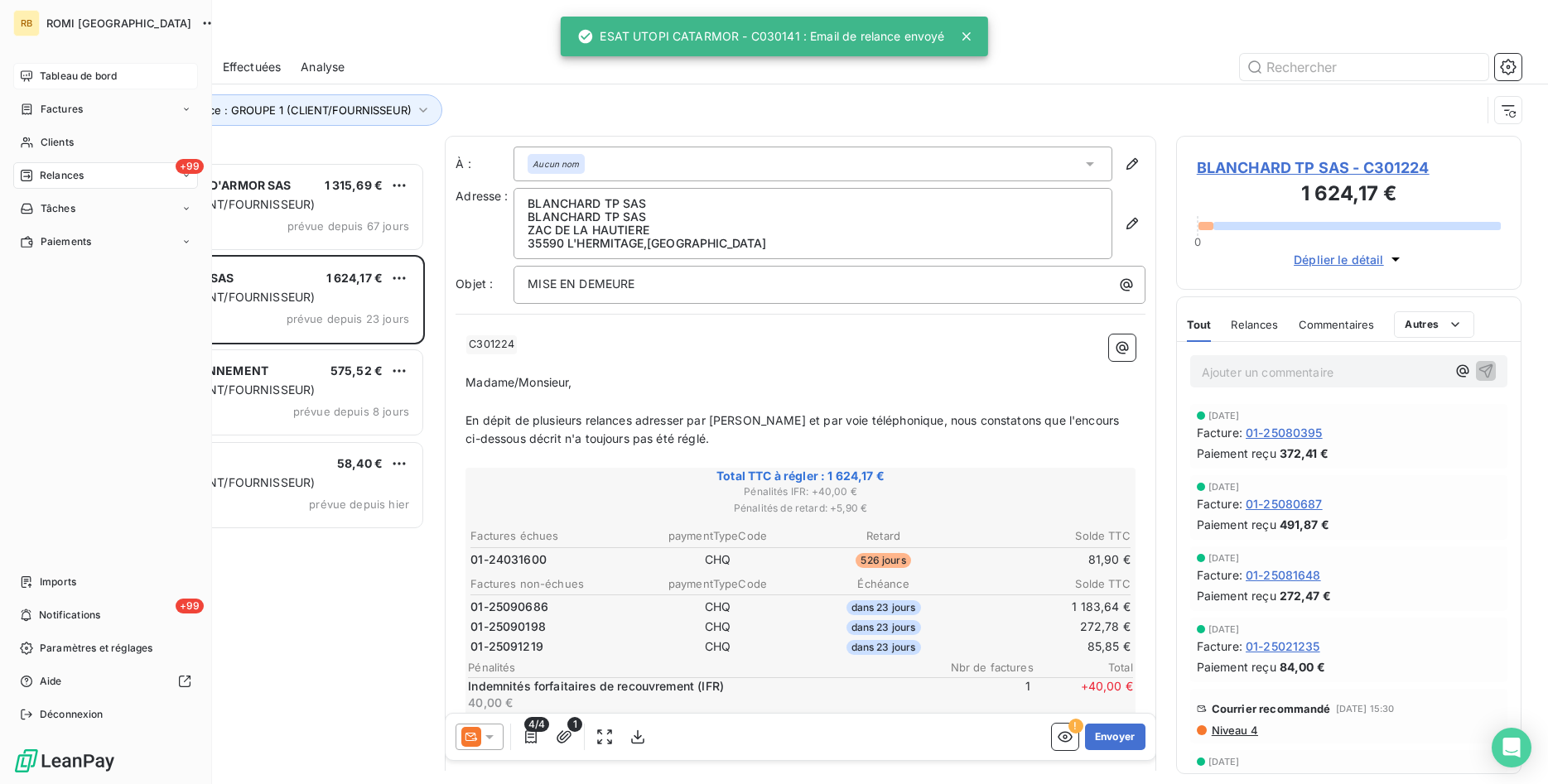
click at [59, 75] on span "Tableau de bord" at bounding box center [78, 76] width 77 height 15
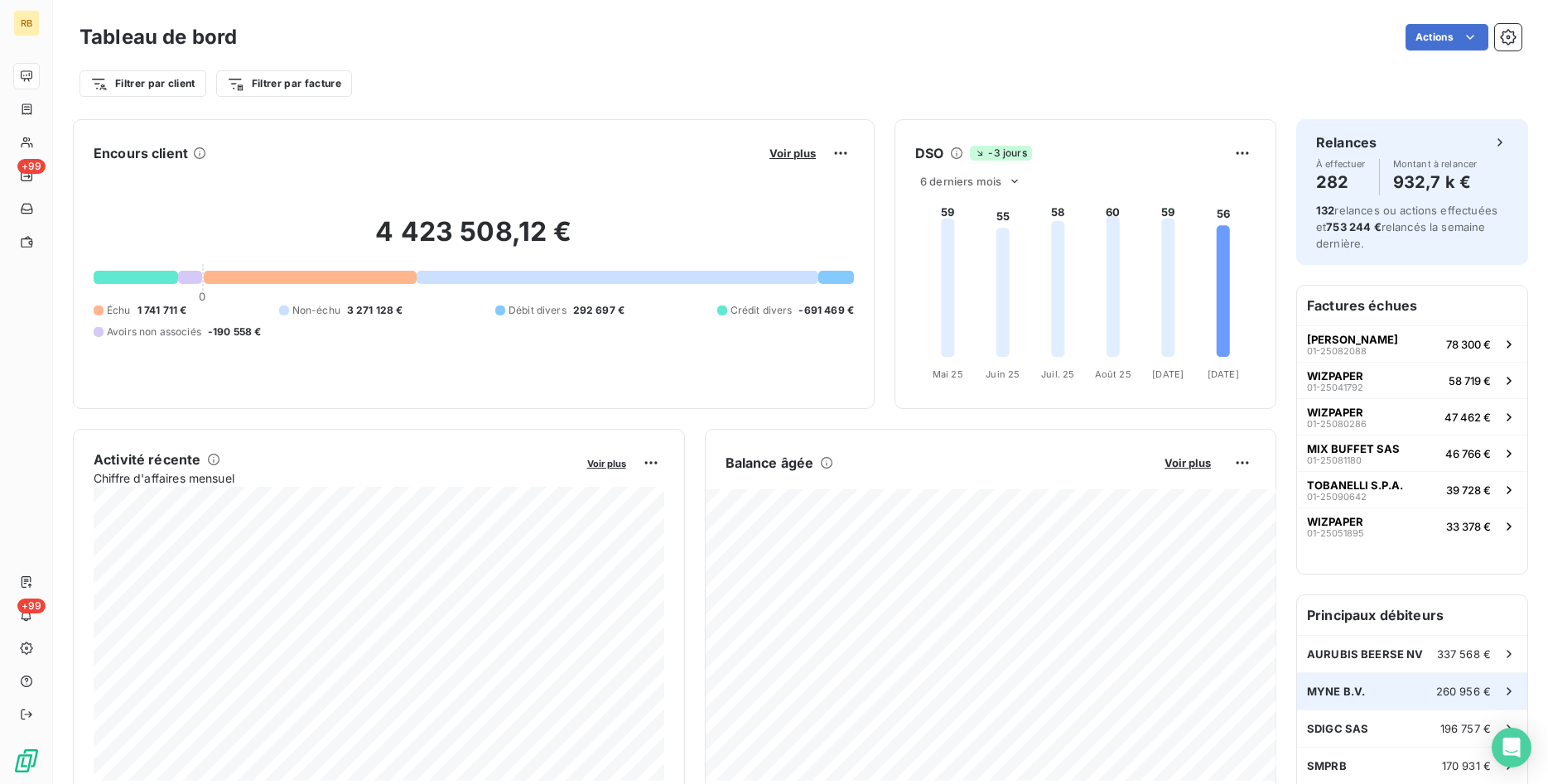
click at [1333, 685] on div "MYNE B.V. 260 956 €" at bounding box center [1413, 691] width 230 height 36
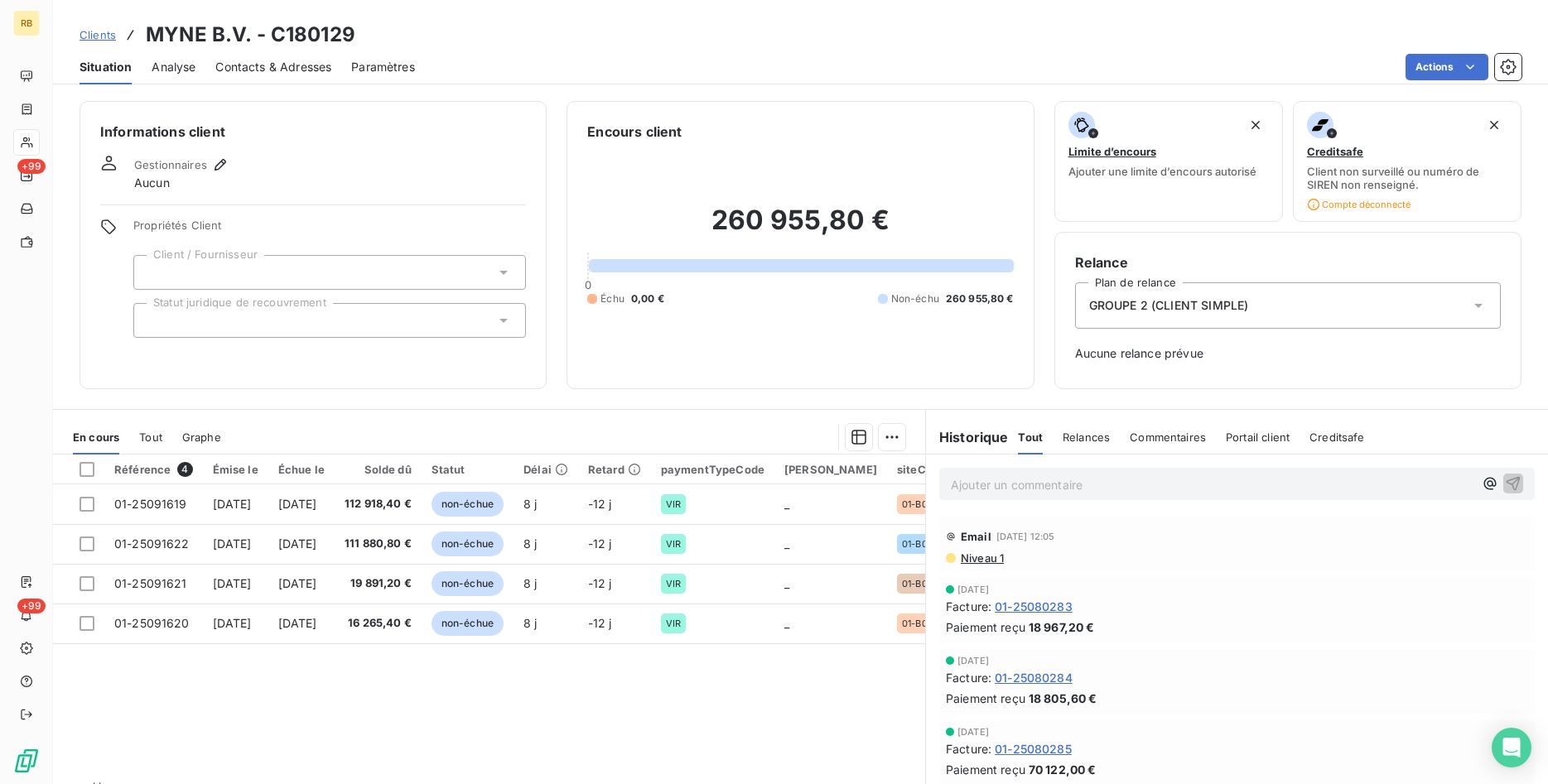
click at [994, 558] on span "Niveau 1" at bounding box center [981, 558] width 45 height 14
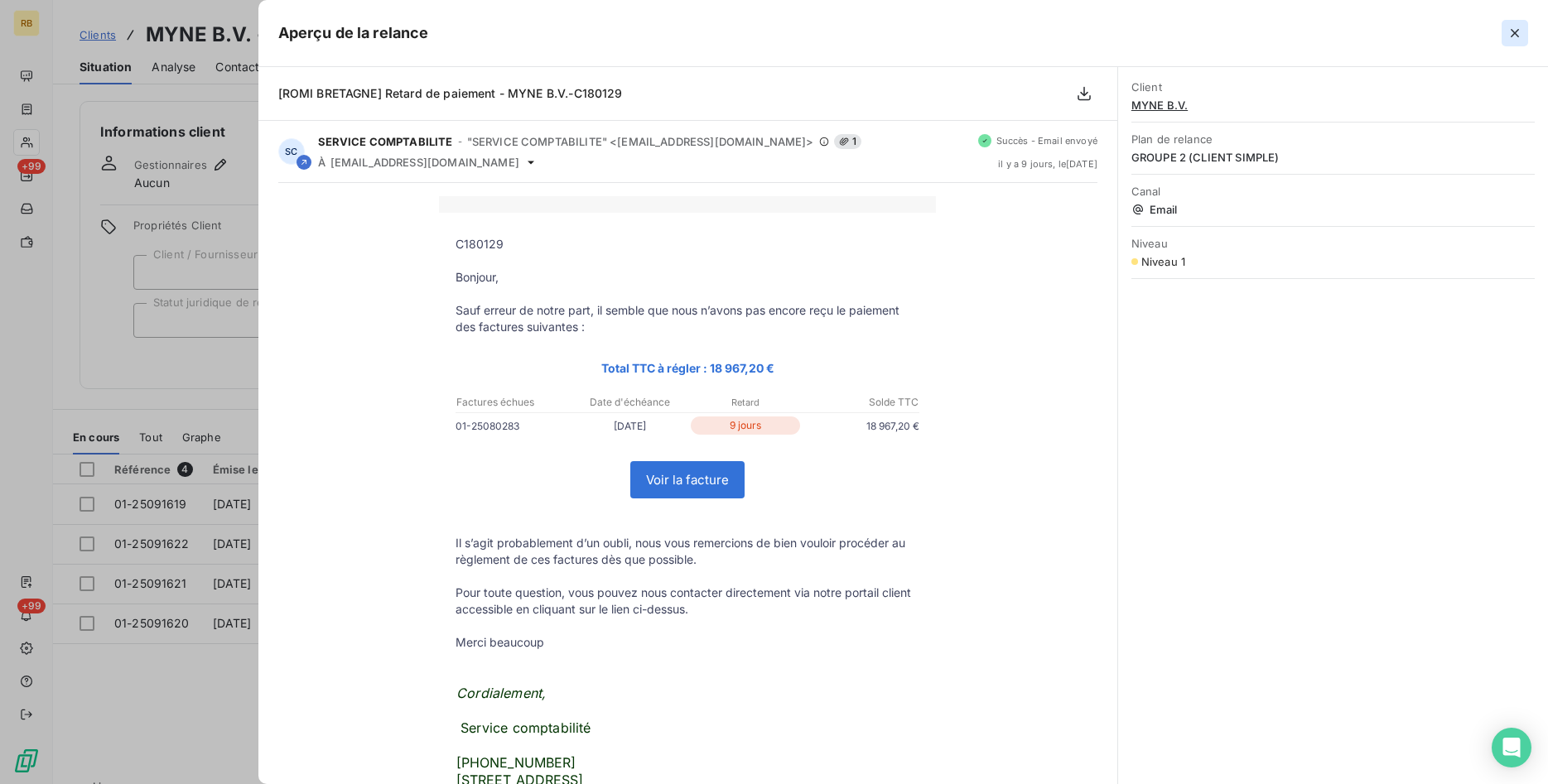
click at [1519, 35] on icon "button" at bounding box center [1515, 33] width 17 height 17
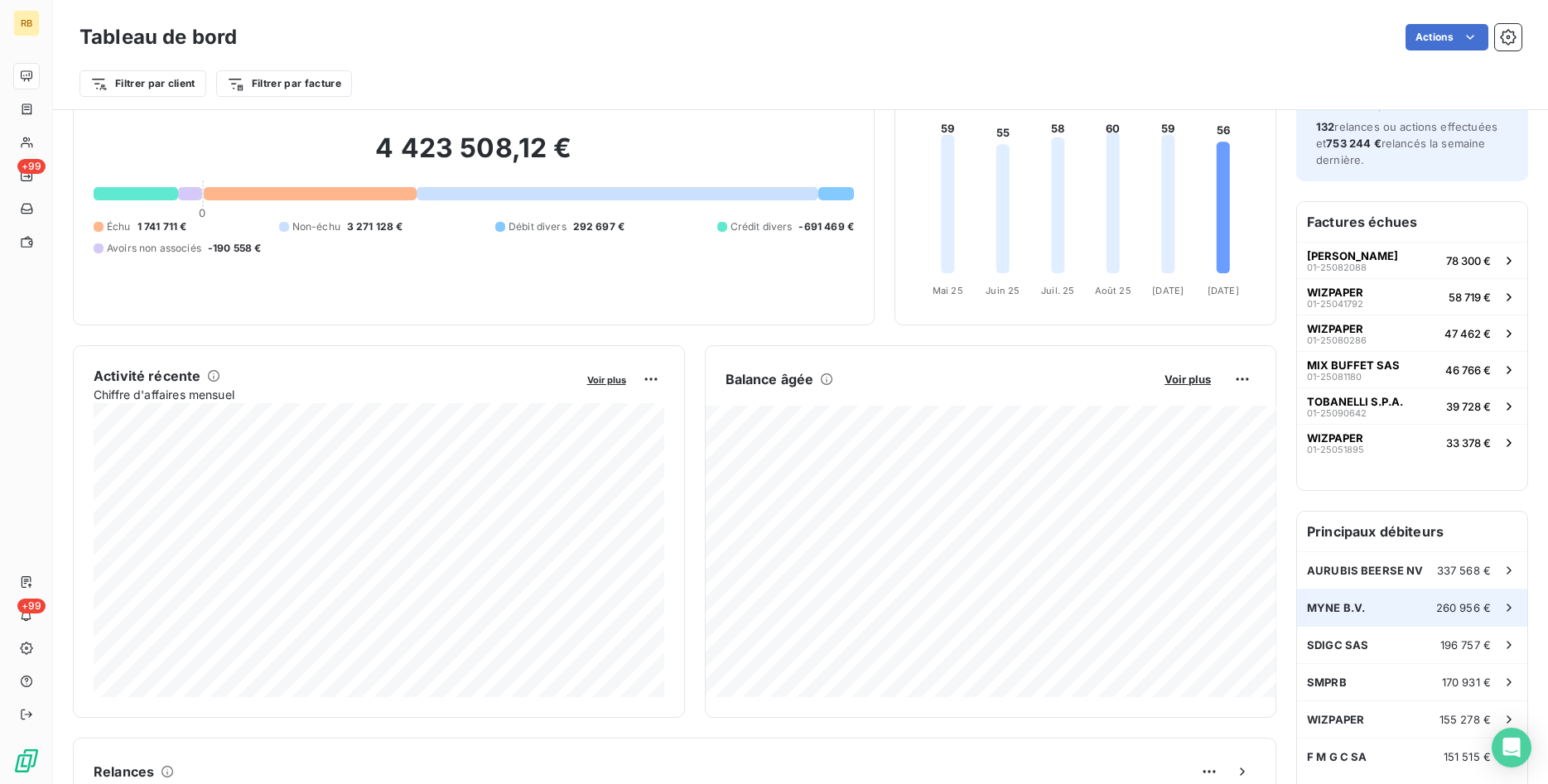
scroll to position [85, 0]
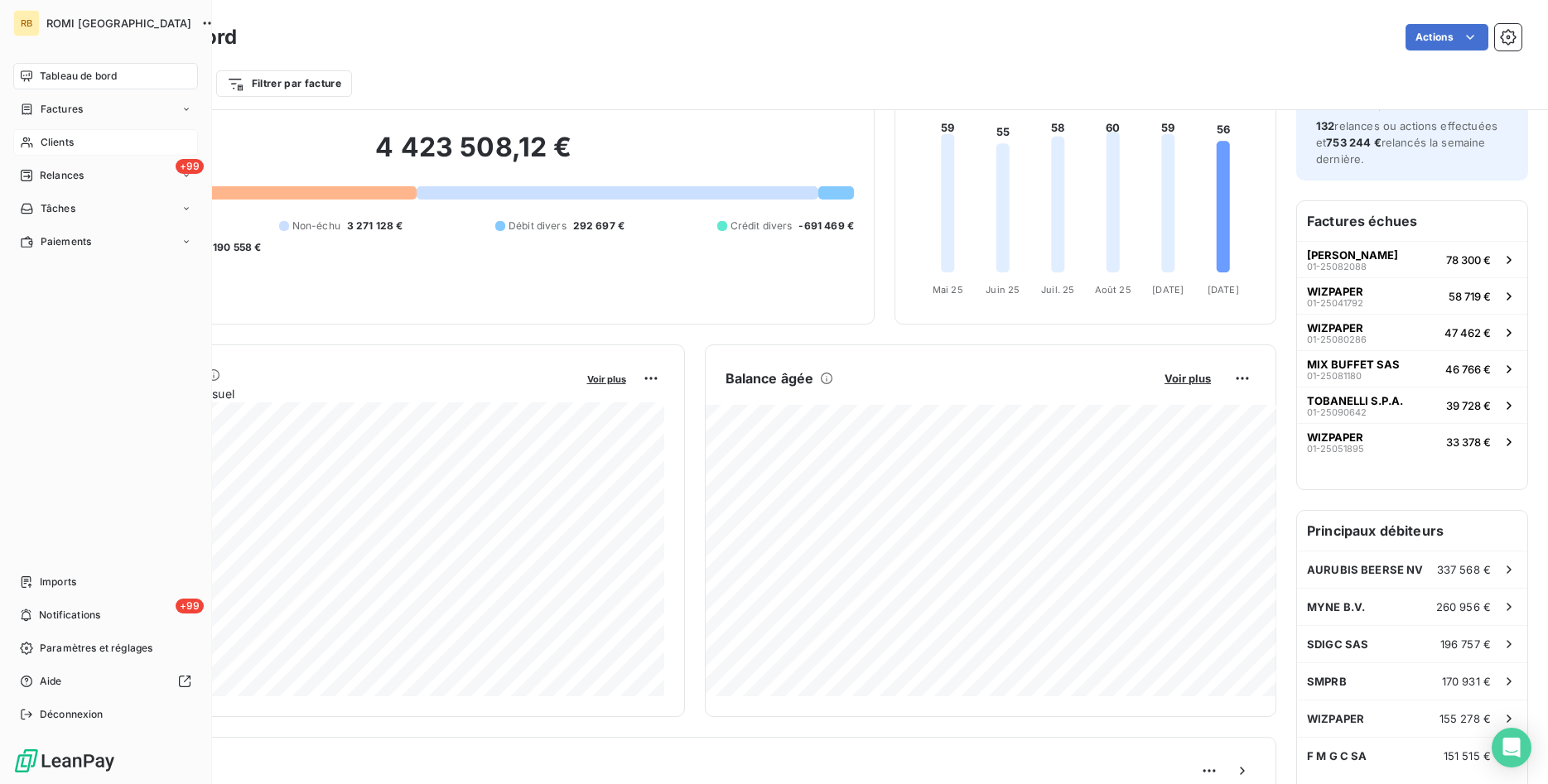
click at [74, 140] on div "Clients" at bounding box center [106, 142] width 184 height 26
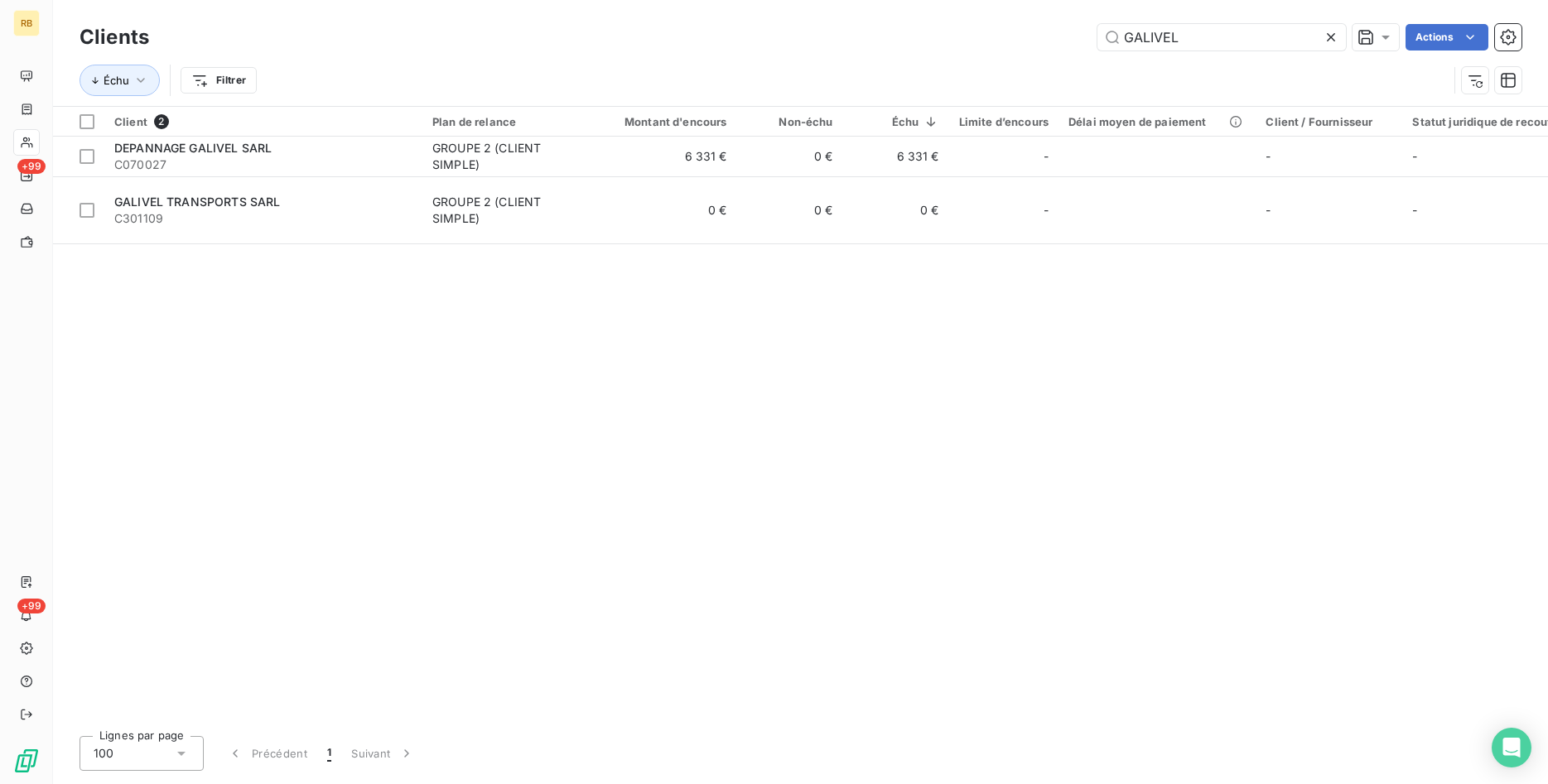
drag, startPoint x: 1142, startPoint y: 40, endPoint x: 985, endPoint y: 44, distance: 157.1
click at [1098, 44] on input "GALIVEL" at bounding box center [1222, 36] width 249 height 26
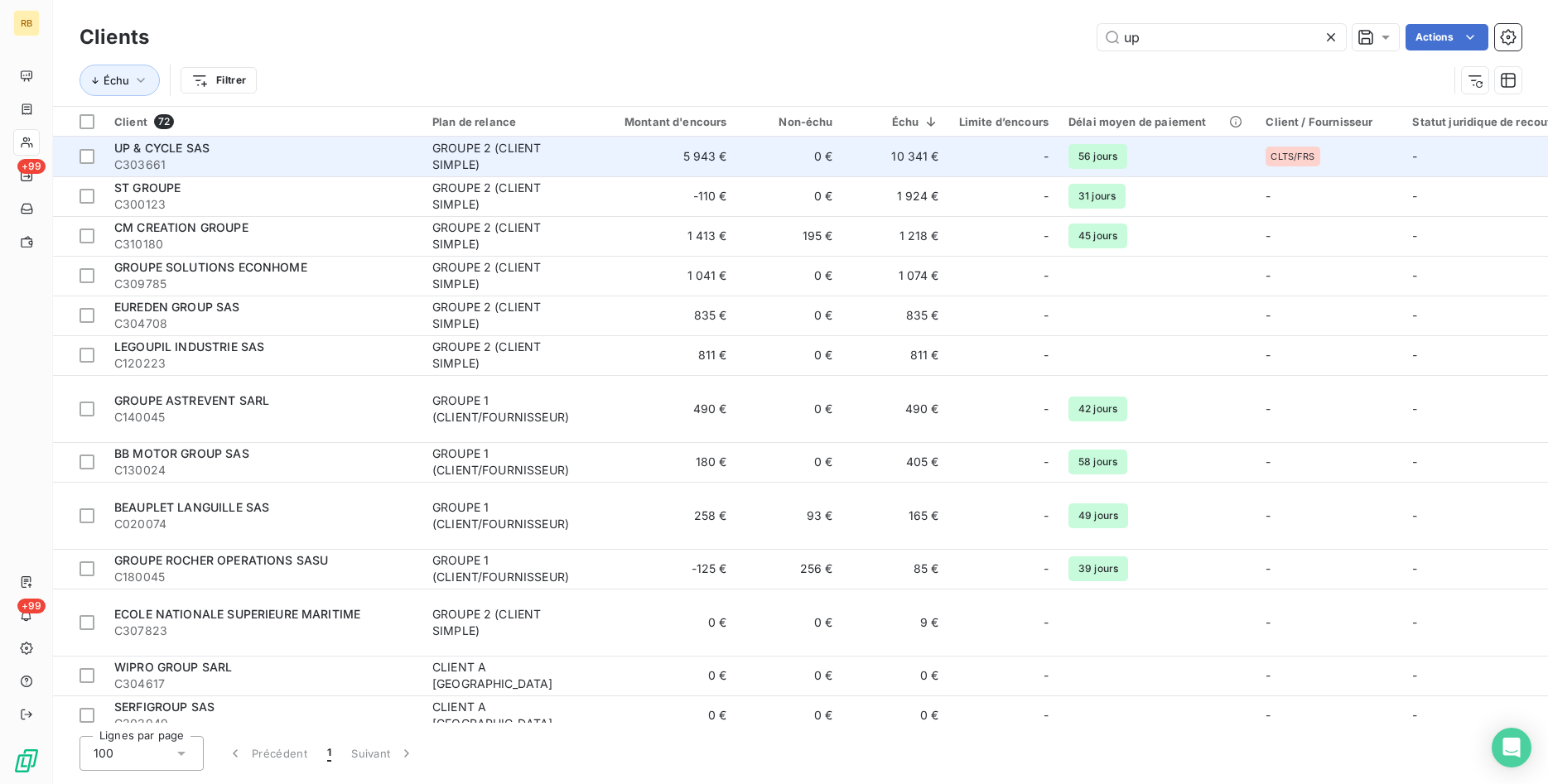
type input "up"
click at [507, 162] on div "GROUPE 2 (CLIENT SIMPLE)" at bounding box center [508, 156] width 152 height 33
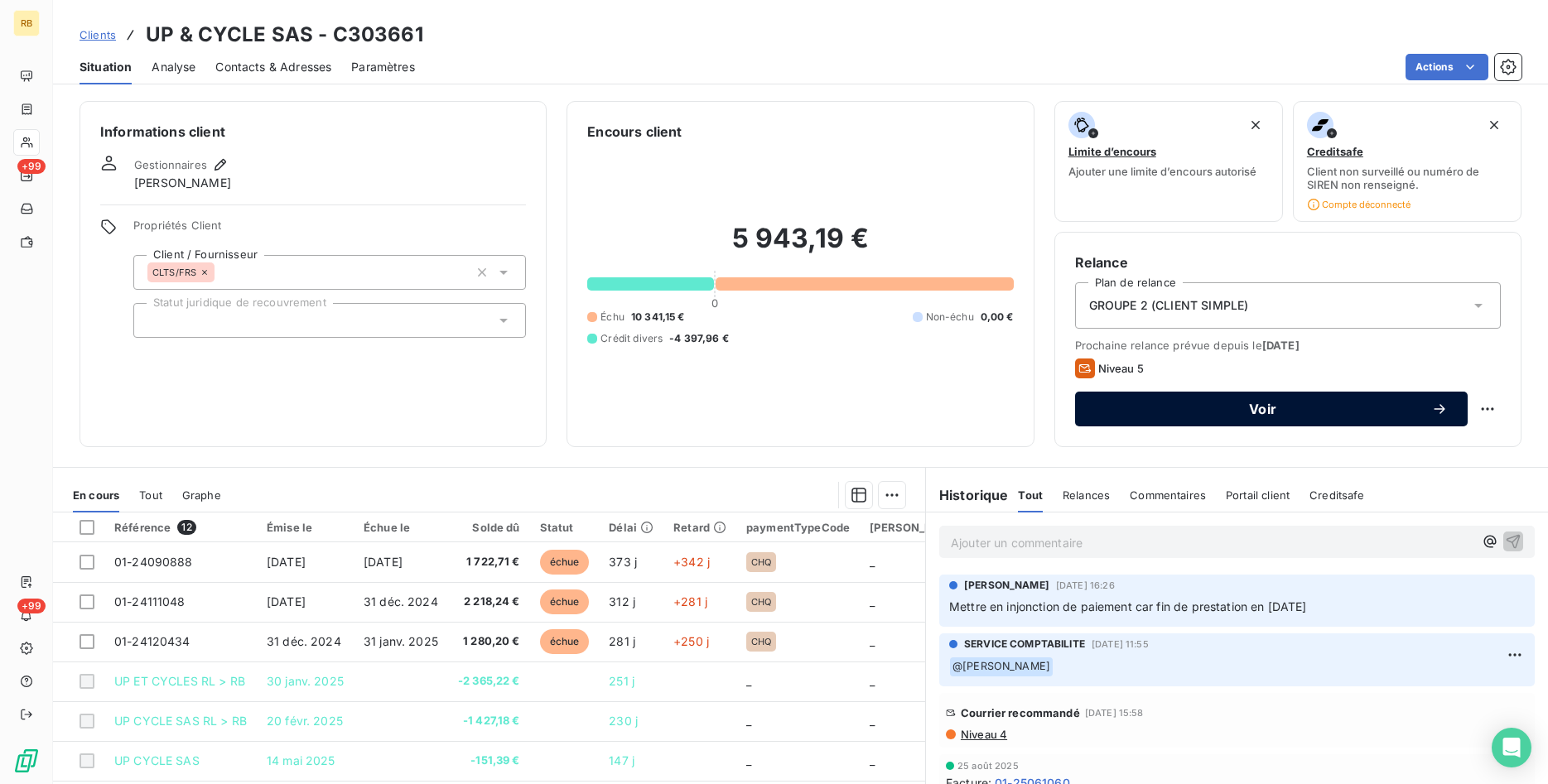
click at [1376, 405] on span "Voir" at bounding box center [1264, 409] width 337 height 14
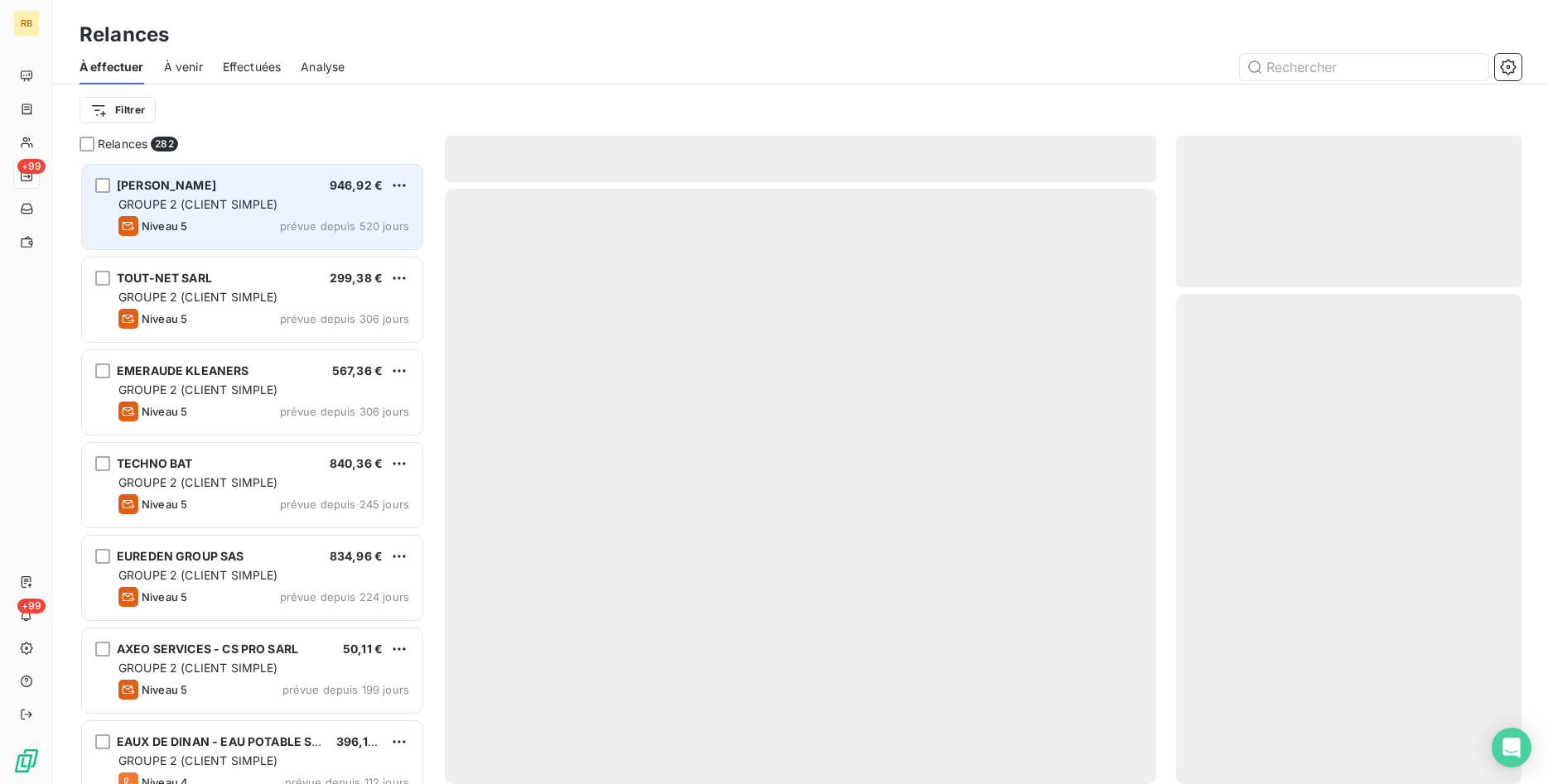
scroll to position [622, 346]
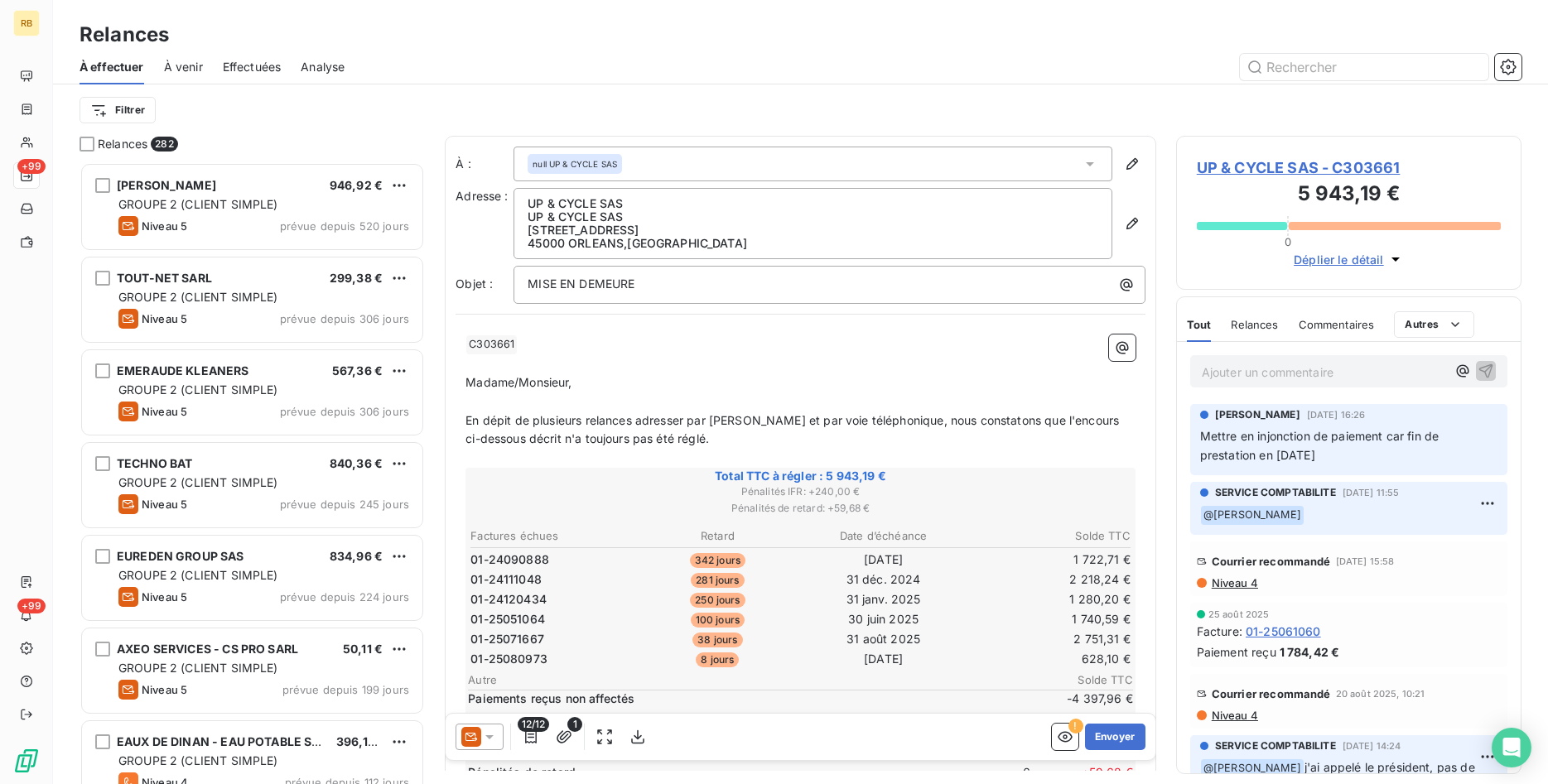
click at [498, 734] on icon at bounding box center [490, 737] width 17 height 17
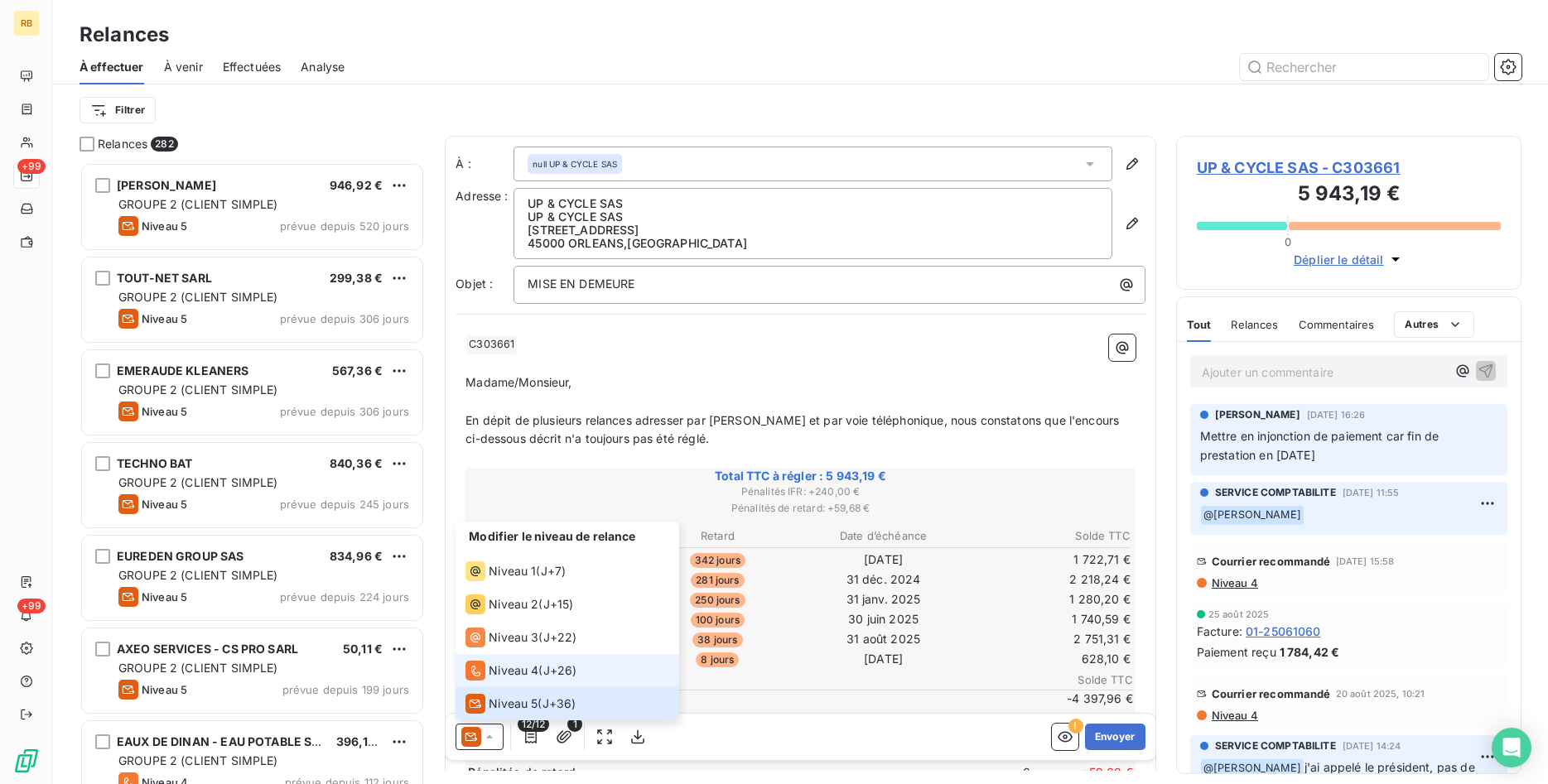
click at [520, 667] on span "Niveau 4" at bounding box center [513, 671] width 50 height 17
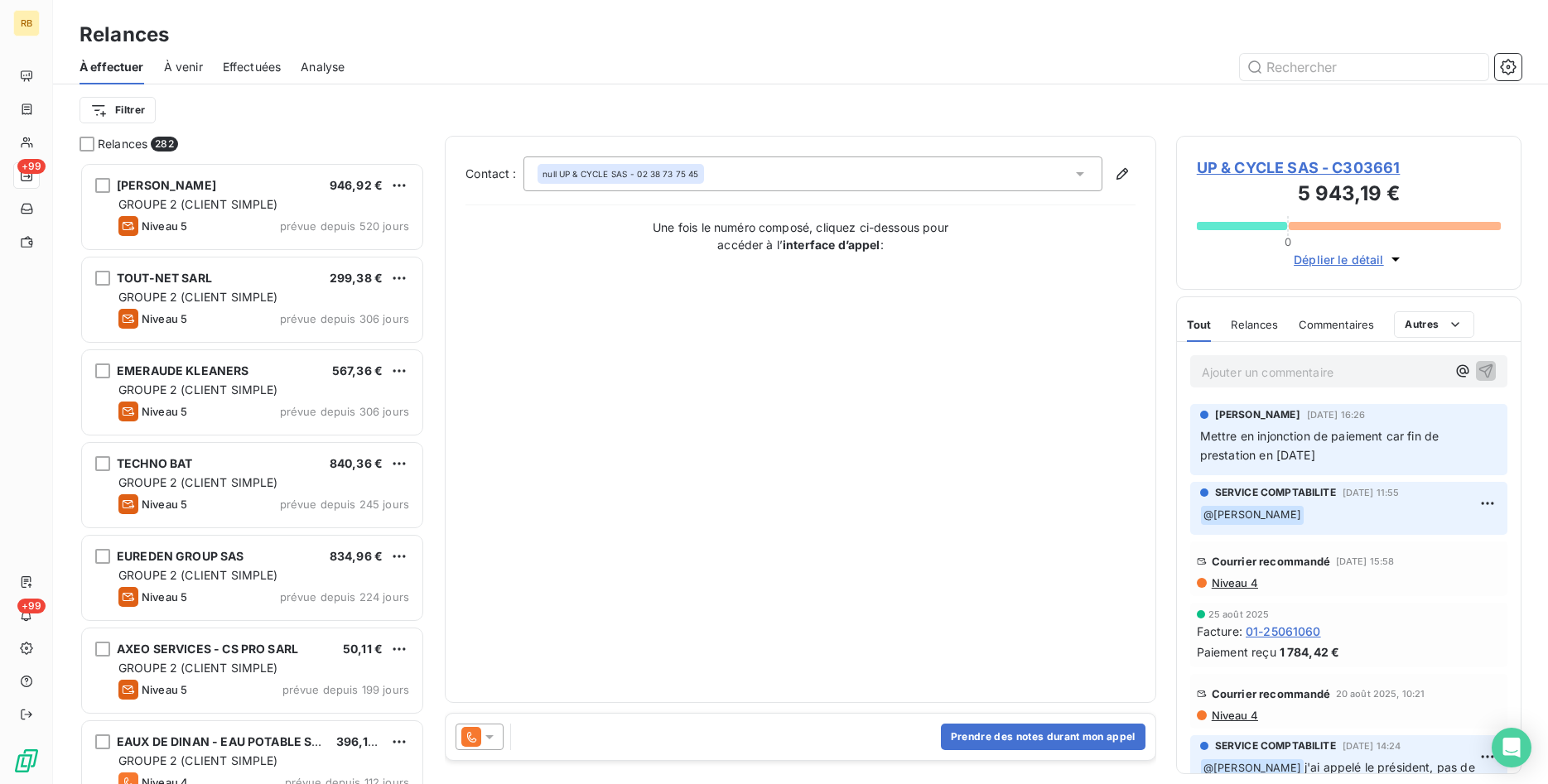
click at [497, 735] on icon at bounding box center [490, 737] width 17 height 17
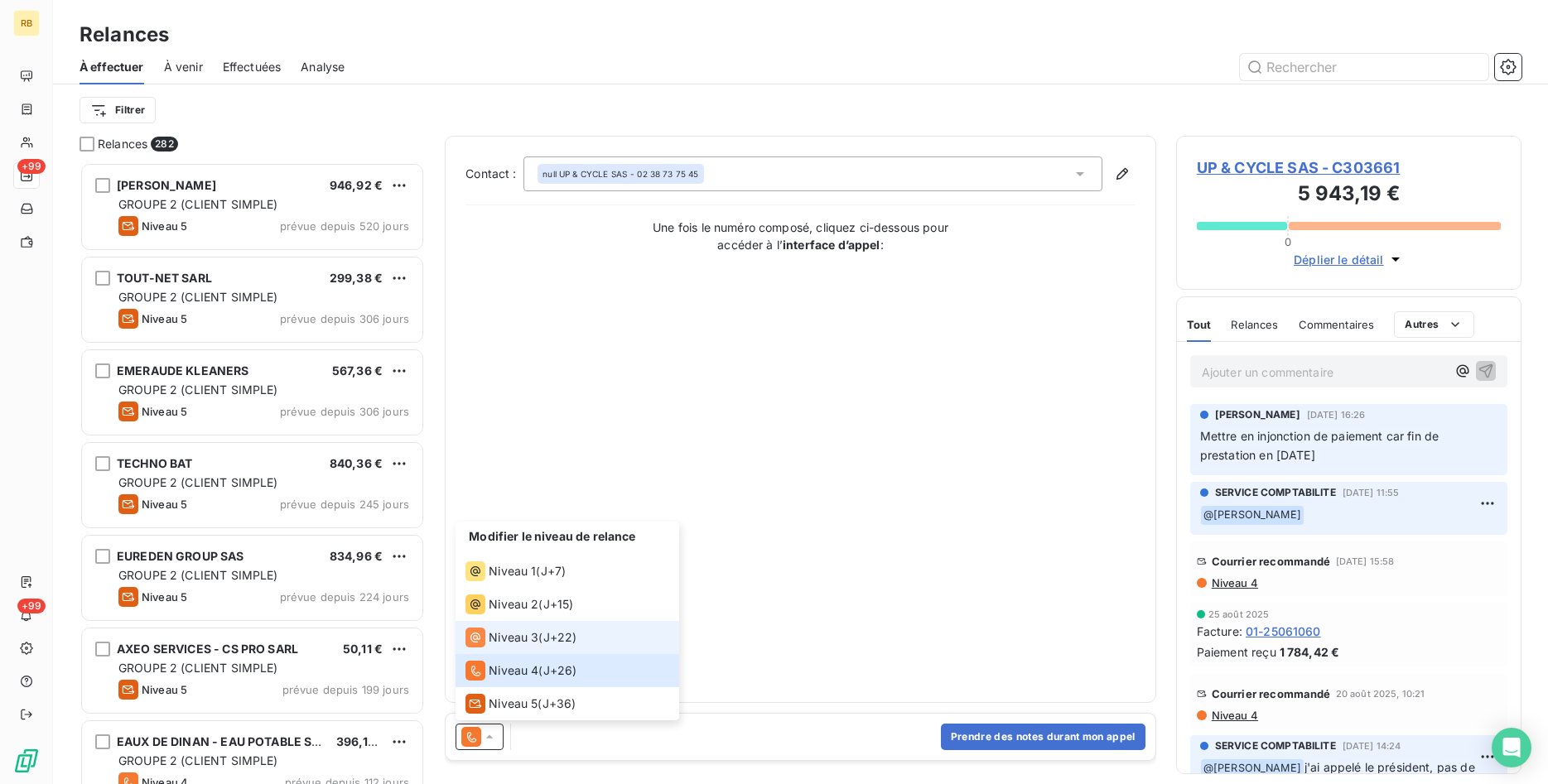
click at [502, 642] on span "Niveau 3" at bounding box center [513, 638] width 50 height 17
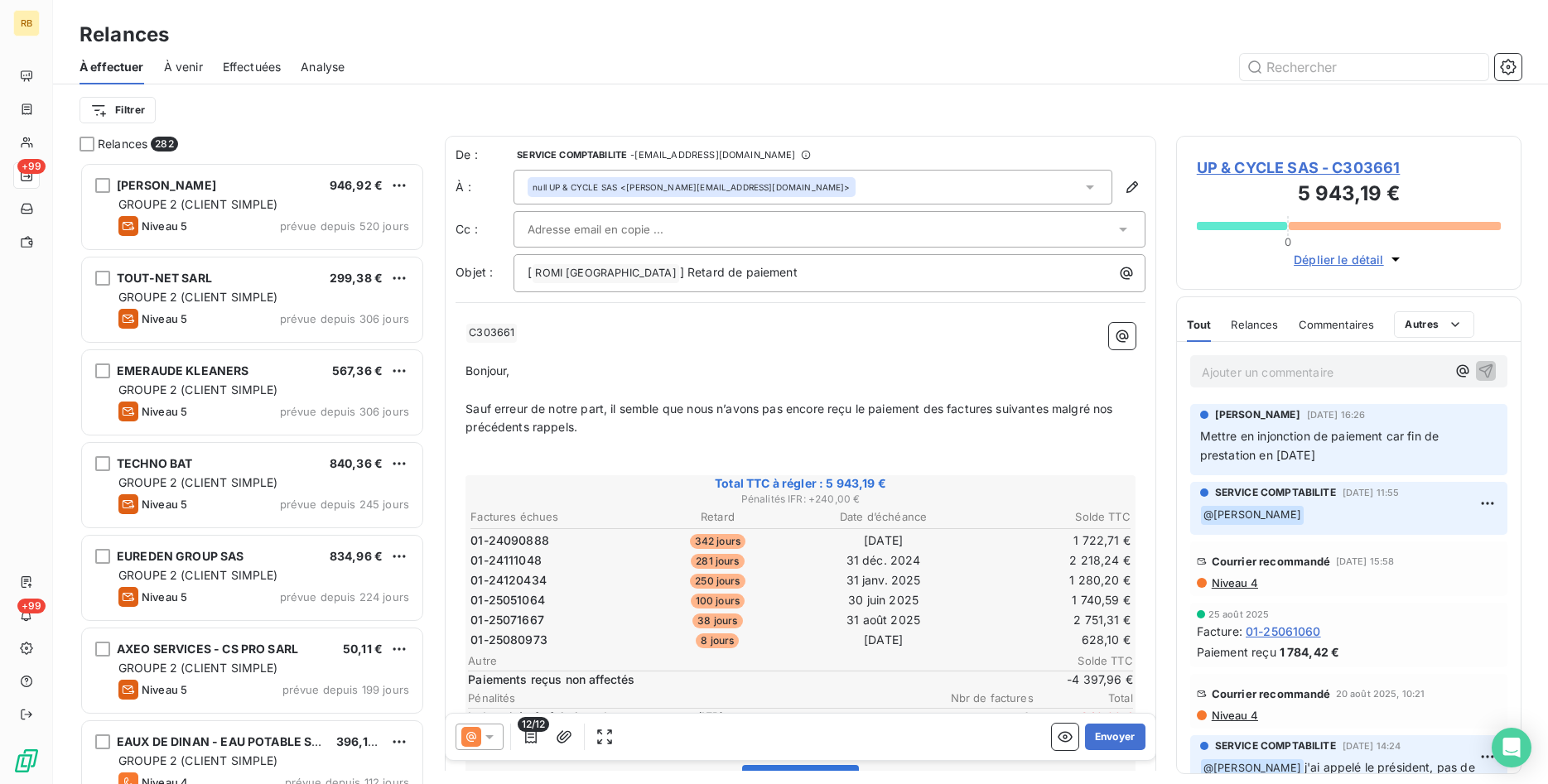
click at [759, 220] on div at bounding box center [821, 229] width 587 height 25
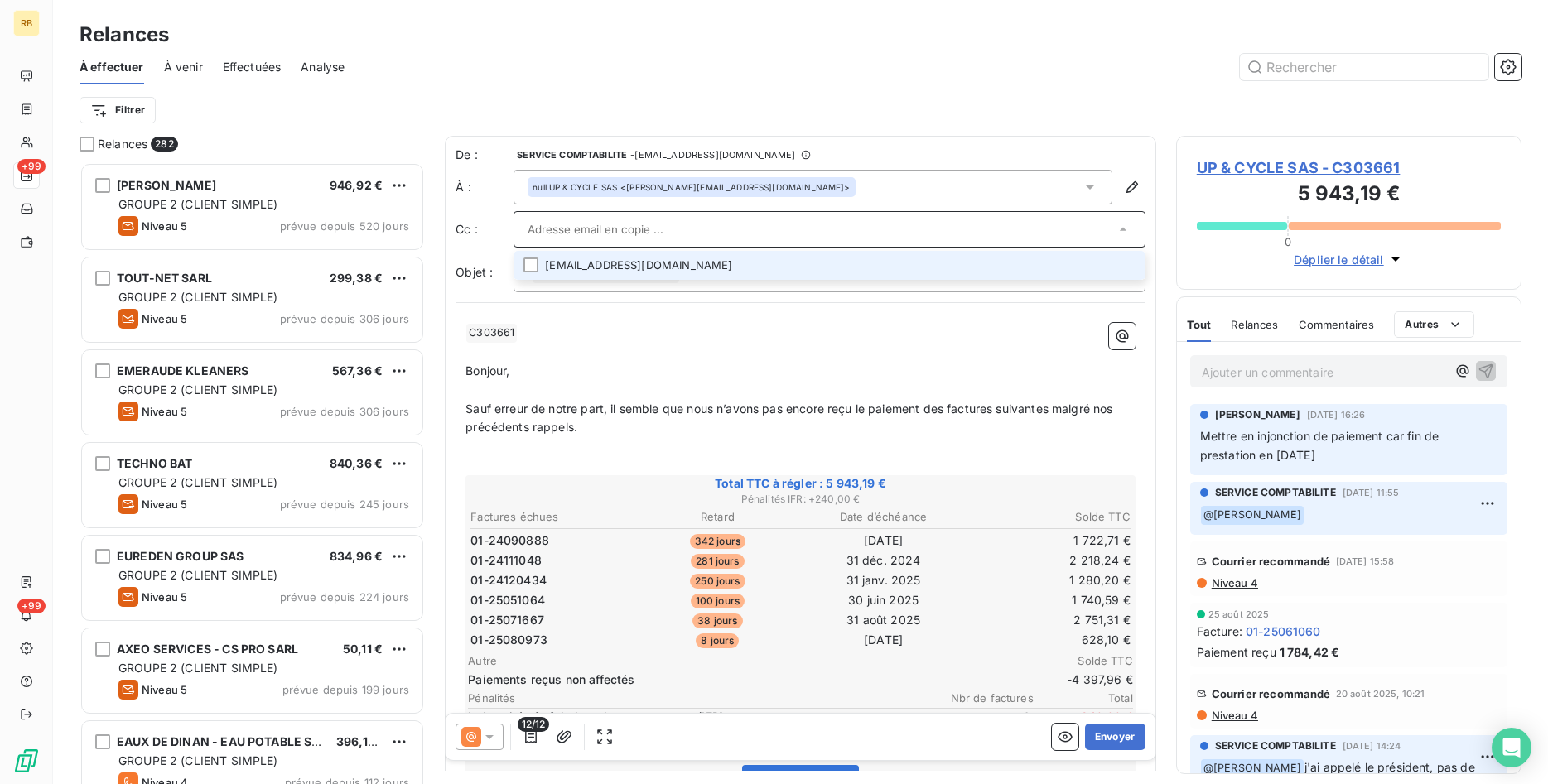
click at [668, 228] on input "text" at bounding box center [821, 229] width 587 height 25
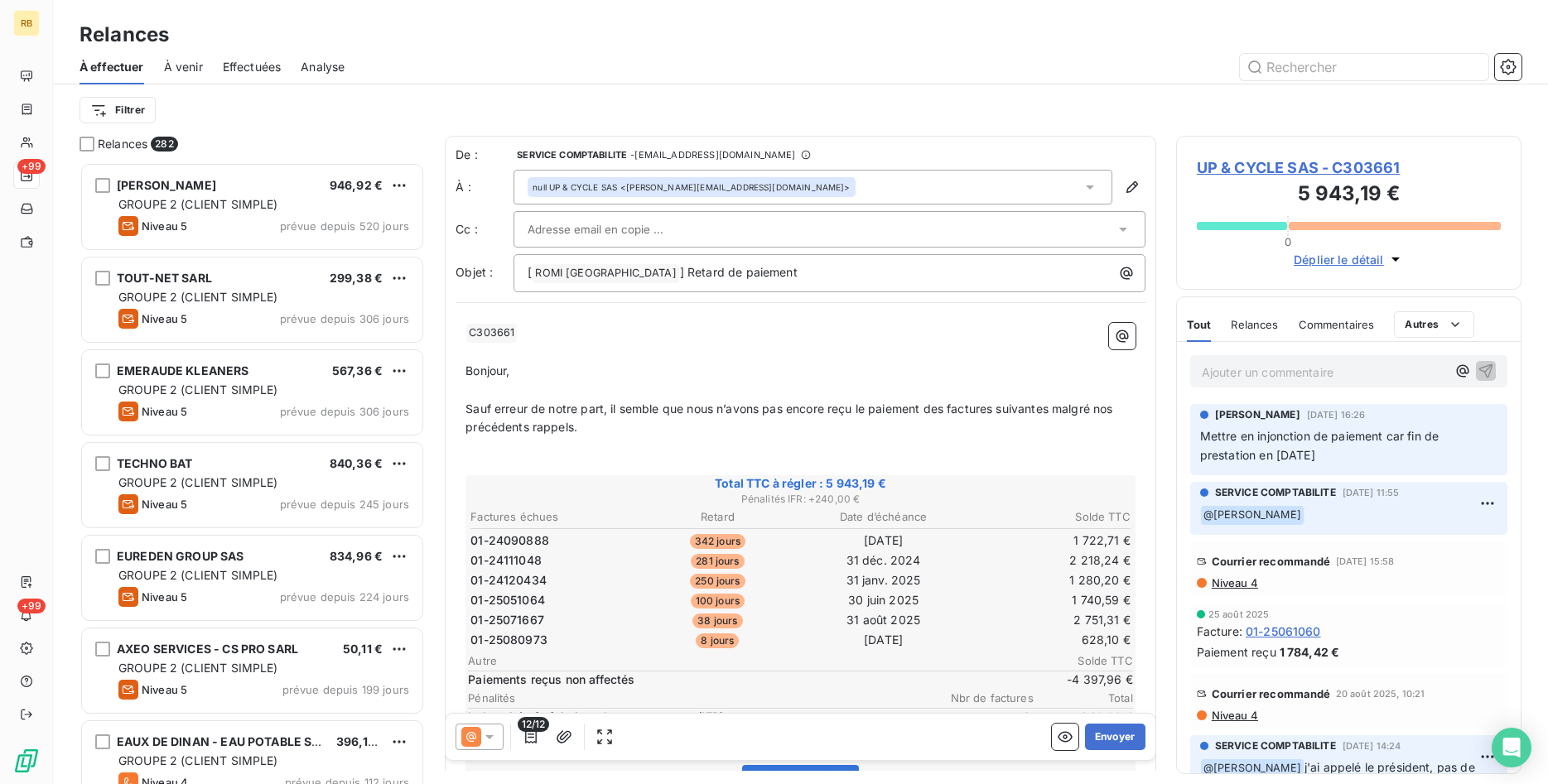
paste input "[PERSON_NAME][EMAIL_ADDRESS][DOMAIN_NAME]"
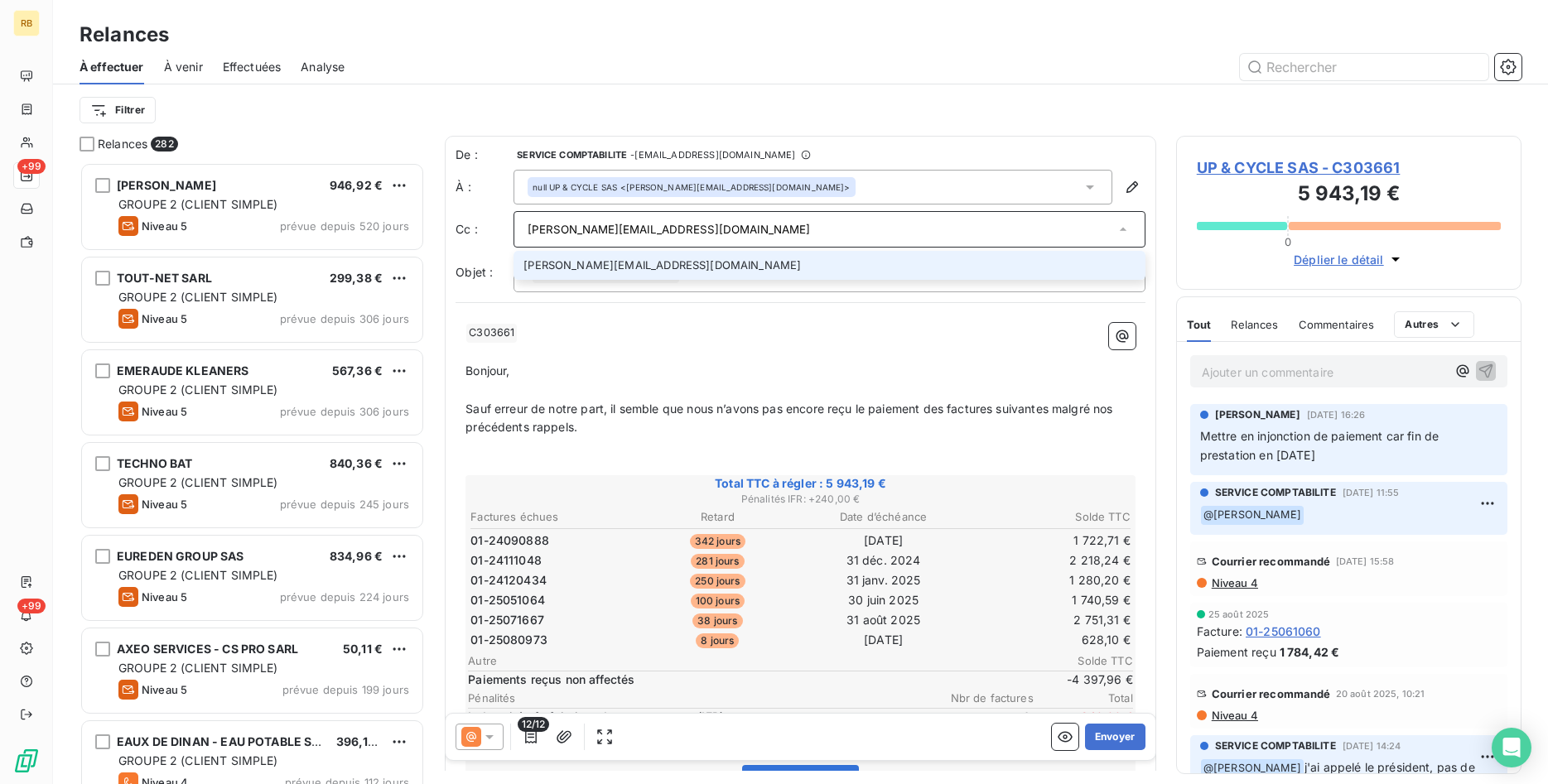
click at [758, 229] on input "[PERSON_NAME][EMAIL_ADDRESS][DOMAIN_NAME]" at bounding box center [821, 229] width 587 height 25
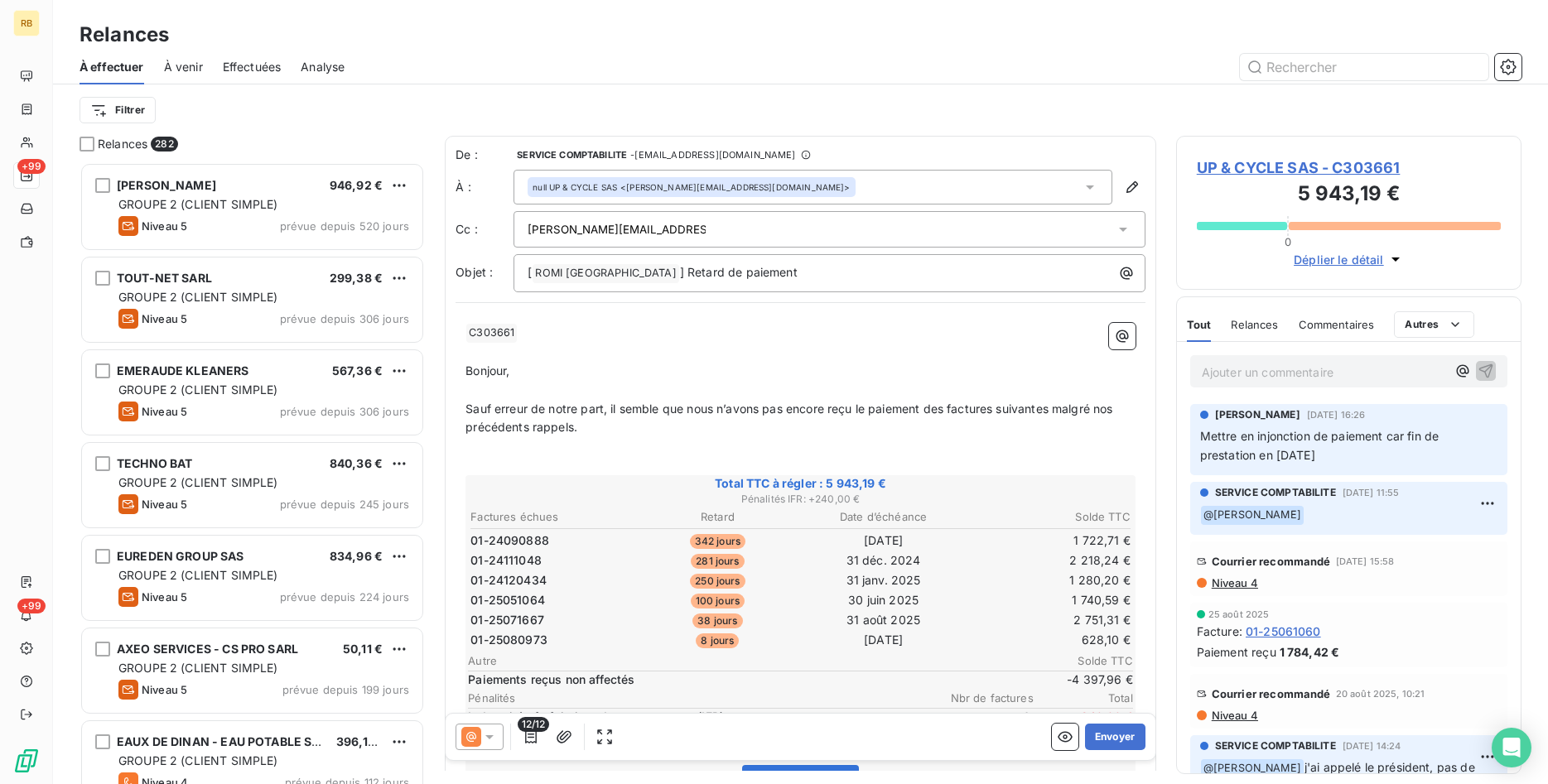
click at [711, 229] on div "[PERSON_NAME][EMAIL_ADDRESS][DOMAIN_NAME]" at bounding box center [821, 229] width 587 height 25
type input "[PERSON_NAME][EMAIL_ADDRESS][DOMAIN_NAME]"
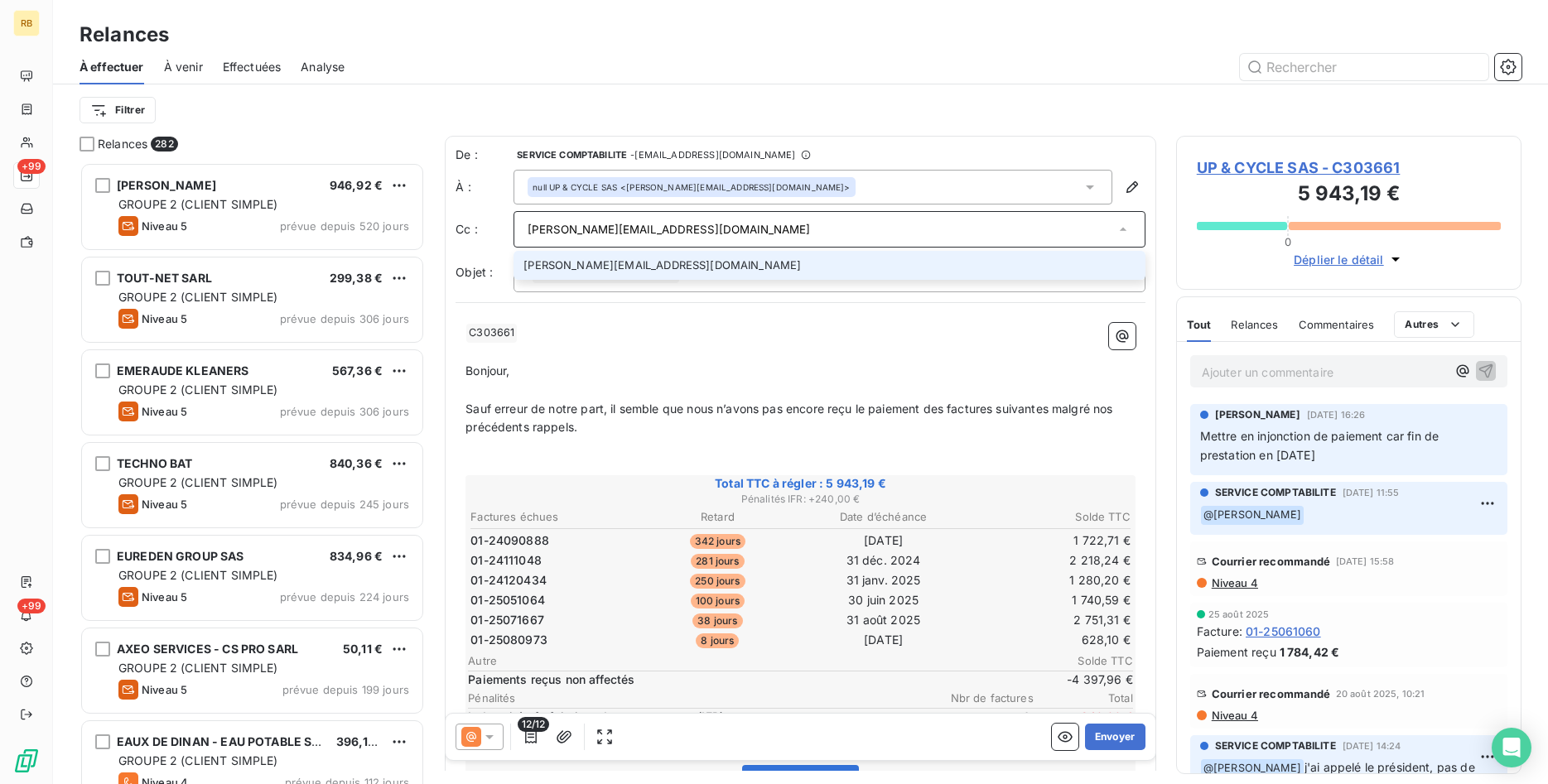
click at [696, 266] on li "[PERSON_NAME][EMAIL_ADDRESS][DOMAIN_NAME]" at bounding box center [829, 266] width 632 height 29
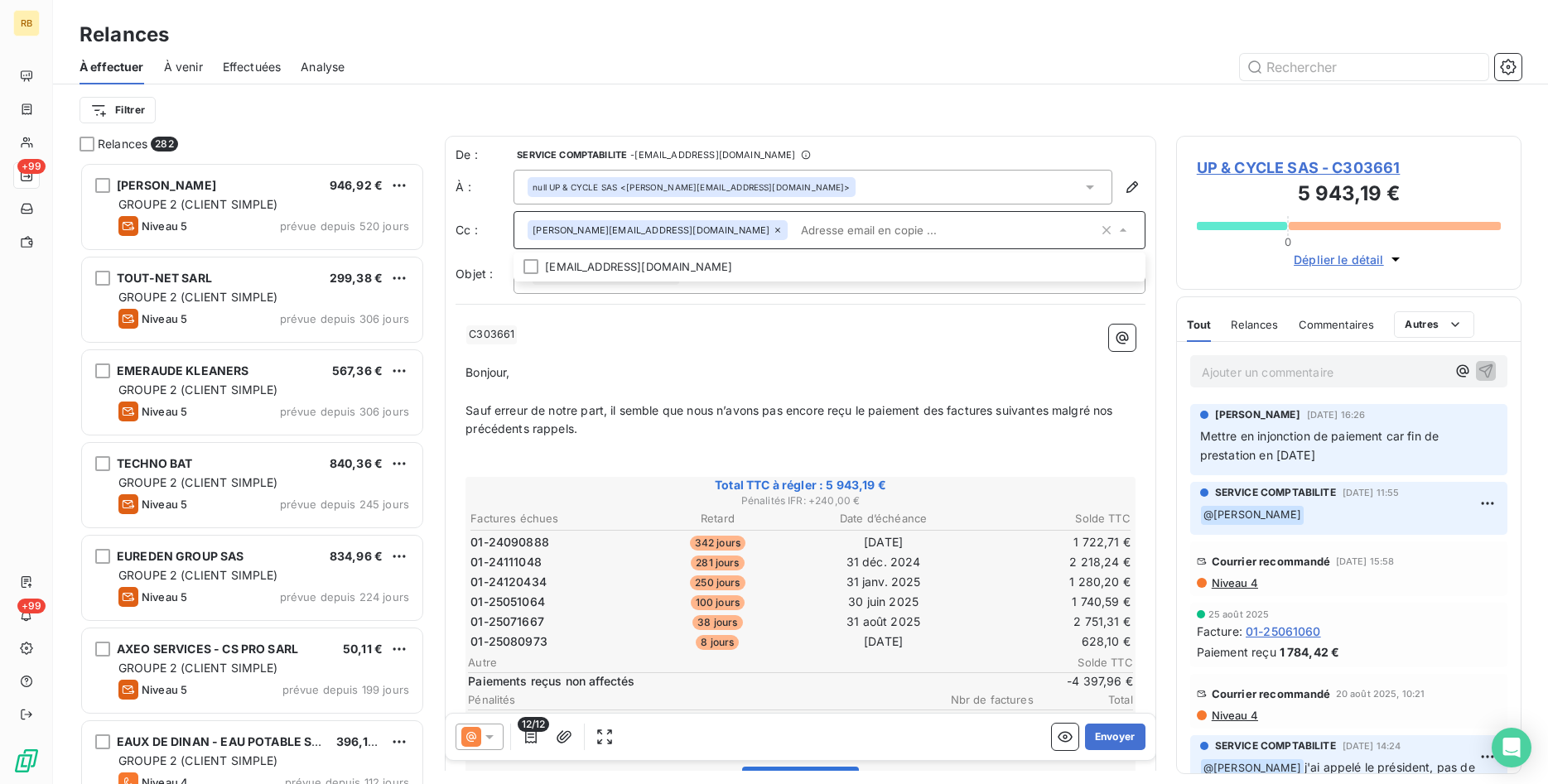
click at [794, 228] on input "text" at bounding box center [890, 230] width 191 height 25
click at [832, 348] on p "﻿" at bounding box center [800, 354] width 670 height 19
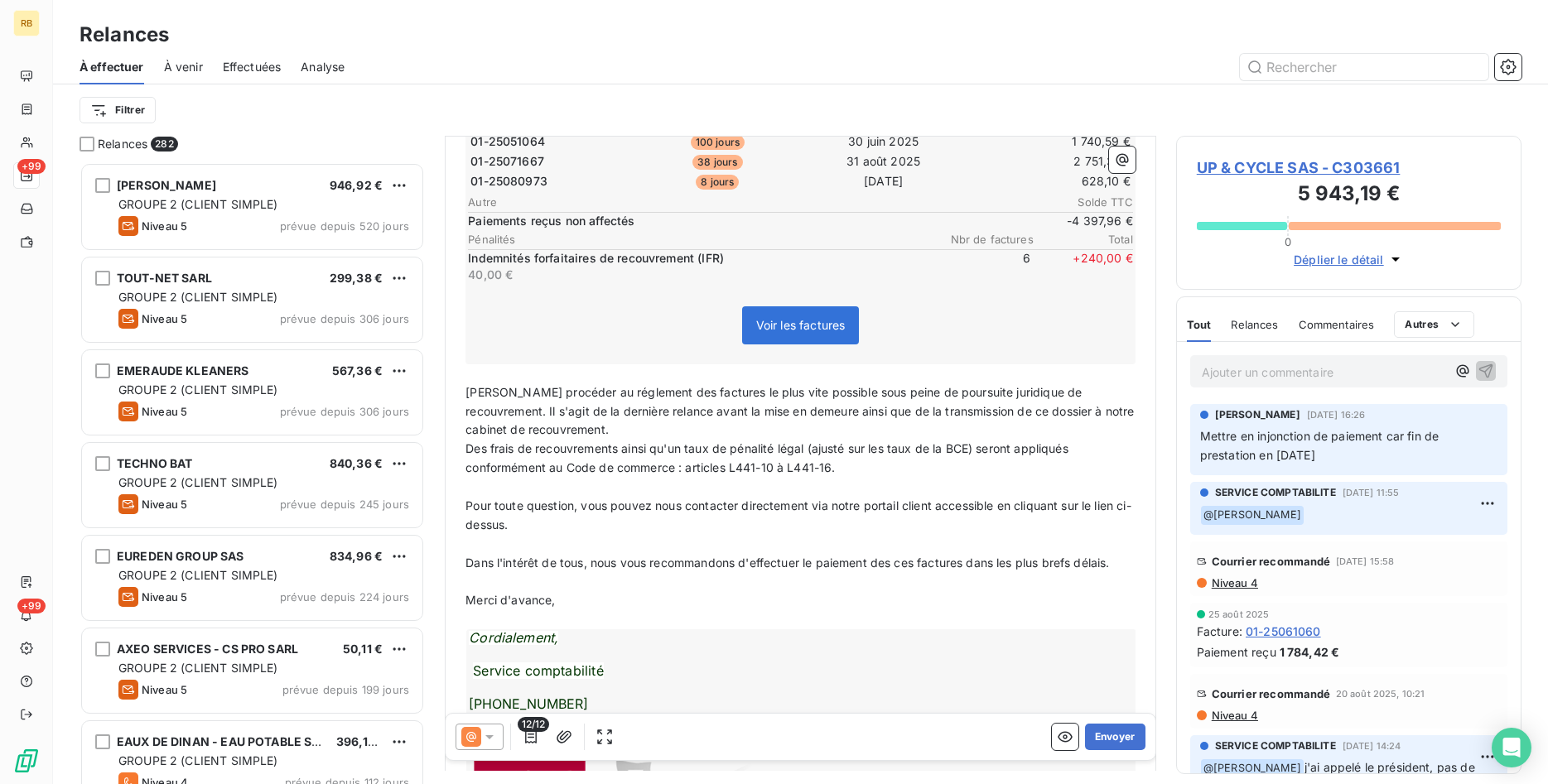
scroll to position [255, 0]
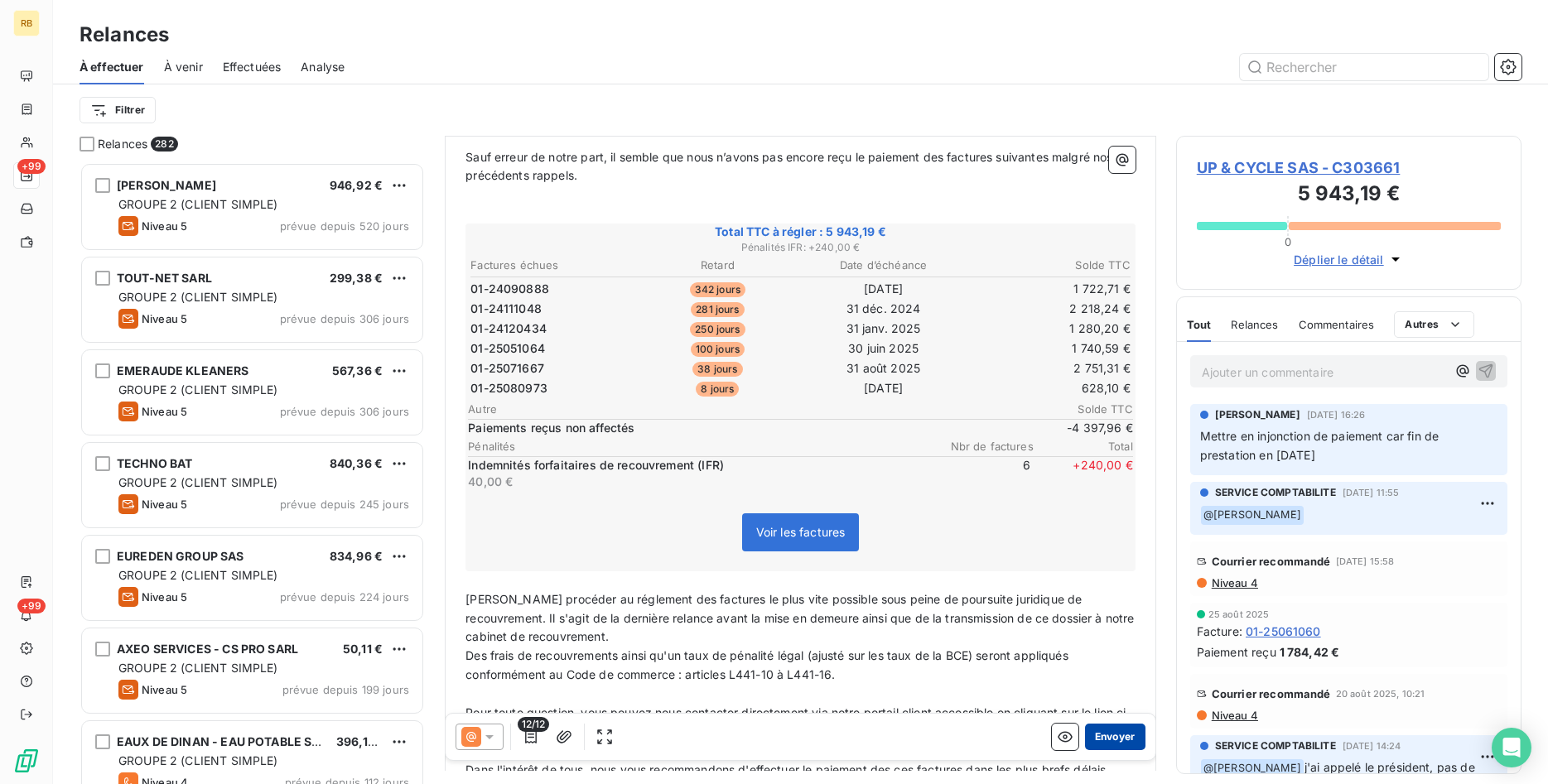
click at [1130, 740] on button "Envoyer" at bounding box center [1115, 737] width 60 height 26
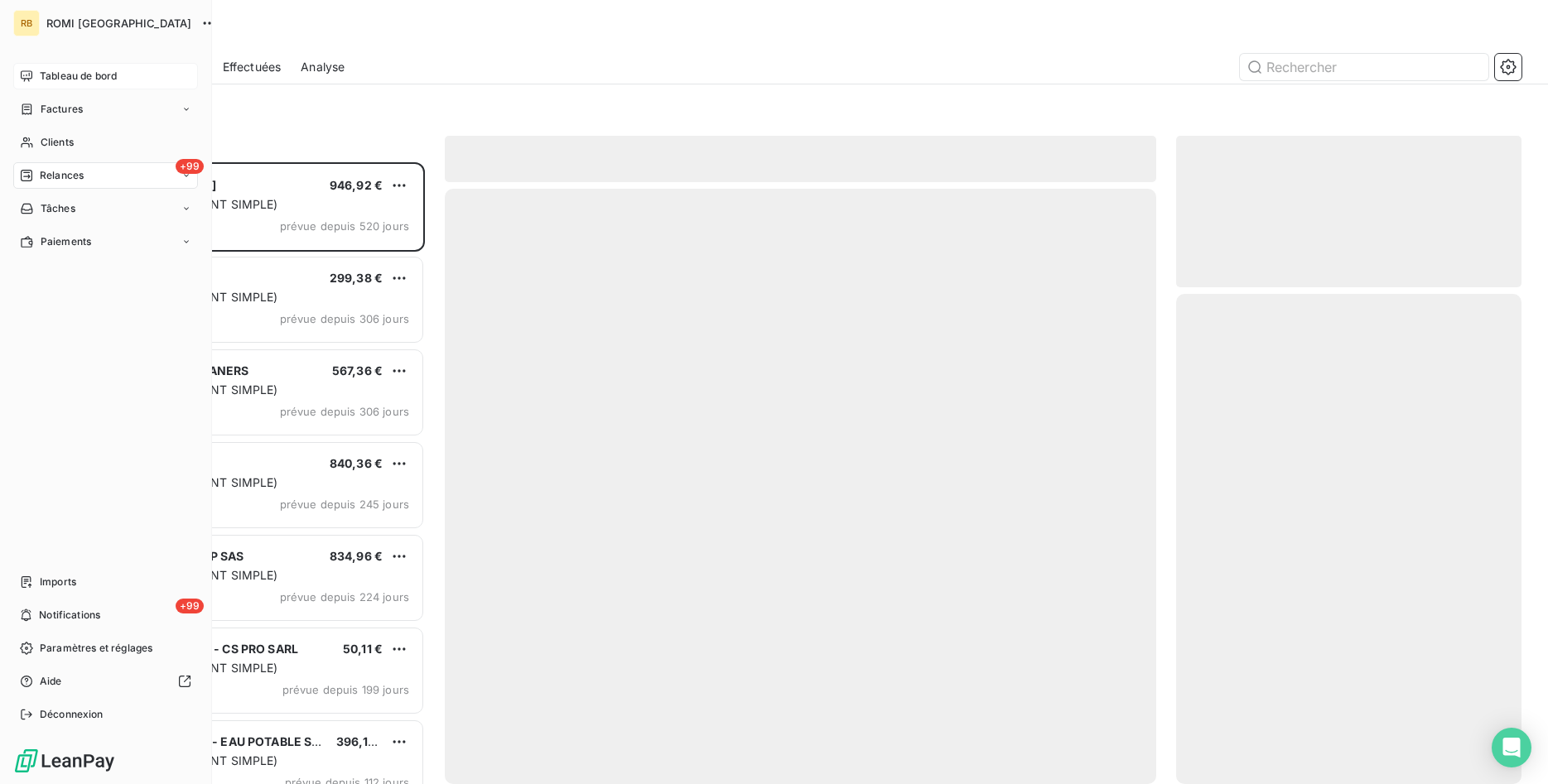
click at [57, 72] on span "Tableau de bord" at bounding box center [78, 76] width 77 height 15
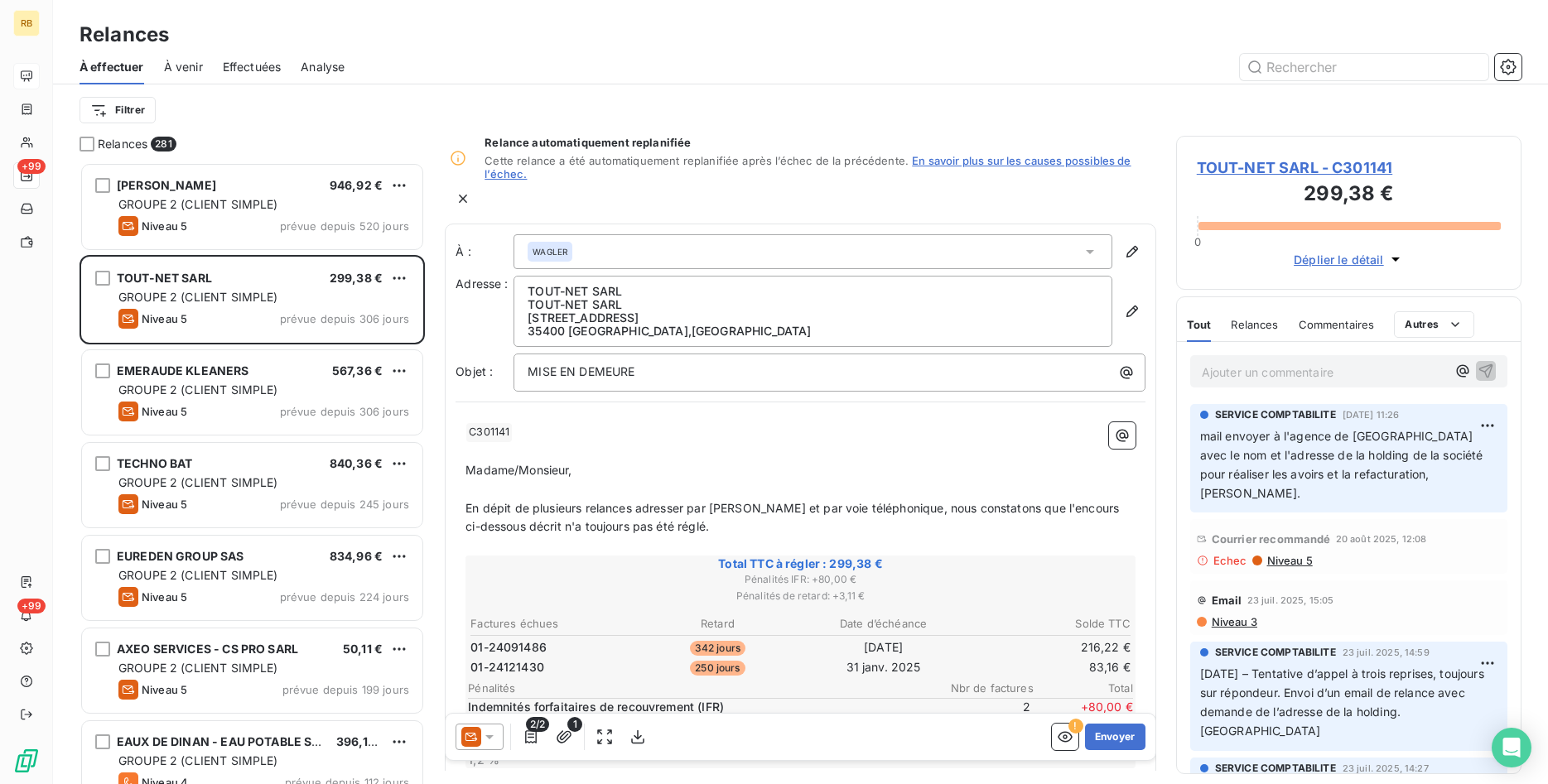
scroll to position [622, 346]
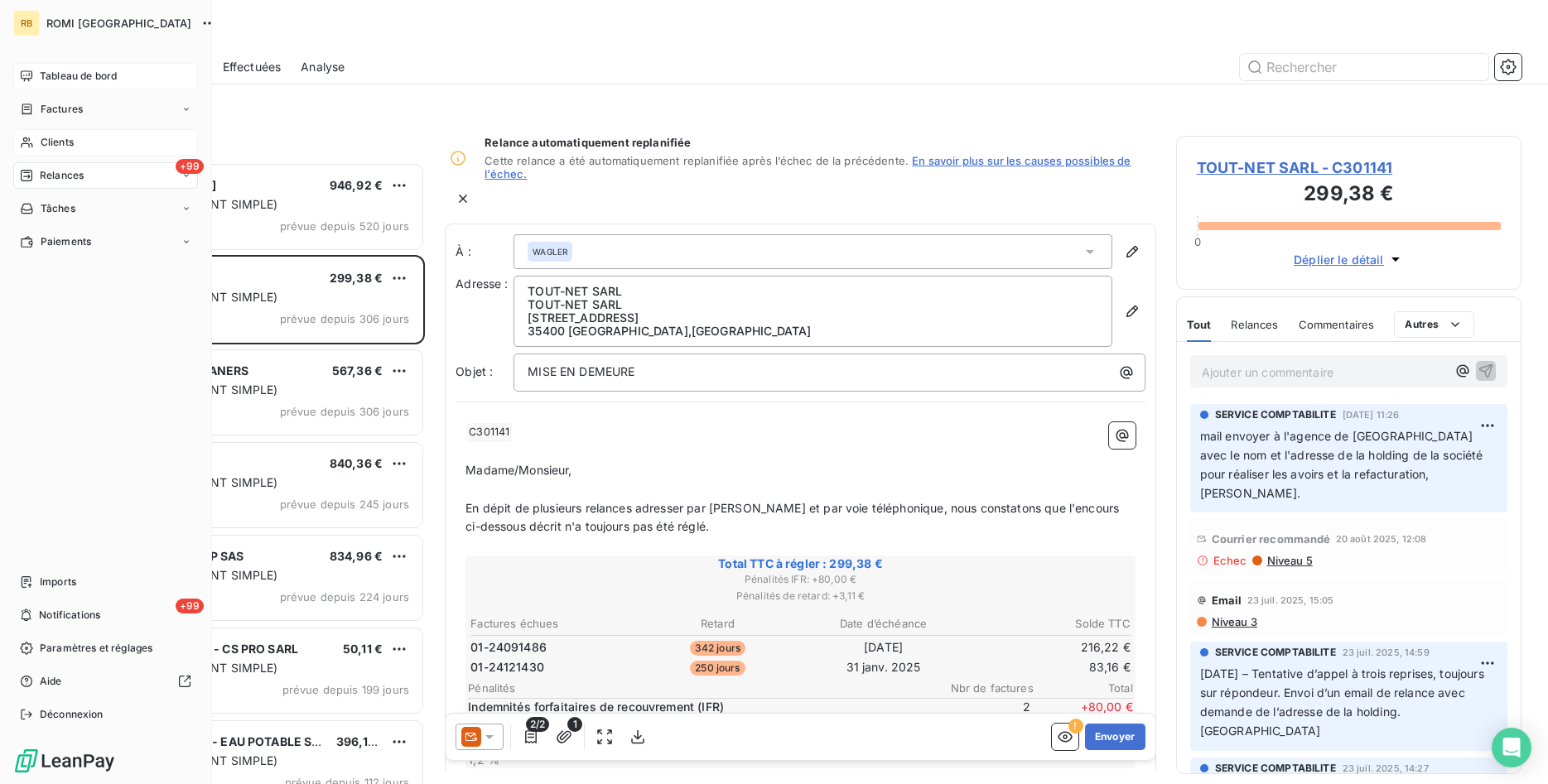
click at [62, 135] on span "Clients" at bounding box center [57, 143] width 33 height 15
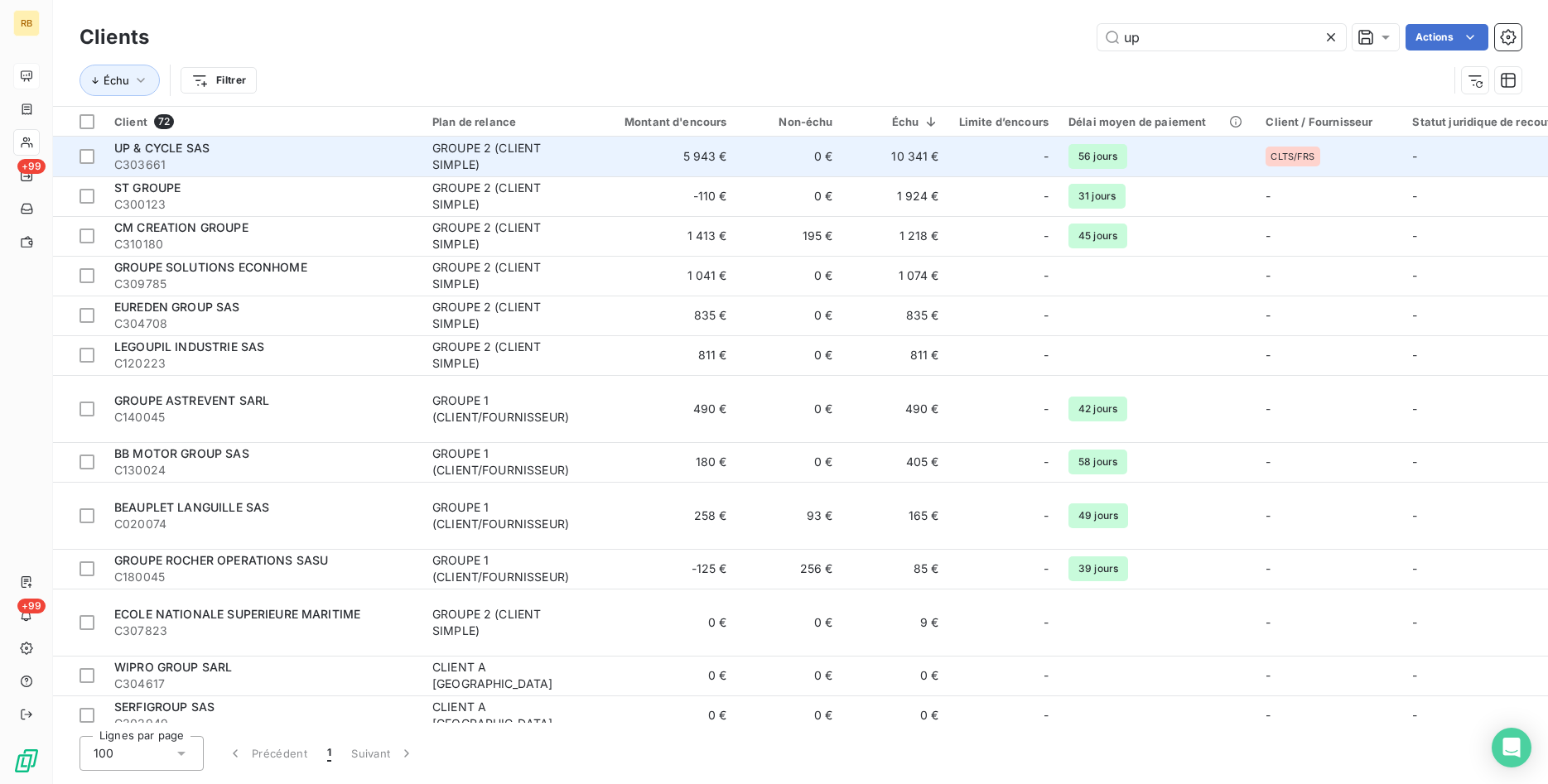
click at [209, 167] on span "C303661" at bounding box center [263, 165] width 299 height 17
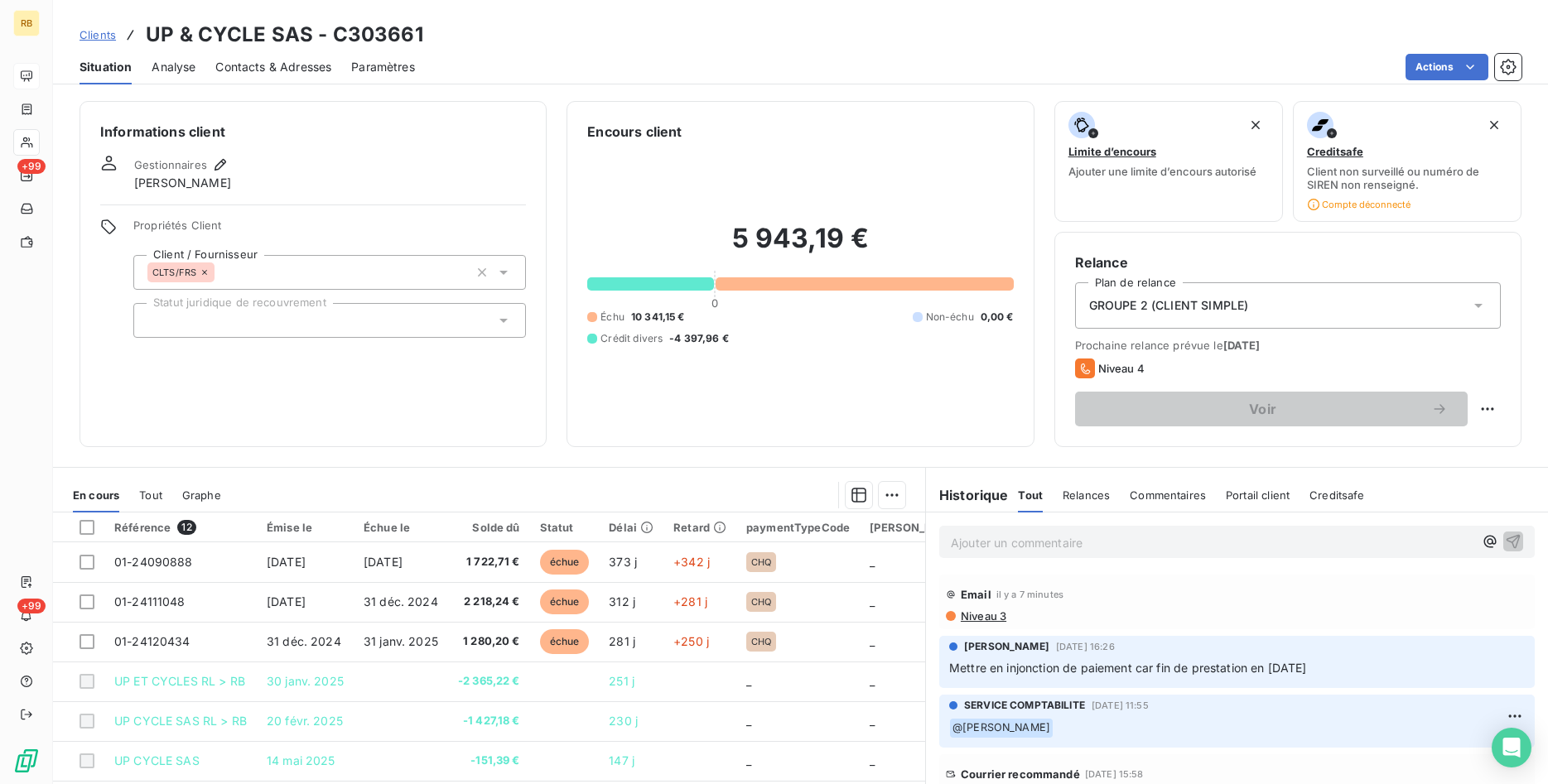
click at [308, 62] on span "Contacts & Adresses" at bounding box center [273, 68] width 116 height 17
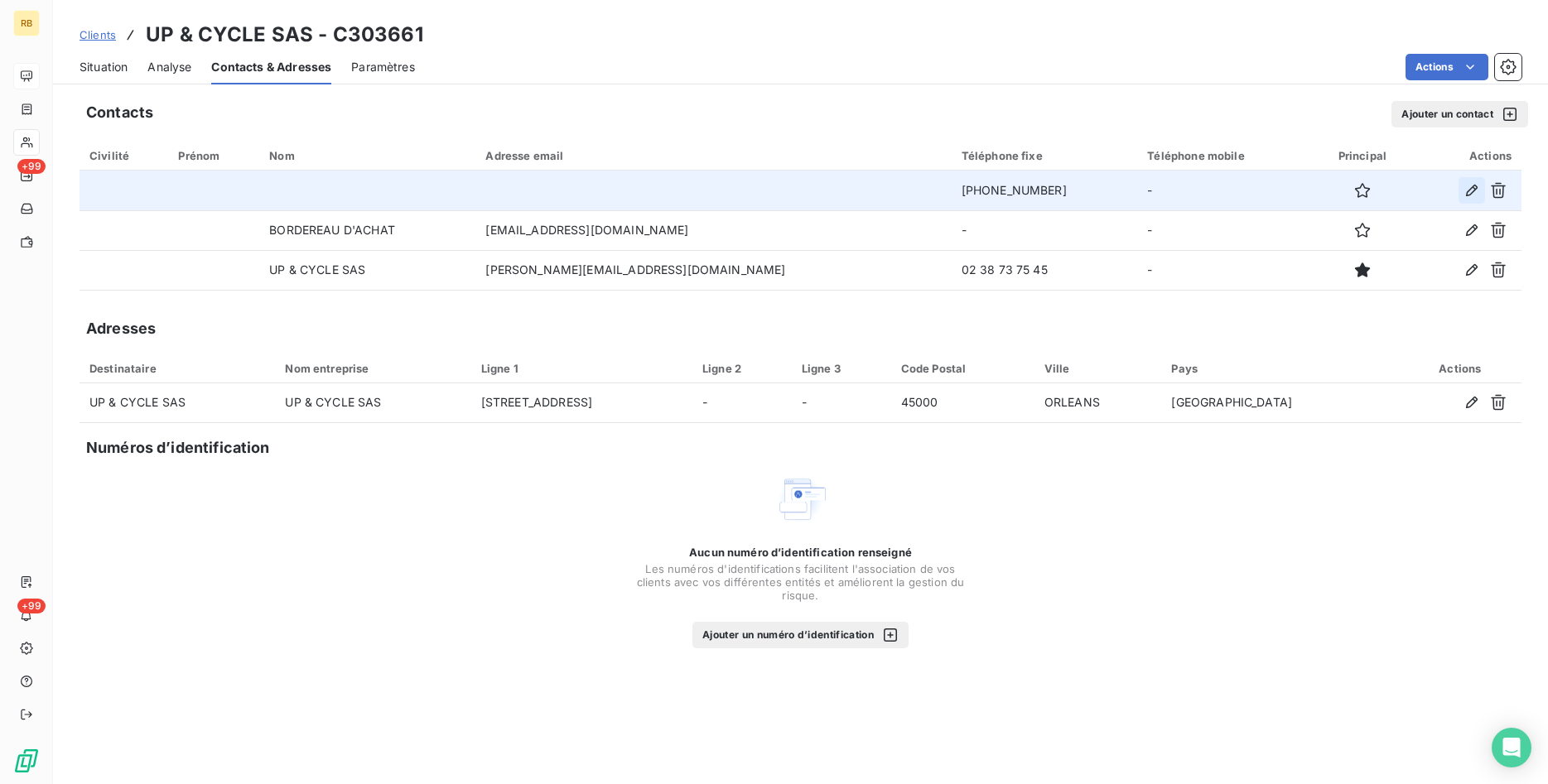
click at [1468, 183] on icon "button" at bounding box center [1472, 190] width 17 height 17
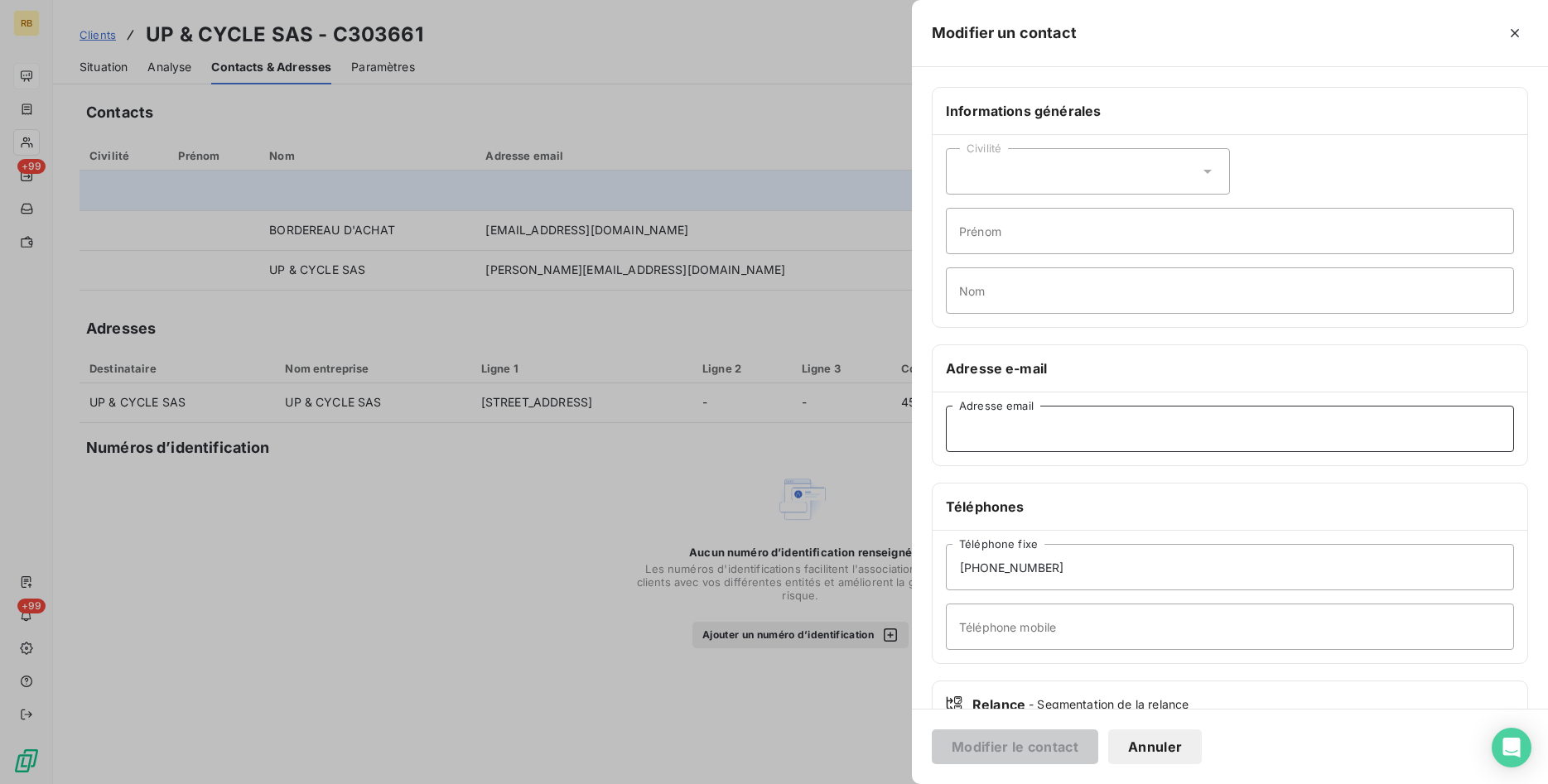
click at [1036, 432] on input "Adresse email" at bounding box center [1230, 429] width 568 height 47
paste input "[PERSON_NAME][EMAIL_ADDRESS][DOMAIN_NAME]"
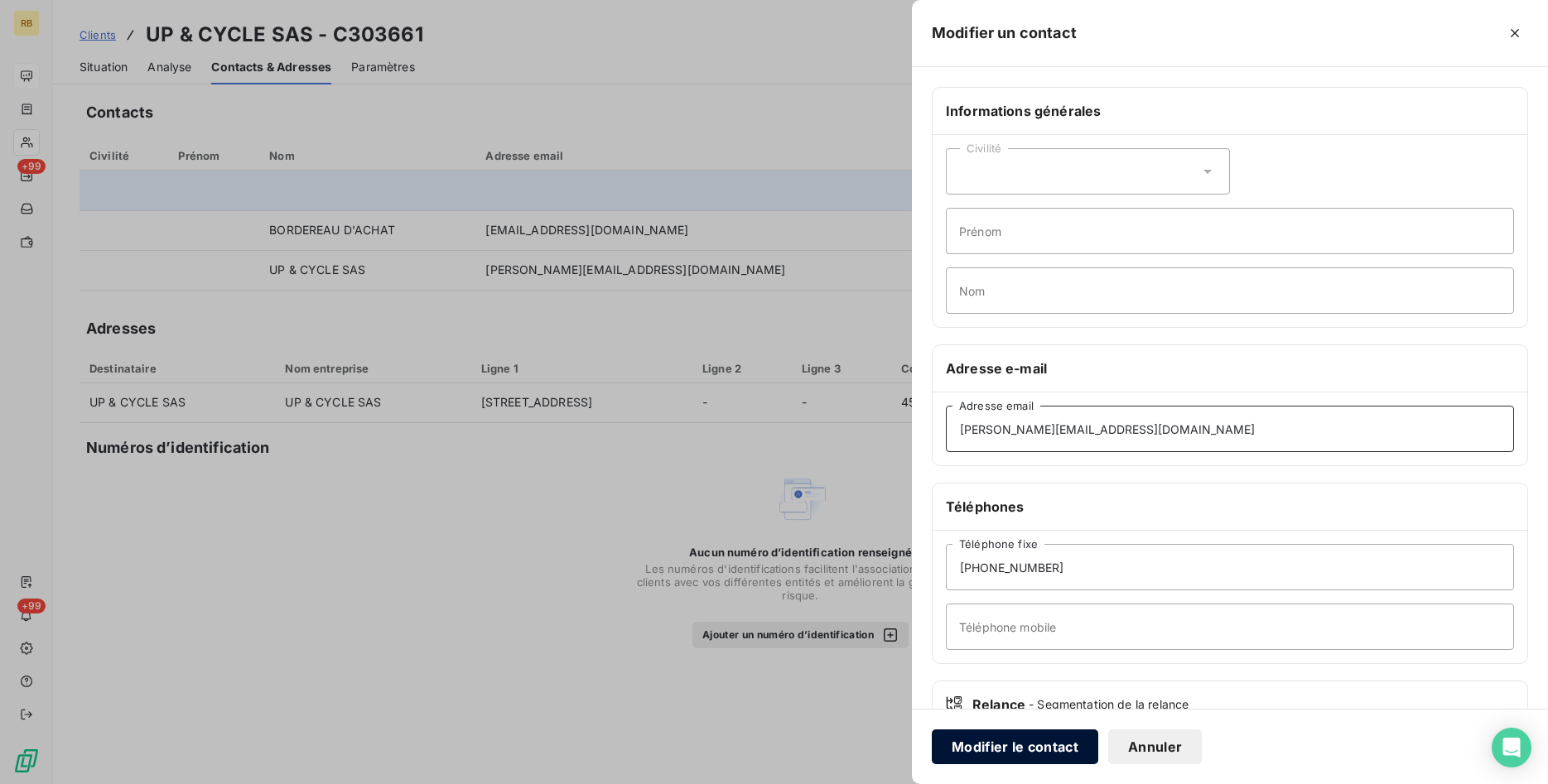
type input "[PERSON_NAME][EMAIL_ADDRESS][DOMAIN_NAME]"
click at [1055, 743] on button "Modifier le contact" at bounding box center [1015, 747] width 167 height 35
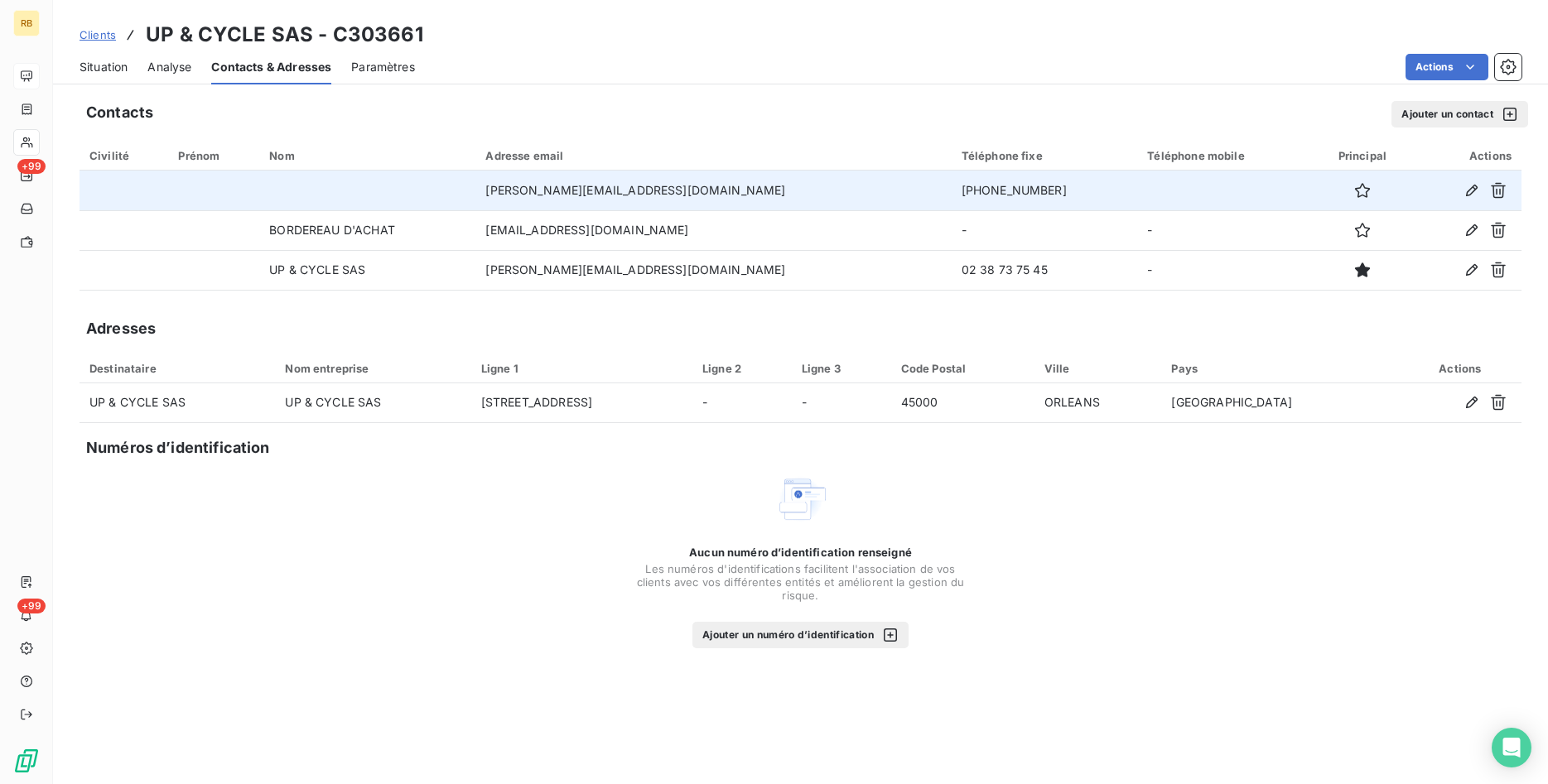
click at [108, 67] on span "Situation" at bounding box center [103, 68] width 48 height 17
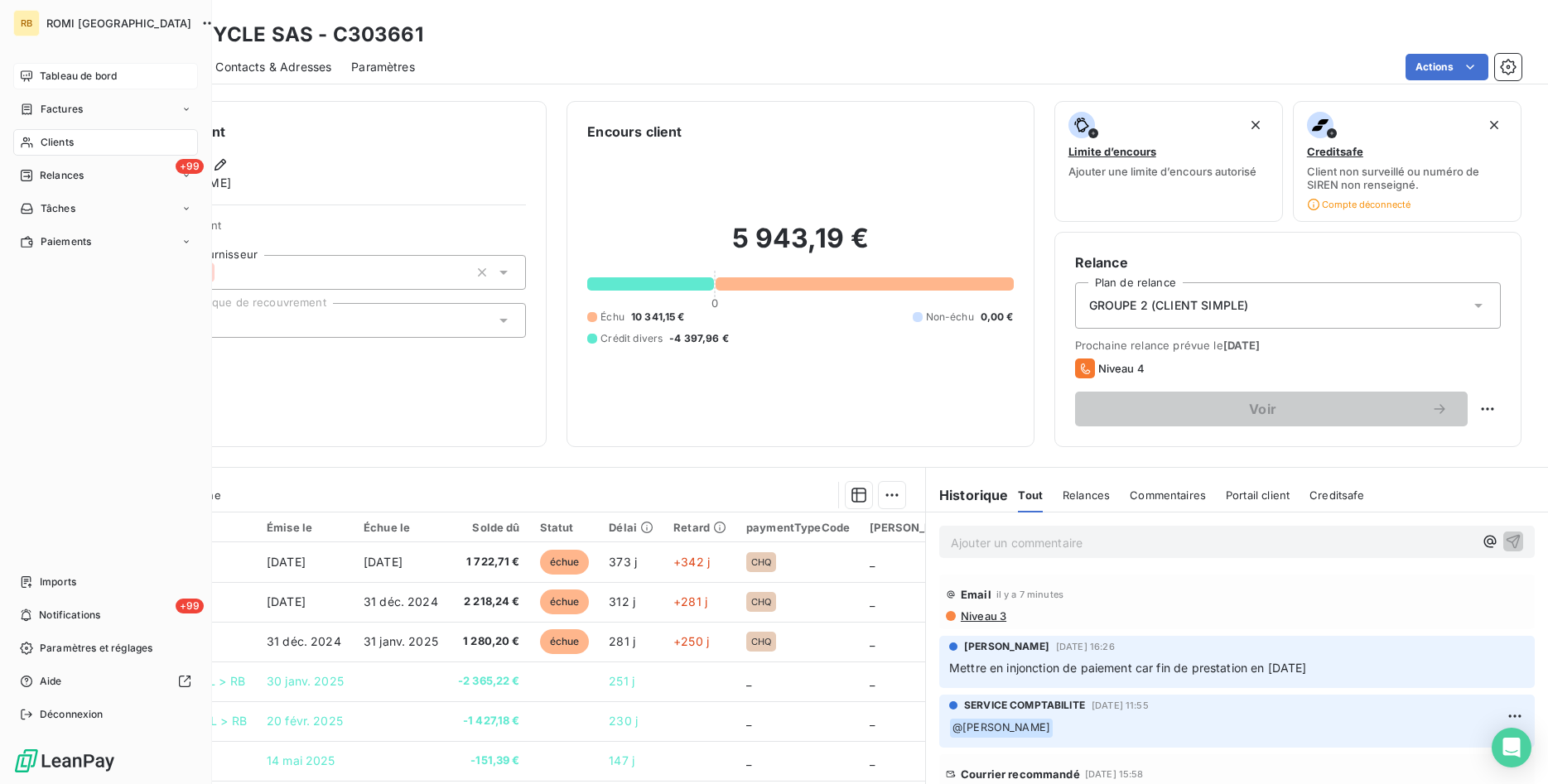
click at [63, 74] on span "Tableau de bord" at bounding box center [78, 76] width 77 height 15
